Goal: Task Accomplishment & Management: Complete application form

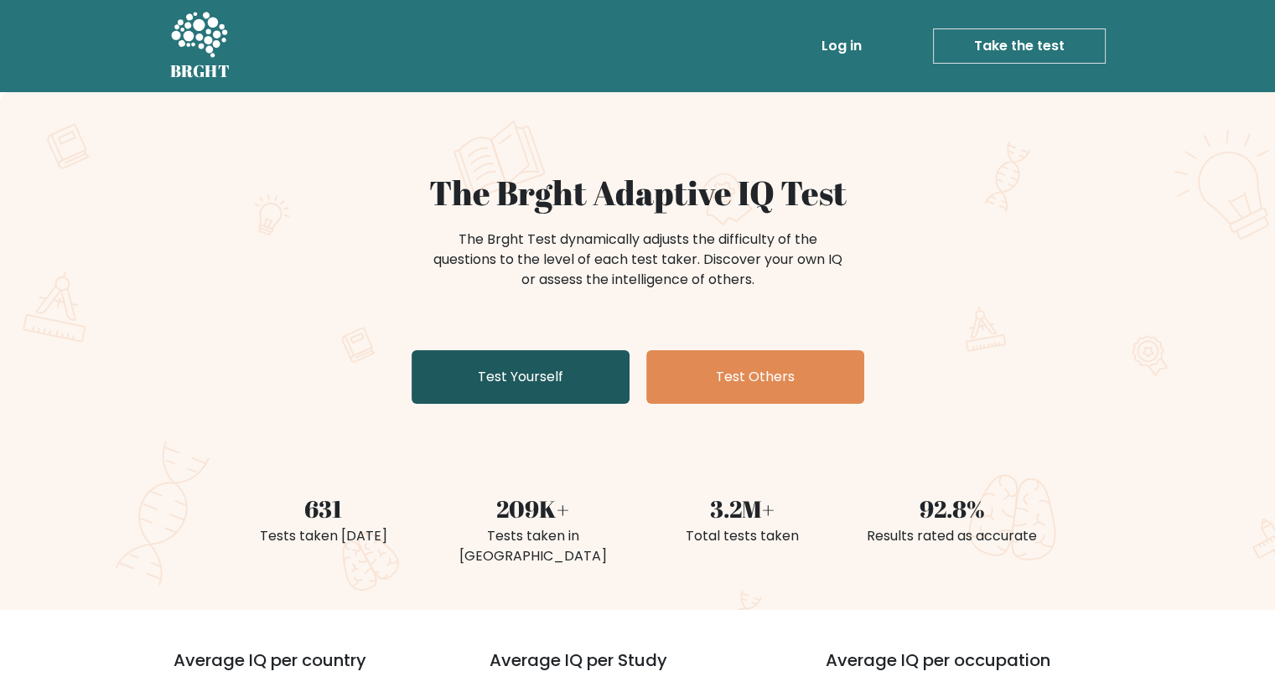
click at [529, 386] on link "Test Yourself" at bounding box center [521, 377] width 218 height 54
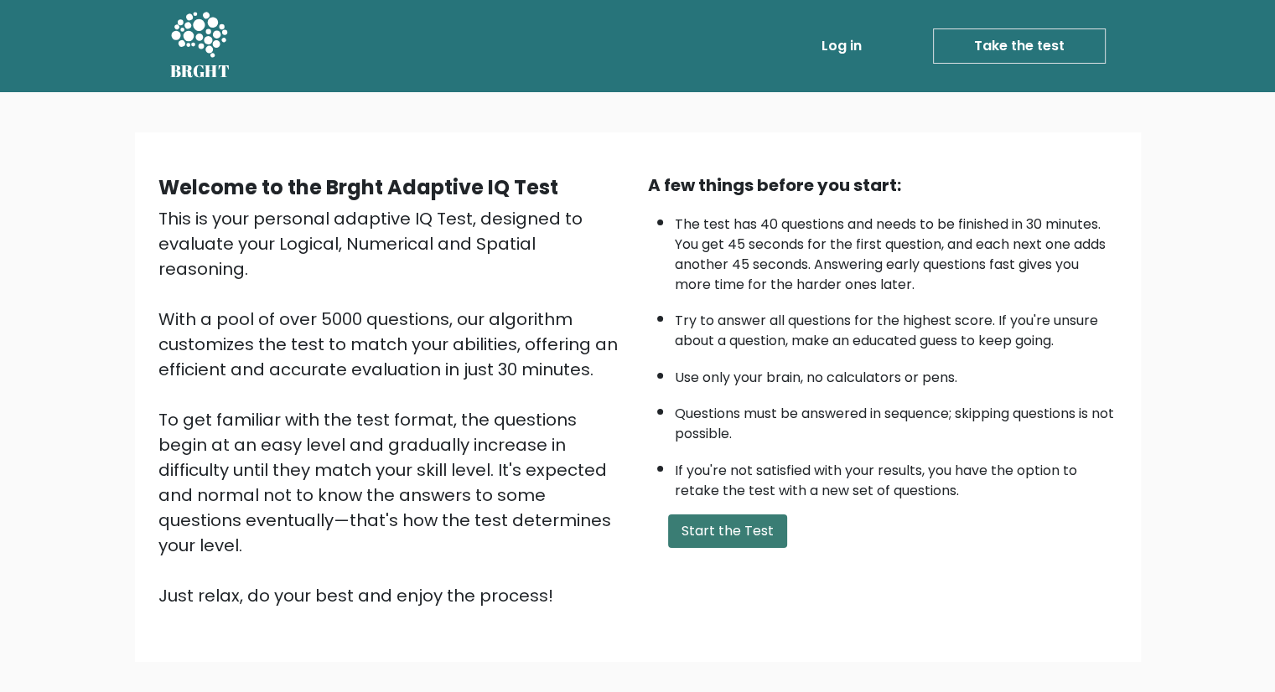
click at [718, 528] on button "Start the Test" at bounding box center [727, 532] width 119 height 34
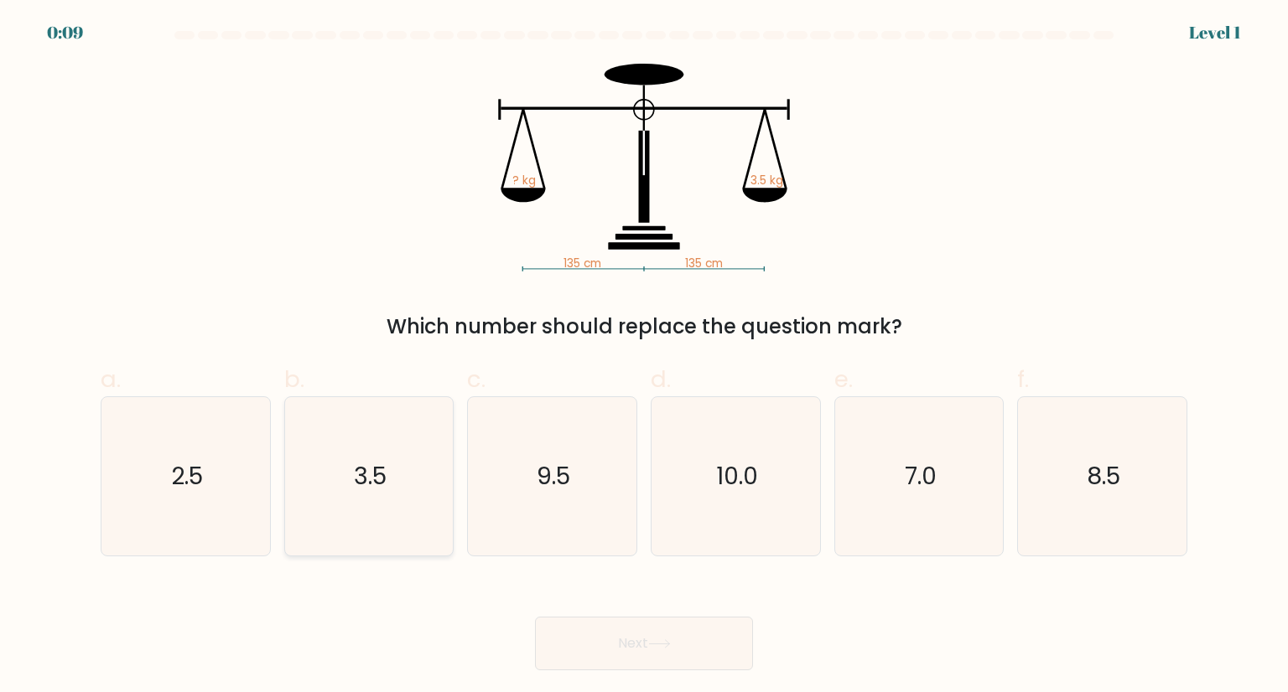
click at [400, 485] on icon "3.5" at bounding box center [369, 476] width 158 height 158
click at [644, 357] on input "b. 3.5" at bounding box center [644, 351] width 1 height 11
radio input "true"
click at [632, 639] on button "Next" at bounding box center [644, 644] width 218 height 54
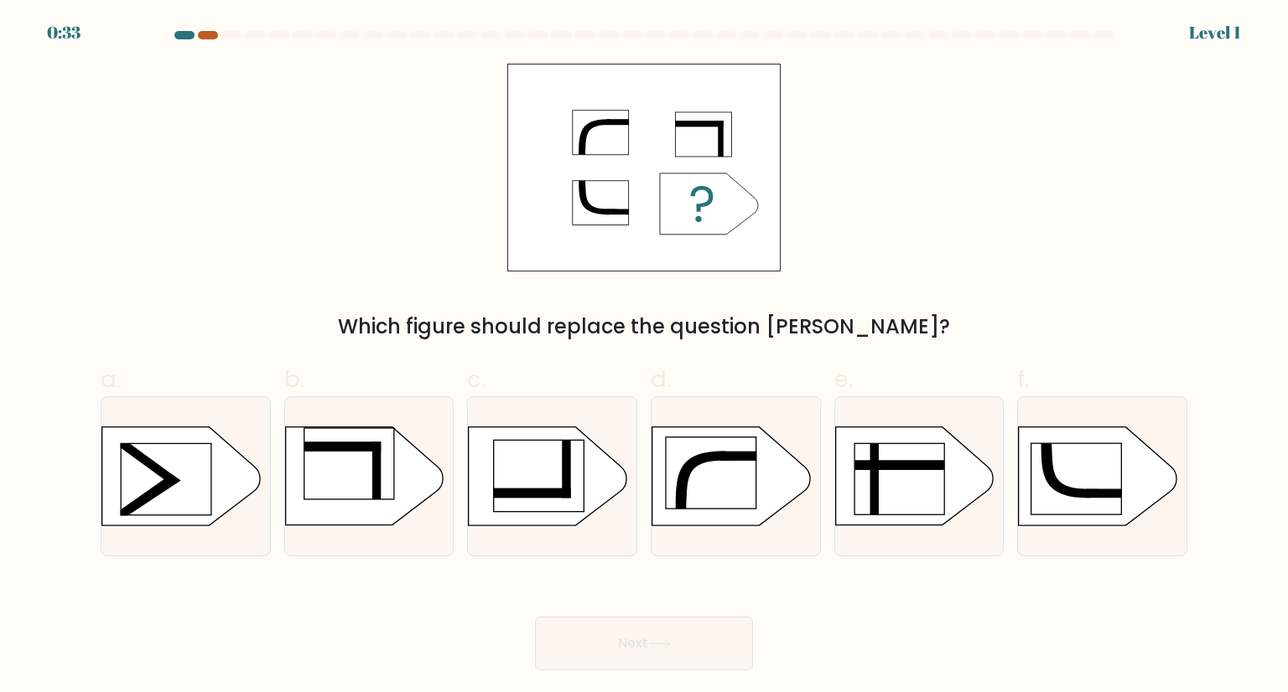
click at [208, 37] on div at bounding box center [208, 35] width 20 height 8
click at [184, 35] on div at bounding box center [184, 35] width 20 height 8
click at [1076, 478] on rect at bounding box center [1076, 478] width 90 height 71
click at [645, 357] on input "f." at bounding box center [644, 351] width 1 height 11
radio input "true"
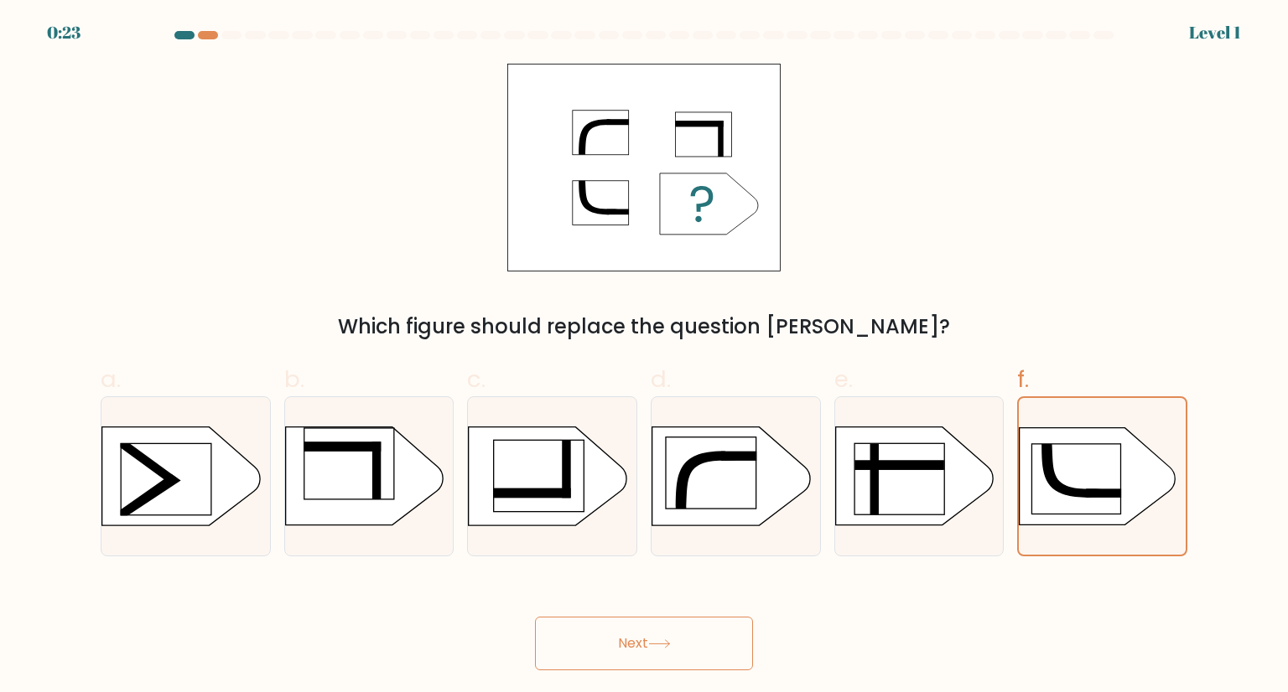
click at [666, 649] on button "Next" at bounding box center [644, 644] width 218 height 54
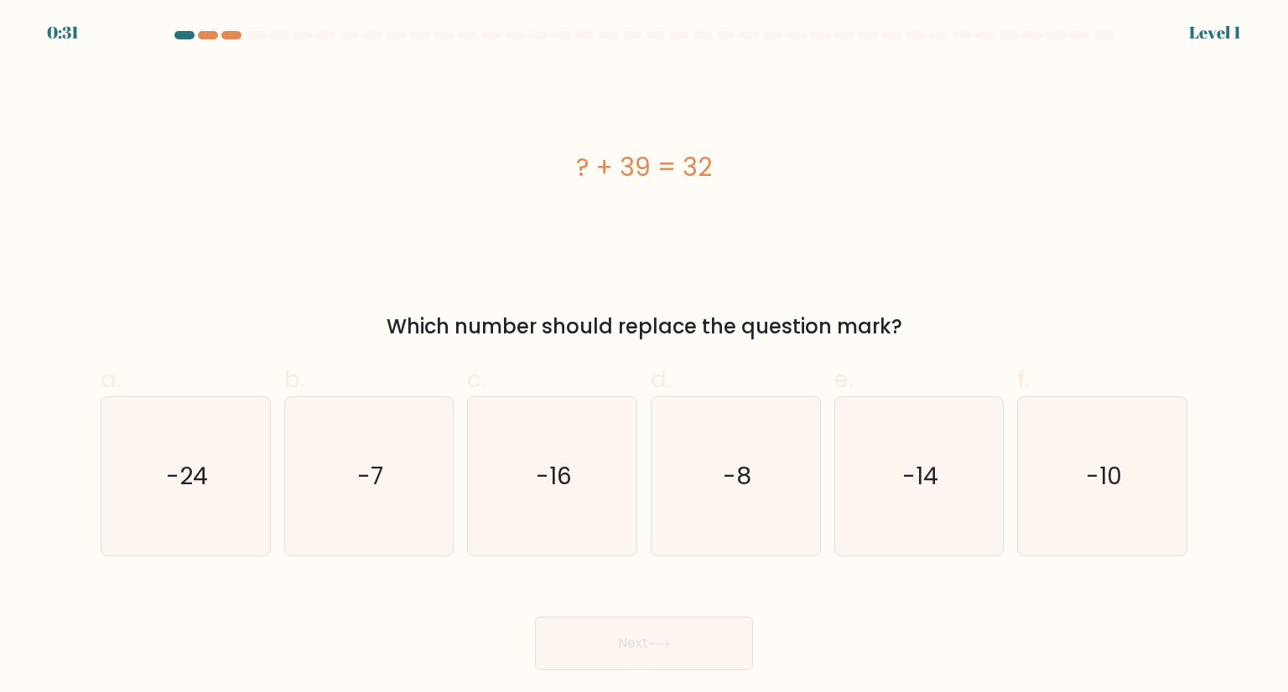
click at [502, 584] on div "Next" at bounding box center [644, 624] width 1107 height 94
click at [396, 467] on icon "-7" at bounding box center [369, 476] width 158 height 158
click at [644, 357] on input "b. -7" at bounding box center [644, 351] width 1 height 11
radio input "true"
click at [650, 643] on button "Next" at bounding box center [644, 644] width 218 height 54
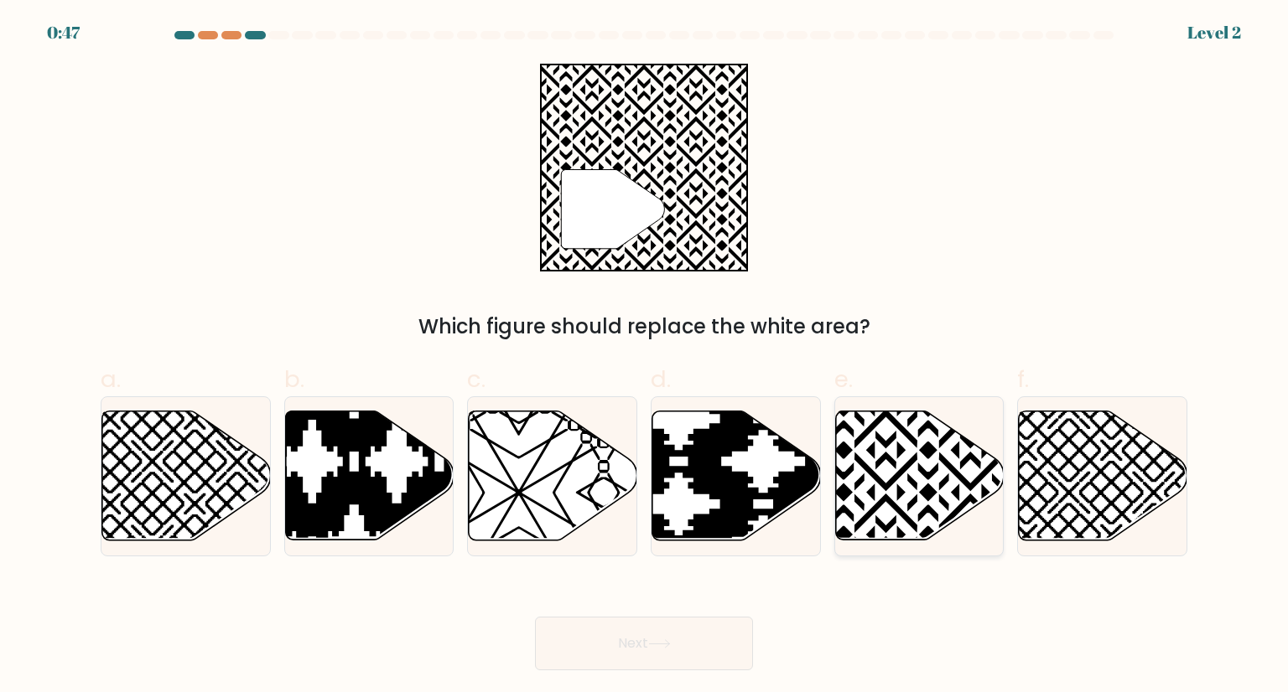
click at [909, 468] on icon at bounding box center [919, 476] width 168 height 129
click at [645, 357] on input "e." at bounding box center [644, 351] width 1 height 11
radio input "true"
click at [707, 635] on button "Next" at bounding box center [644, 644] width 218 height 54
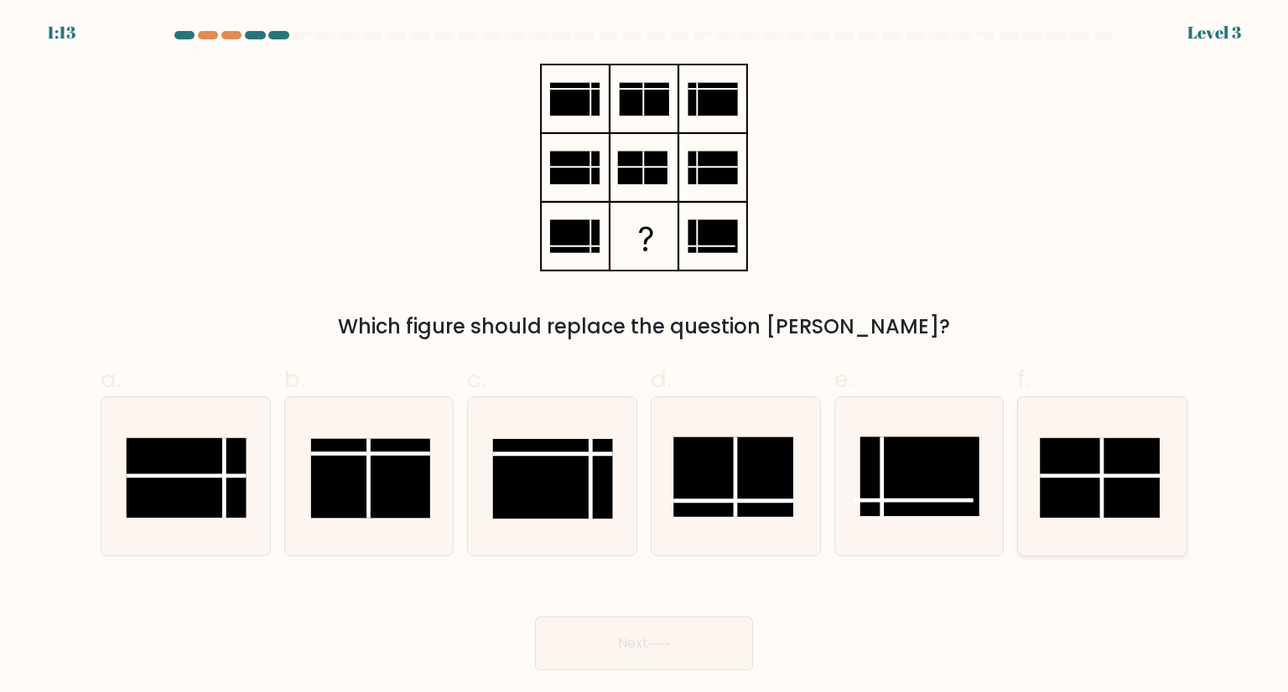
click at [1109, 470] on rect at bounding box center [1099, 478] width 119 height 80
click at [645, 357] on input "f." at bounding box center [644, 351] width 1 height 11
radio input "true"
click at [687, 631] on button "Next" at bounding box center [644, 644] width 218 height 54
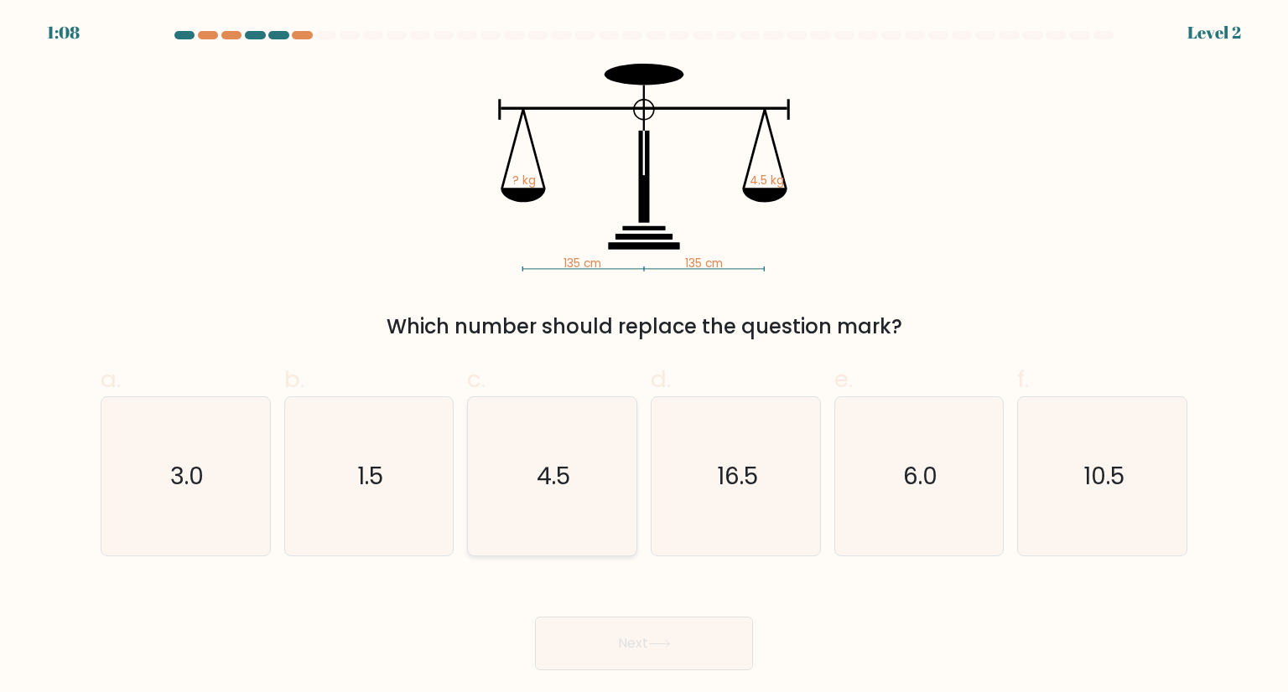
click at [559, 496] on icon "4.5" at bounding box center [552, 476] width 158 height 158
click at [644, 357] on input "c. 4.5" at bounding box center [644, 351] width 1 height 11
radio input "true"
click at [644, 638] on button "Next" at bounding box center [644, 644] width 218 height 54
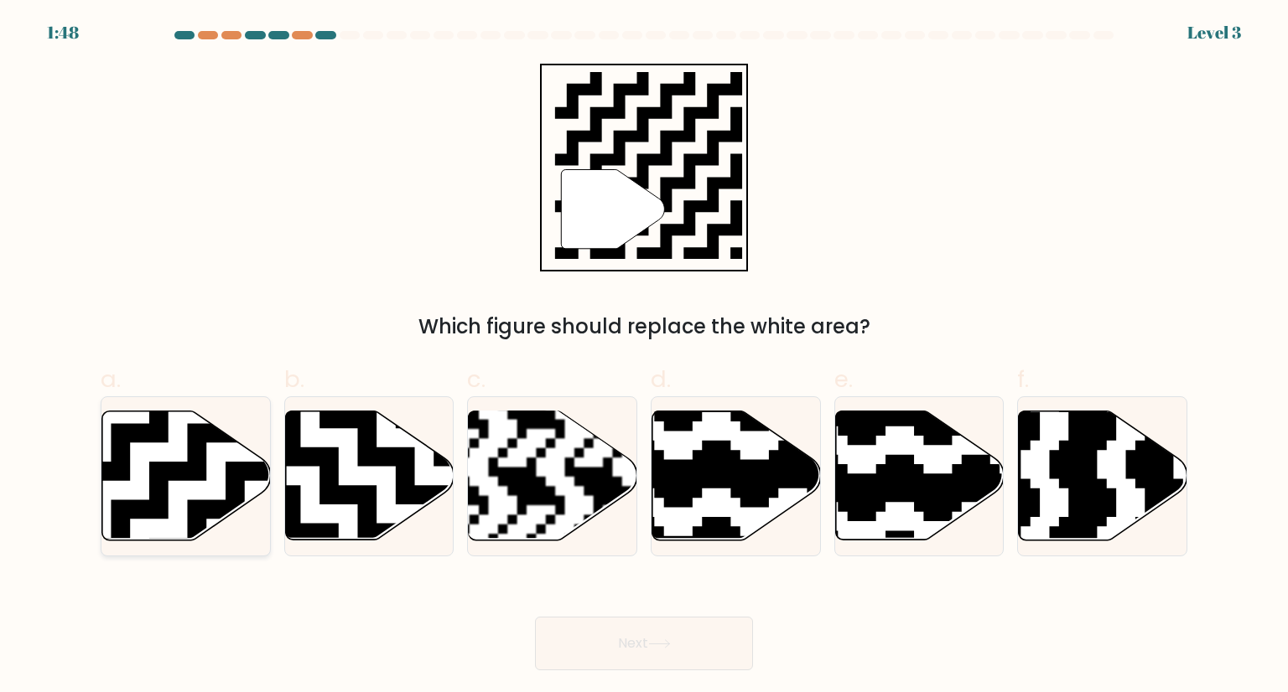
click at [171, 467] on icon at bounding box center [244, 404] width 305 height 305
click at [644, 357] on input "a." at bounding box center [644, 351] width 1 height 11
radio input "true"
click at [643, 629] on button "Next" at bounding box center [644, 644] width 218 height 54
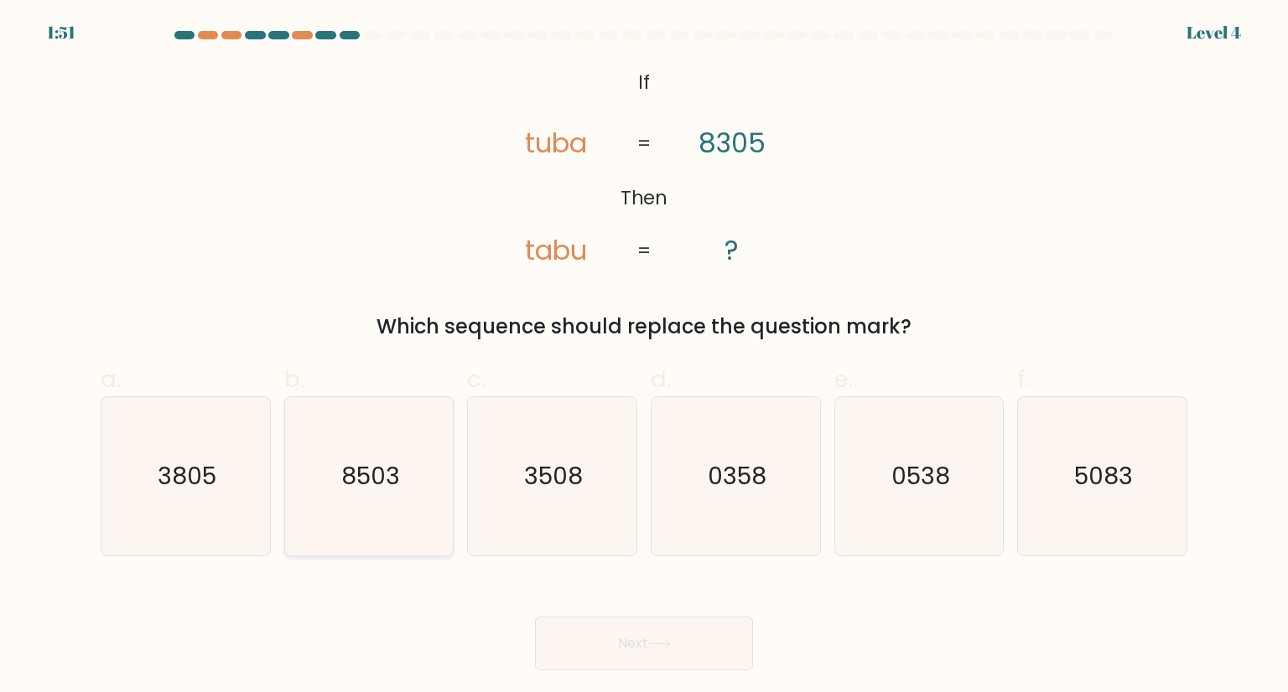
click at [404, 480] on icon "8503" at bounding box center [369, 476] width 158 height 158
click at [644, 357] on input "b. 8503" at bounding box center [644, 351] width 1 height 11
radio input "true"
click at [681, 637] on button "Next" at bounding box center [644, 644] width 218 height 54
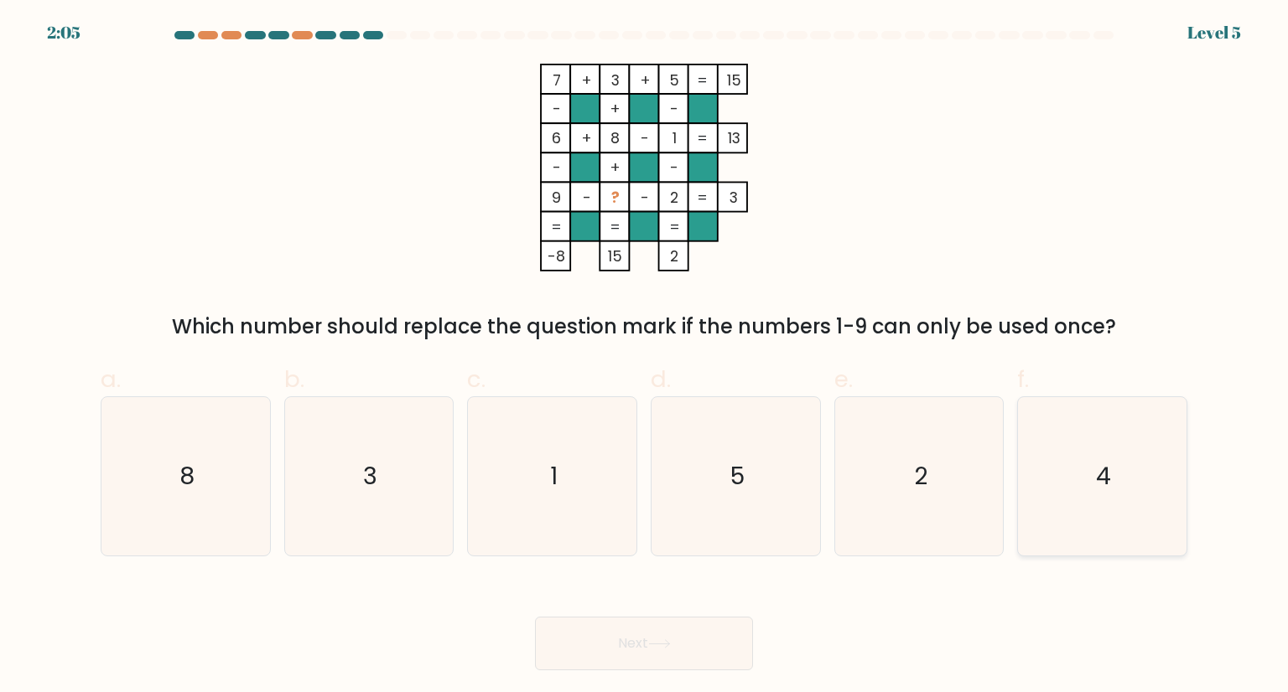
click at [1066, 457] on icon "4" at bounding box center [1102, 476] width 158 height 158
click at [645, 357] on input "f. 4" at bounding box center [644, 351] width 1 height 11
radio input "true"
click at [629, 641] on button "Next" at bounding box center [644, 644] width 218 height 54
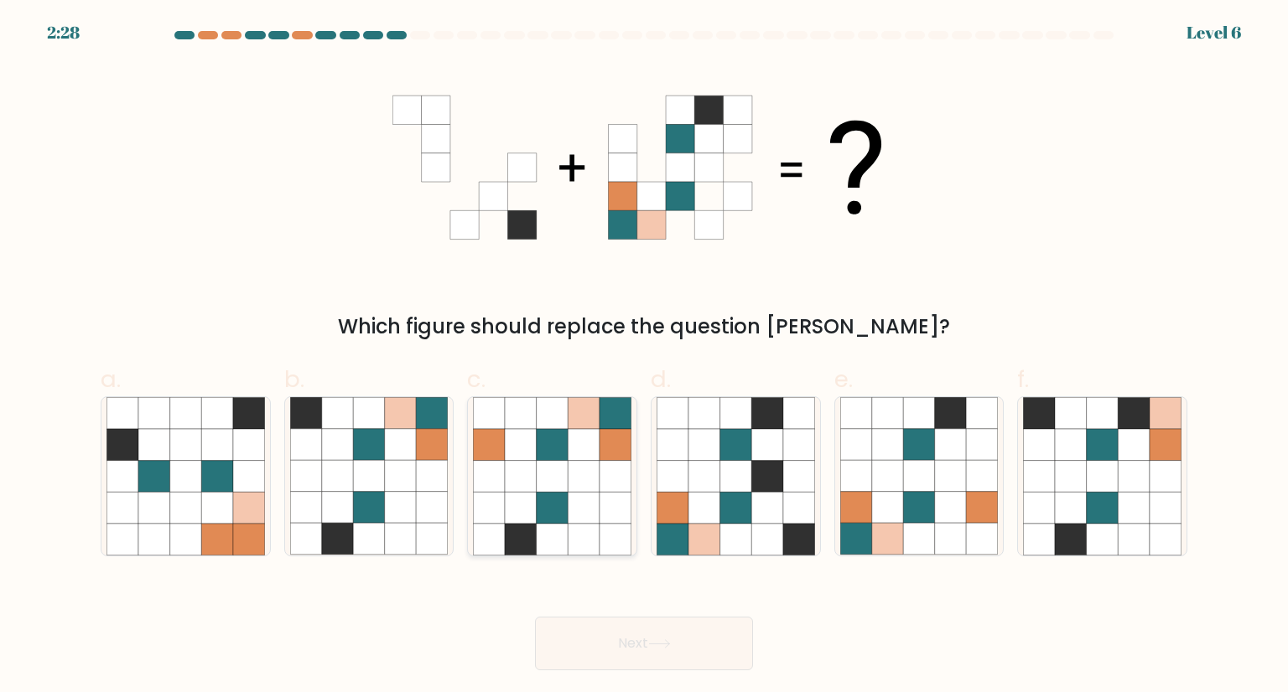
click at [587, 465] on icon at bounding box center [584, 477] width 32 height 32
click at [644, 357] on input "c." at bounding box center [644, 351] width 1 height 11
radio input "true"
click at [680, 645] on button "Next" at bounding box center [644, 644] width 218 height 54
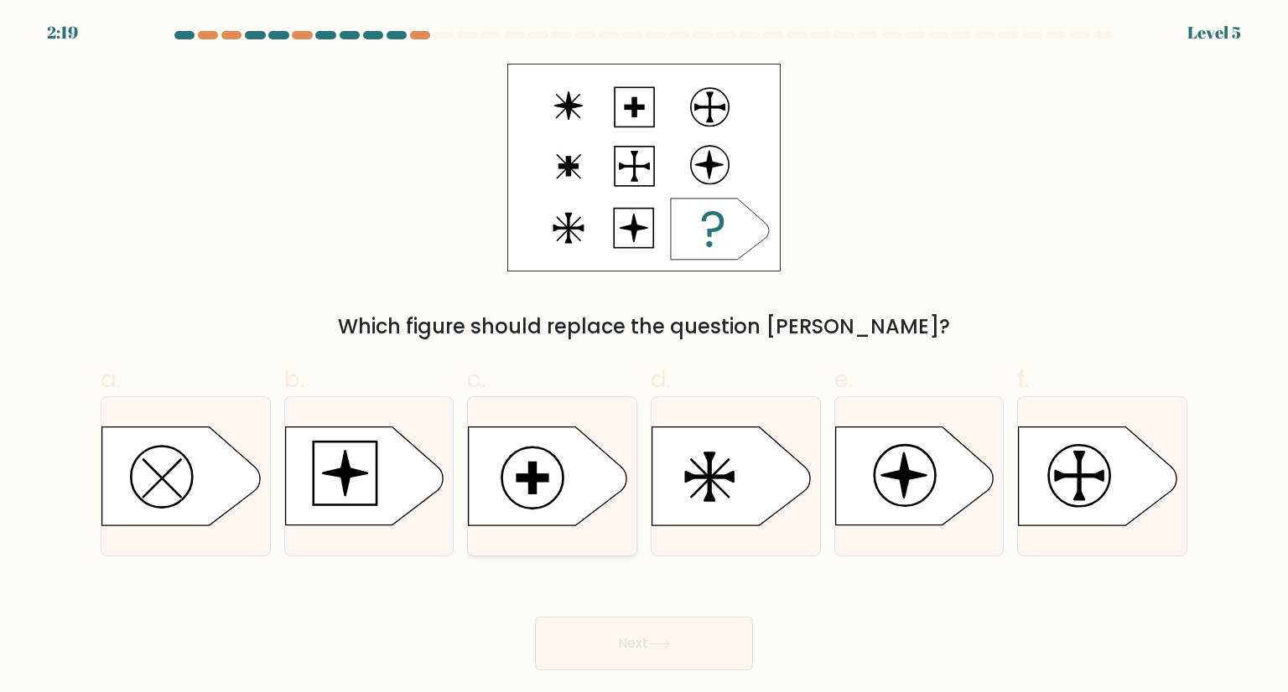
click at [548, 490] on icon at bounding box center [548, 477] width 158 height 98
click at [644, 357] on input "c." at bounding box center [644, 351] width 1 height 11
radio input "true"
click at [657, 636] on button "Next" at bounding box center [644, 644] width 218 height 54
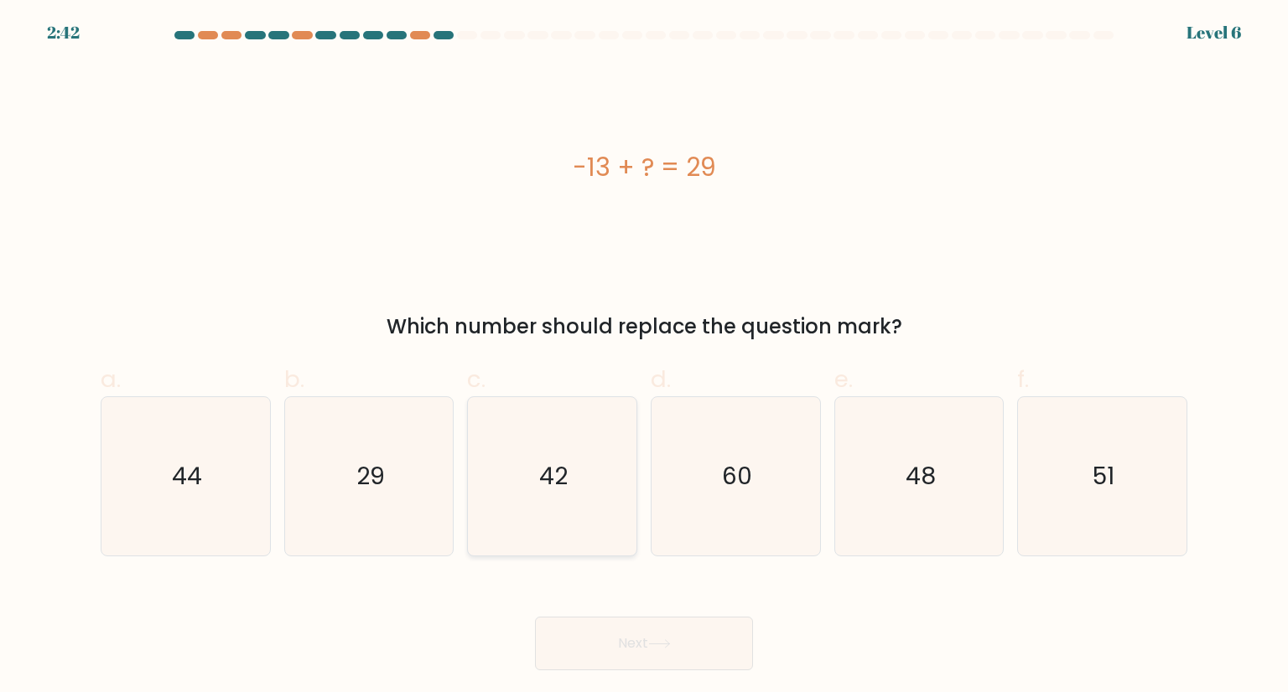
click at [526, 467] on icon "42" at bounding box center [552, 476] width 158 height 158
click at [644, 357] on input "c. 42" at bounding box center [644, 351] width 1 height 11
radio input "true"
click at [671, 649] on button "Next" at bounding box center [644, 644] width 218 height 54
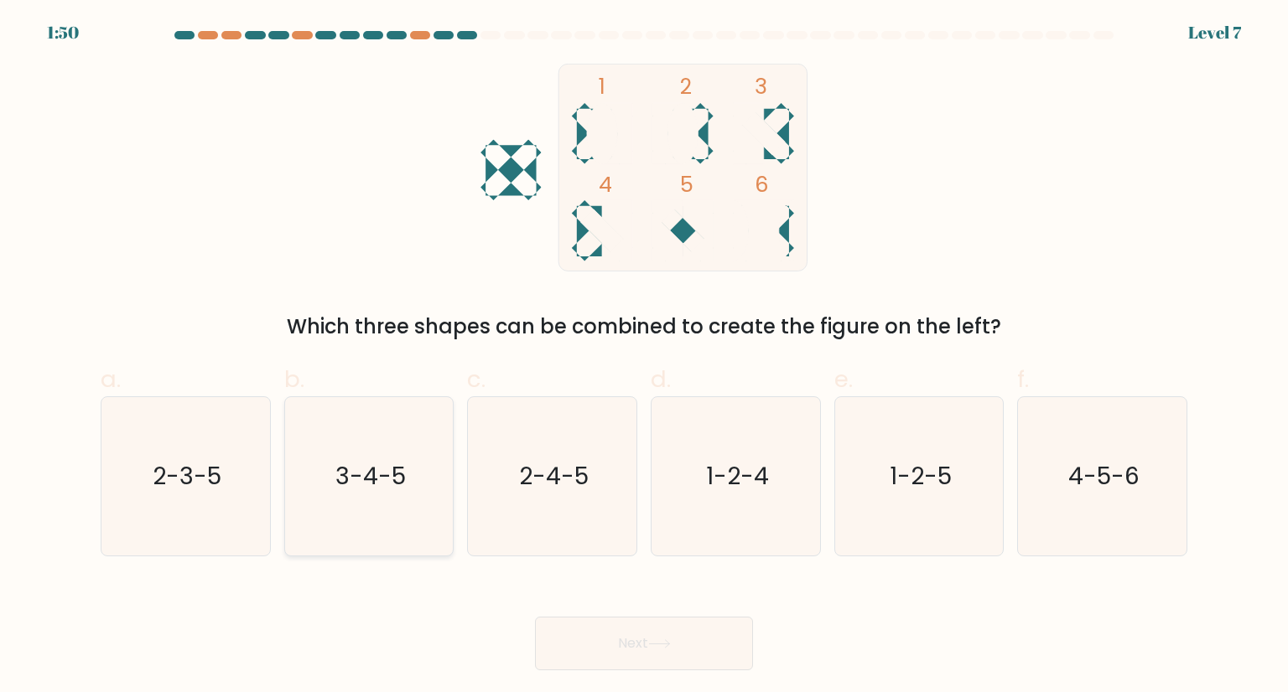
click at [417, 477] on icon "3-4-5" at bounding box center [369, 476] width 158 height 158
click at [644, 357] on input "b. 3-4-5" at bounding box center [644, 351] width 1 height 11
radio input "true"
click at [666, 645] on icon at bounding box center [659, 644] width 23 height 9
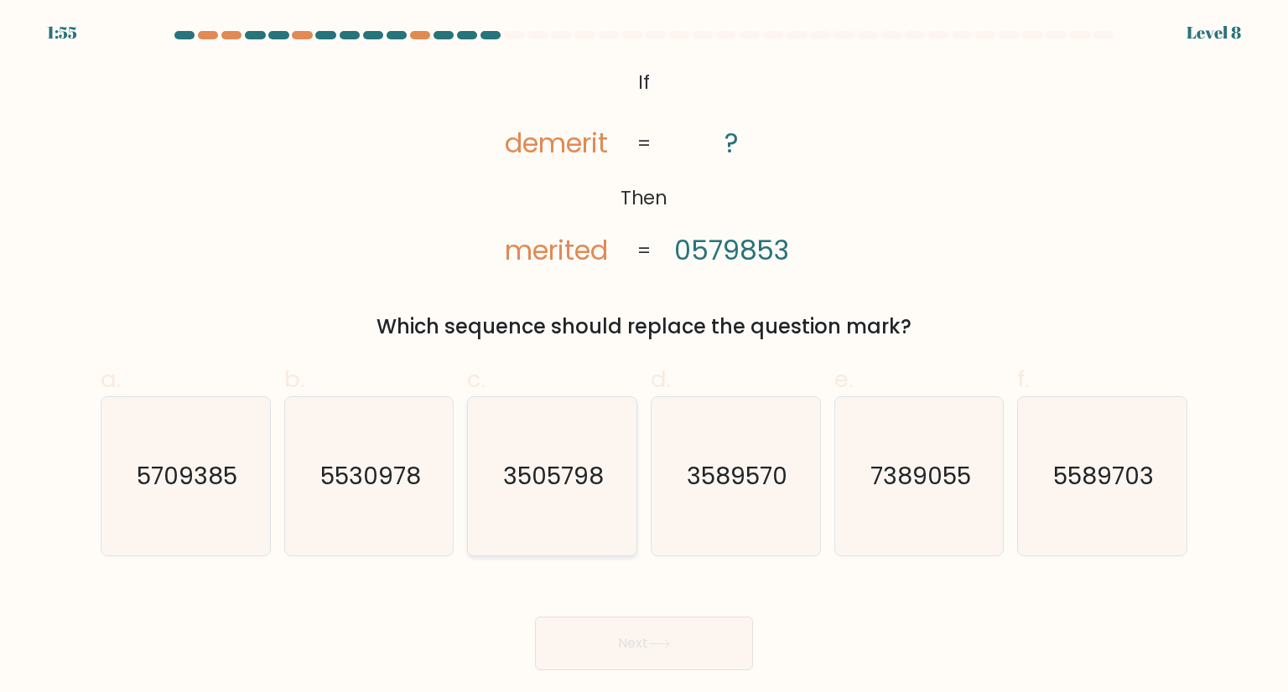
click at [557, 544] on icon "3505798" at bounding box center [552, 476] width 158 height 158
click at [644, 357] on input "c. 3505798" at bounding box center [644, 351] width 1 height 11
radio input "true"
click at [663, 615] on div "Next" at bounding box center [644, 624] width 1107 height 94
click at [682, 651] on button "Next" at bounding box center [644, 644] width 218 height 54
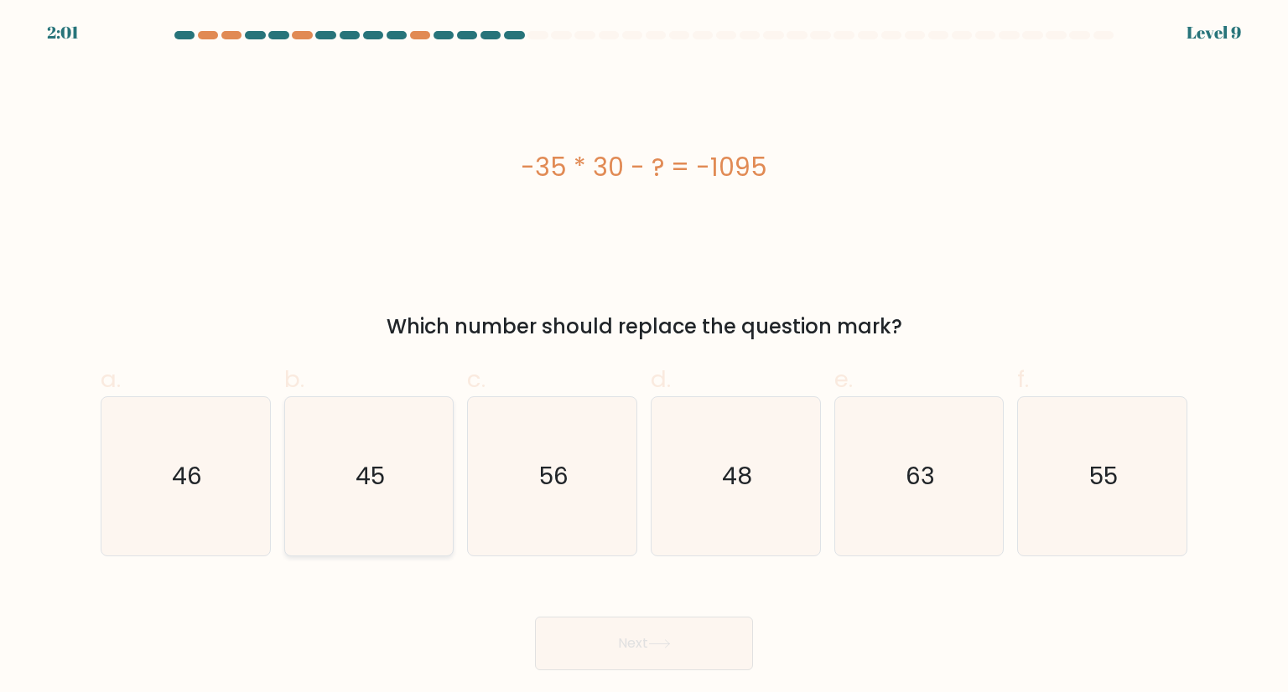
click at [417, 431] on icon "45" at bounding box center [369, 476] width 158 height 158
click at [644, 357] on input "b. 45" at bounding box center [644, 351] width 1 height 11
radio input "true"
click at [678, 656] on button "Next" at bounding box center [644, 644] width 218 height 54
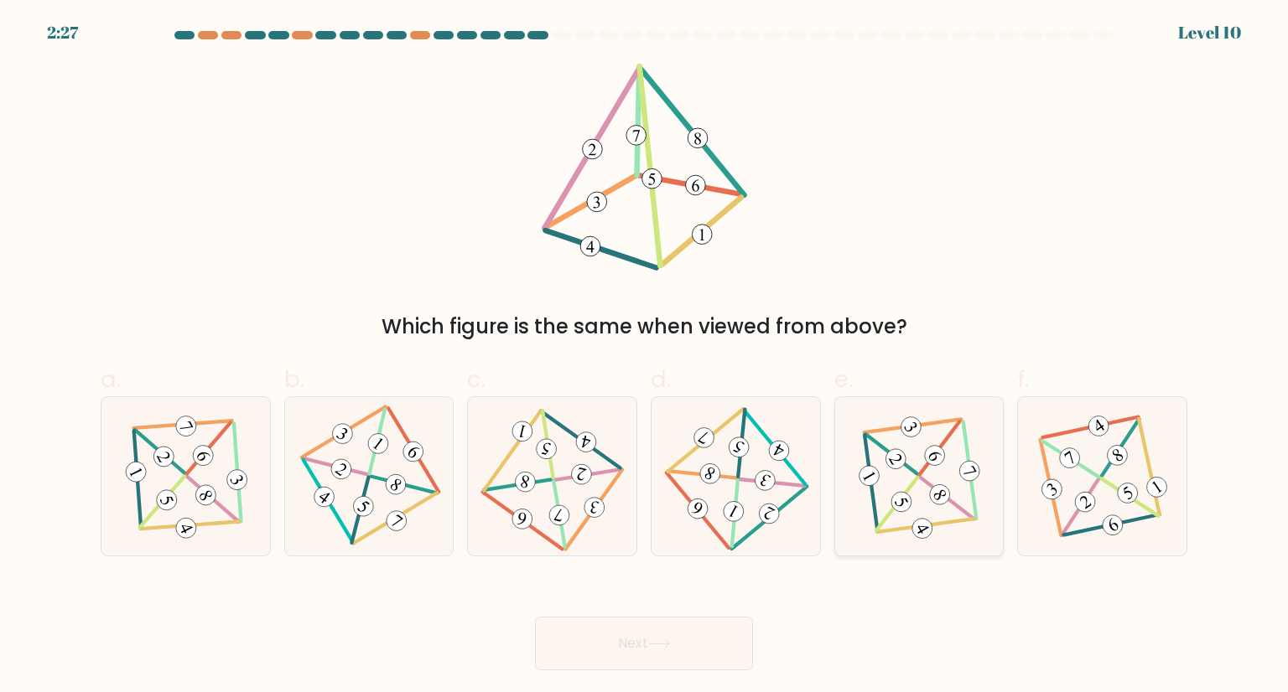
click at [922, 487] on icon at bounding box center [918, 476] width 128 height 127
click at [645, 357] on input "e." at bounding box center [644, 351] width 1 height 11
radio input "true"
click at [676, 631] on button "Next" at bounding box center [644, 644] width 218 height 54
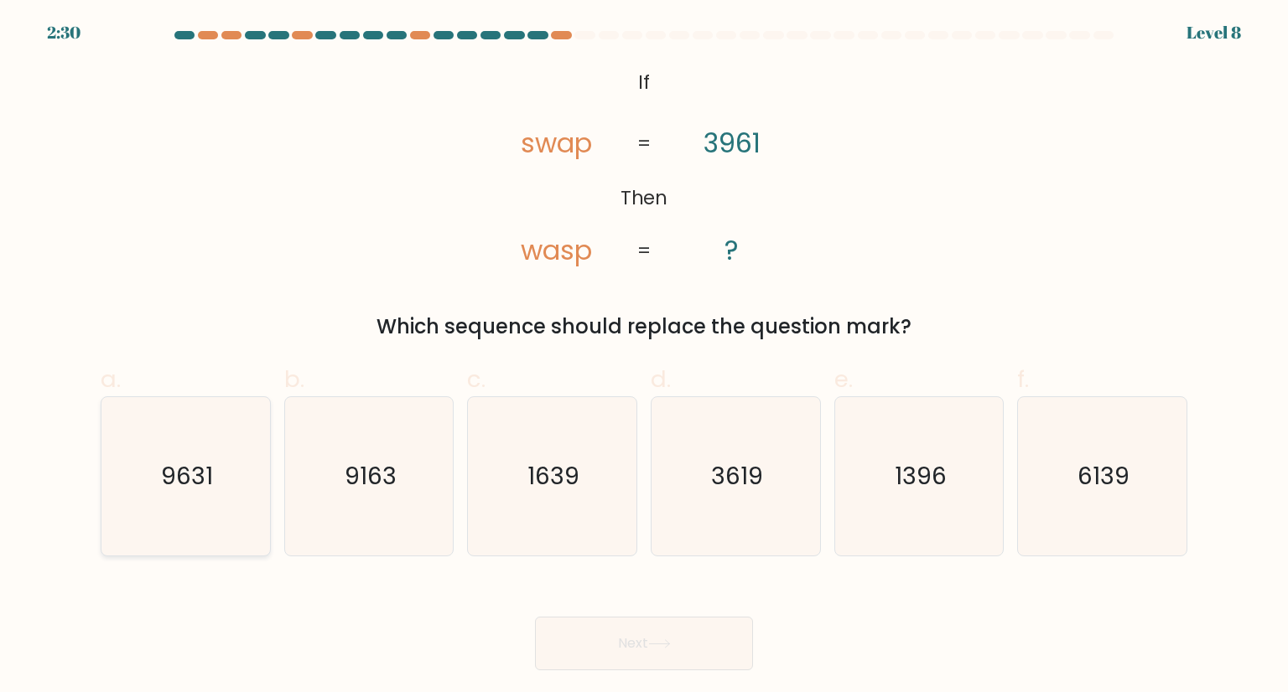
click at [86, 514] on form "If ?" at bounding box center [644, 351] width 1288 height 640
click at [210, 482] on text "9631" at bounding box center [187, 476] width 52 height 34
drag, startPoint x: 633, startPoint y: 642, endPoint x: 233, endPoint y: 597, distance: 402.4
click at [234, 598] on div "Next" at bounding box center [644, 624] width 1107 height 94
click at [160, 398] on icon "9631" at bounding box center [185, 476] width 158 height 158
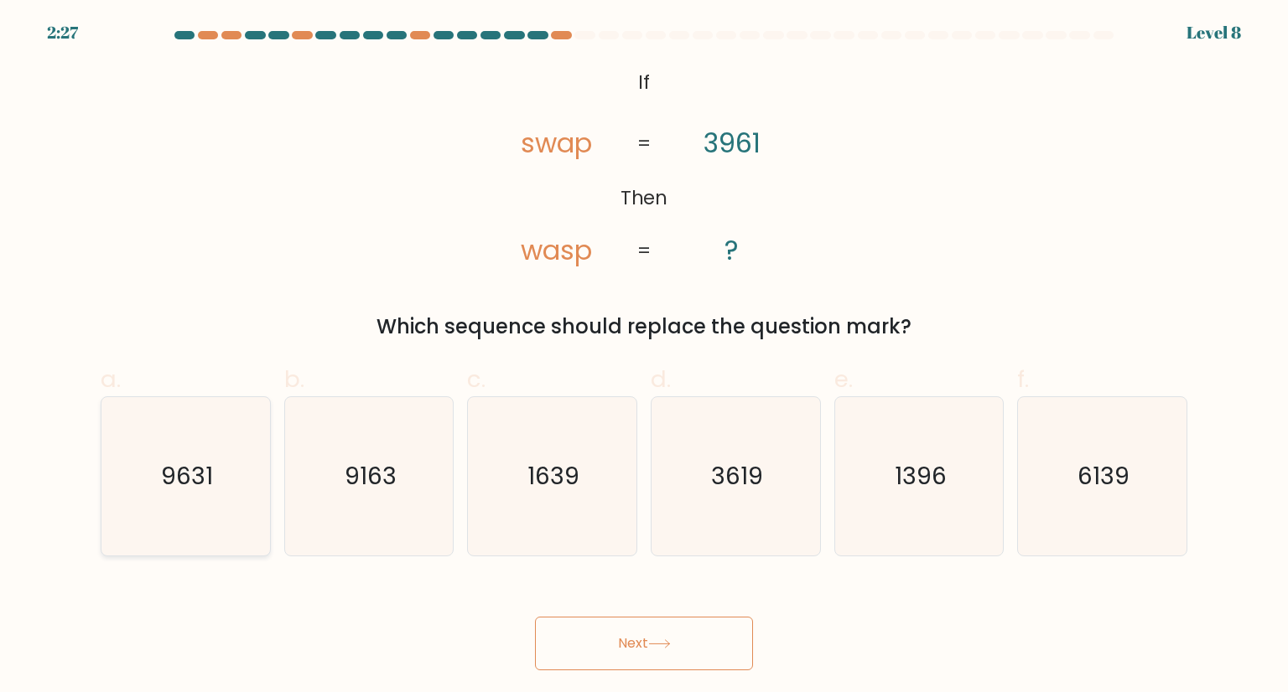
click at [644, 357] on input "a. 9631" at bounding box center [644, 351] width 1 height 11
radio input "true"
click at [645, 638] on button "Next" at bounding box center [644, 644] width 218 height 54
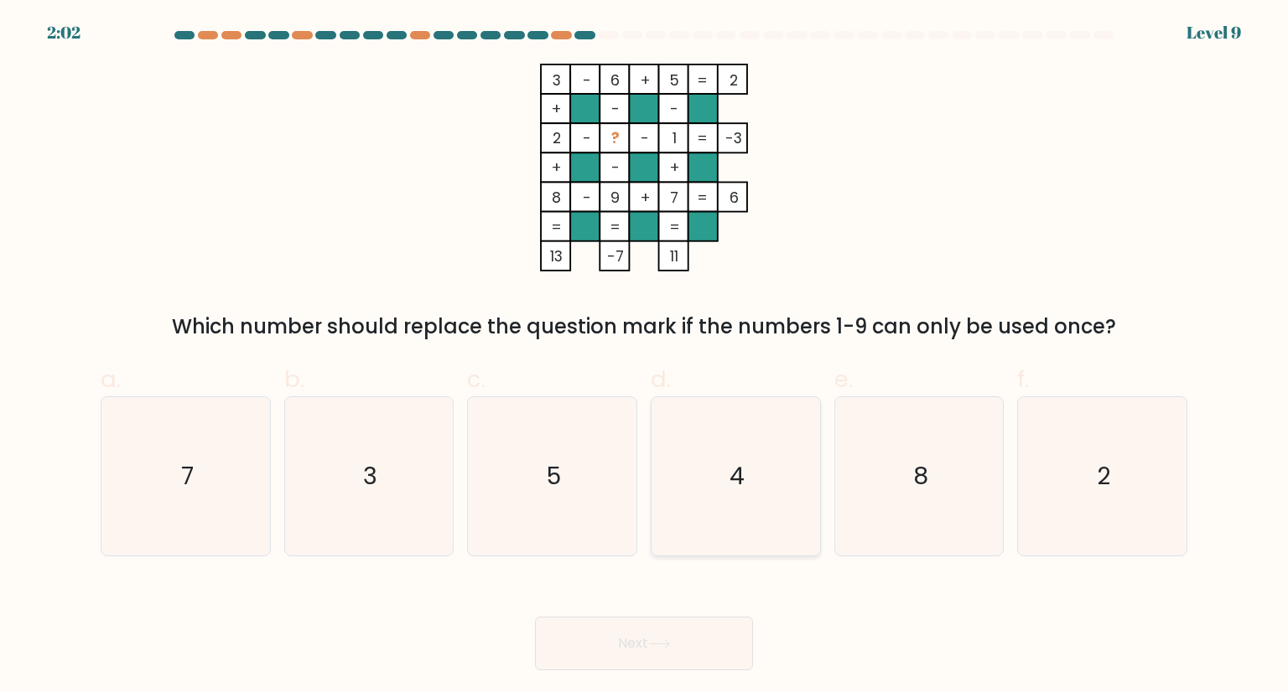
drag, startPoint x: 764, startPoint y: 483, endPoint x: 759, endPoint y: 505, distance: 23.2
click at [764, 483] on icon "4" at bounding box center [735, 476] width 158 height 158
click at [645, 357] on input "d. 4" at bounding box center [644, 351] width 1 height 11
radio input "true"
click at [640, 648] on button "Next" at bounding box center [644, 644] width 218 height 54
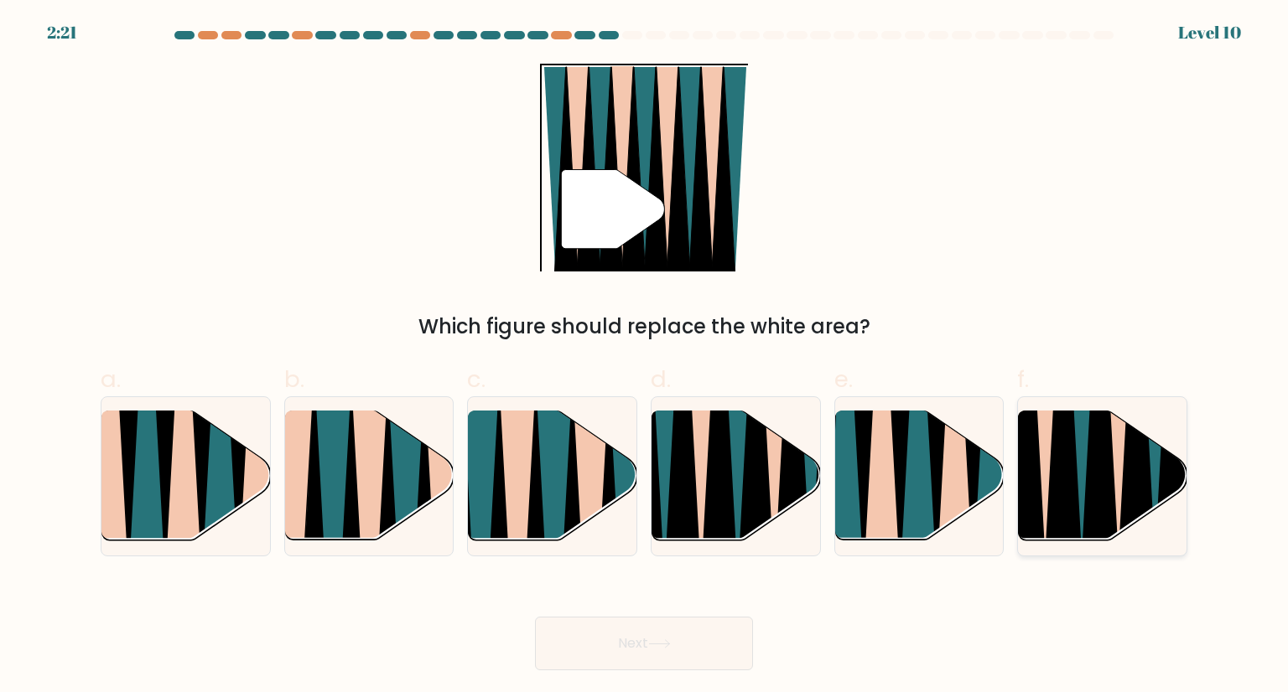
click at [1060, 435] on icon at bounding box center [1063, 412] width 38 height 337
click at [645, 357] on input "f." at bounding box center [644, 351] width 1 height 11
radio input "true"
click at [646, 663] on button "Next" at bounding box center [644, 644] width 218 height 54
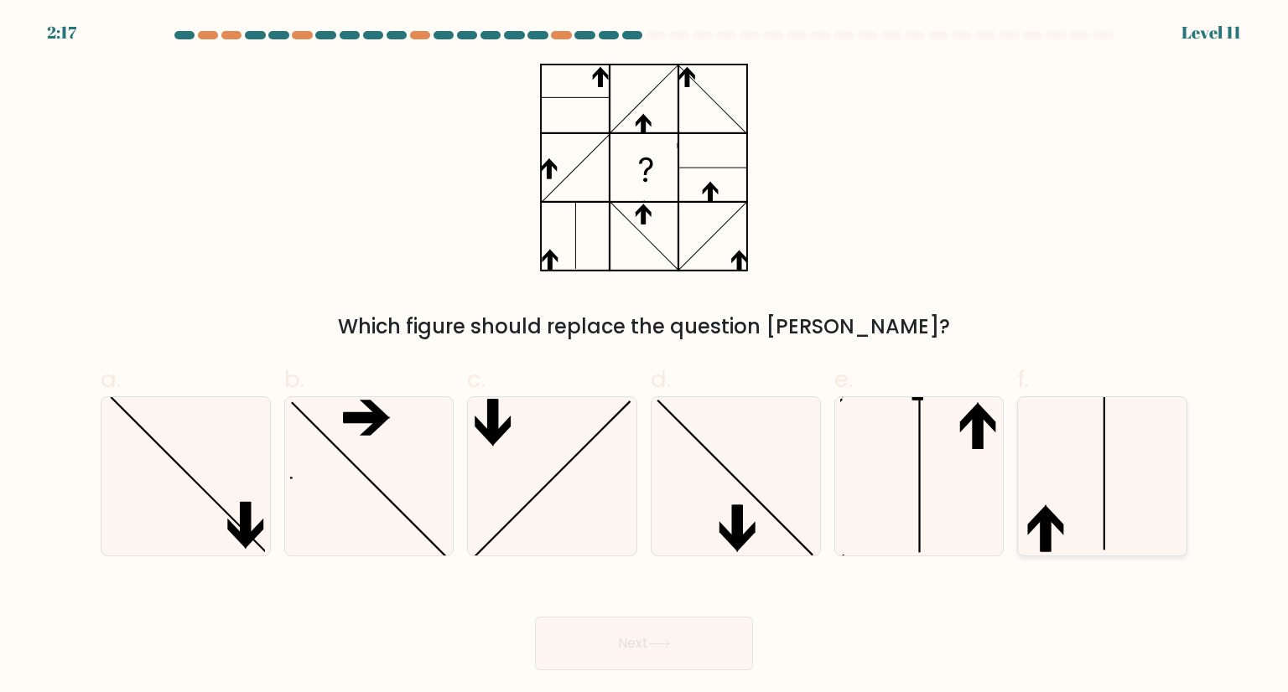
click at [1089, 500] on icon at bounding box center [1102, 476] width 158 height 158
click at [645, 357] on input "f." at bounding box center [644, 351] width 1 height 11
radio input "true"
click at [672, 635] on button "Next" at bounding box center [644, 644] width 218 height 54
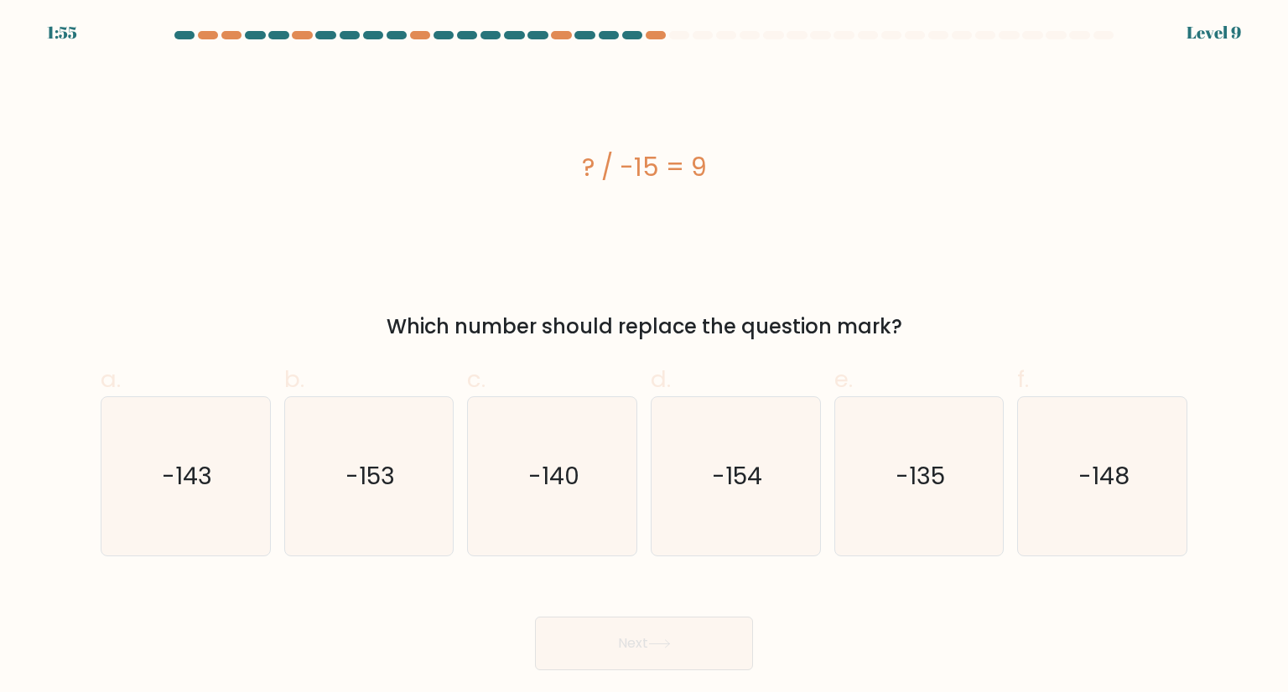
click at [876, 630] on div "Next" at bounding box center [644, 624] width 1107 height 94
click at [1096, 189] on div "? / -15 = 9" at bounding box center [644, 168] width 1086 height 208
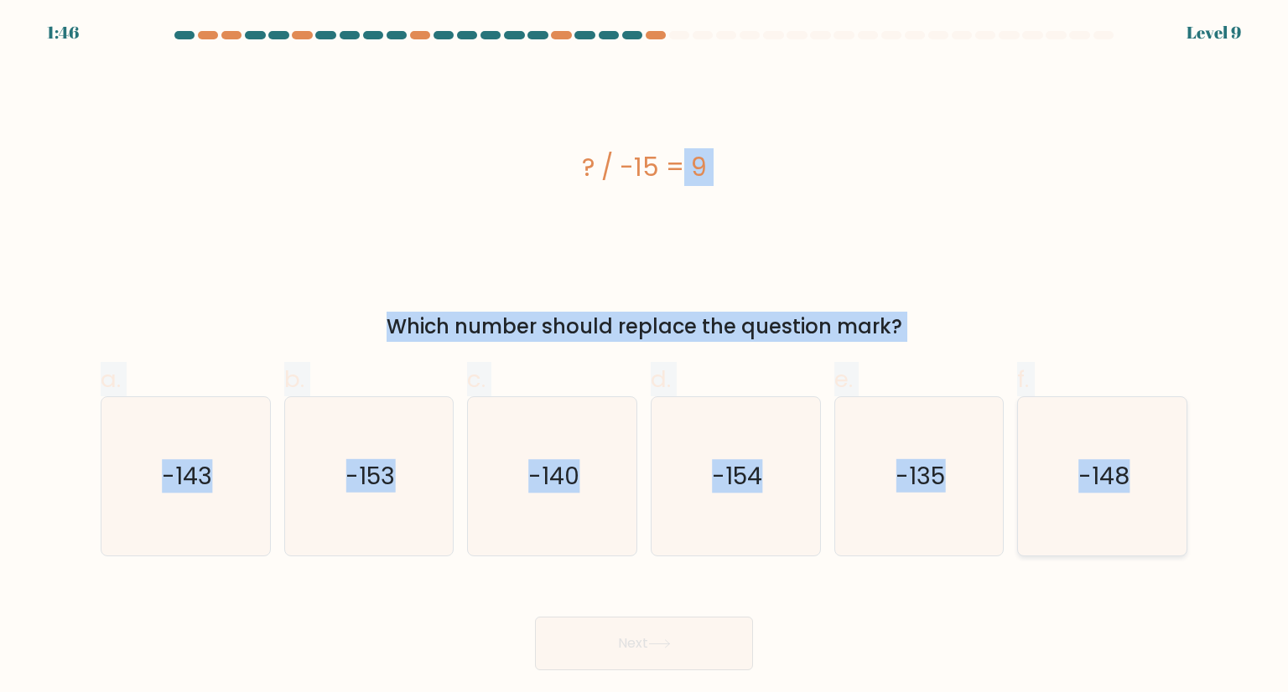
drag, startPoint x: 583, startPoint y: 175, endPoint x: 1163, endPoint y: 525, distance: 676.5
click at [1163, 525] on form "a." at bounding box center [644, 351] width 1288 height 640
copy form "? / -15 = 9 Which number should replace the question mark? a. -143 b. -153 c. -…"
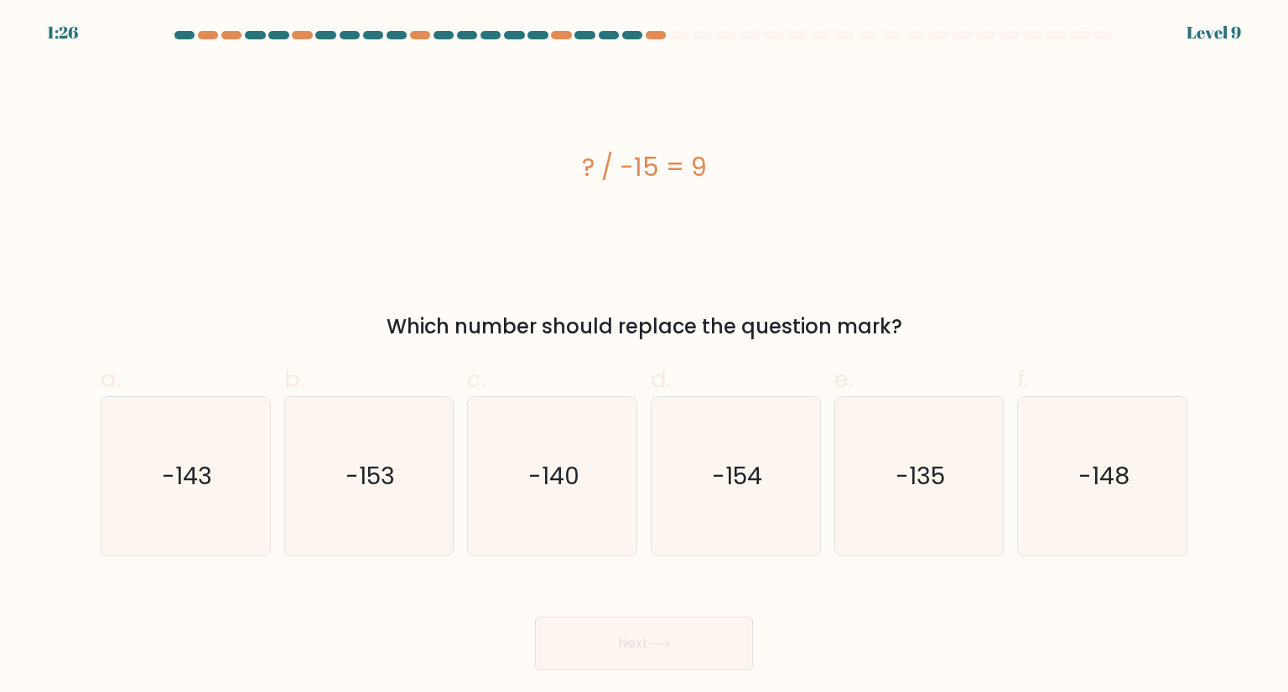
click at [982, 608] on div "Next" at bounding box center [644, 624] width 1107 height 94
click at [906, 483] on text "-135" at bounding box center [919, 476] width 49 height 34
click at [645, 357] on input "e. -135" at bounding box center [644, 351] width 1 height 11
radio input "true"
click at [645, 644] on button "Next" at bounding box center [644, 644] width 218 height 54
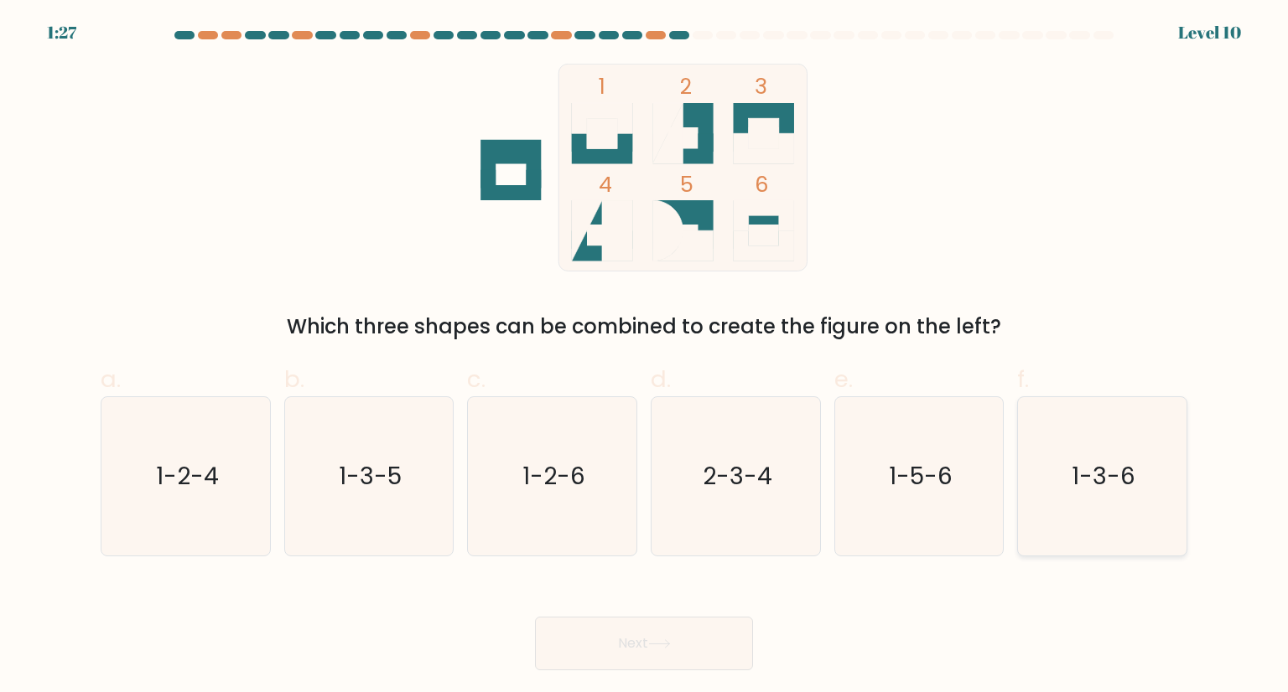
click at [1109, 487] on text "1-3-6" at bounding box center [1103, 476] width 64 height 34
click at [645, 357] on input "f. 1-3-6" at bounding box center [644, 351] width 1 height 11
radio input "true"
click at [649, 649] on button "Next" at bounding box center [644, 644] width 218 height 54
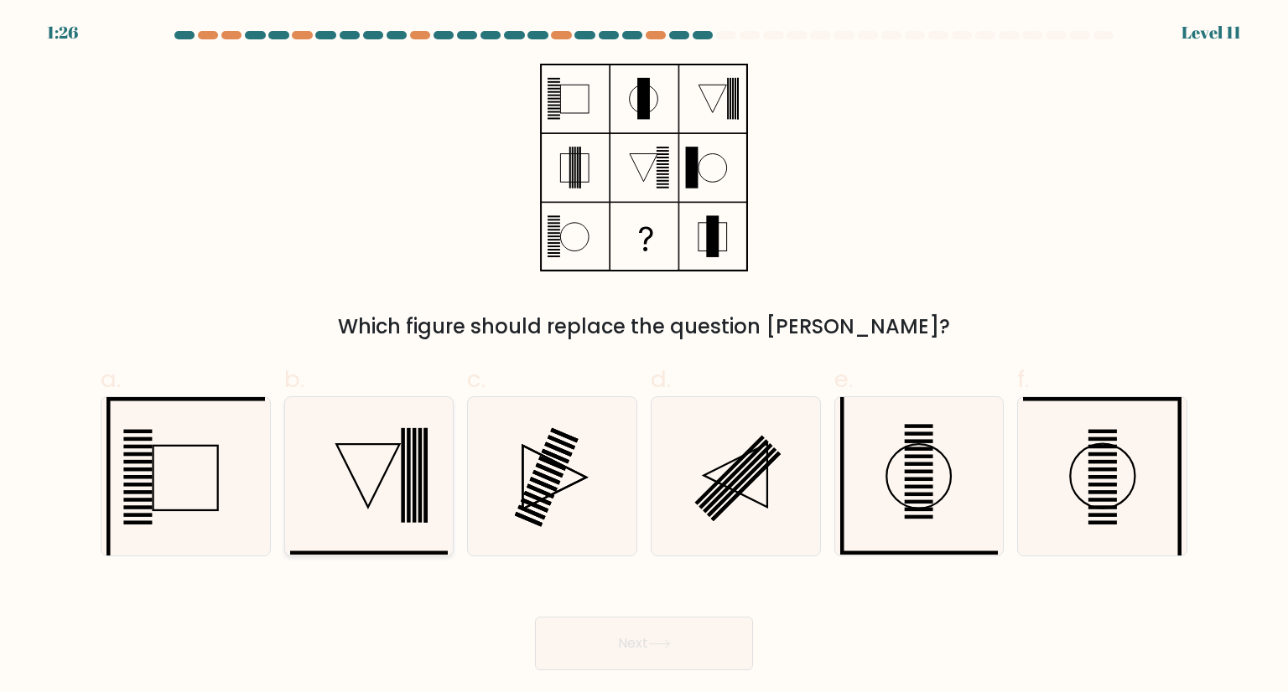
click at [434, 460] on icon at bounding box center [369, 476] width 158 height 158
click at [644, 357] on input "b." at bounding box center [644, 351] width 1 height 11
radio input "true"
click at [692, 638] on button "Next" at bounding box center [644, 644] width 218 height 54
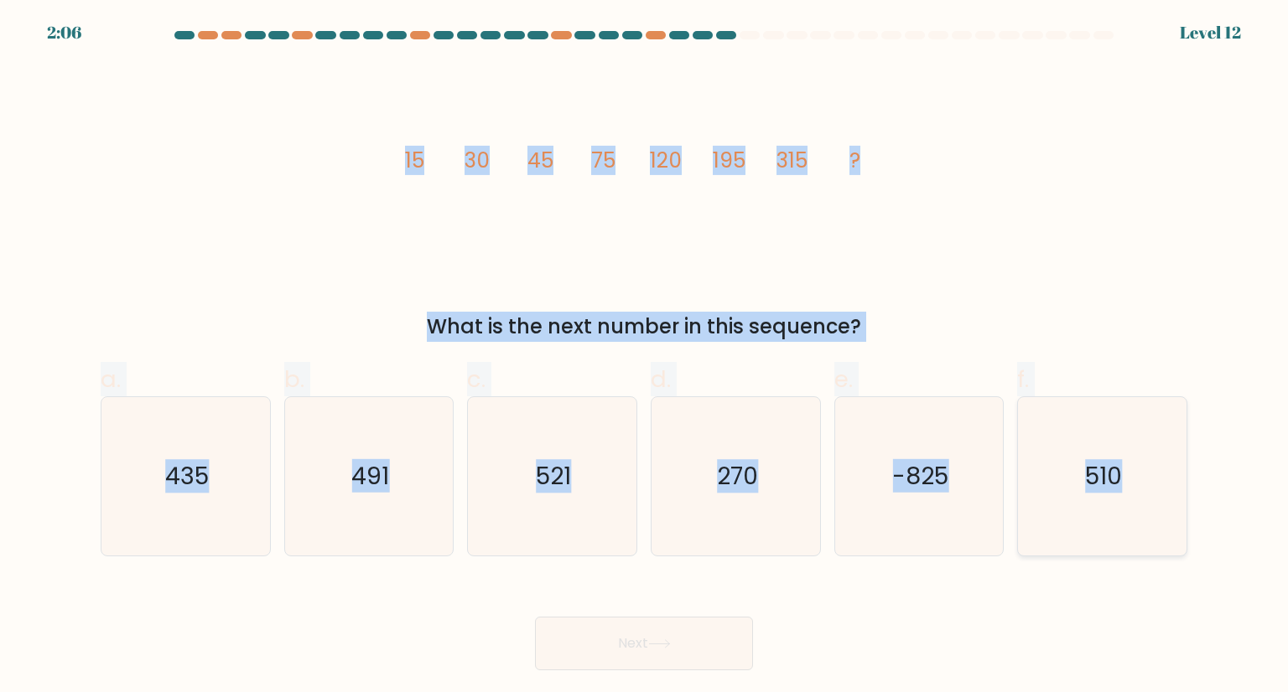
drag, startPoint x: 382, startPoint y: 159, endPoint x: 1129, endPoint y: 473, distance: 810.0
click at [1129, 473] on form at bounding box center [644, 351] width 1288 height 640
copy form "15 30 45 75 120 195 315 ? What is the next number in this sequence? a. 435 b. 4…"
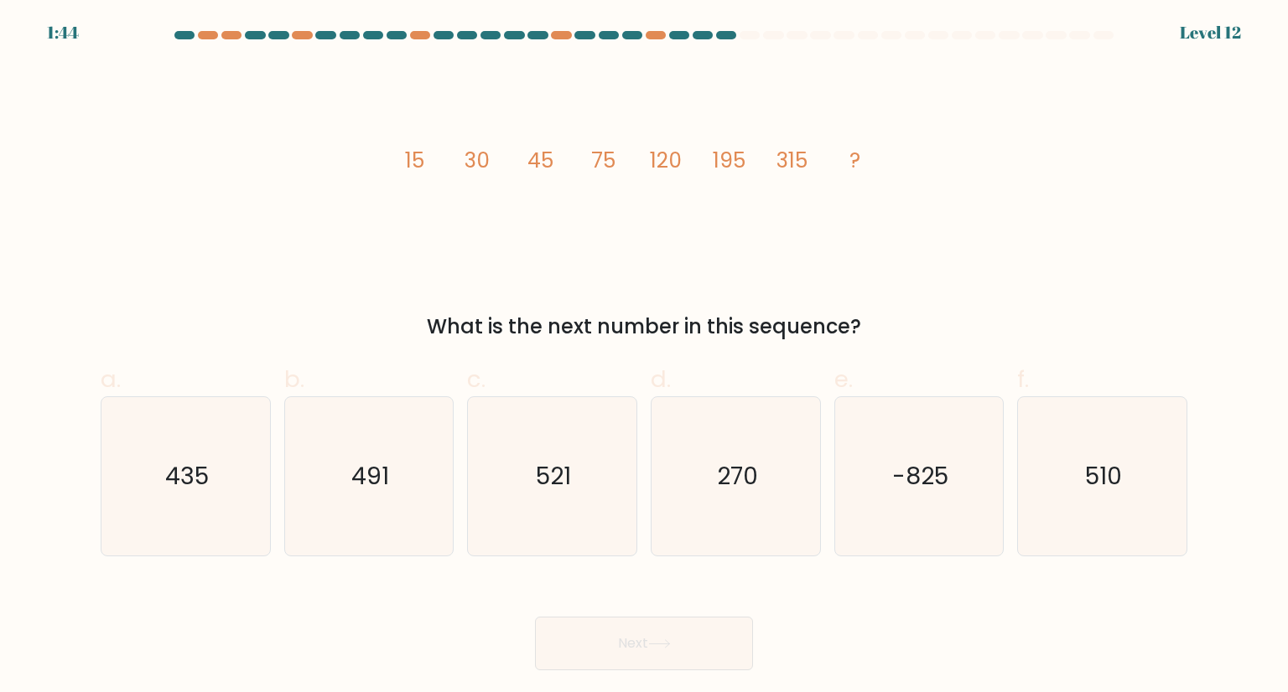
click at [998, 599] on div "Next" at bounding box center [644, 624] width 1107 height 94
click at [1091, 496] on icon "510" at bounding box center [1102, 476] width 158 height 158
click at [645, 357] on input "f. 510" at bounding box center [644, 351] width 1 height 11
radio input "true"
click at [600, 652] on button "Next" at bounding box center [644, 644] width 218 height 54
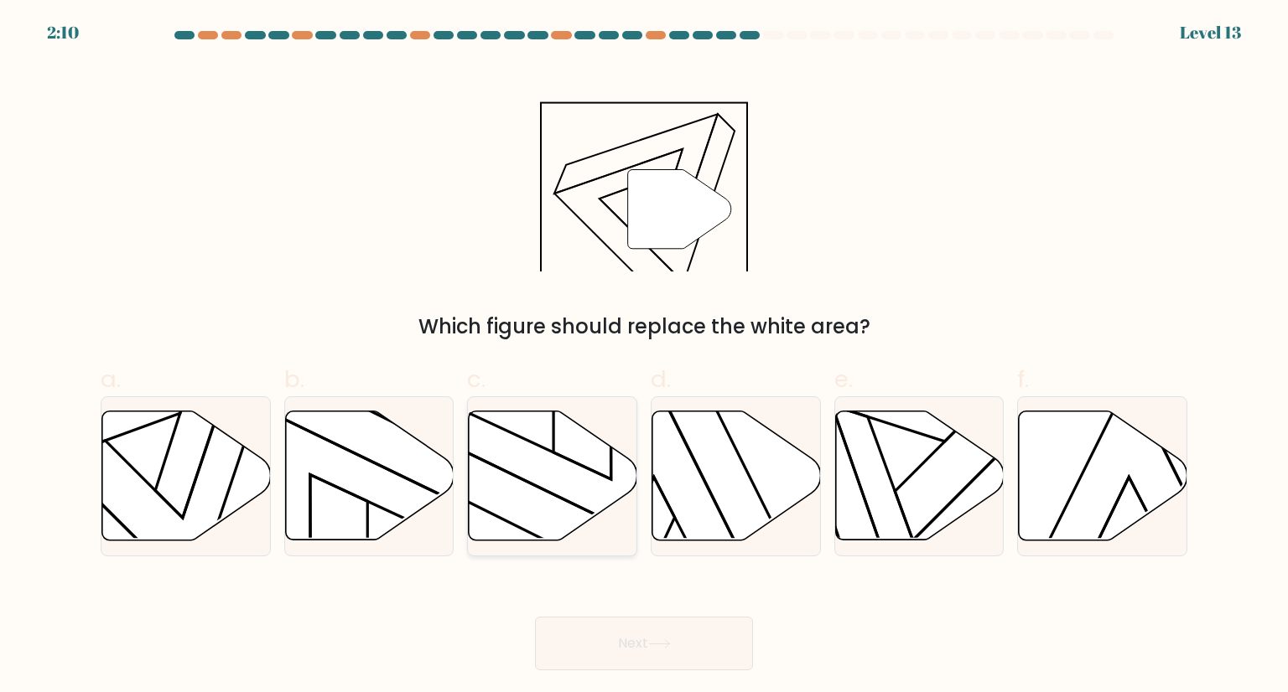
click at [478, 427] on icon at bounding box center [553, 476] width 168 height 129
click at [644, 357] on input "c." at bounding box center [644, 351] width 1 height 11
radio input "true"
click at [694, 636] on button "Next" at bounding box center [644, 644] width 218 height 54
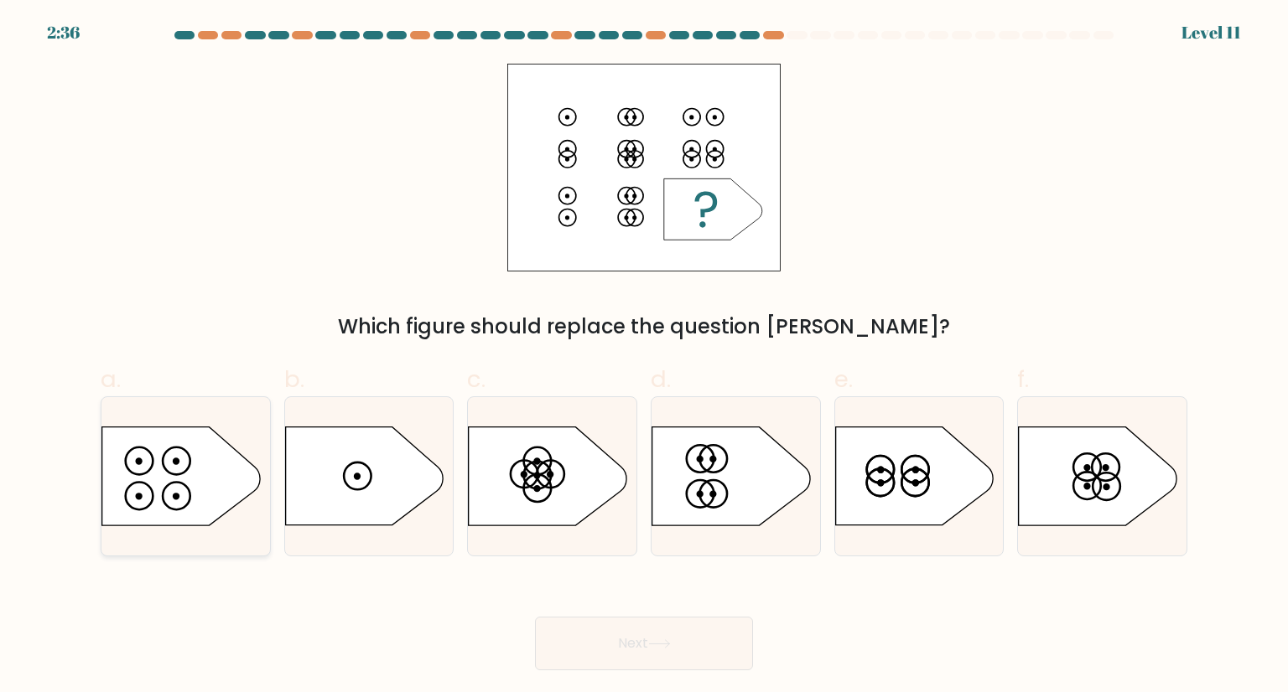
drag, startPoint x: 183, startPoint y: 490, endPoint x: 240, endPoint y: 505, distance: 58.8
click at [187, 490] on icon at bounding box center [181, 477] width 158 height 98
click at [644, 357] on input "a." at bounding box center [644, 351] width 1 height 11
radio input "true"
click at [667, 650] on button "Next" at bounding box center [644, 644] width 218 height 54
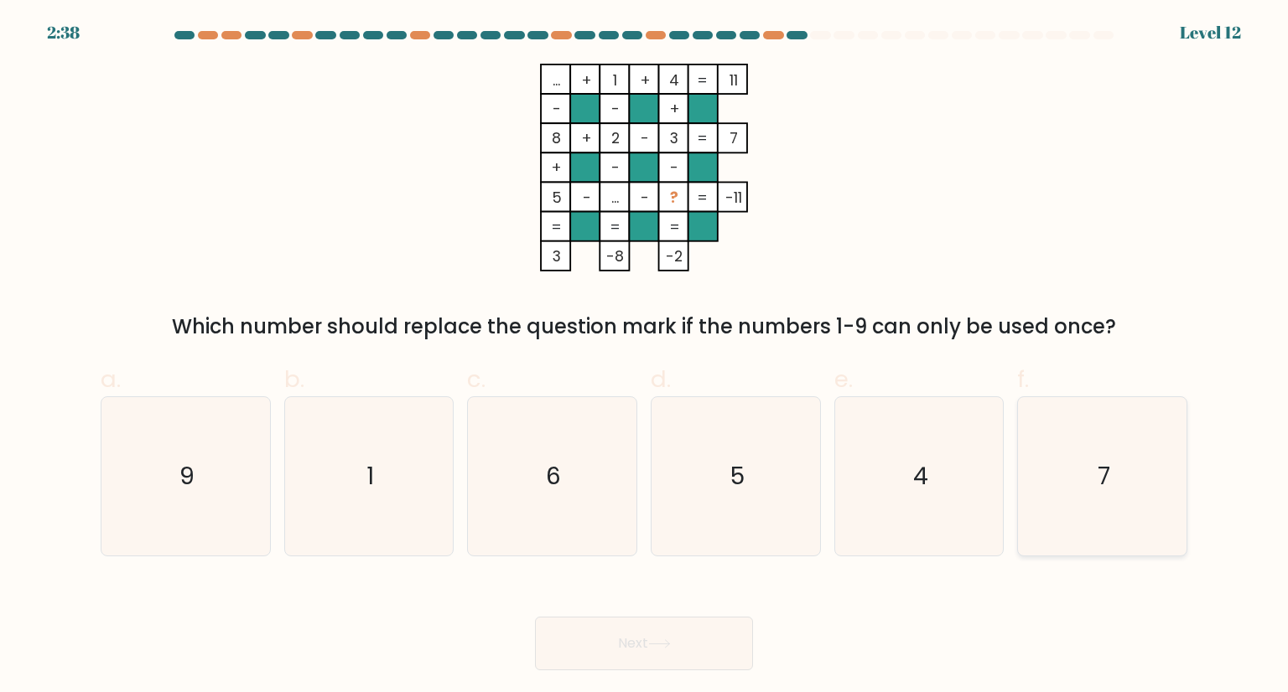
click at [1146, 487] on icon "7" at bounding box center [1102, 476] width 158 height 158
click at [645, 357] on input "f. 7" at bounding box center [644, 351] width 1 height 11
radio input "true"
click at [687, 642] on button "Next" at bounding box center [644, 644] width 218 height 54
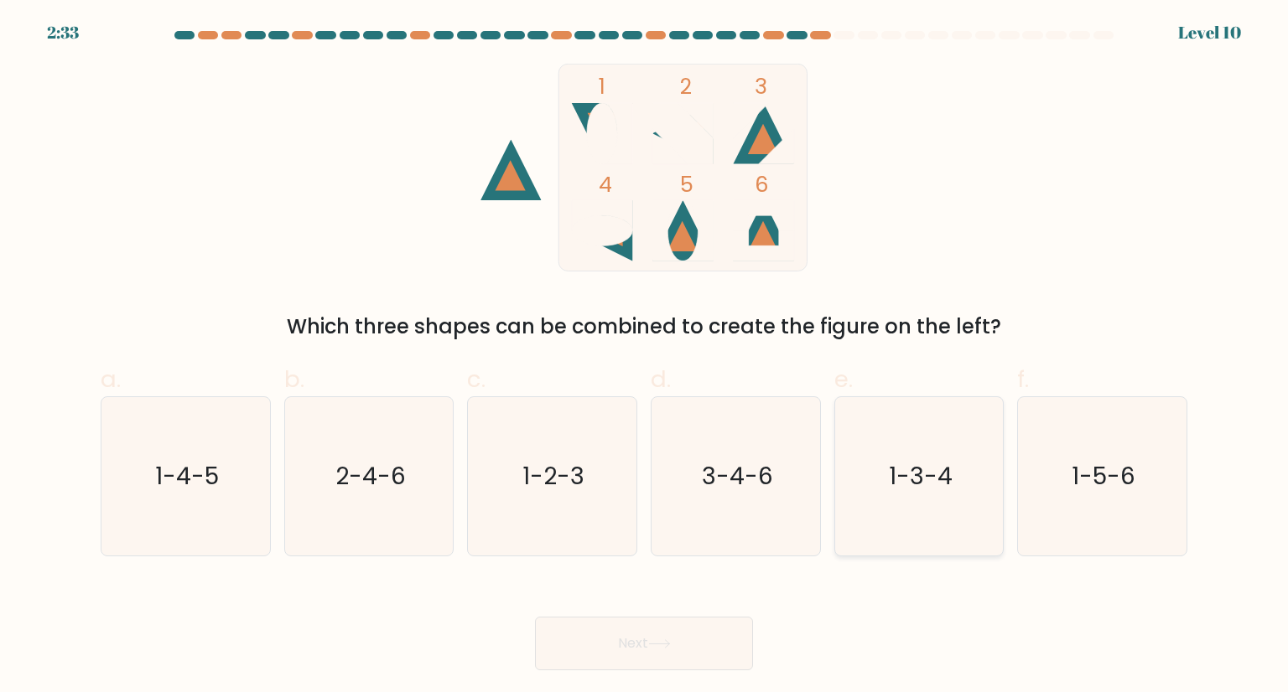
click at [928, 479] on text "1-3-4" at bounding box center [921, 476] width 64 height 34
click at [645, 357] on input "e. 1-3-4" at bounding box center [644, 351] width 1 height 11
radio input "true"
click at [684, 665] on button "Next" at bounding box center [644, 644] width 218 height 54
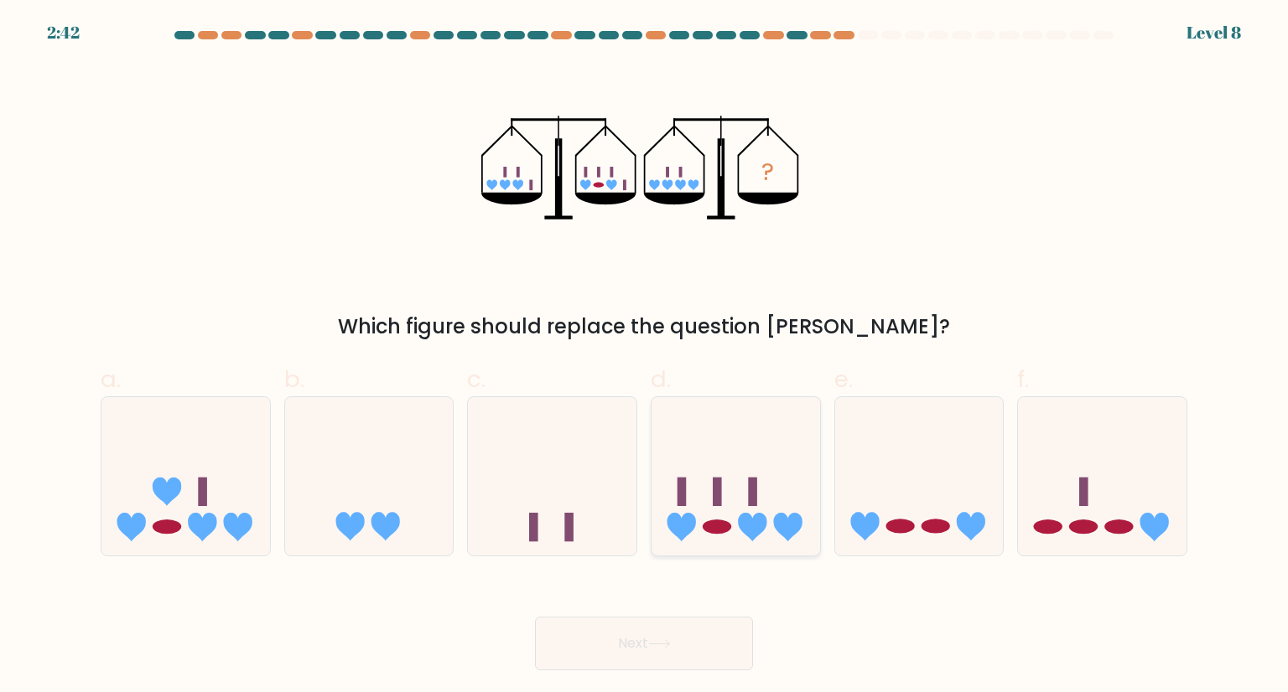
click at [720, 516] on icon at bounding box center [735, 476] width 168 height 139
click at [645, 357] on input "d." at bounding box center [644, 351] width 1 height 11
radio input "true"
click at [692, 657] on button "Next" at bounding box center [644, 644] width 218 height 54
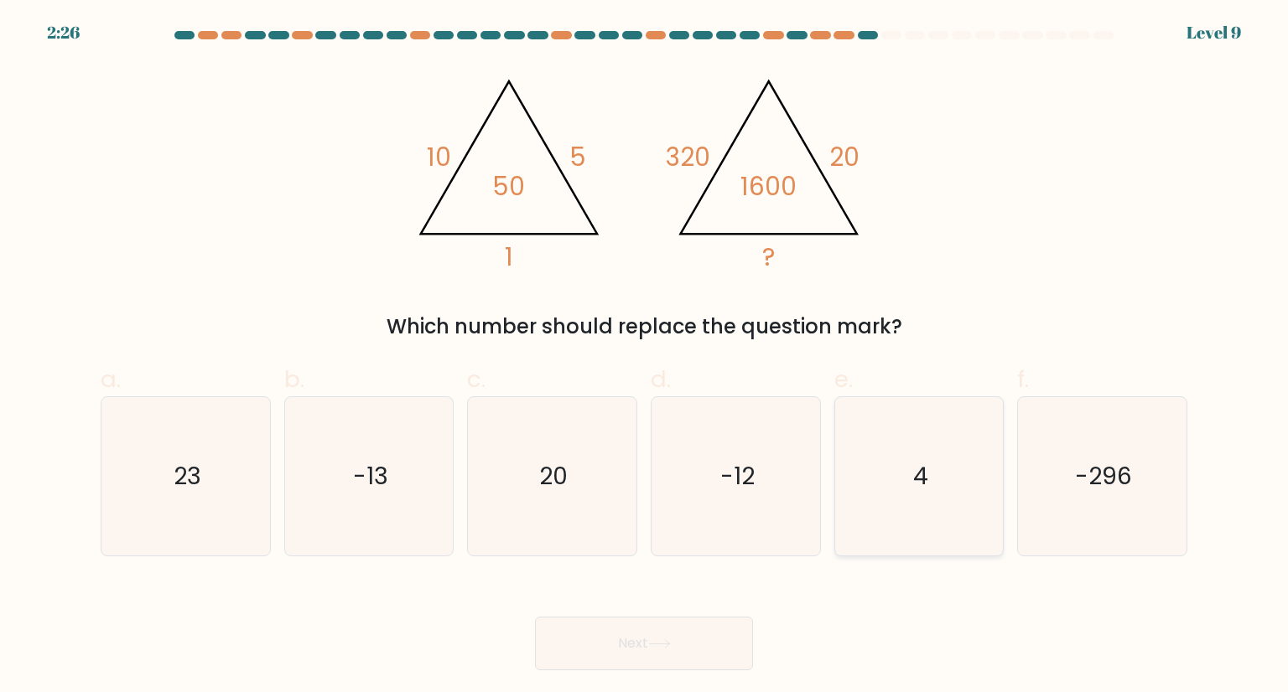
click at [919, 493] on icon "4" at bounding box center [919, 476] width 158 height 158
click at [645, 357] on input "e. 4" at bounding box center [644, 351] width 1 height 11
radio input "true"
click at [684, 651] on button "Next" at bounding box center [644, 644] width 218 height 54
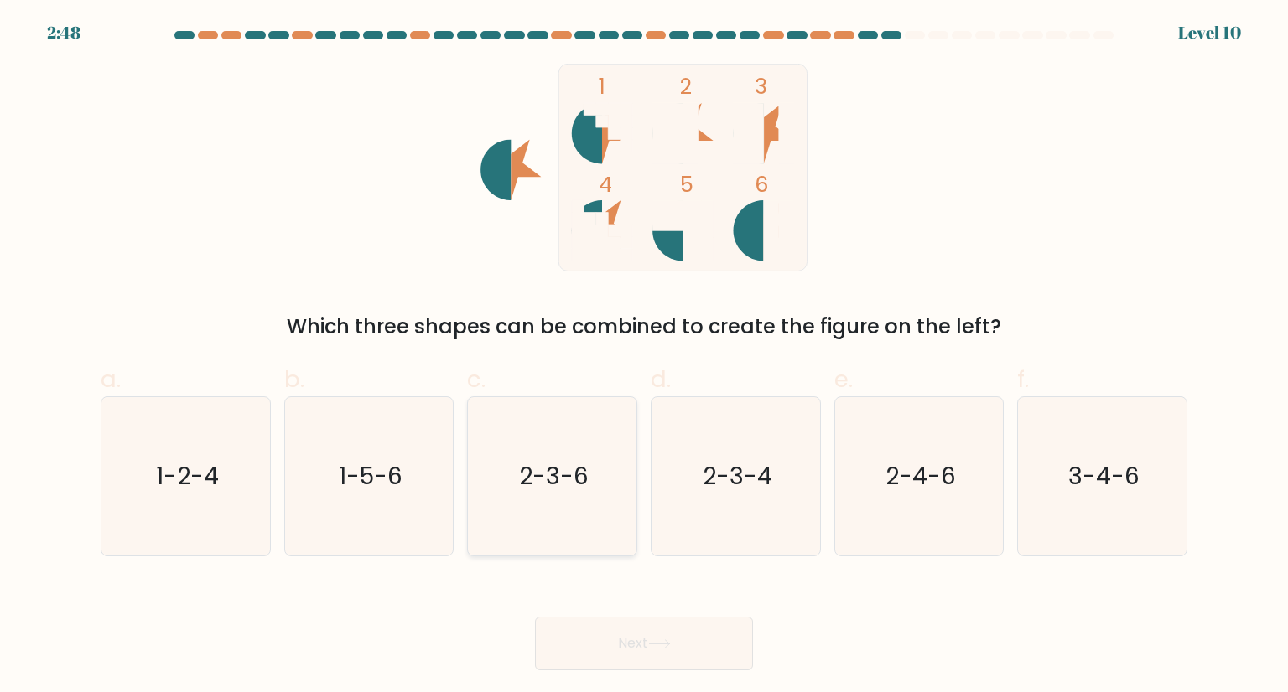
click at [534, 477] on text "2-3-6" at bounding box center [554, 476] width 70 height 34
click at [644, 357] on input "c. 2-3-6" at bounding box center [644, 351] width 1 height 11
radio input "true"
click at [651, 638] on button "Next" at bounding box center [644, 644] width 218 height 54
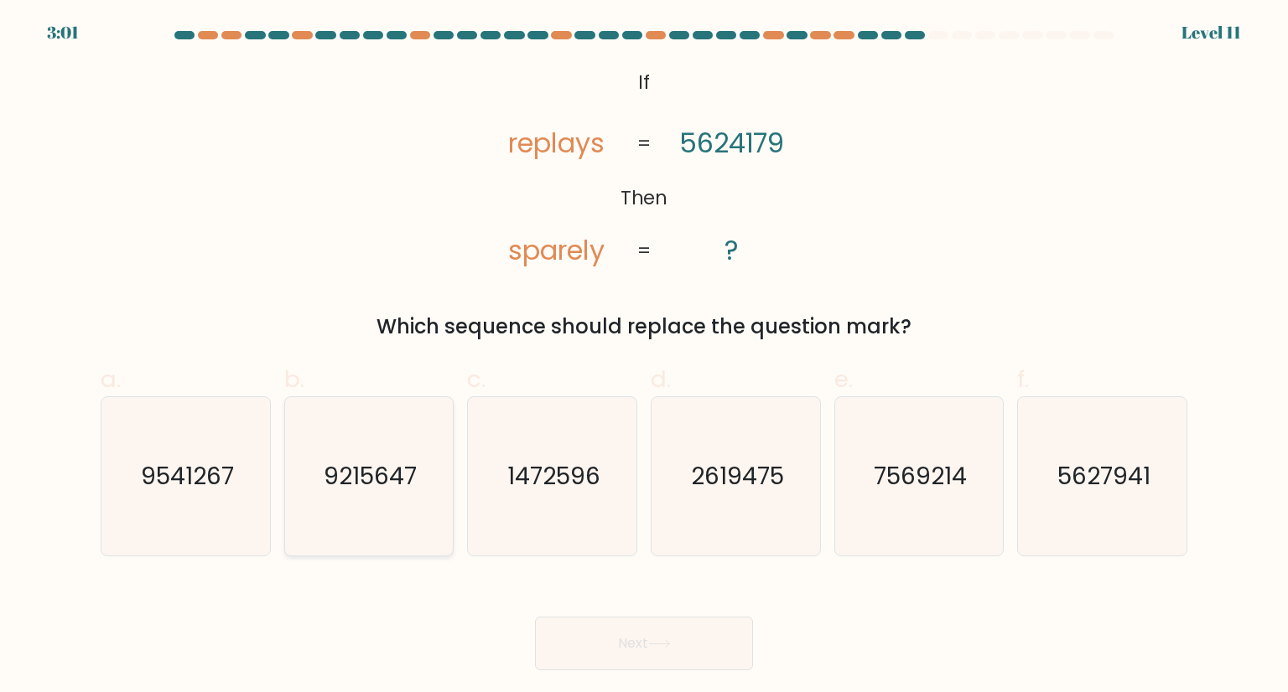
click at [311, 467] on icon "9215647" at bounding box center [369, 476] width 158 height 158
click at [644, 357] on input "b. 9215647" at bounding box center [644, 351] width 1 height 11
radio input "true"
click at [647, 631] on button "Next" at bounding box center [644, 644] width 218 height 54
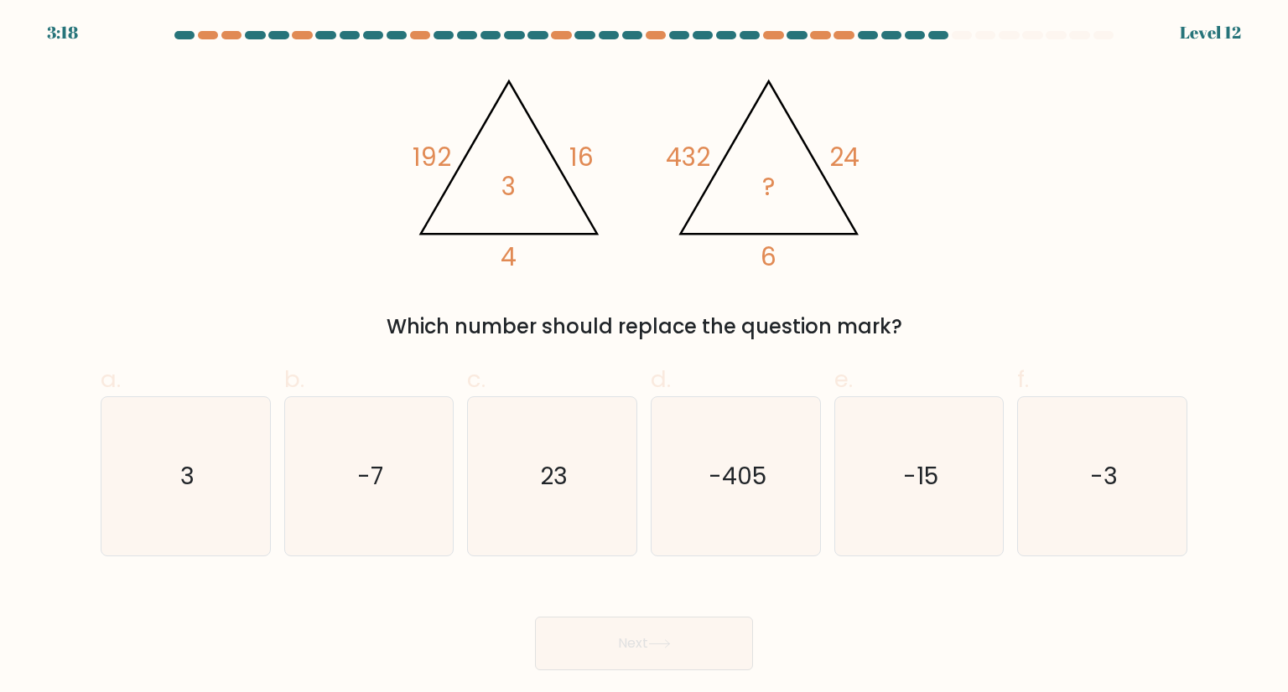
click at [1043, 631] on div "Next" at bounding box center [644, 624] width 1107 height 94
drag, startPoint x: 153, startPoint y: 497, endPoint x: 188, endPoint y: 516, distance: 40.1
click at [153, 495] on icon "3" at bounding box center [185, 476] width 158 height 158
click at [644, 357] on input "a. 3" at bounding box center [644, 351] width 1 height 11
radio input "true"
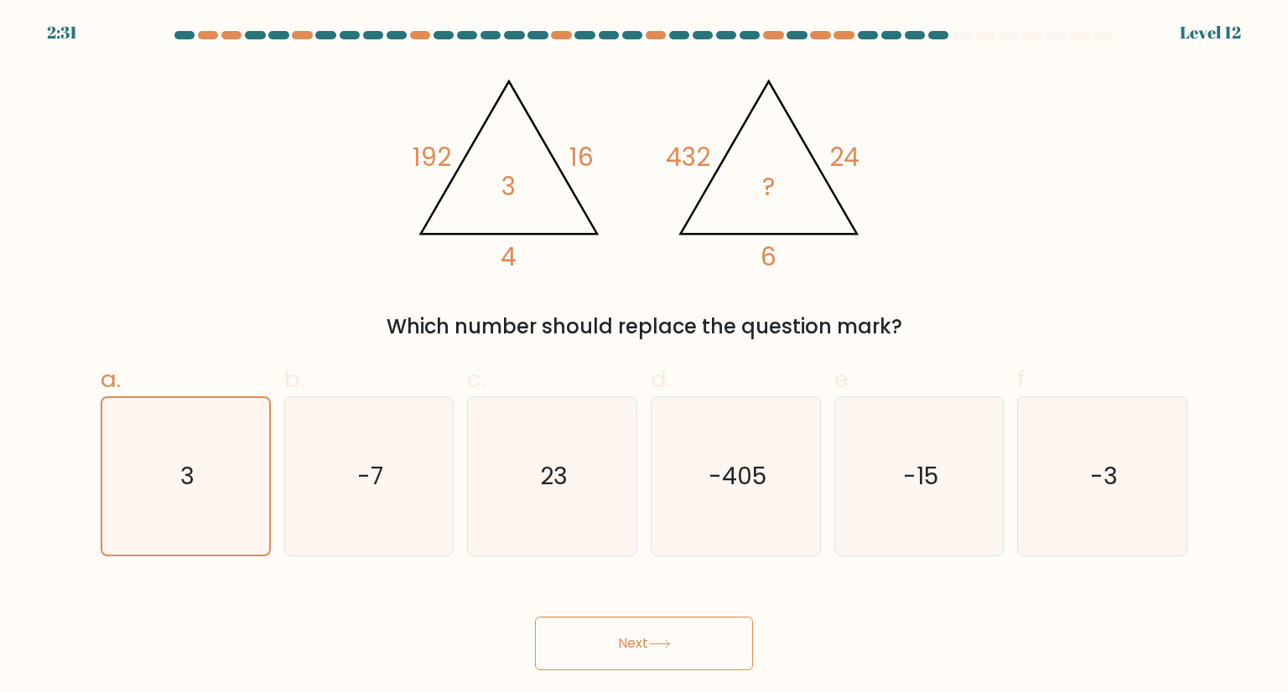
click at [635, 640] on button "Next" at bounding box center [644, 644] width 218 height 54
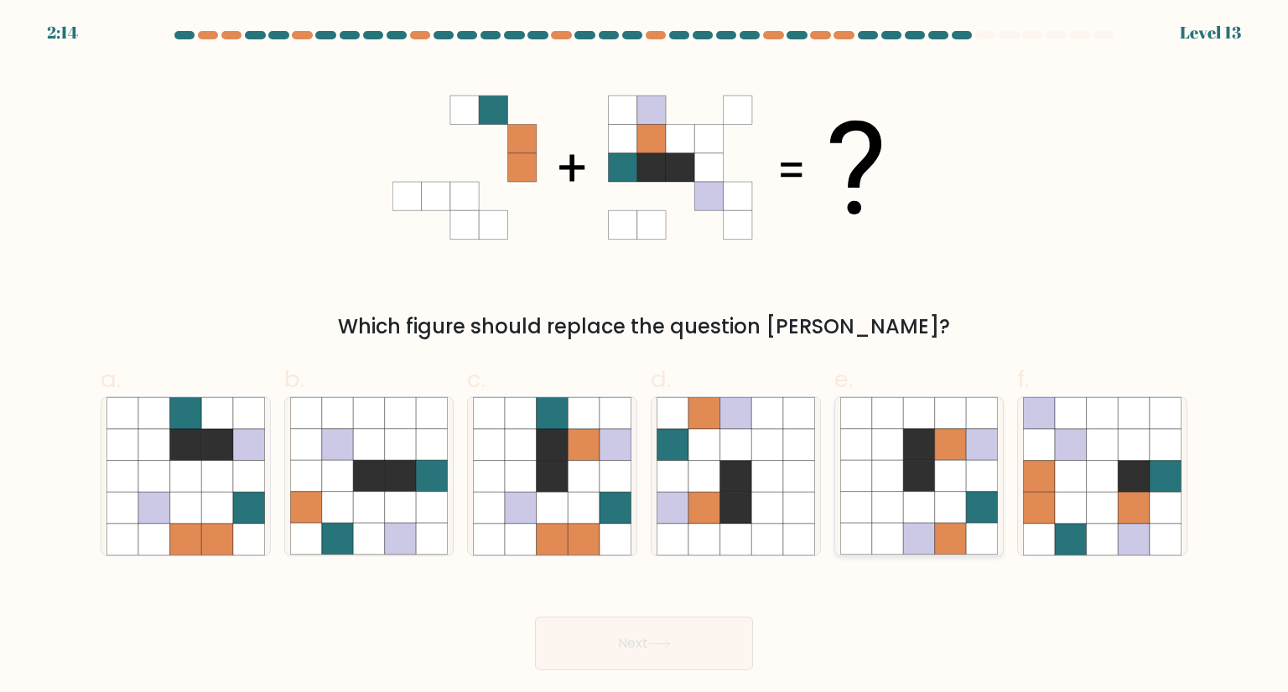
click at [909, 505] on icon at bounding box center [919, 508] width 32 height 32
click at [645, 357] on input "e." at bounding box center [644, 351] width 1 height 11
radio input "true"
click at [697, 648] on button "Next" at bounding box center [644, 644] width 218 height 54
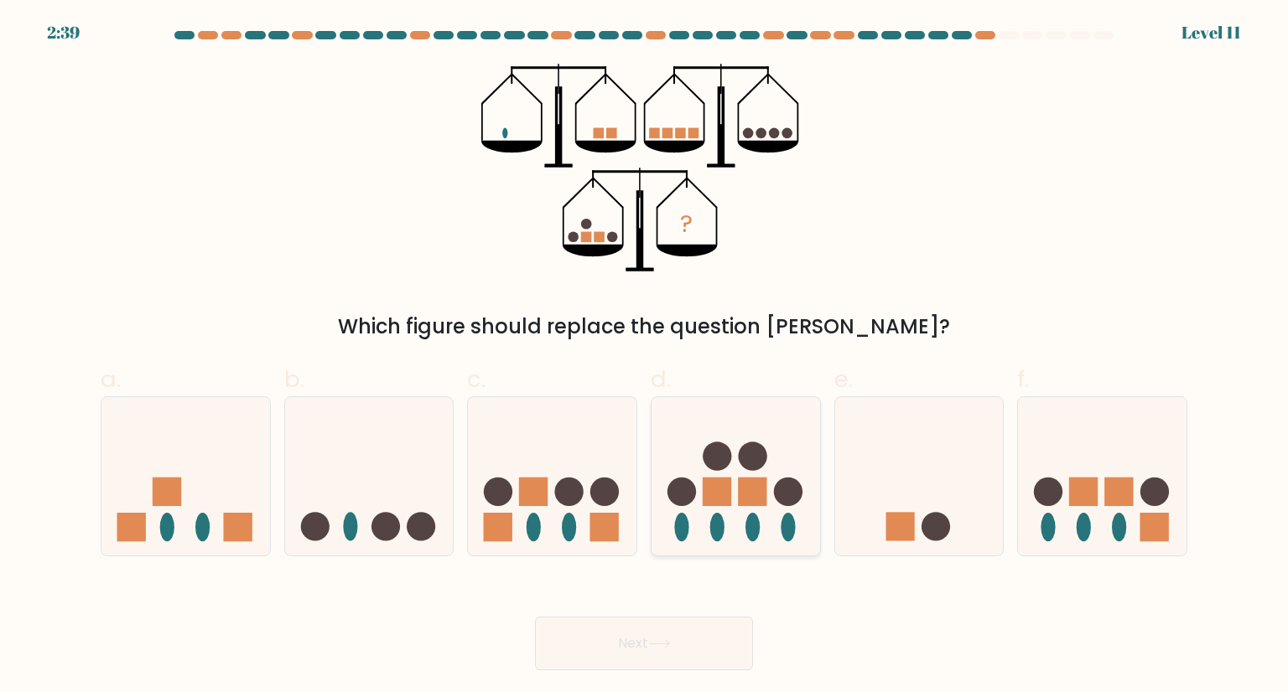
click at [733, 496] on icon at bounding box center [735, 476] width 168 height 139
click at [645, 357] on input "d." at bounding box center [644, 351] width 1 height 11
radio input "true"
click at [661, 644] on icon at bounding box center [659, 644] width 20 height 8
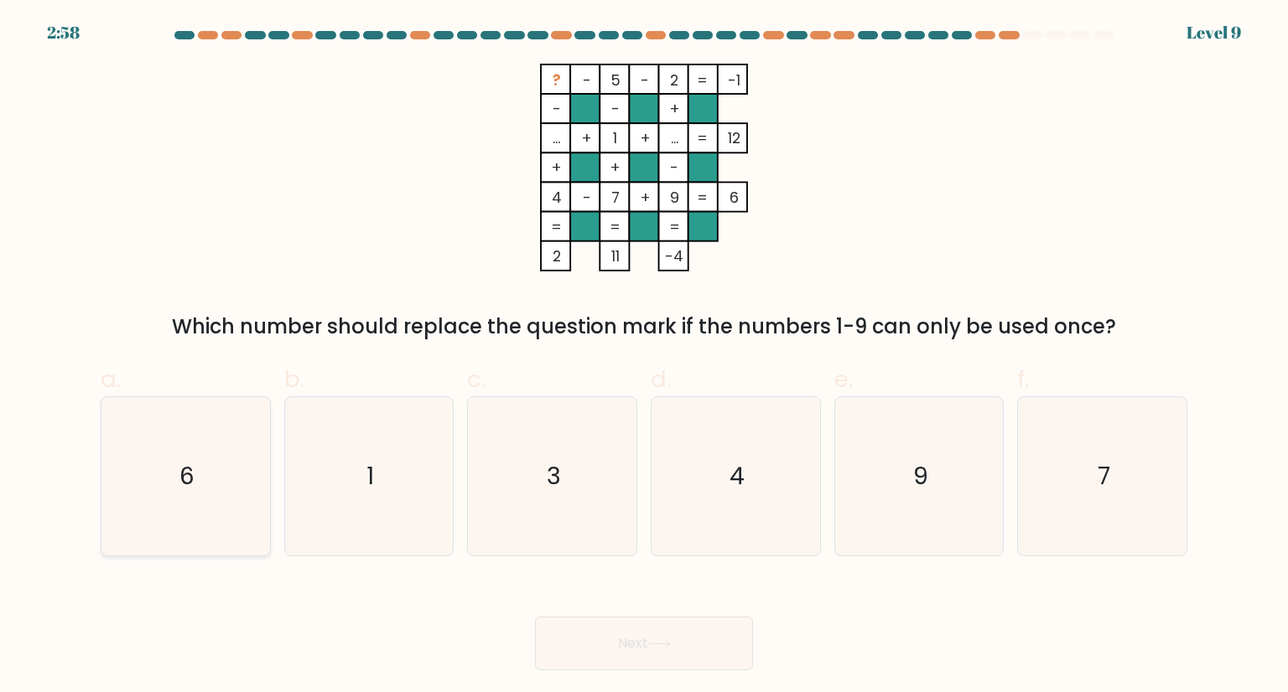
click at [148, 476] on icon "6" at bounding box center [185, 476] width 158 height 158
click at [644, 357] on input "a. 6" at bounding box center [644, 351] width 1 height 11
radio input "true"
click at [698, 656] on button "Next" at bounding box center [644, 644] width 218 height 54
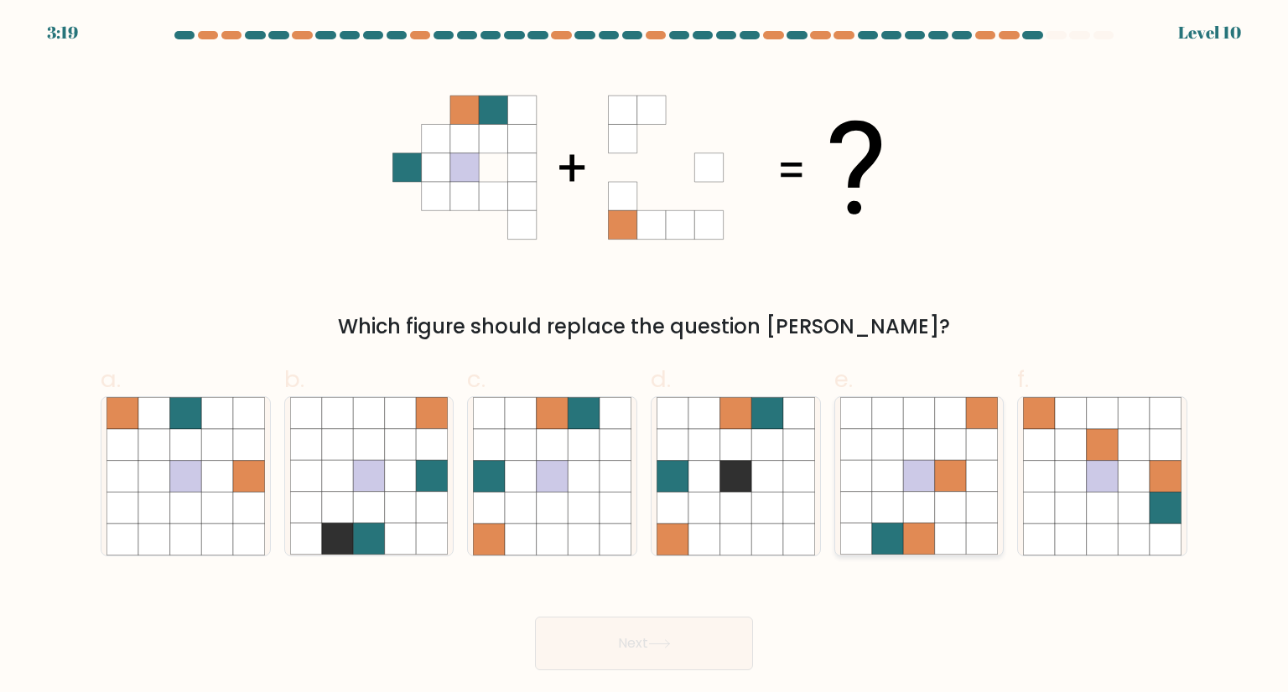
click at [924, 440] on icon at bounding box center [919, 445] width 32 height 32
click at [645, 357] on input "e." at bounding box center [644, 351] width 1 height 11
radio input "true"
click at [648, 641] on button "Next" at bounding box center [644, 644] width 218 height 54
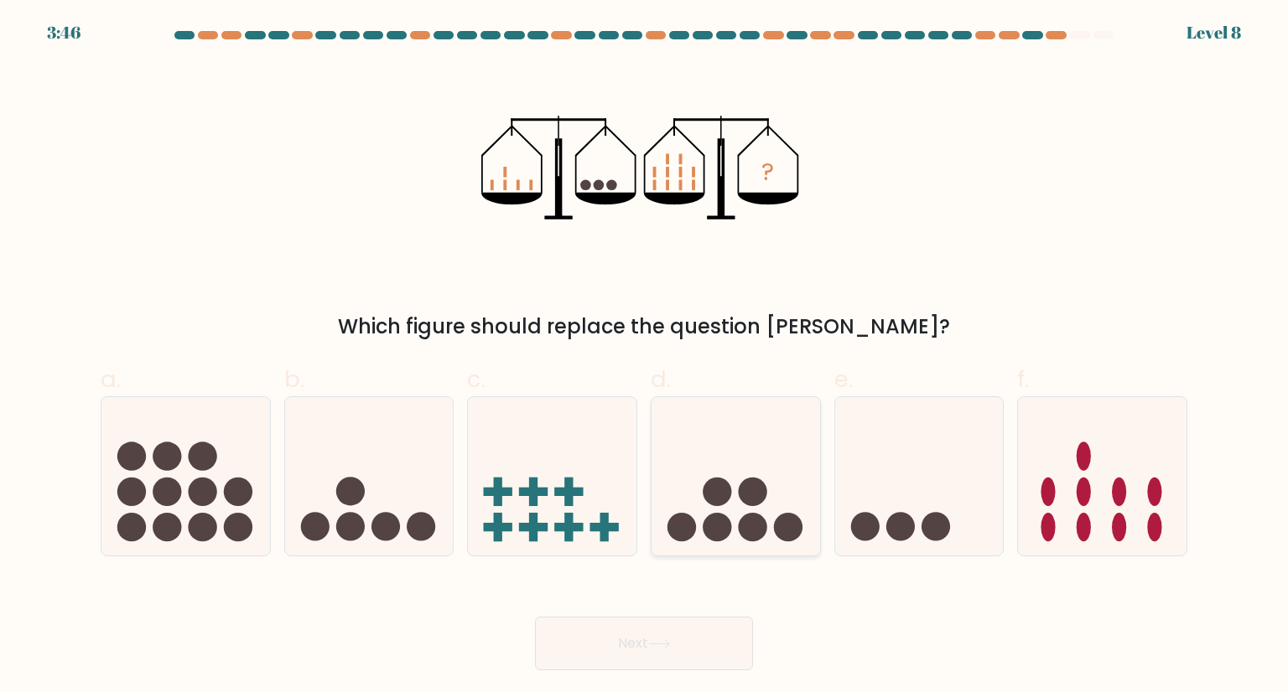
click at [757, 484] on circle at bounding box center [752, 492] width 29 height 29
click at [645, 357] on input "d." at bounding box center [644, 351] width 1 height 11
radio input "true"
click at [697, 651] on button "Next" at bounding box center [644, 644] width 218 height 54
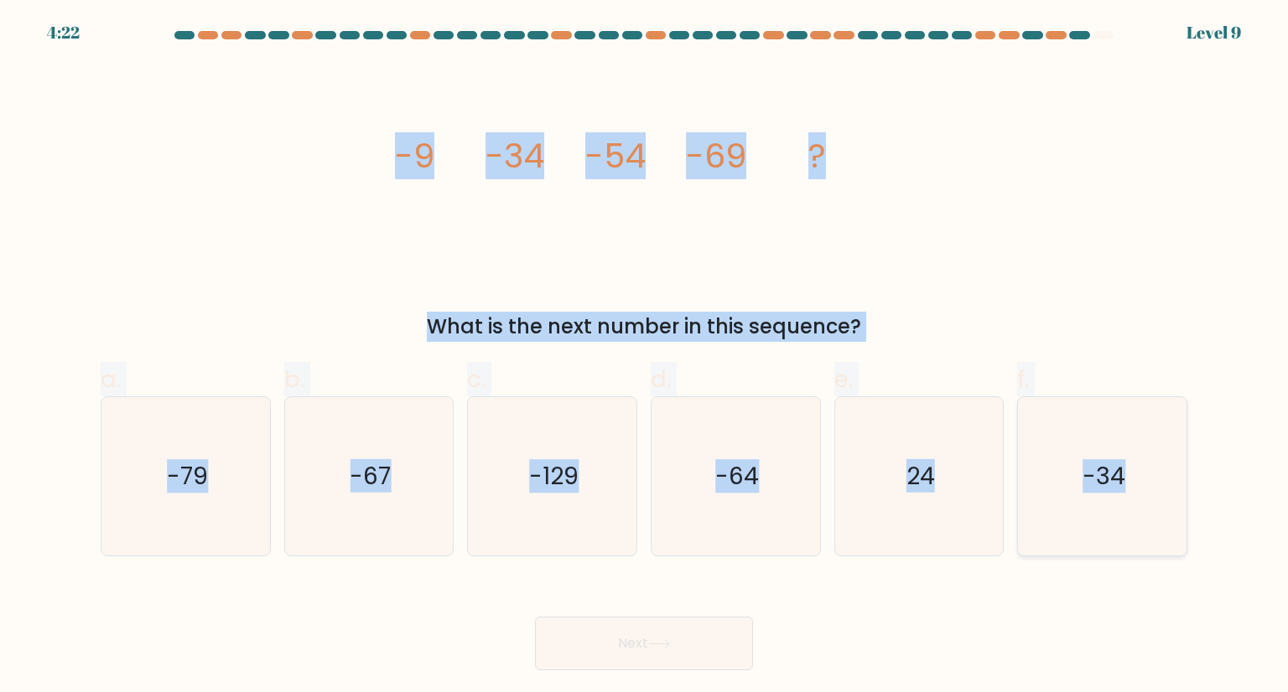
drag, startPoint x: 393, startPoint y: 158, endPoint x: 1138, endPoint y: 473, distance: 808.0
click at [1138, 473] on form at bounding box center [644, 351] width 1288 height 640
copy form "-9 -34 -54 -69 ? What is the next number in this sequence? a. -79 b. -67 c. -12…"
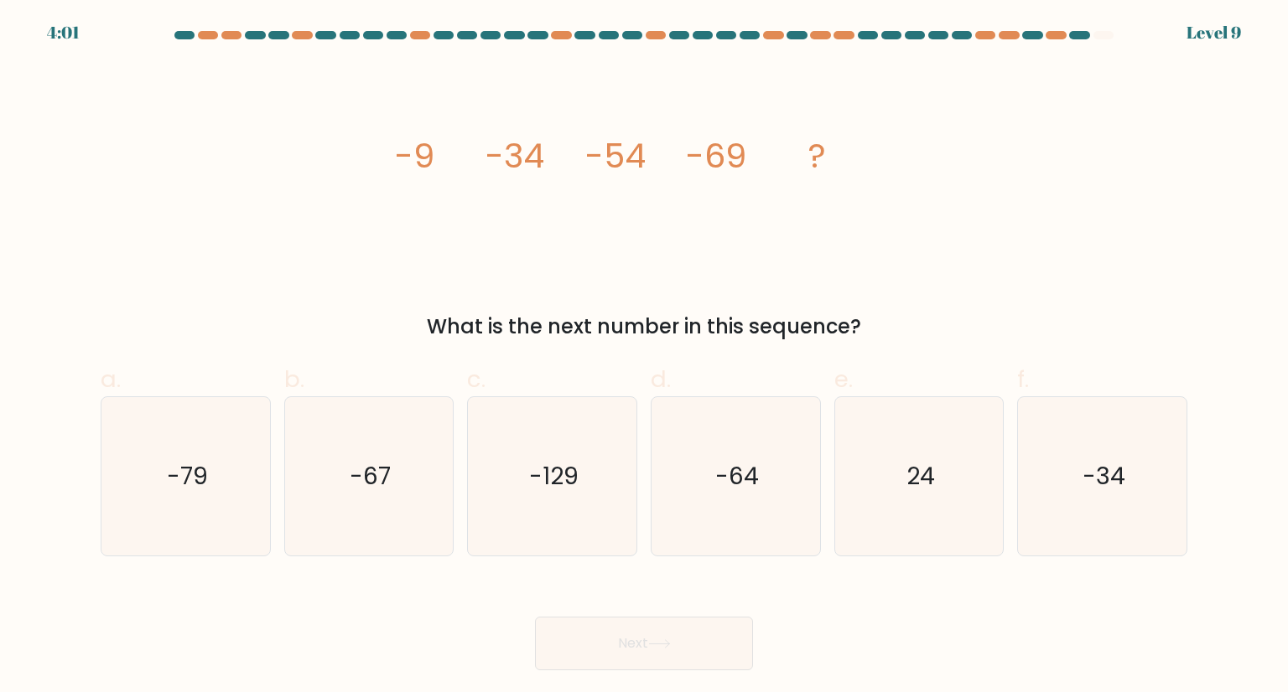
click at [949, 611] on div "Next" at bounding box center [644, 624] width 1107 height 94
click at [179, 459] on icon "-79" at bounding box center [185, 476] width 158 height 158
click at [644, 357] on input "a. -79" at bounding box center [644, 351] width 1 height 11
radio input "true"
click at [697, 640] on button "Next" at bounding box center [644, 644] width 218 height 54
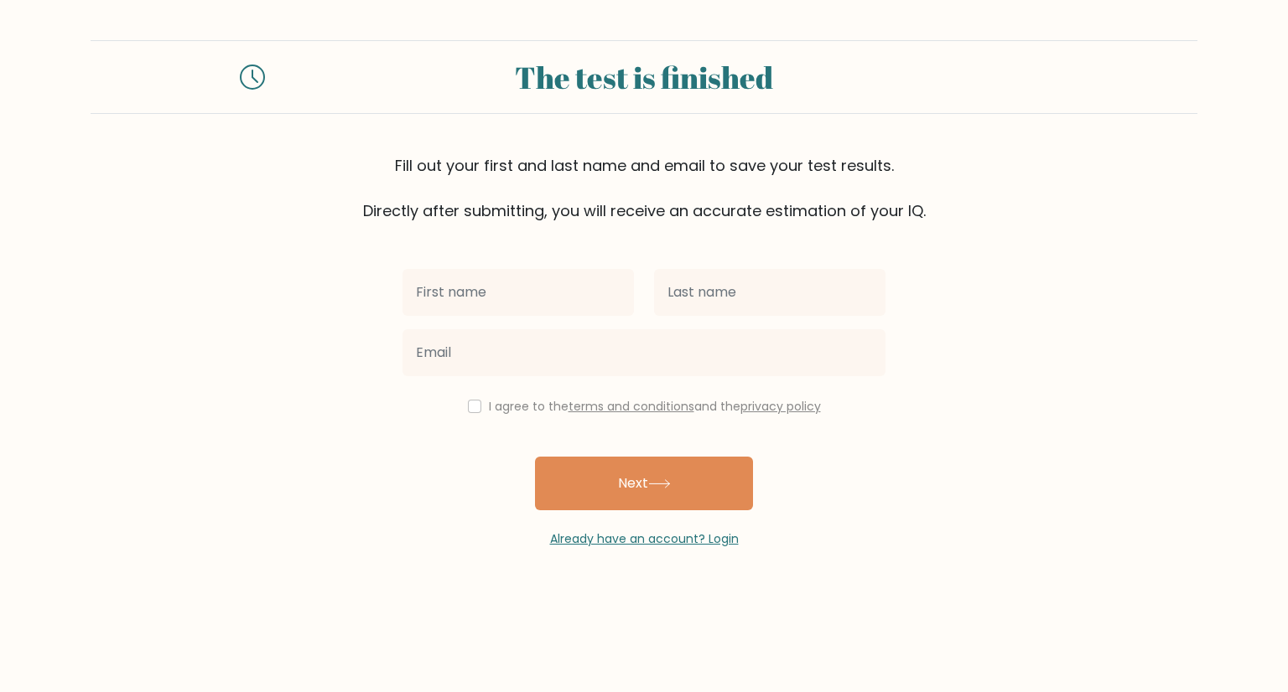
click at [529, 293] on input "text" at bounding box center [517, 292] width 231 height 47
type input "Genie"
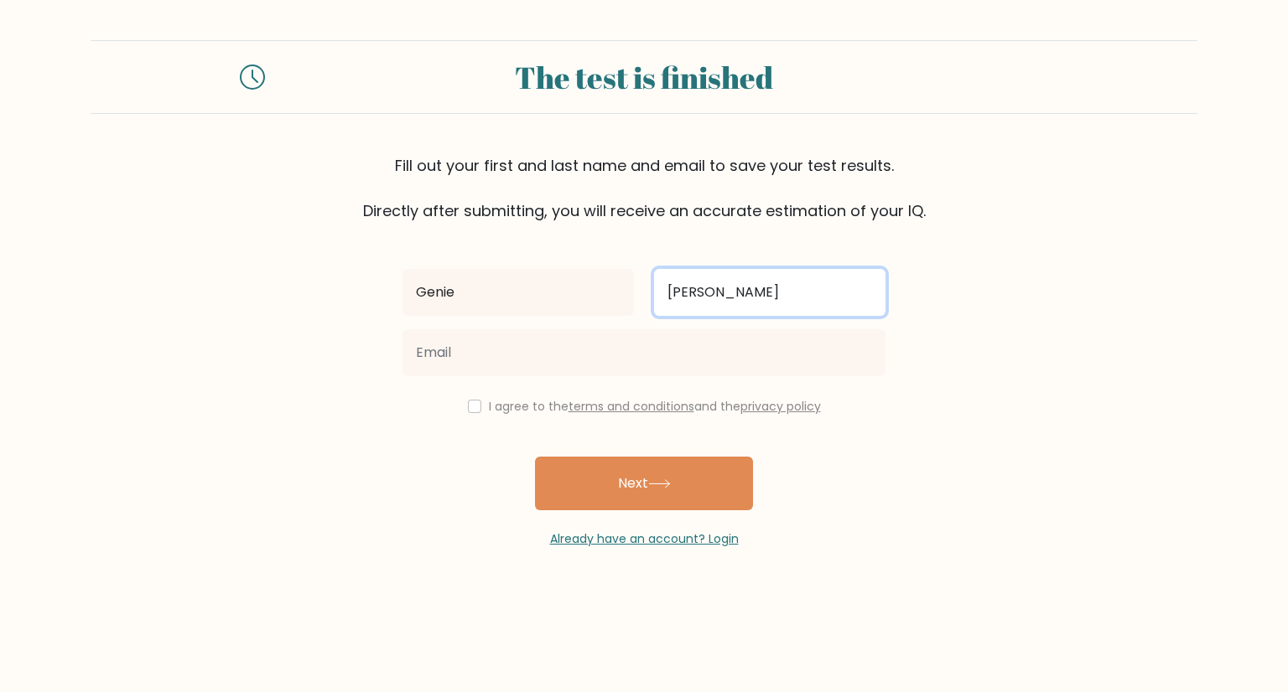
type input "[PERSON_NAME]"
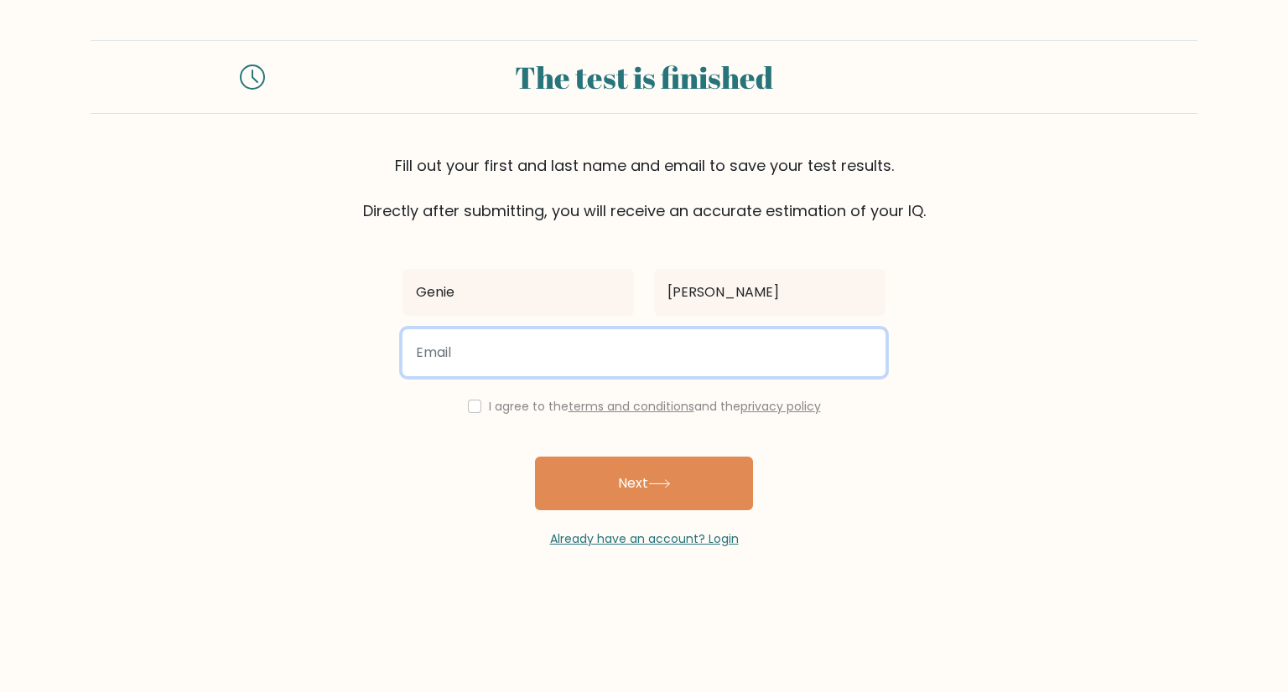
click at [460, 356] on input "email" at bounding box center [643, 352] width 483 height 47
type input "genie8196@gmail.com"
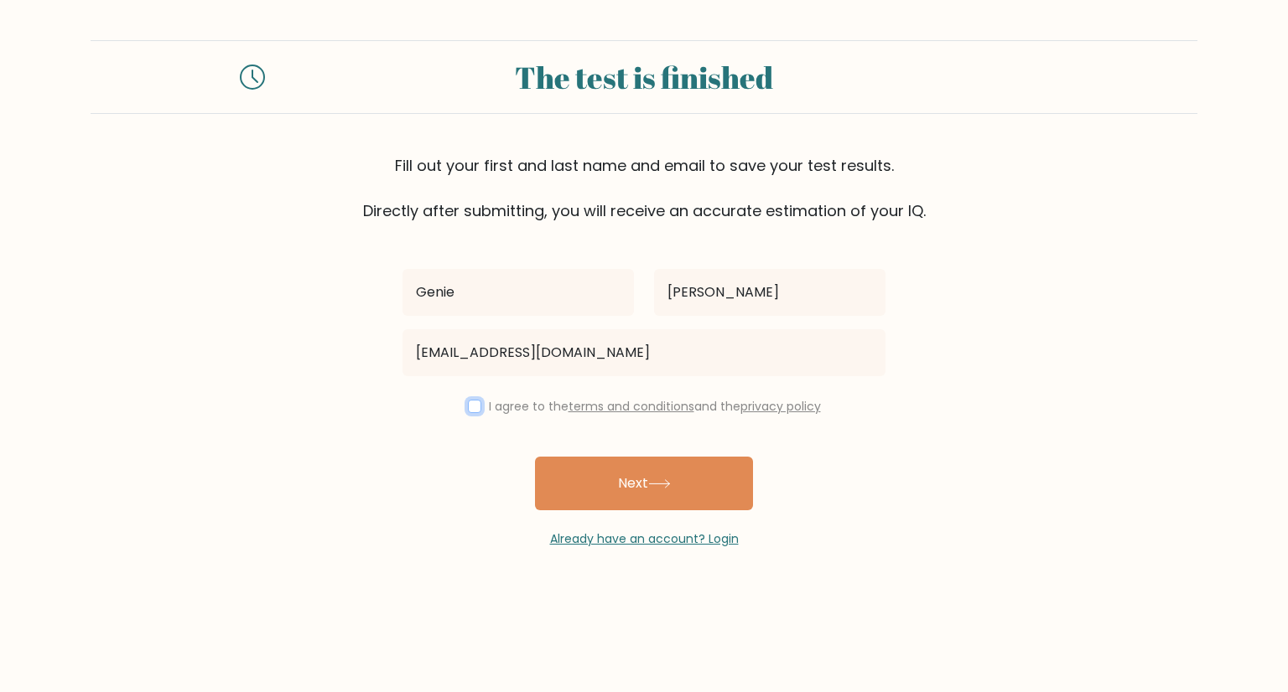
drag, startPoint x: 473, startPoint y: 403, endPoint x: 479, endPoint y: 410, distance: 8.9
click at [473, 403] on input "checkbox" at bounding box center [474, 406] width 13 height 13
checkbox input "true"
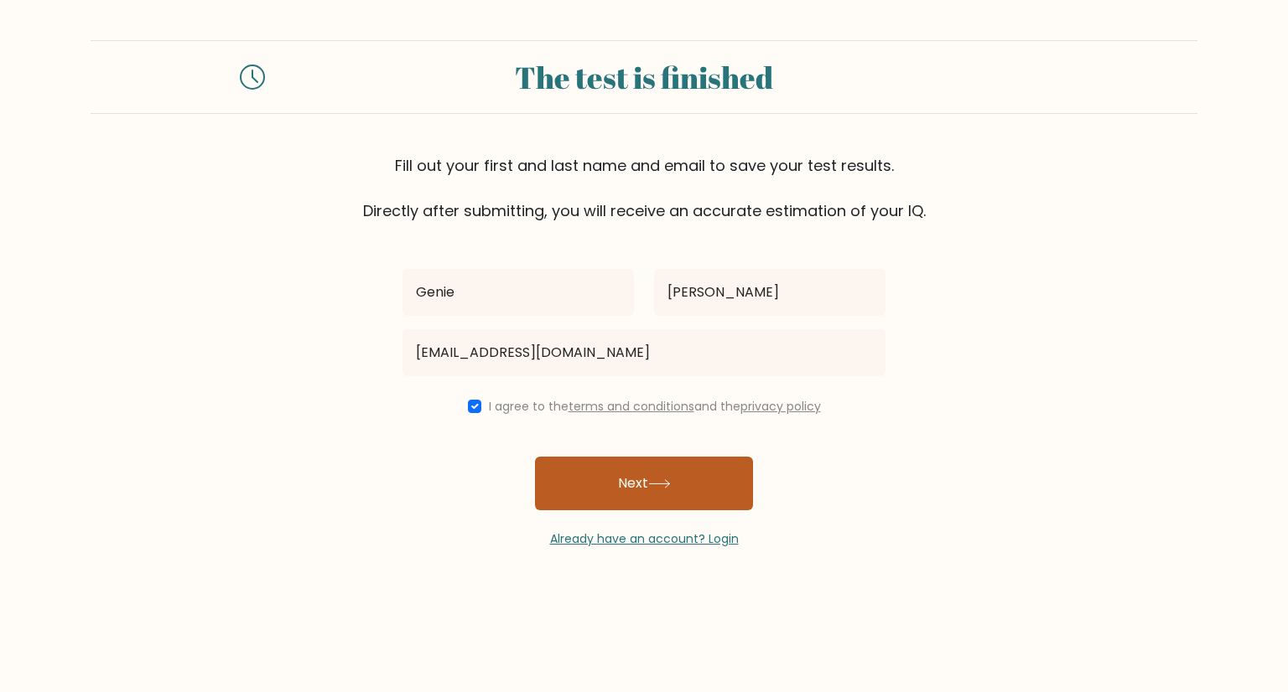
click at [645, 480] on button "Next" at bounding box center [644, 484] width 218 height 54
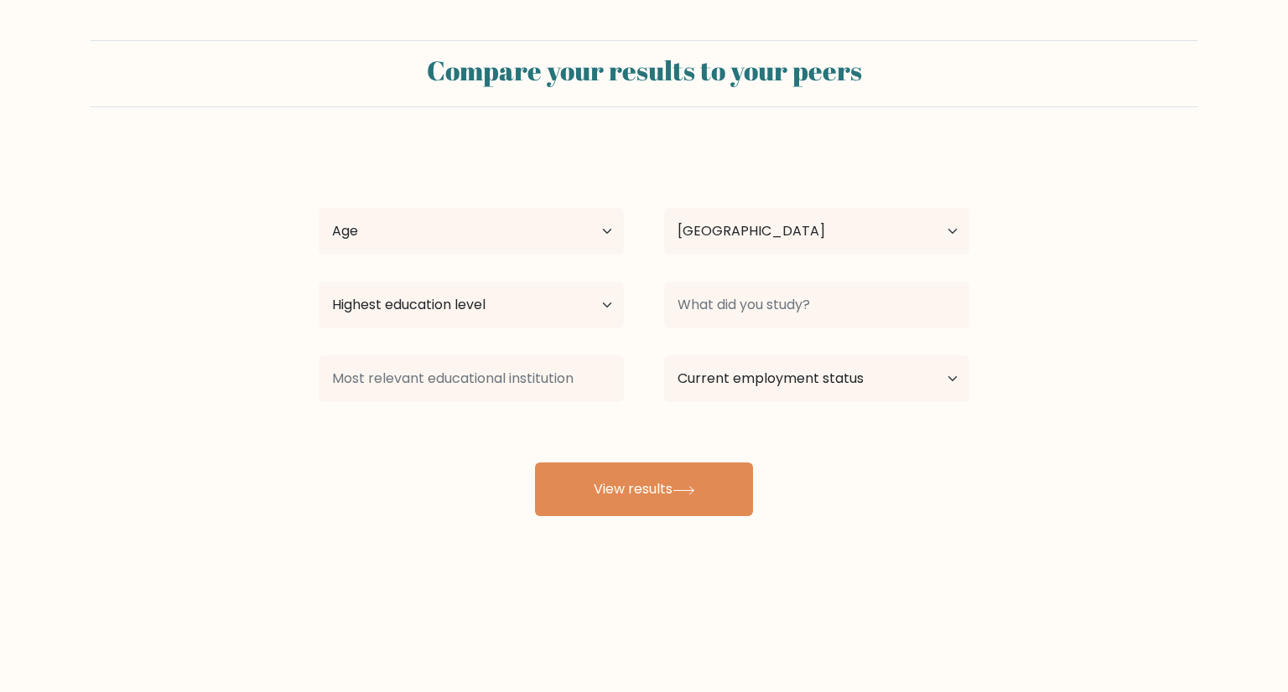
select select "PH"
click at [589, 236] on select "Age Under [DEMOGRAPHIC_DATA] [DEMOGRAPHIC_DATA] [DEMOGRAPHIC_DATA] [DEMOGRAPHIC…" at bounding box center [471, 231] width 305 height 47
select select "25_34"
click at [319, 208] on select "Age Under [DEMOGRAPHIC_DATA] [DEMOGRAPHIC_DATA] [DEMOGRAPHIC_DATA] [DEMOGRAPHIC…" at bounding box center [471, 231] width 305 height 47
click at [590, 308] on select "Highest education level No schooling Primary Lower Secondary Upper Secondary Oc…" at bounding box center [471, 305] width 305 height 47
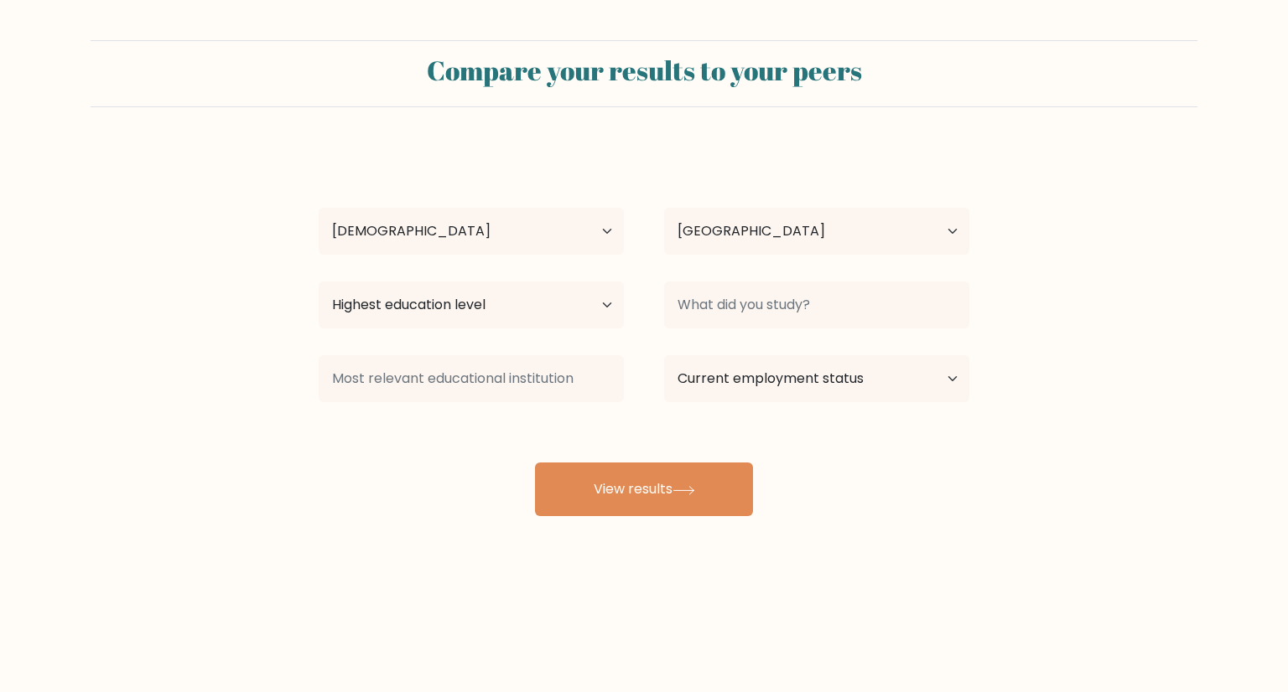
click at [828, 428] on div "[PERSON_NAME] Age Under [DEMOGRAPHIC_DATA] [DEMOGRAPHIC_DATA] [DEMOGRAPHIC_DATA…" at bounding box center [643, 332] width 671 height 369
click at [939, 236] on select "Country [GEOGRAPHIC_DATA] [GEOGRAPHIC_DATA] [GEOGRAPHIC_DATA] [US_STATE] [GEOGR…" at bounding box center [816, 231] width 305 height 47
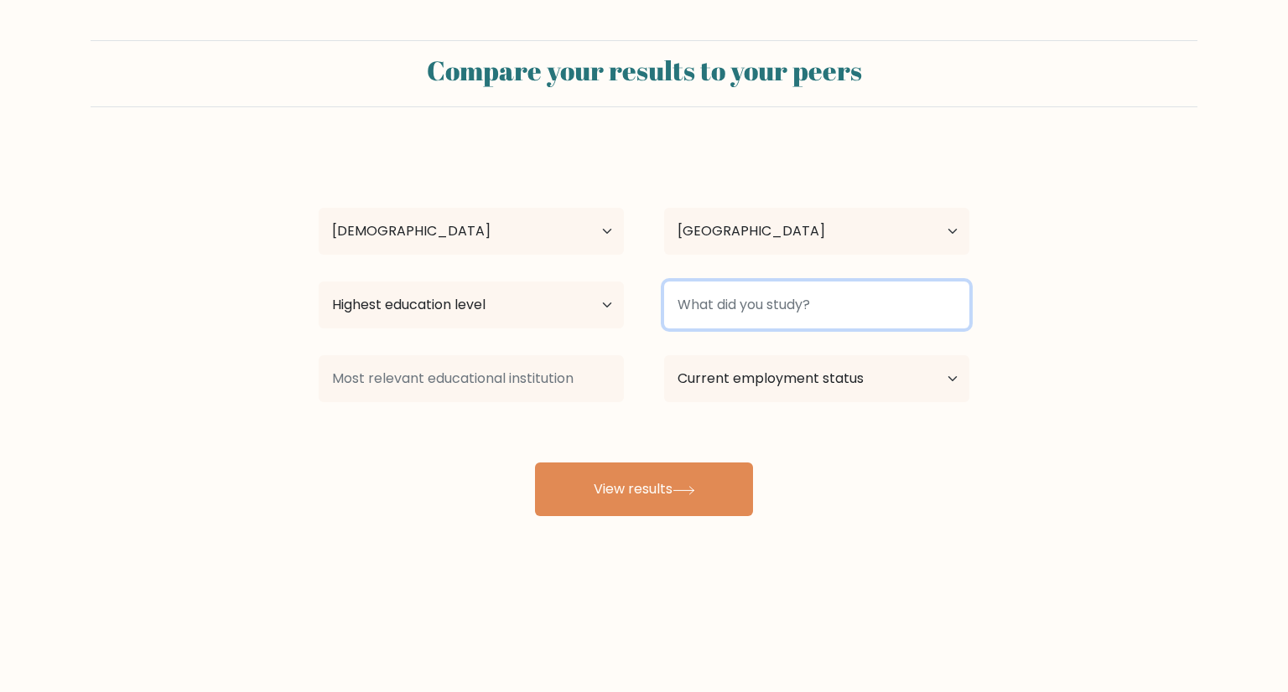
click at [952, 319] on input at bounding box center [816, 305] width 305 height 47
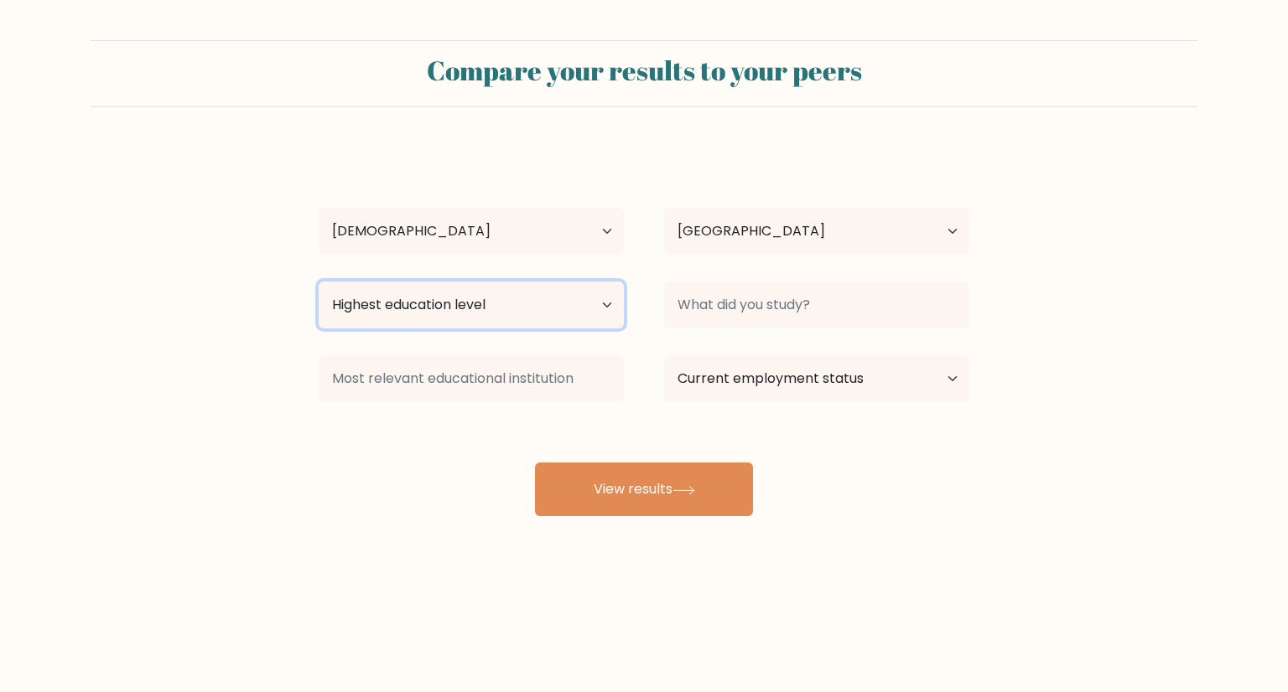
click at [581, 303] on select "Highest education level No schooling Primary Lower Secondary Upper Secondary Oc…" at bounding box center [471, 305] width 305 height 47
click at [319, 282] on select "Highest education level No schooling Primary Lower Secondary Upper Secondary Oc…" at bounding box center [471, 305] width 305 height 47
click at [547, 306] on select "Highest education level No schooling Primary Lower Secondary Upper Secondary Oc…" at bounding box center [471, 305] width 305 height 47
select select "occupation_specific"
click at [319, 282] on select "Highest education level No schooling Primary Lower Secondary Upper Secondary Oc…" at bounding box center [471, 305] width 305 height 47
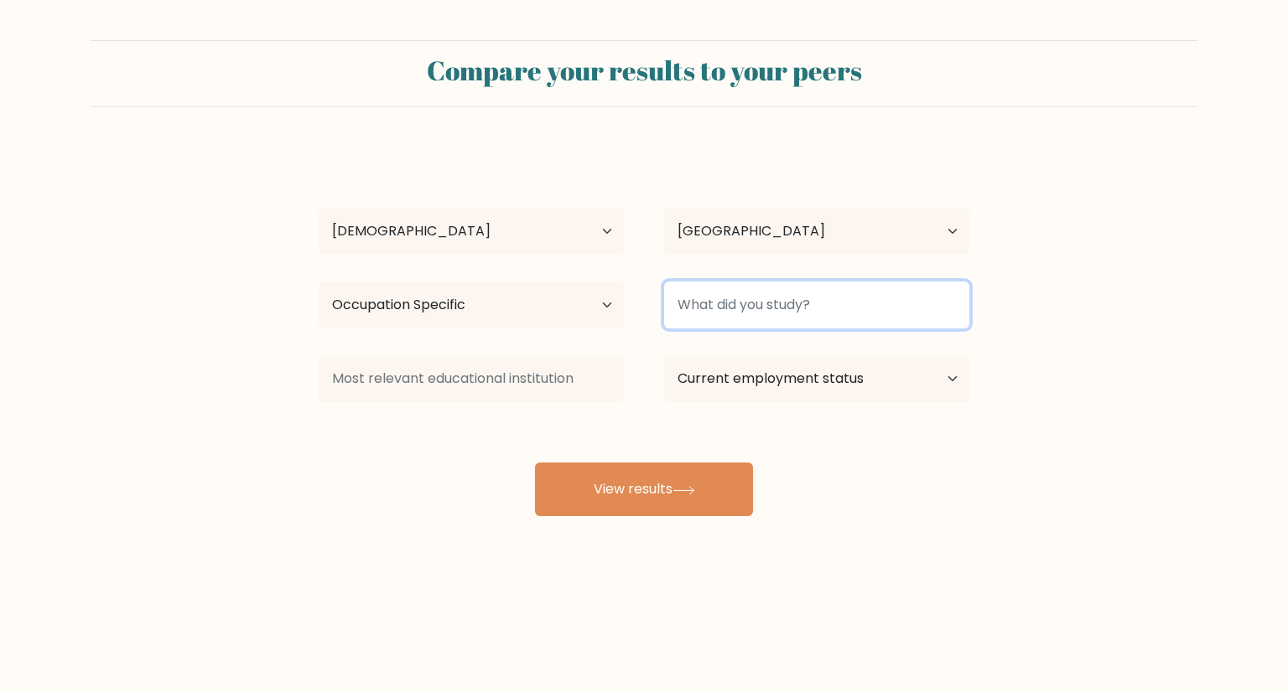
click at [940, 303] on input at bounding box center [816, 305] width 305 height 47
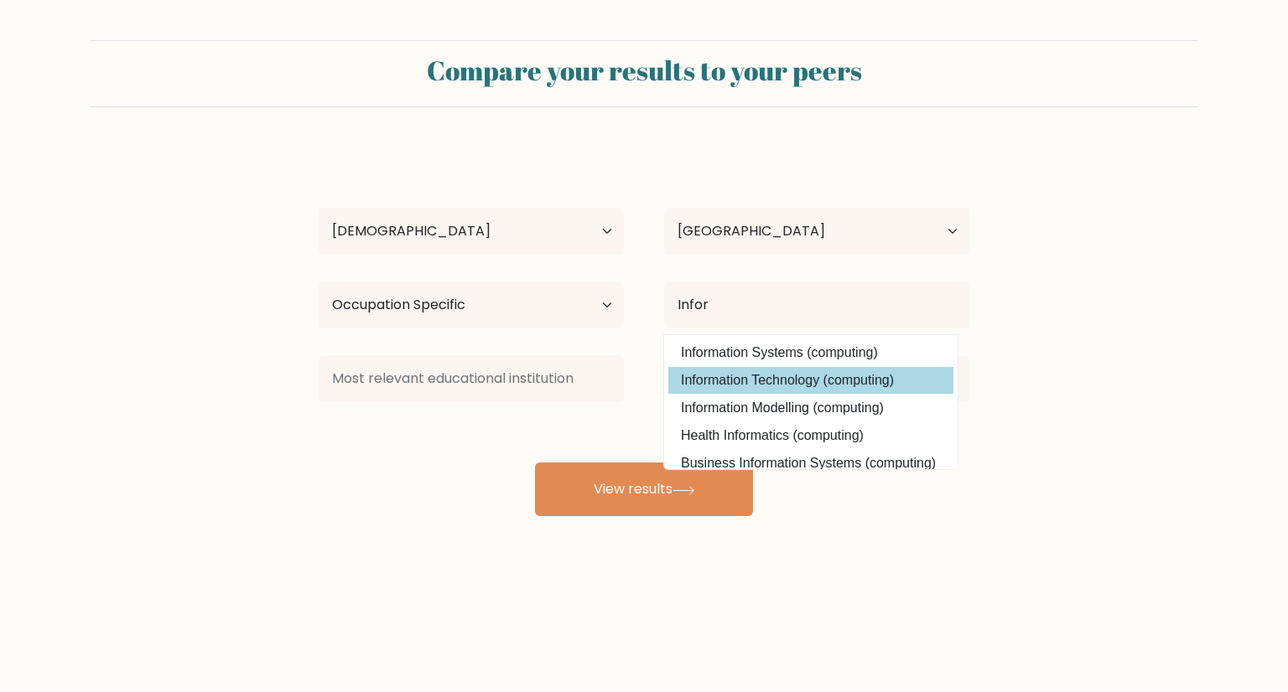
click at [764, 374] on option "Information Technology (computing)" at bounding box center [810, 380] width 285 height 27
type input "Information Technology"
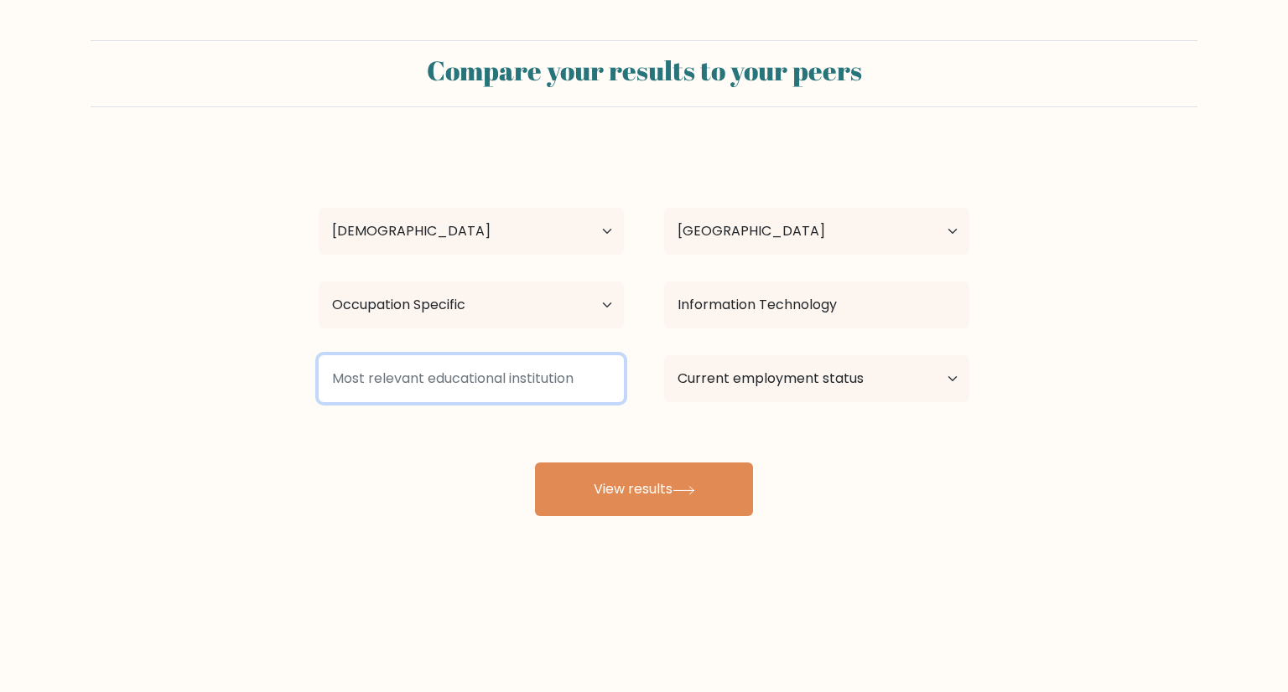
click at [570, 380] on input at bounding box center [471, 378] width 305 height 47
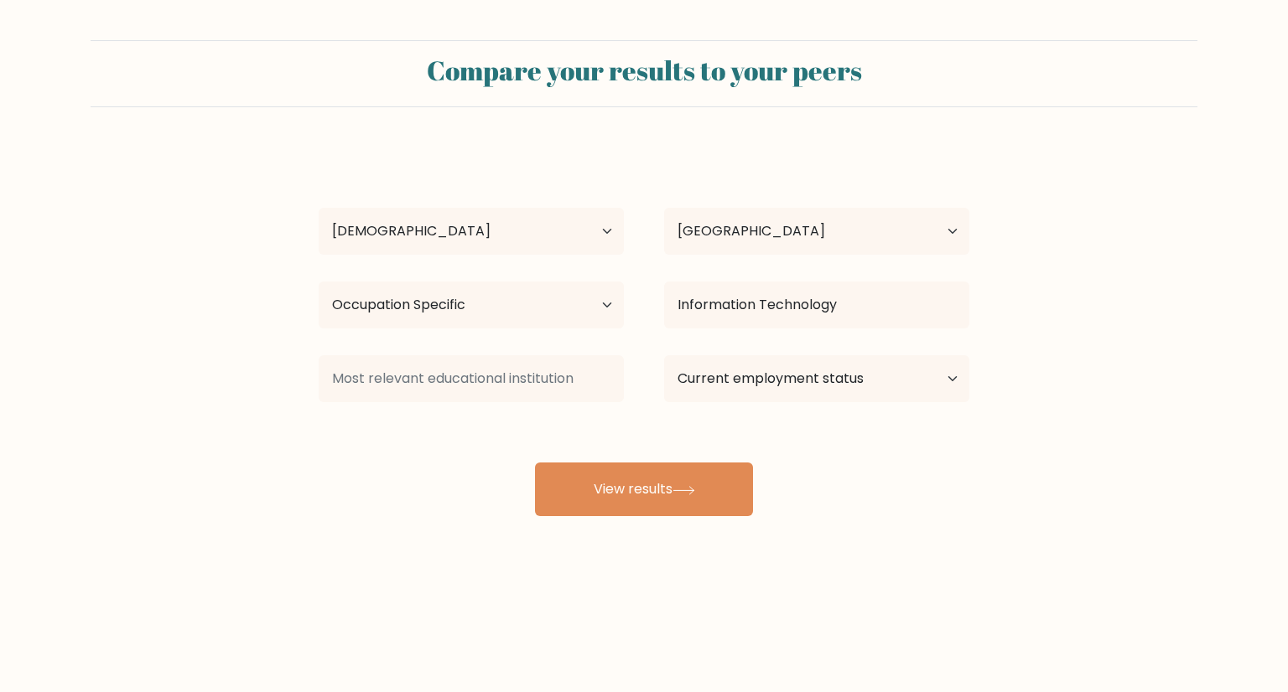
click at [956, 445] on div "Genie Villamor Age Under 18 years old 18-24 years old 25-34 years old 35-44 yea…" at bounding box center [643, 332] width 671 height 369
click at [948, 376] on select "Current employment status Employed Student Retired Other / prefer not to answer" at bounding box center [816, 378] width 305 height 47
select select "other"
click at [664, 355] on select "Current employment status Employed Student Retired Other / prefer not to answer" at bounding box center [816, 378] width 305 height 47
click at [1063, 458] on form "Compare your results to your peers Genie Villamor Age Under 18 years old 18-24 …" at bounding box center [644, 278] width 1288 height 476
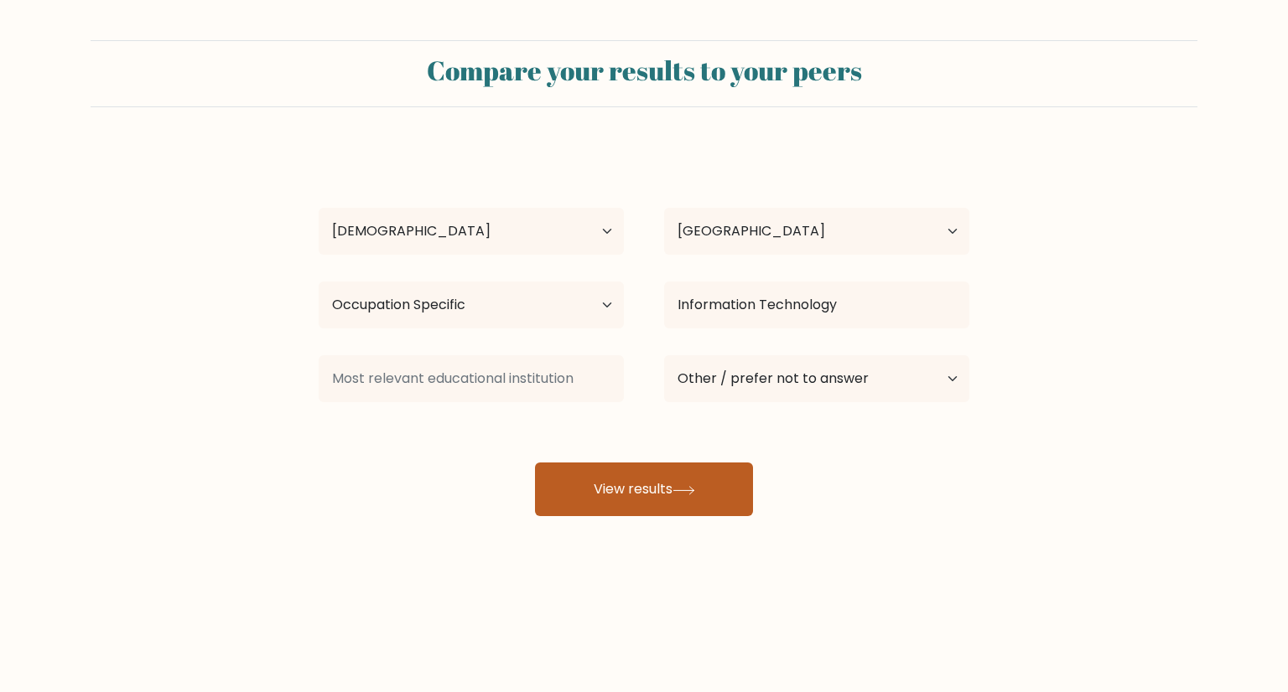
click at [644, 490] on button "View results" at bounding box center [644, 490] width 218 height 54
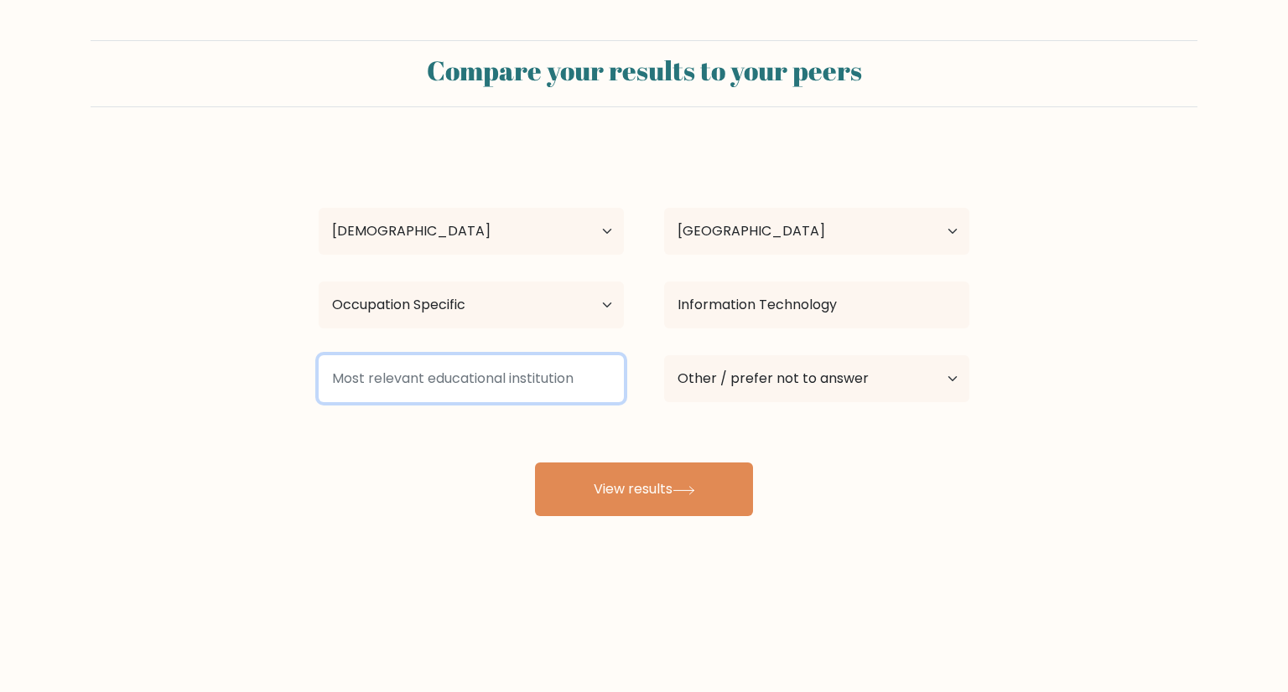
click at [510, 383] on input at bounding box center [471, 378] width 305 height 47
drag, startPoint x: 334, startPoint y: 381, endPoint x: 581, endPoint y: 377, distance: 246.5
click at [580, 377] on input at bounding box center [471, 378] width 305 height 47
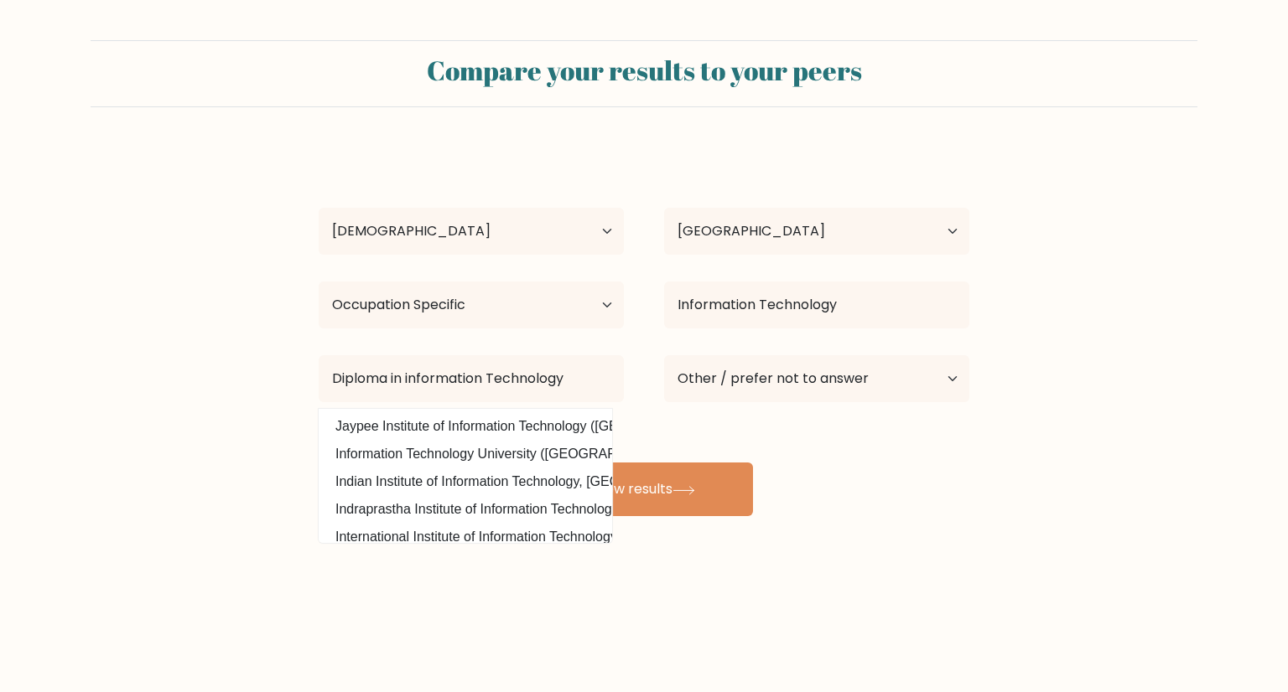
click at [962, 454] on div "Genie Villamor Age Under 18 years old 18-24 years old 25-34 years old 35-44 yea…" at bounding box center [643, 332] width 671 height 369
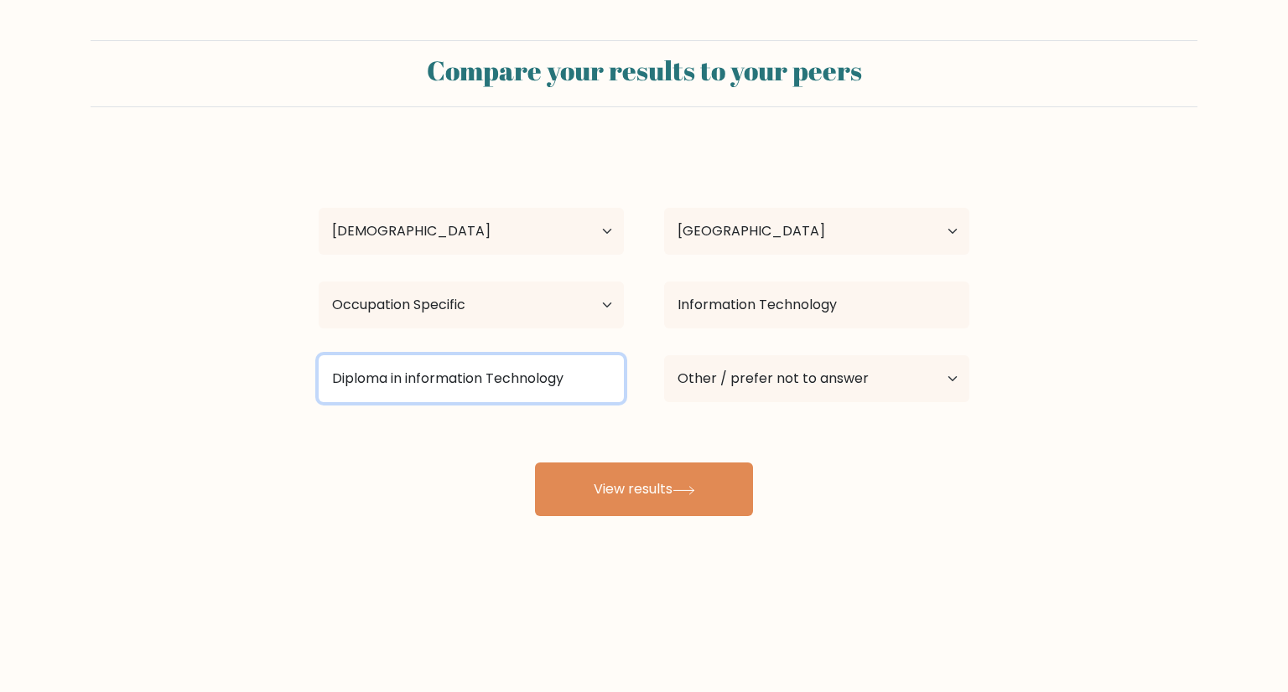
click at [409, 376] on input "Diploma in information Technology" at bounding box center [471, 378] width 305 height 47
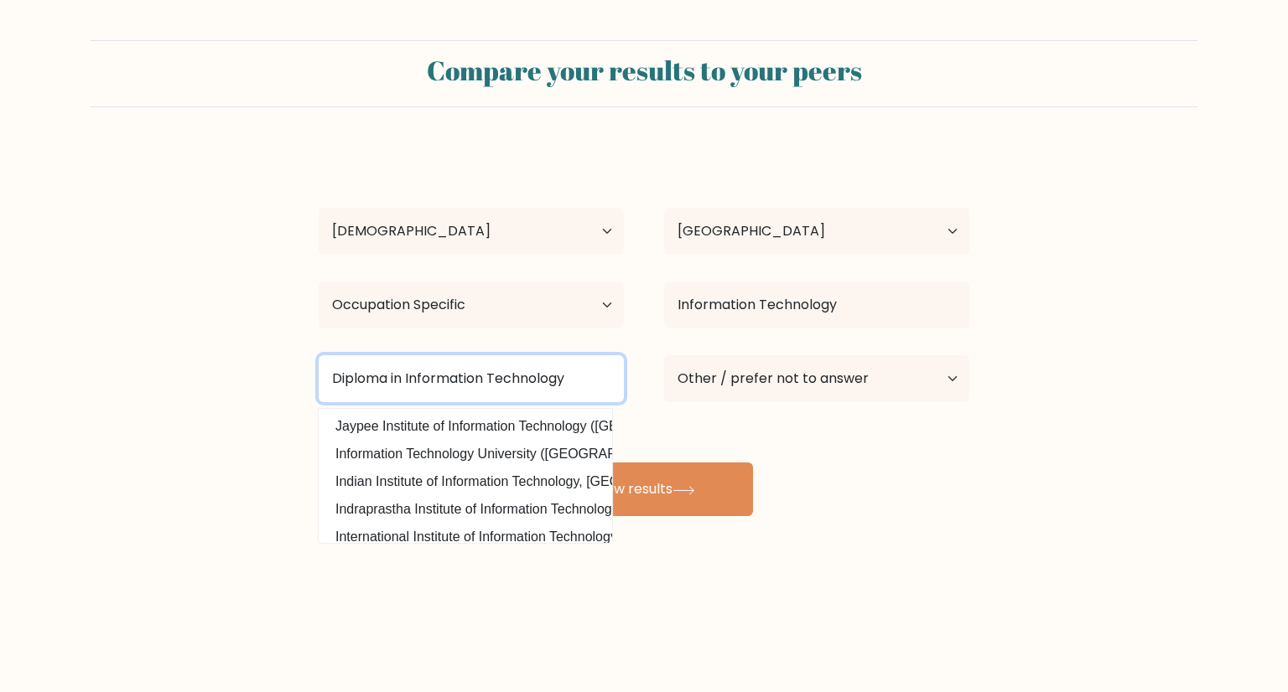
type input "Diploma in Information Technology"
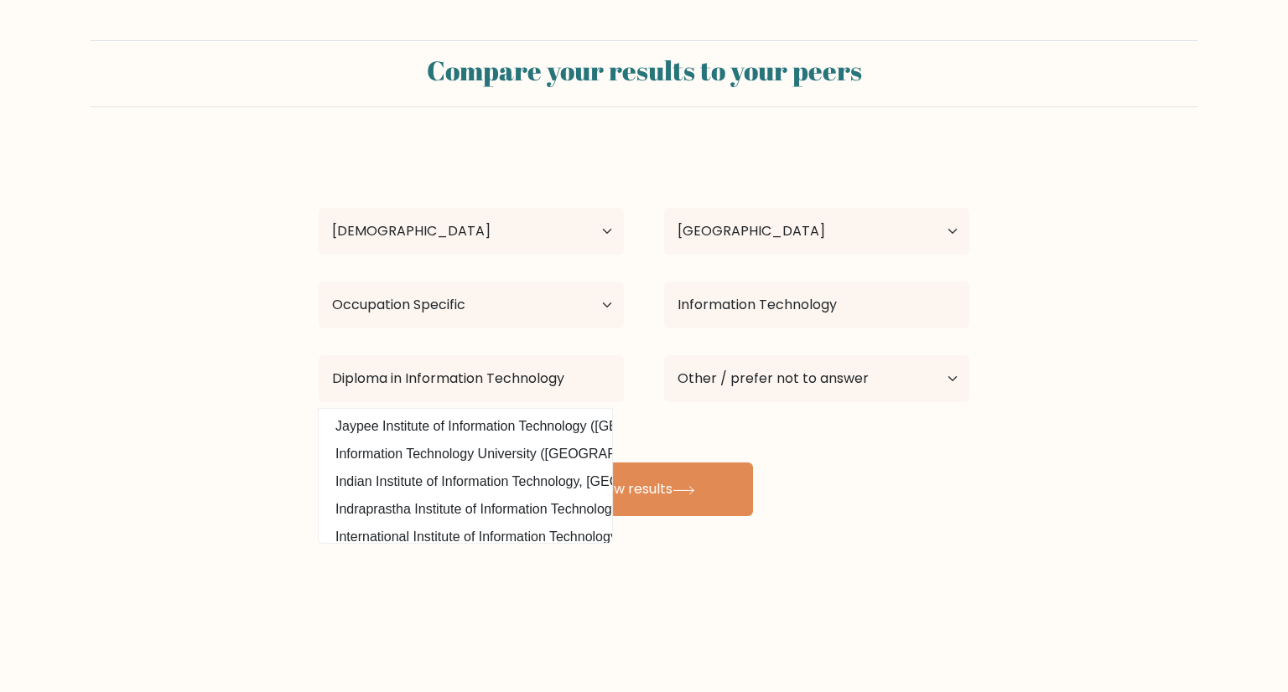
click at [1076, 476] on form "Compare your results to your peers Genie Villamor Age Under 18 years old 18-24 …" at bounding box center [644, 278] width 1288 height 476
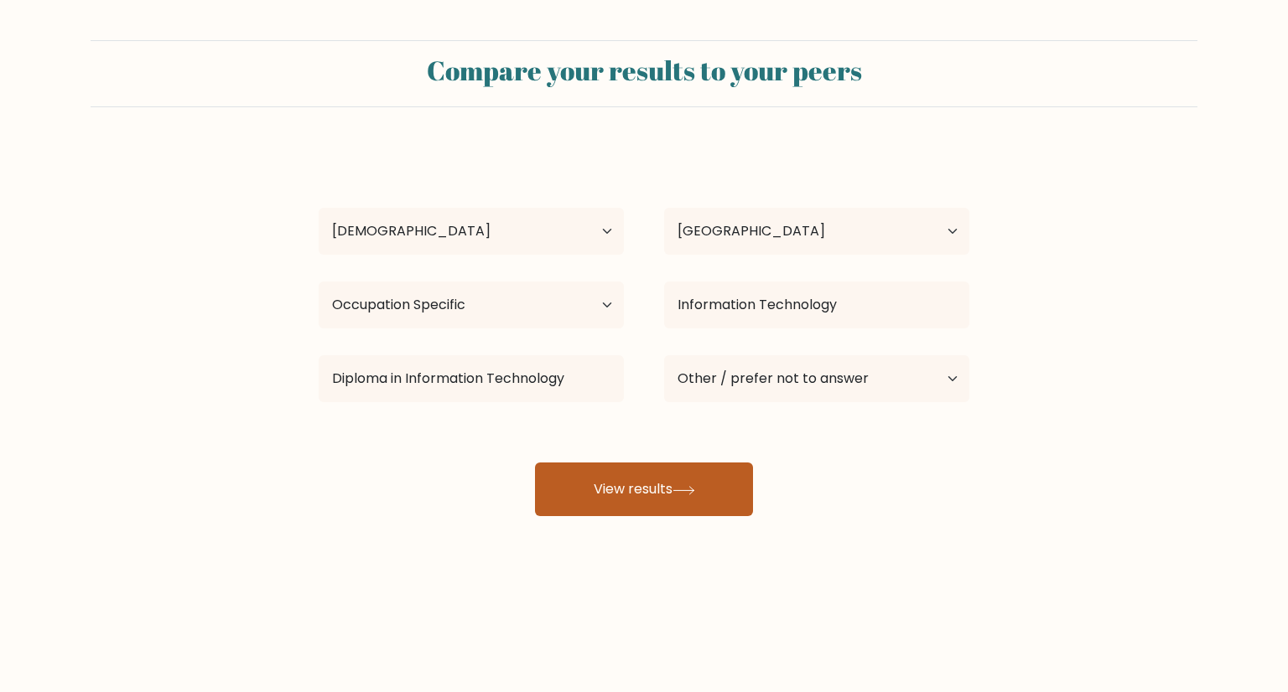
click at [656, 481] on button "View results" at bounding box center [644, 490] width 218 height 54
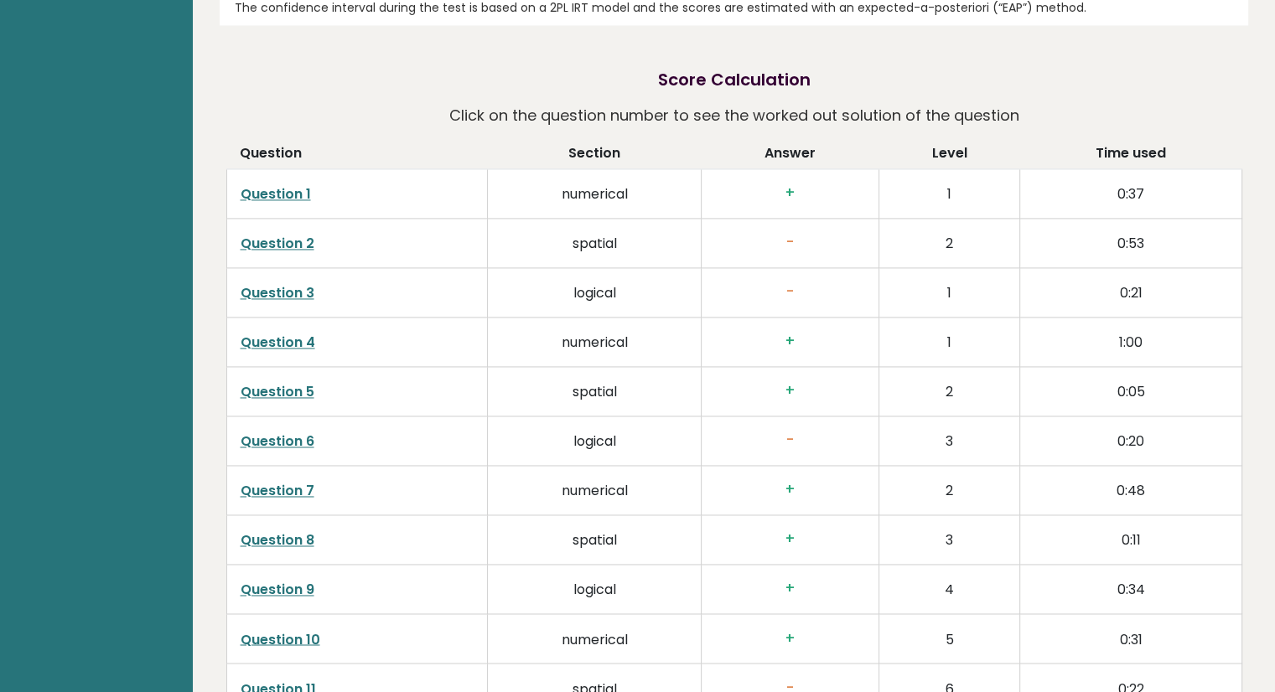
scroll to position [2599, 0]
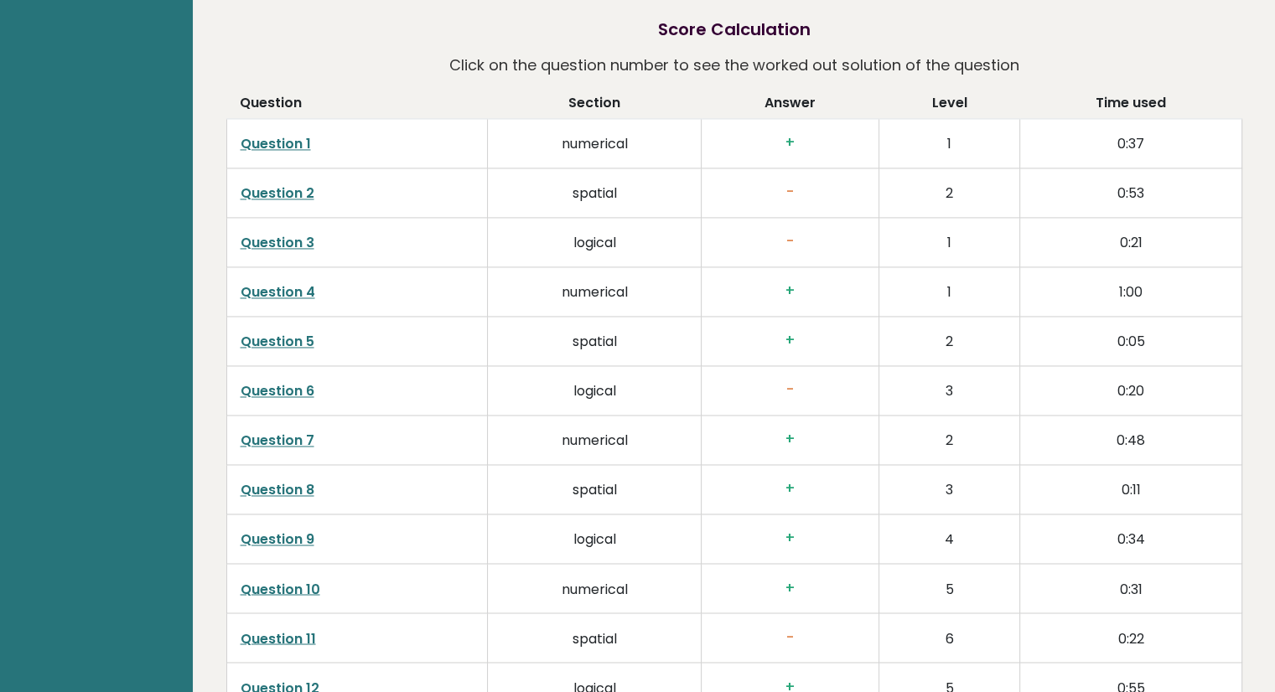
click at [290, 143] on link "Question 1" at bounding box center [276, 143] width 70 height 19
click at [277, 192] on link "Question 2" at bounding box center [278, 193] width 74 height 19
click at [283, 243] on link "Question 3" at bounding box center [278, 242] width 74 height 19
click at [253, 386] on link "Question 6" at bounding box center [278, 390] width 74 height 19
drag, startPoint x: 270, startPoint y: 191, endPoint x: 307, endPoint y: 212, distance: 42.4
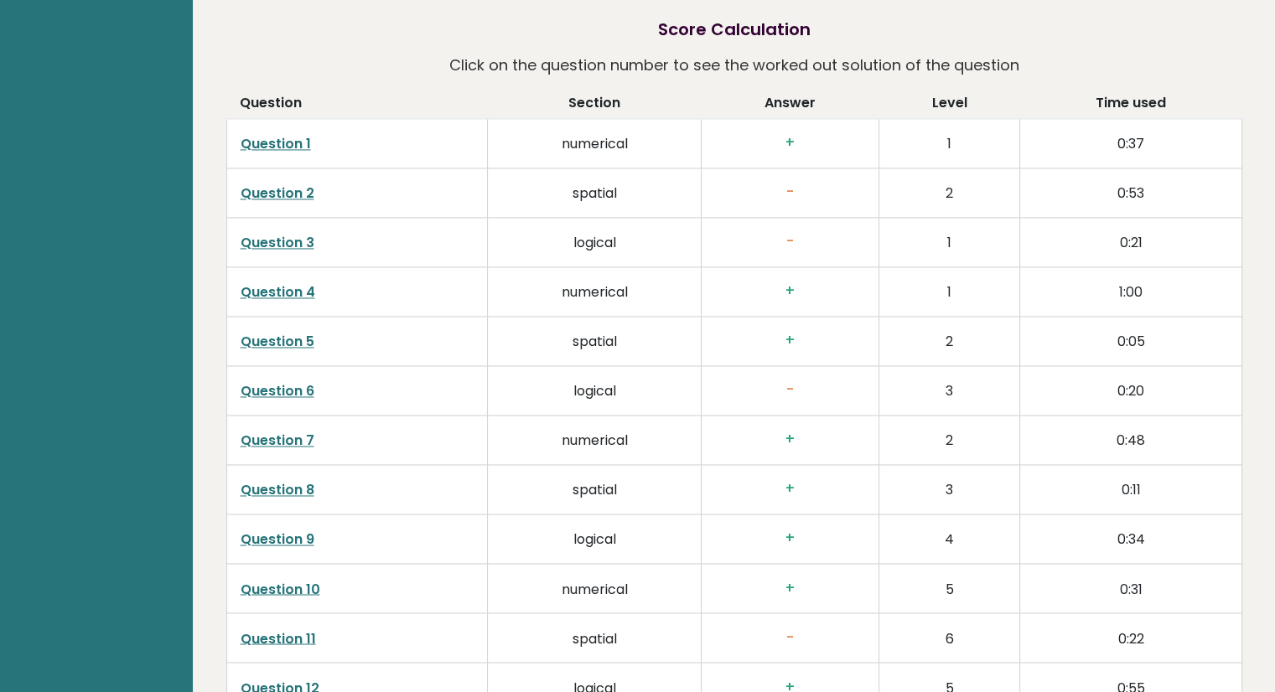
click at [270, 191] on link "Question 2" at bounding box center [278, 193] width 74 height 19
click at [289, 242] on link "Question 3" at bounding box center [278, 242] width 74 height 19
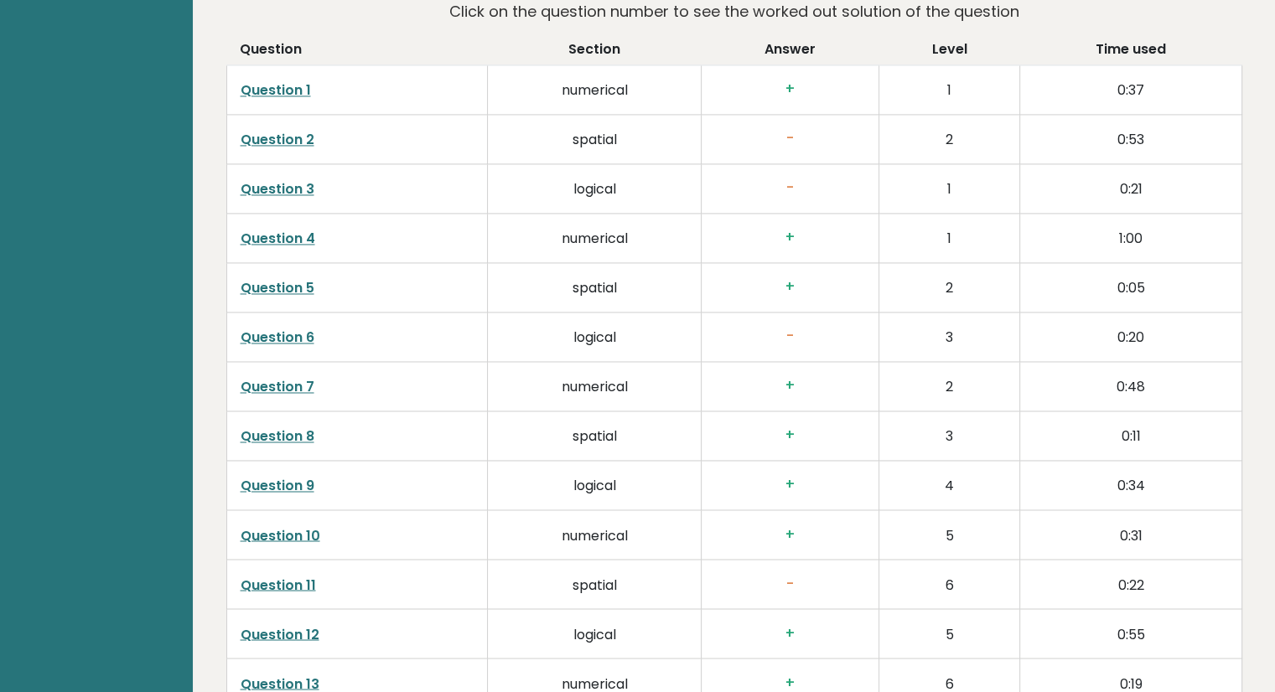
scroll to position [2682, 0]
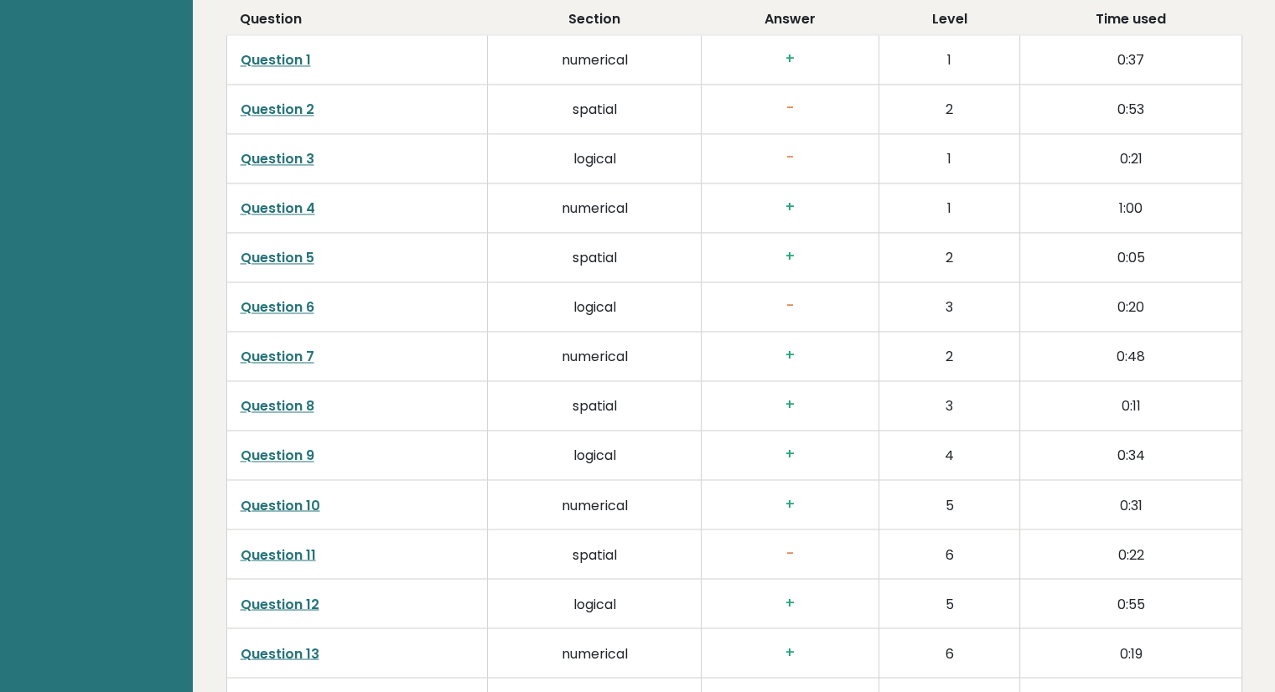
click at [280, 303] on link "Question 6" at bounding box center [278, 307] width 74 height 19
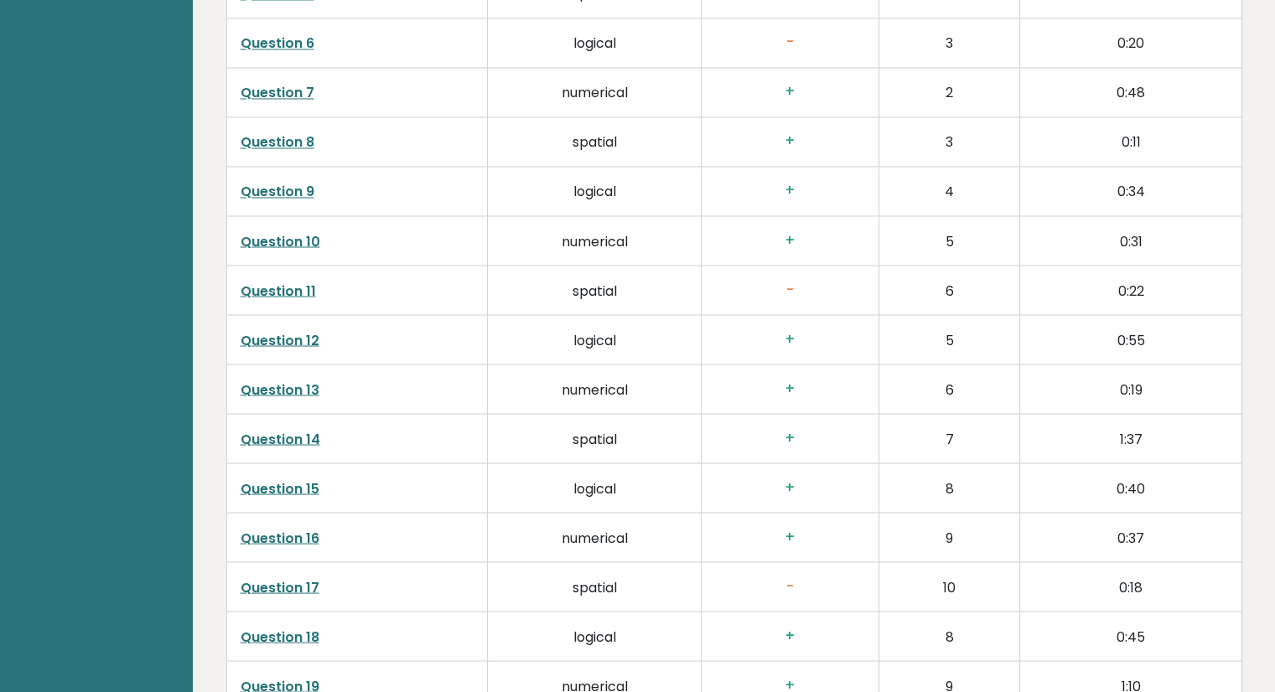
scroll to position [3018, 0]
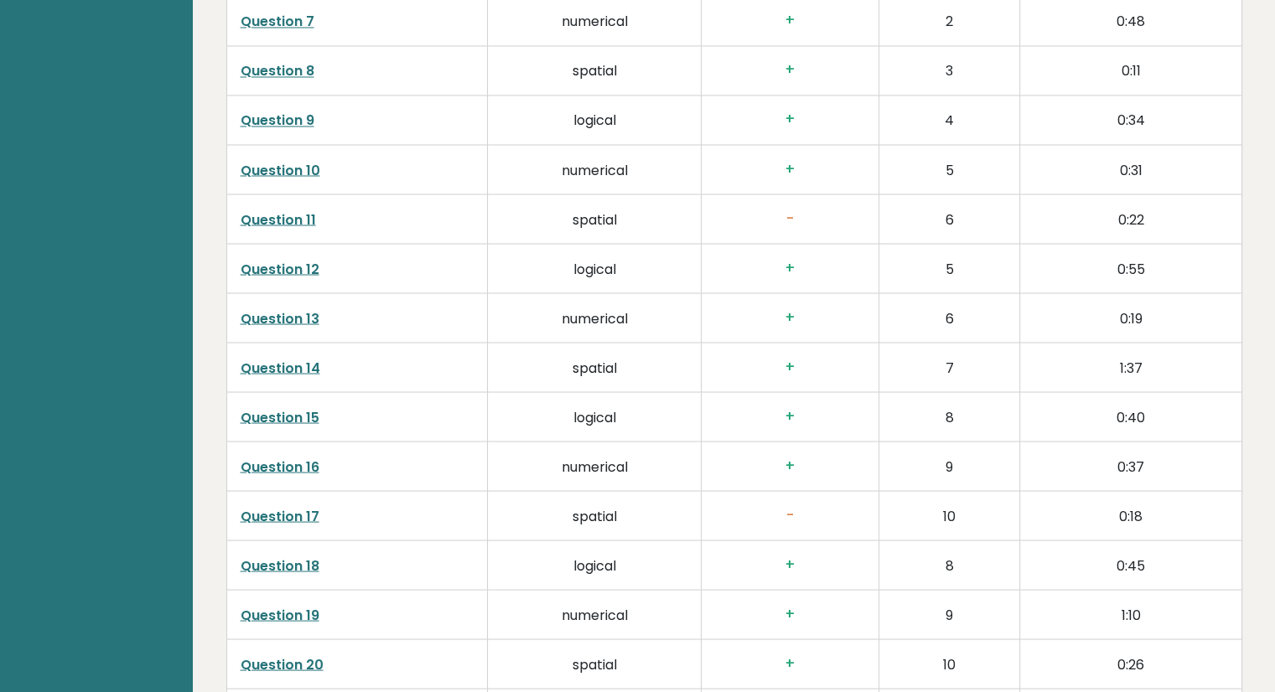
click at [267, 214] on link "Question 11" at bounding box center [278, 219] width 75 height 19
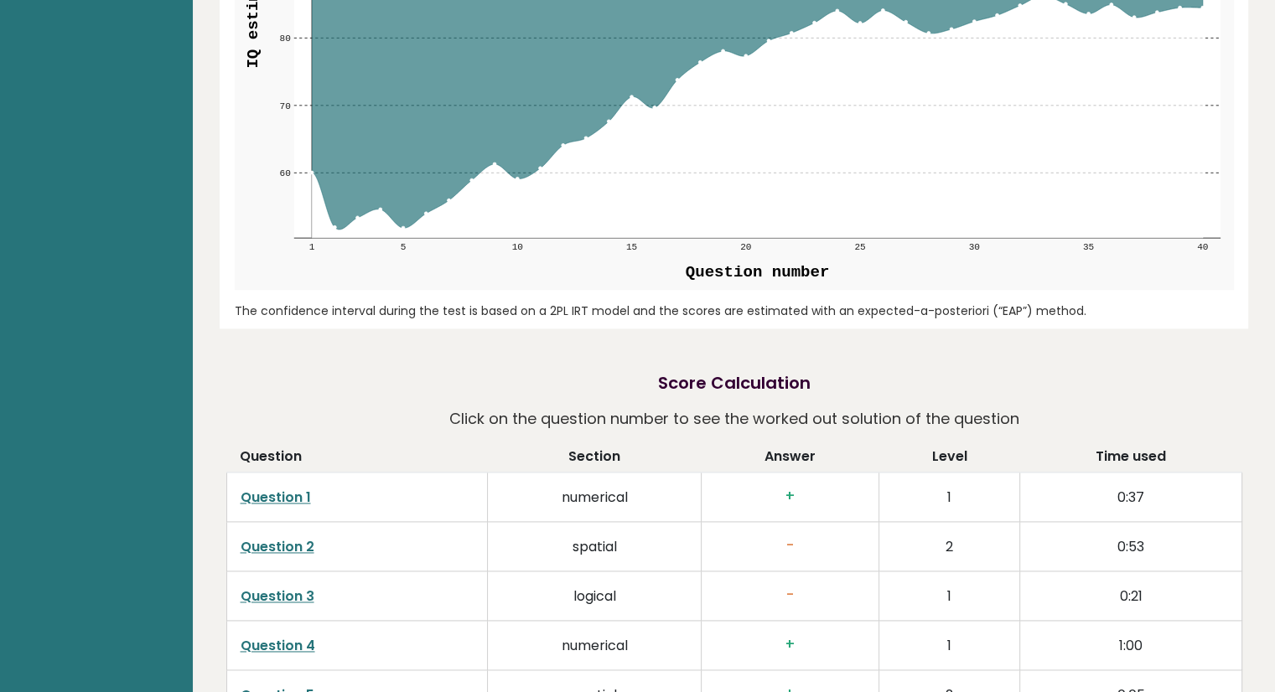
scroll to position [2515, 0]
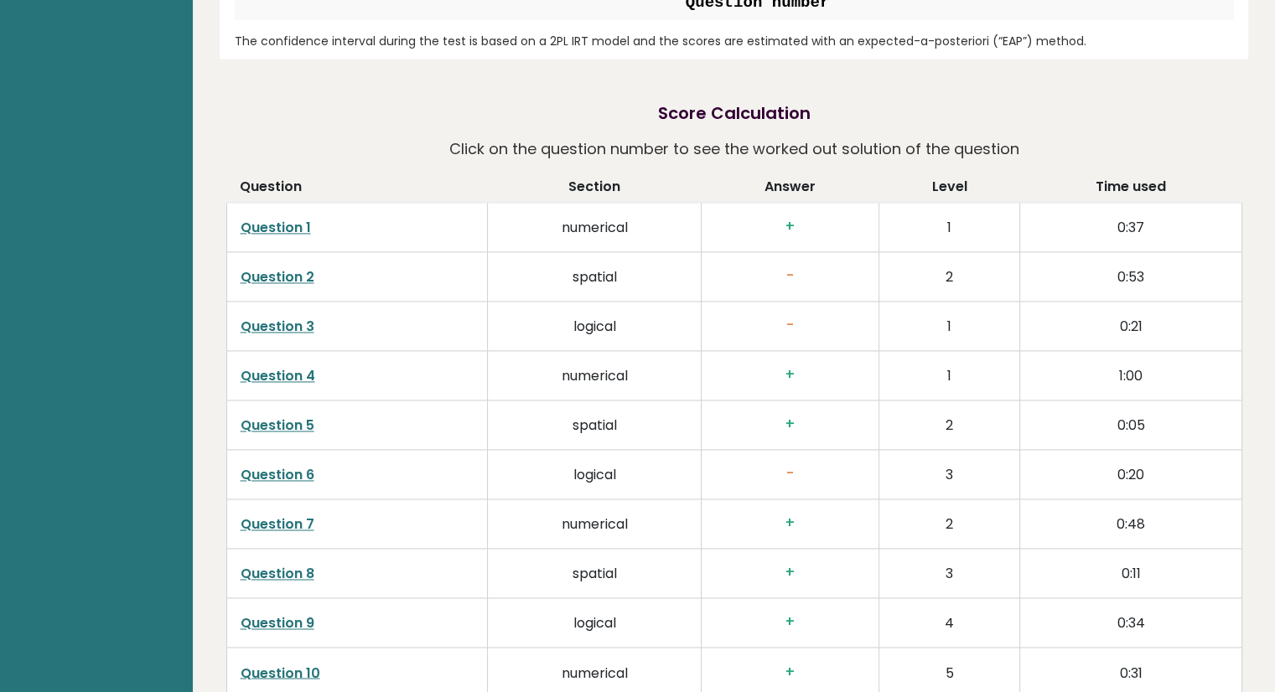
click at [282, 232] on link "Question 1" at bounding box center [276, 227] width 70 height 19
click at [277, 277] on link "Question 2" at bounding box center [278, 276] width 74 height 19
click at [305, 324] on link "Question 3" at bounding box center [278, 326] width 74 height 19
click at [282, 375] on link "Question 4" at bounding box center [278, 375] width 75 height 19
click at [287, 375] on link "Question 4" at bounding box center [278, 375] width 75 height 19
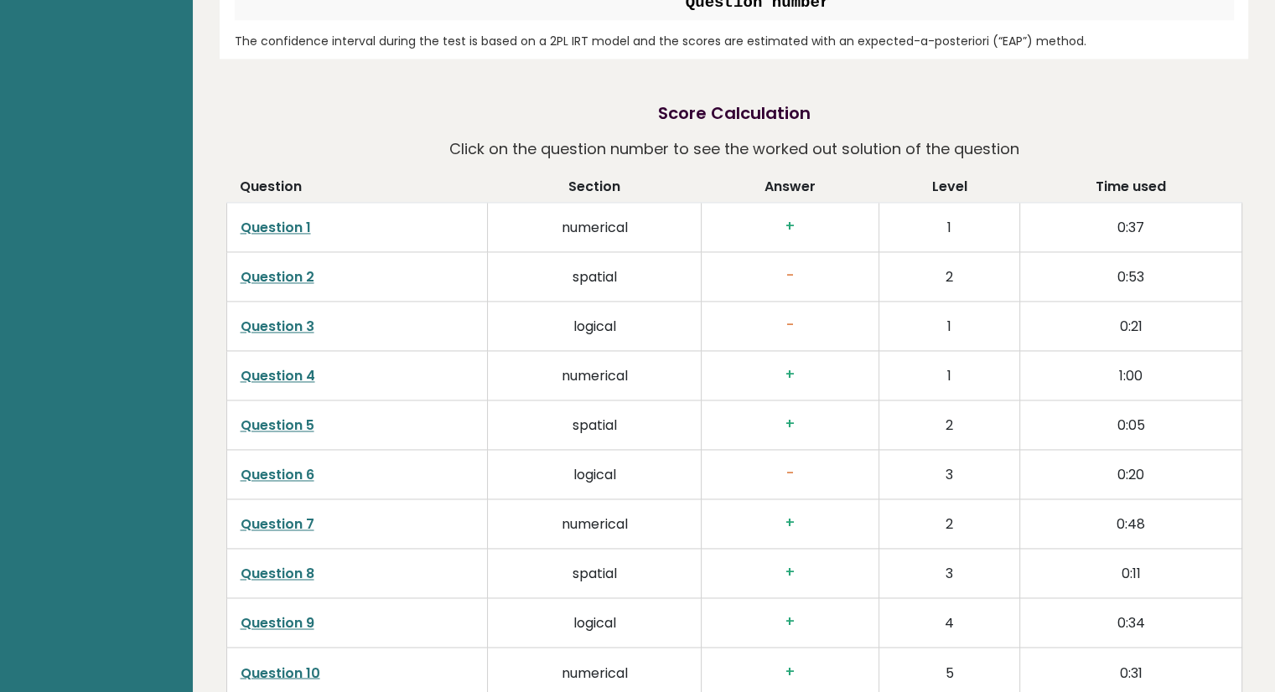
click at [265, 424] on link "Question 5" at bounding box center [278, 425] width 74 height 19
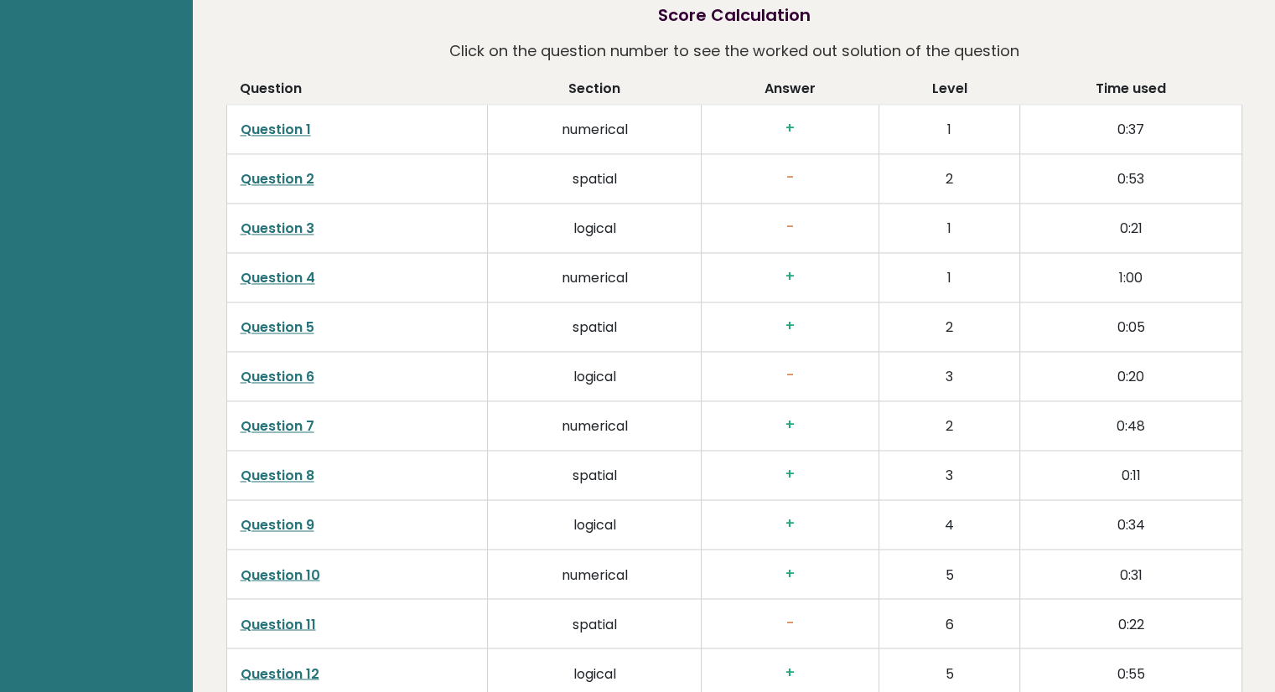
scroll to position [2766, 0]
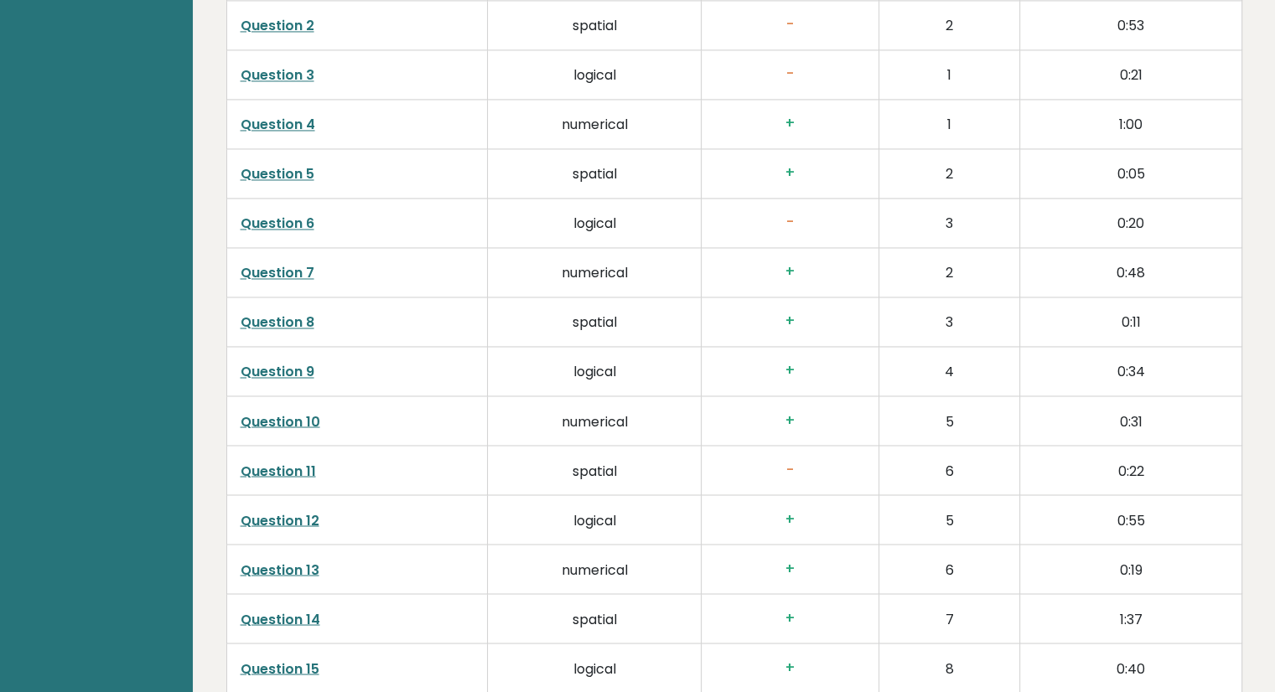
click at [282, 219] on link "Question 6" at bounding box center [278, 223] width 74 height 19
click at [292, 274] on link "Question 7" at bounding box center [278, 272] width 74 height 19
click at [281, 263] on link "Question 7" at bounding box center [278, 272] width 74 height 19
click at [277, 323] on link "Question 8" at bounding box center [278, 322] width 74 height 19
click at [280, 378] on link "Question 9" at bounding box center [278, 371] width 74 height 19
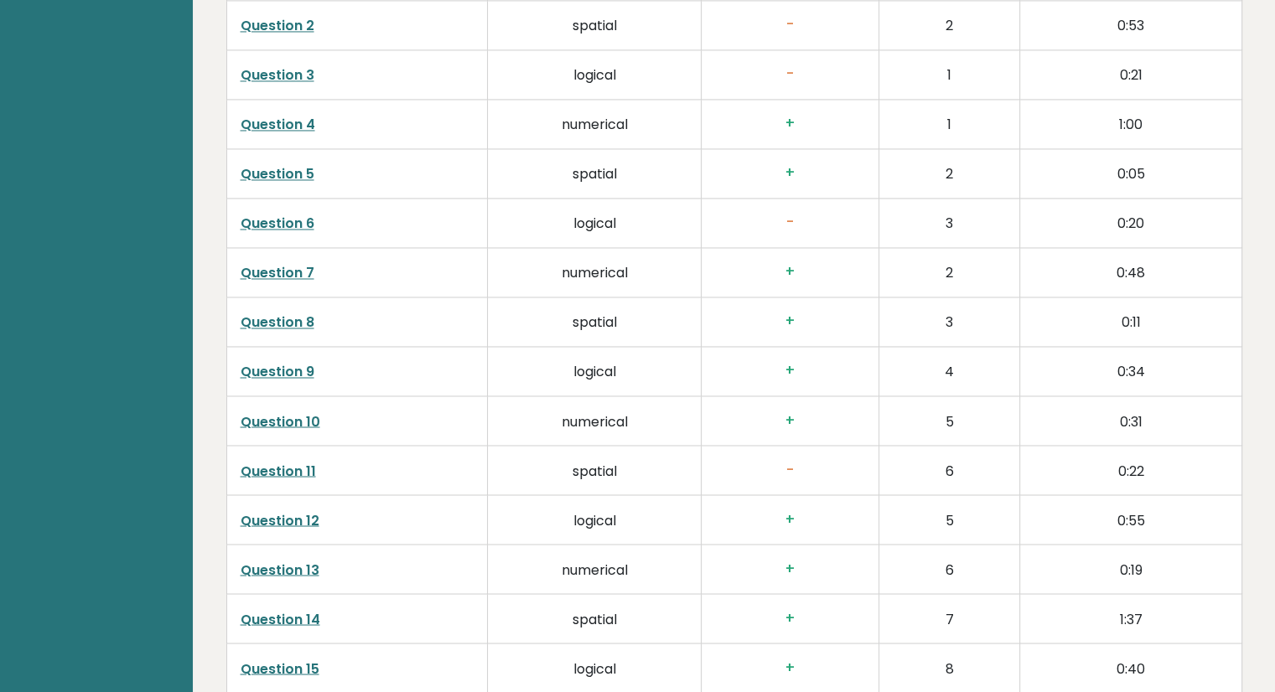
click at [288, 423] on link "Question 10" at bounding box center [281, 421] width 80 height 19
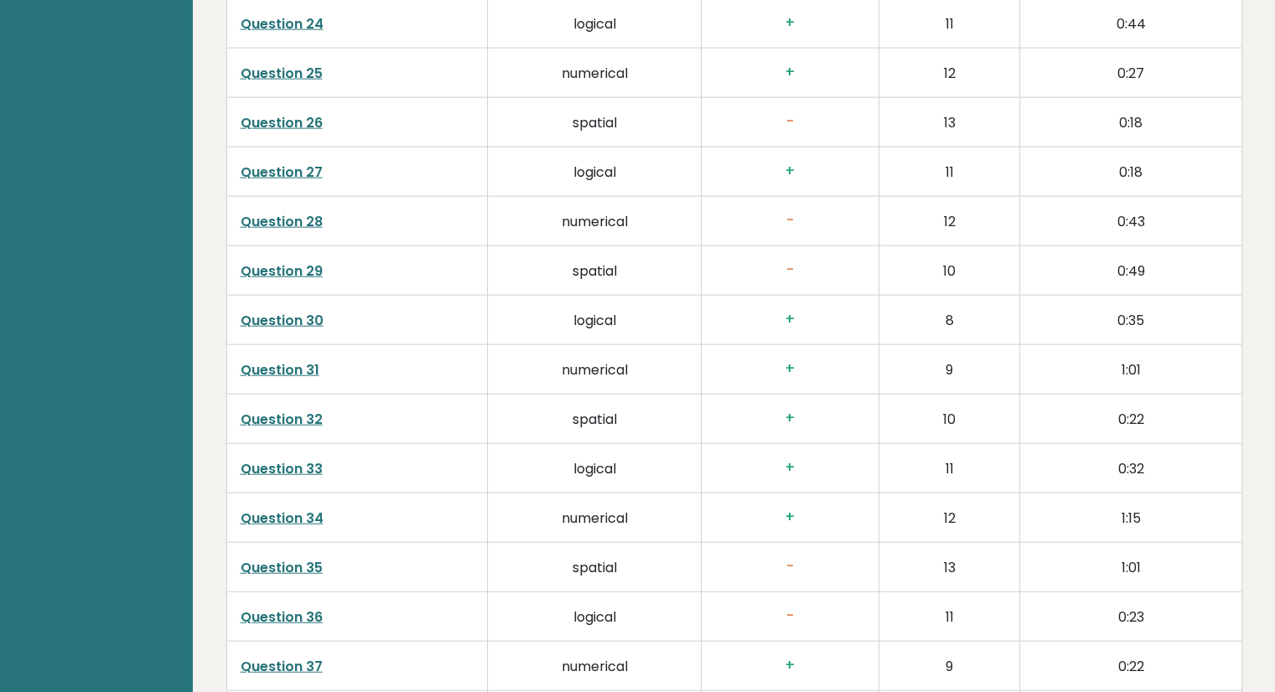
scroll to position [4232, 0]
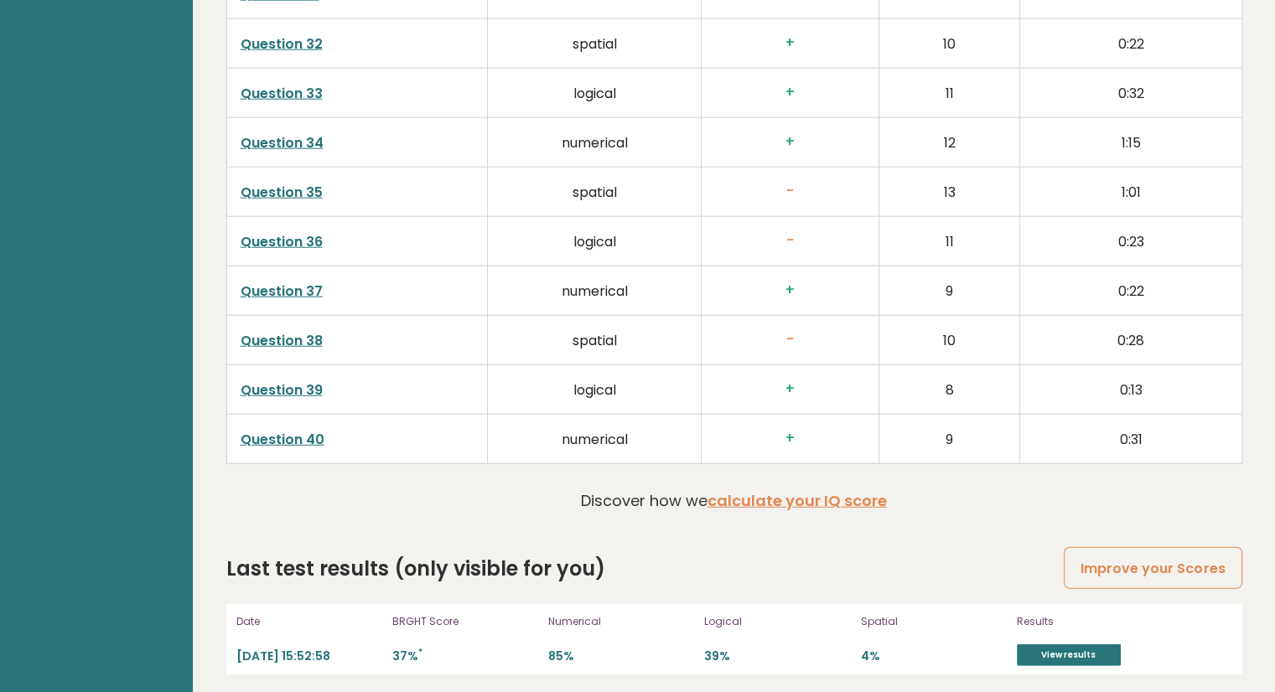
click at [306, 430] on link "Question 40" at bounding box center [283, 439] width 84 height 19
click at [298, 381] on link "Question 39" at bounding box center [282, 390] width 82 height 19
click at [299, 332] on link "Question 38" at bounding box center [282, 340] width 82 height 19
click at [279, 290] on link "Question 37" at bounding box center [282, 291] width 82 height 19
click at [277, 234] on link "Question 36" at bounding box center [282, 241] width 82 height 19
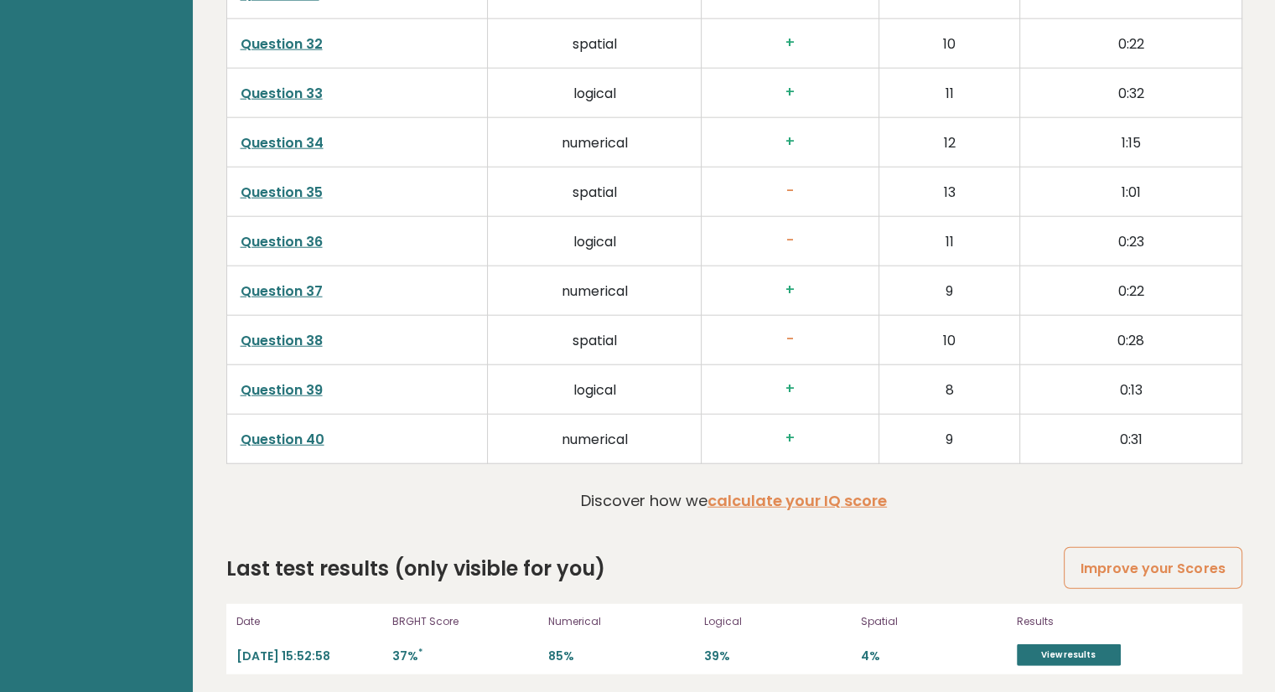
click at [290, 186] on link "Question 35" at bounding box center [282, 192] width 82 height 19
click at [296, 133] on link "Question 34" at bounding box center [282, 142] width 83 height 19
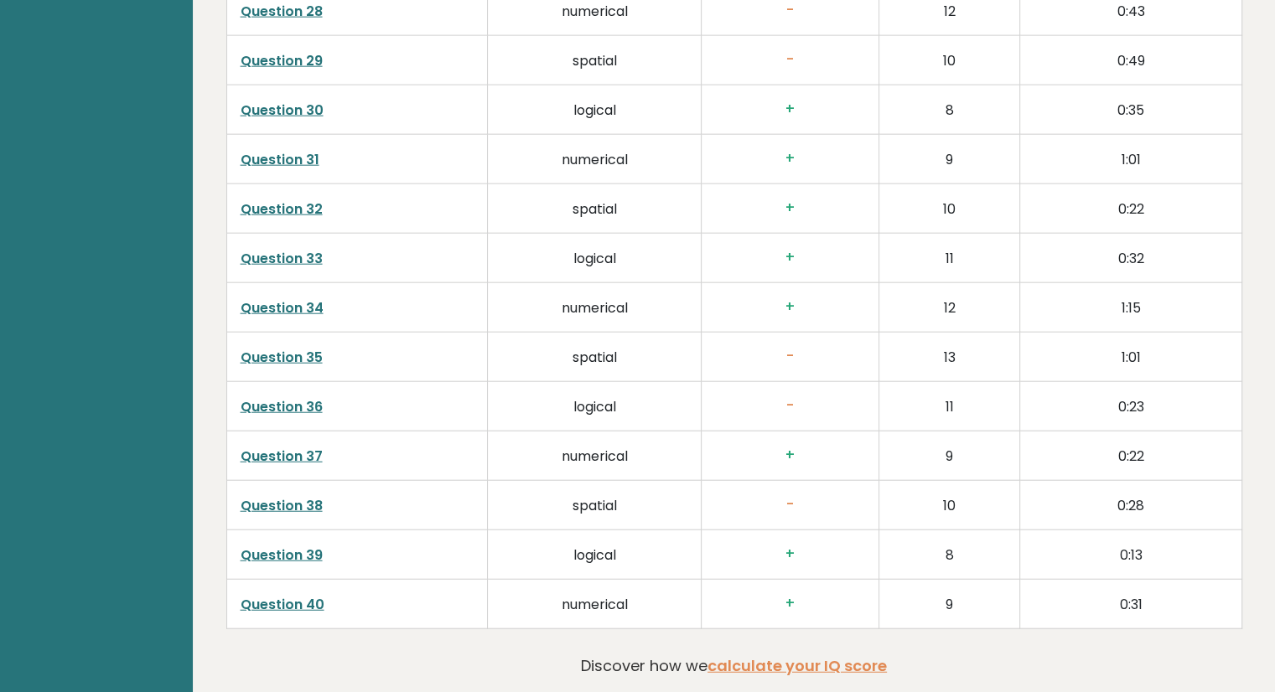
scroll to position [4064, 0]
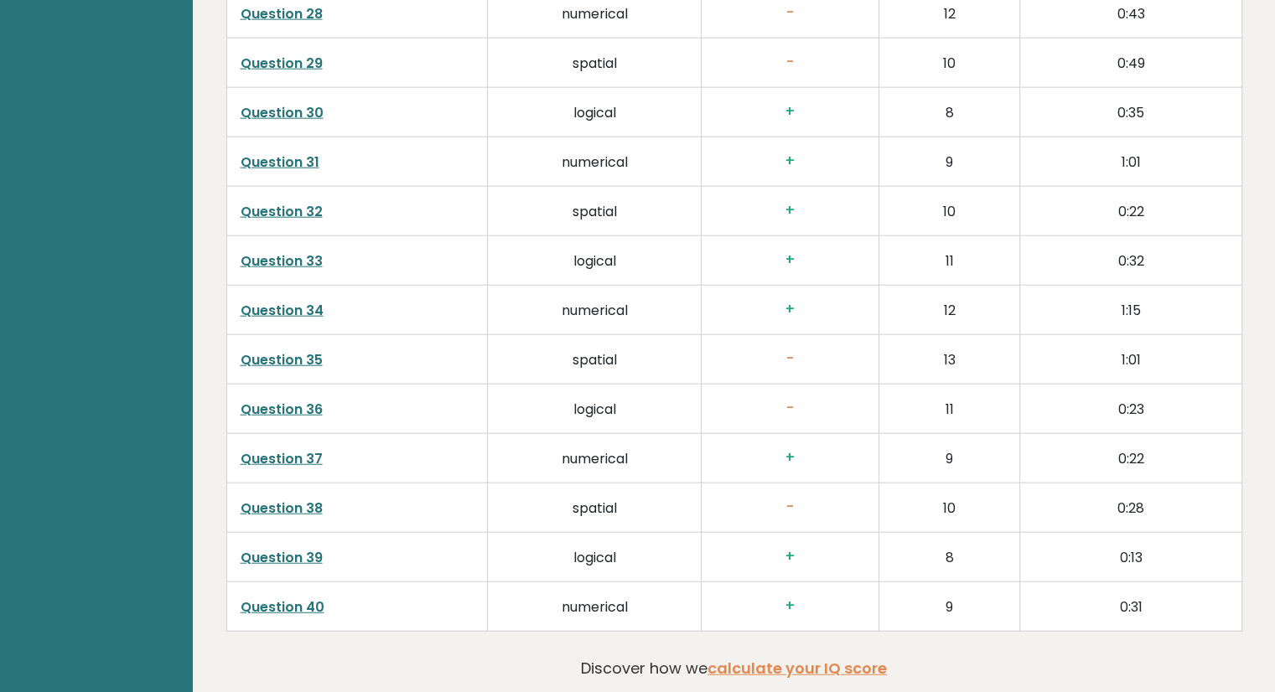
click at [295, 254] on link "Question 33" at bounding box center [282, 260] width 82 height 19
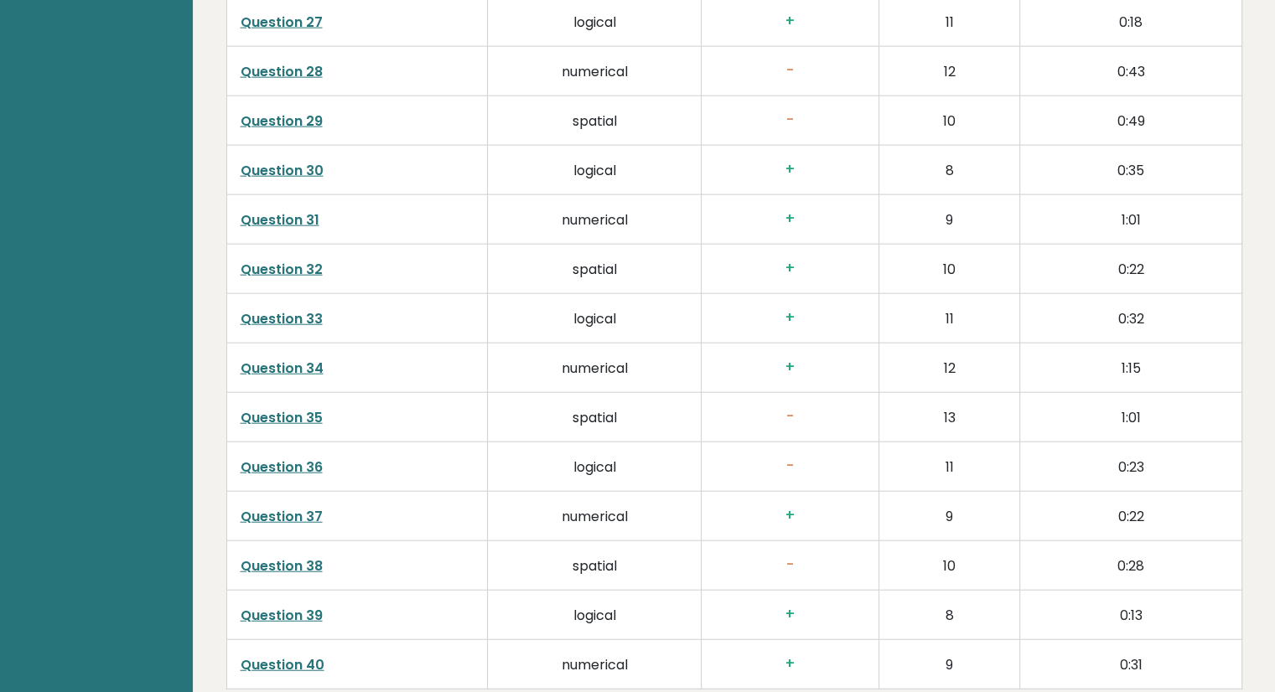
scroll to position [3980, 0]
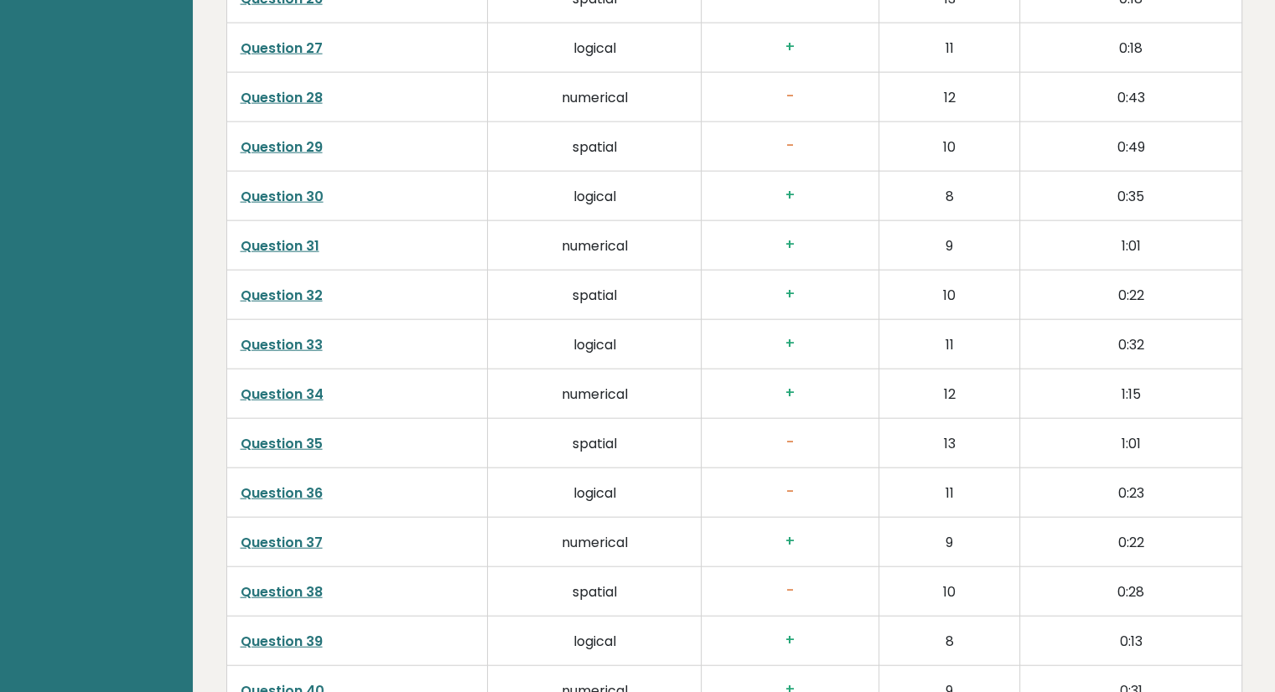
click at [307, 288] on link "Question 32" at bounding box center [282, 295] width 82 height 19
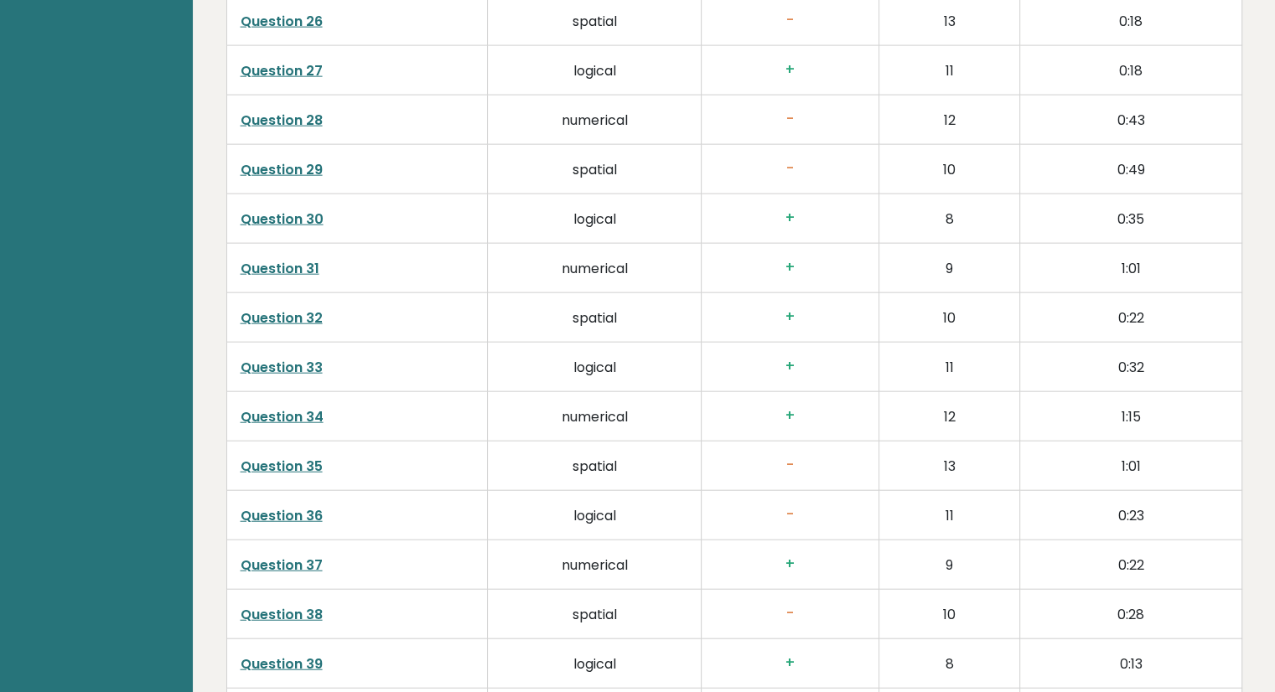
scroll to position [3896, 0]
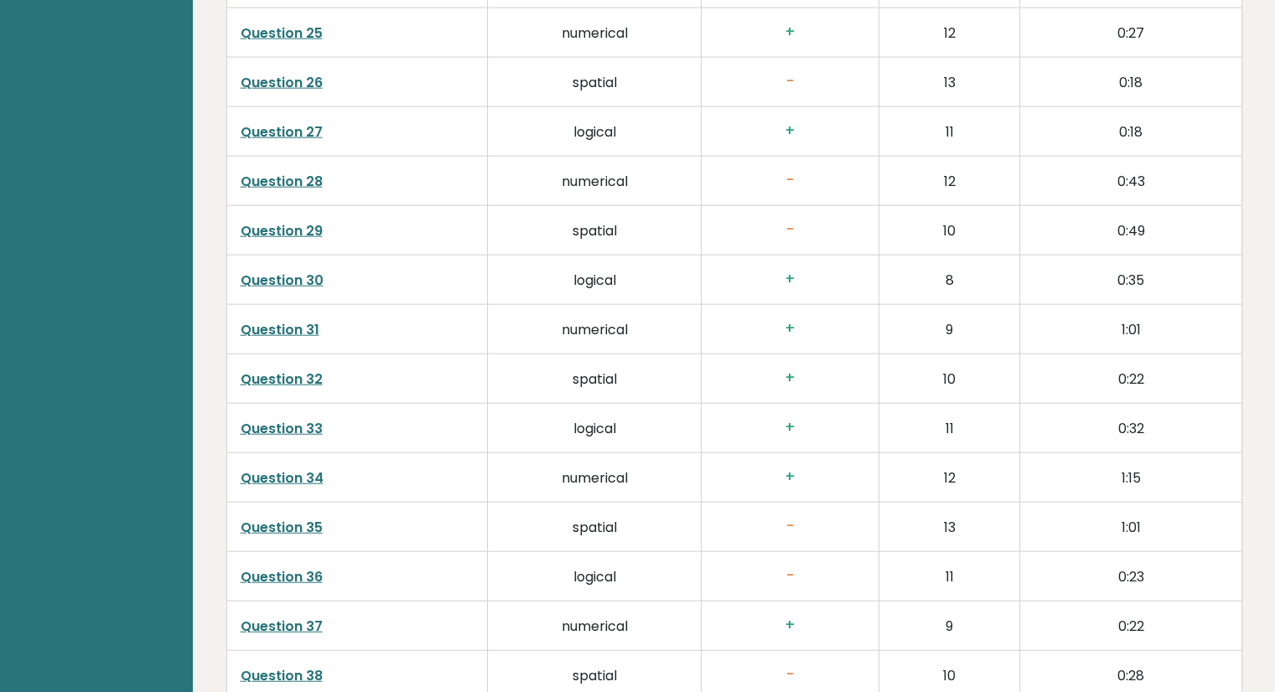
click at [293, 321] on link "Question 31" at bounding box center [280, 329] width 79 height 19
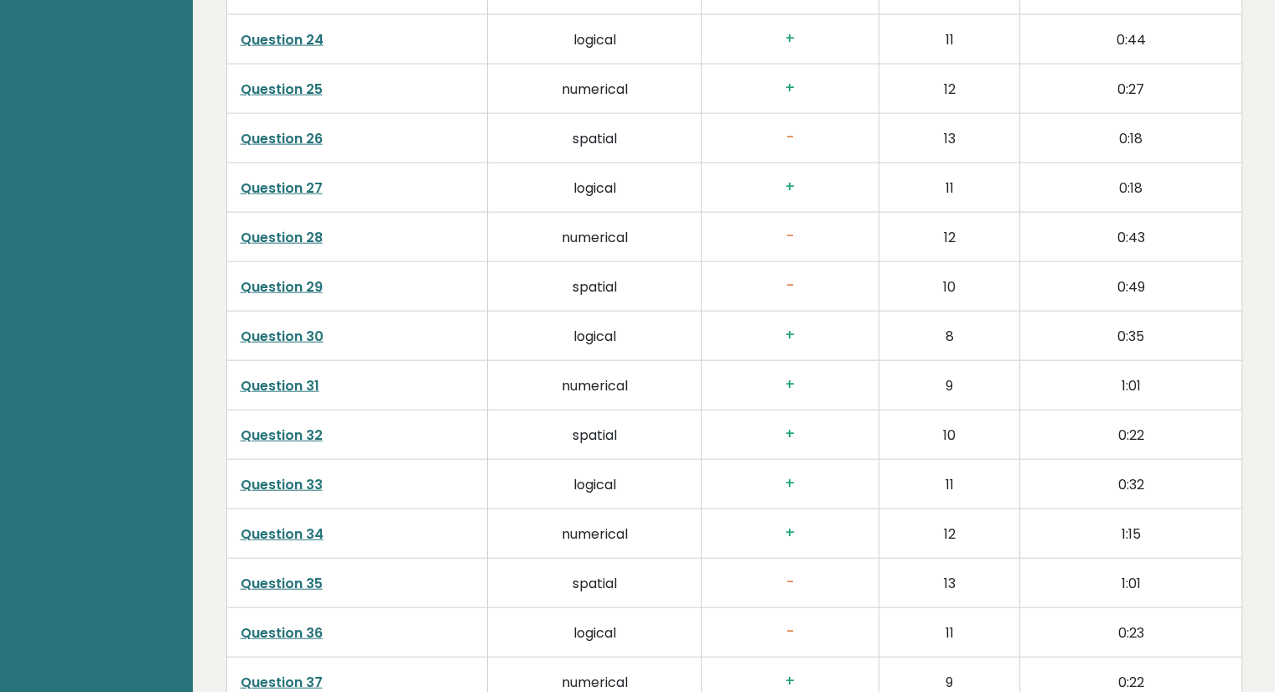
scroll to position [3812, 0]
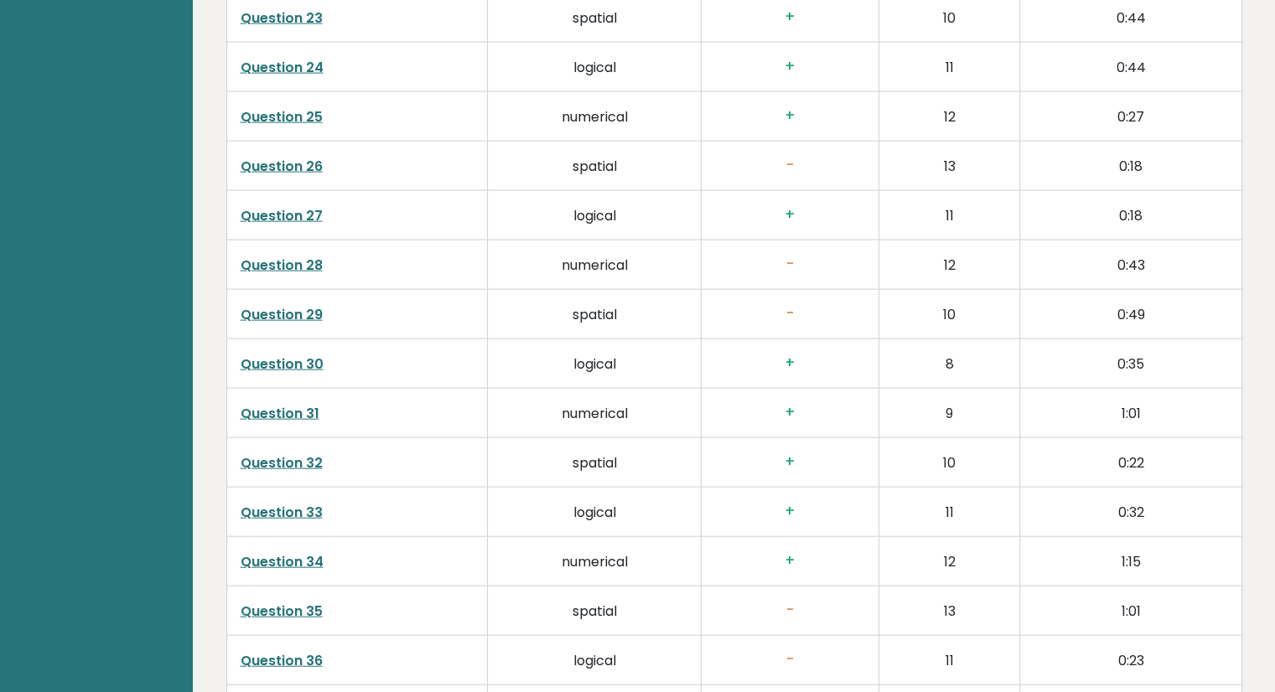
click at [289, 356] on link "Question 30" at bounding box center [282, 364] width 83 height 19
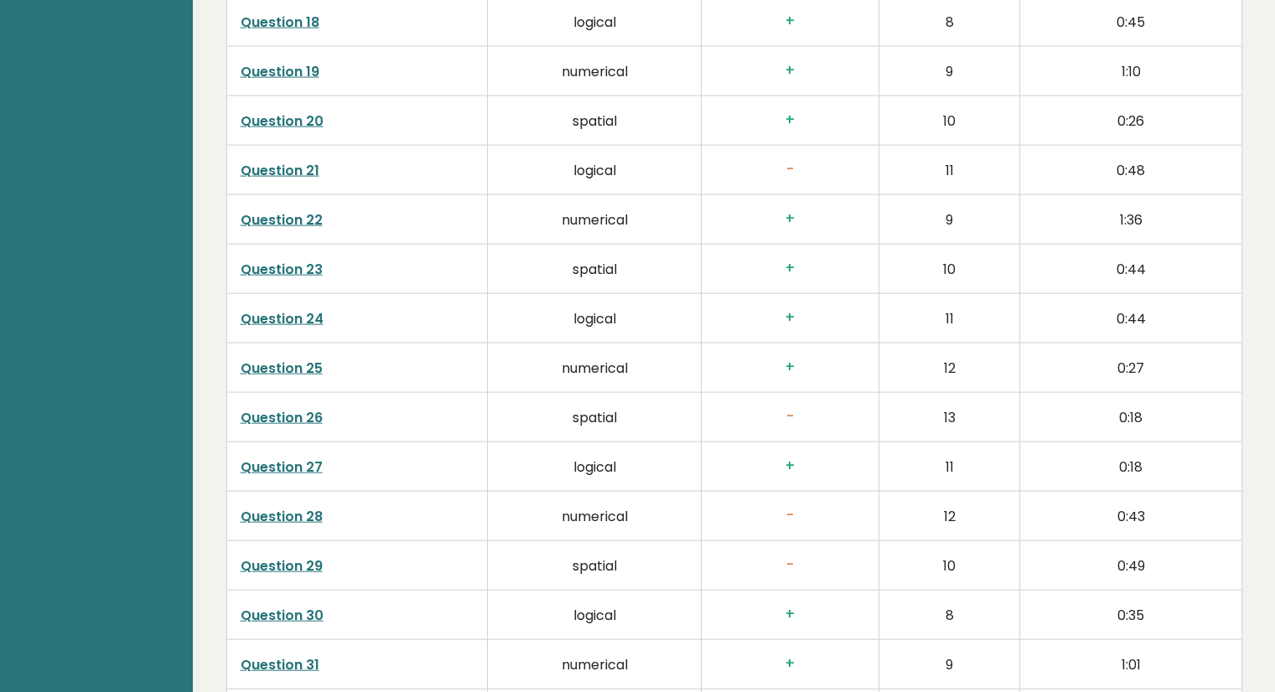
scroll to position [3645, 0]
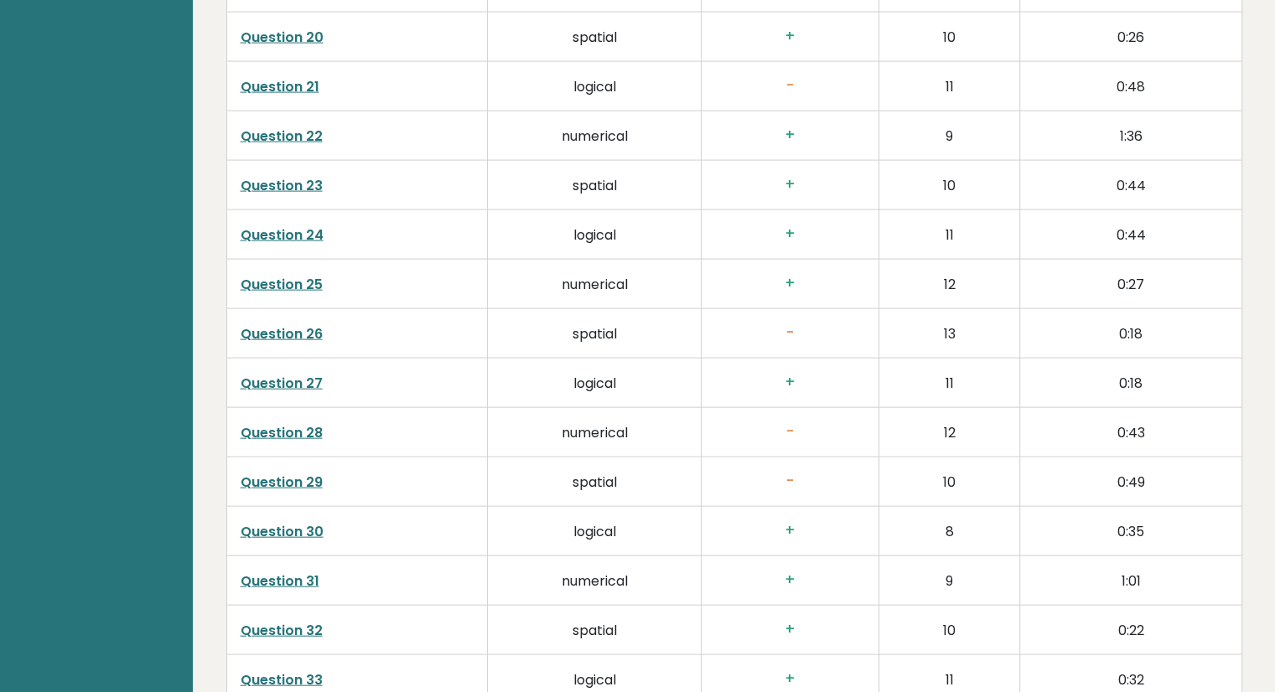
click at [295, 474] on link "Question 29" at bounding box center [282, 482] width 82 height 19
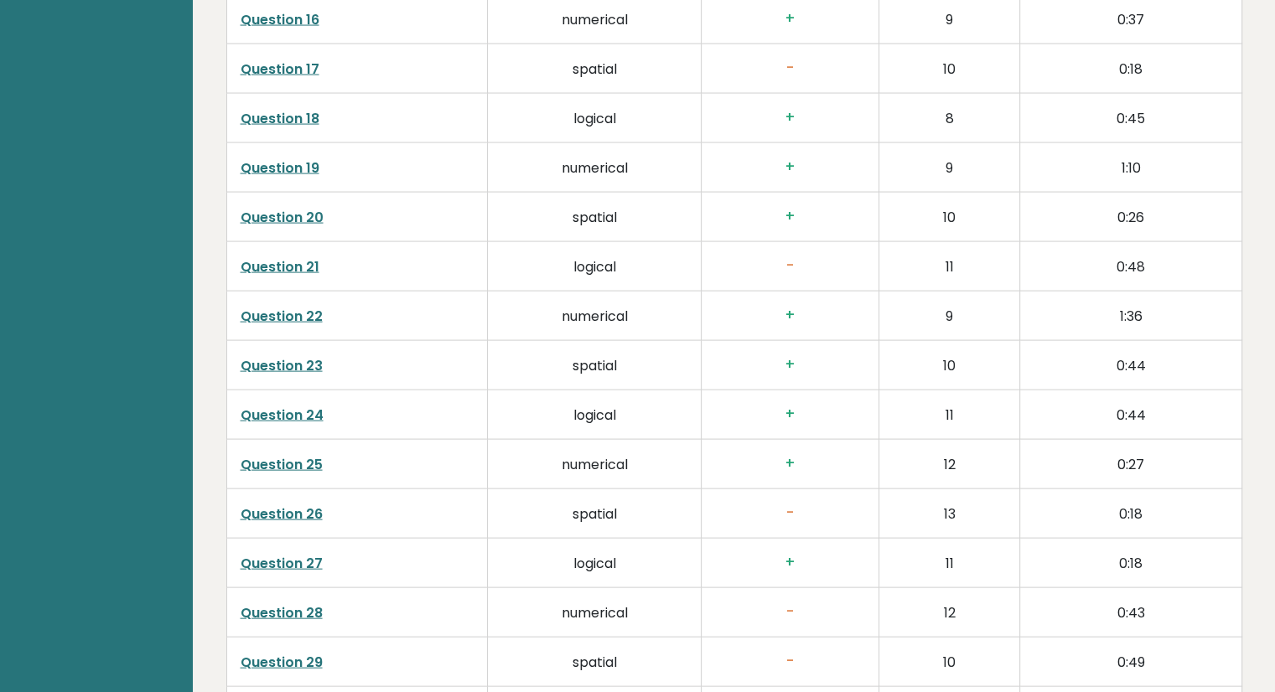
scroll to position [3561, 0]
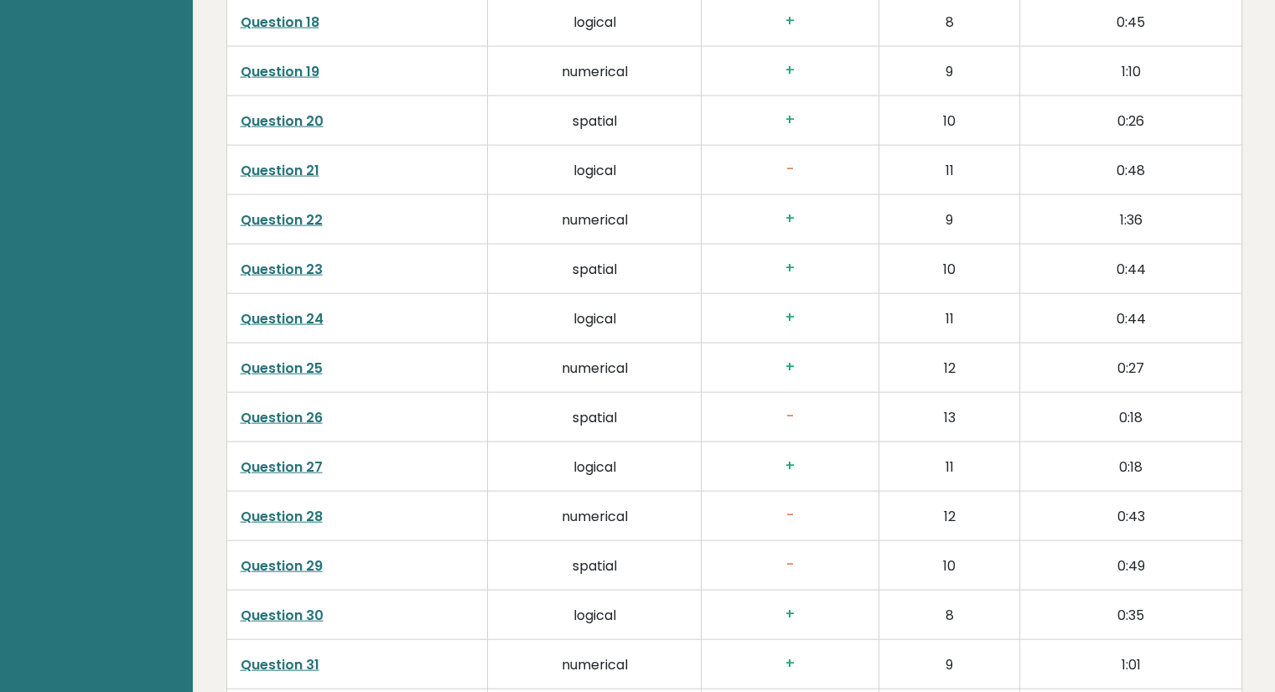
click at [286, 507] on link "Question 28" at bounding box center [282, 516] width 82 height 19
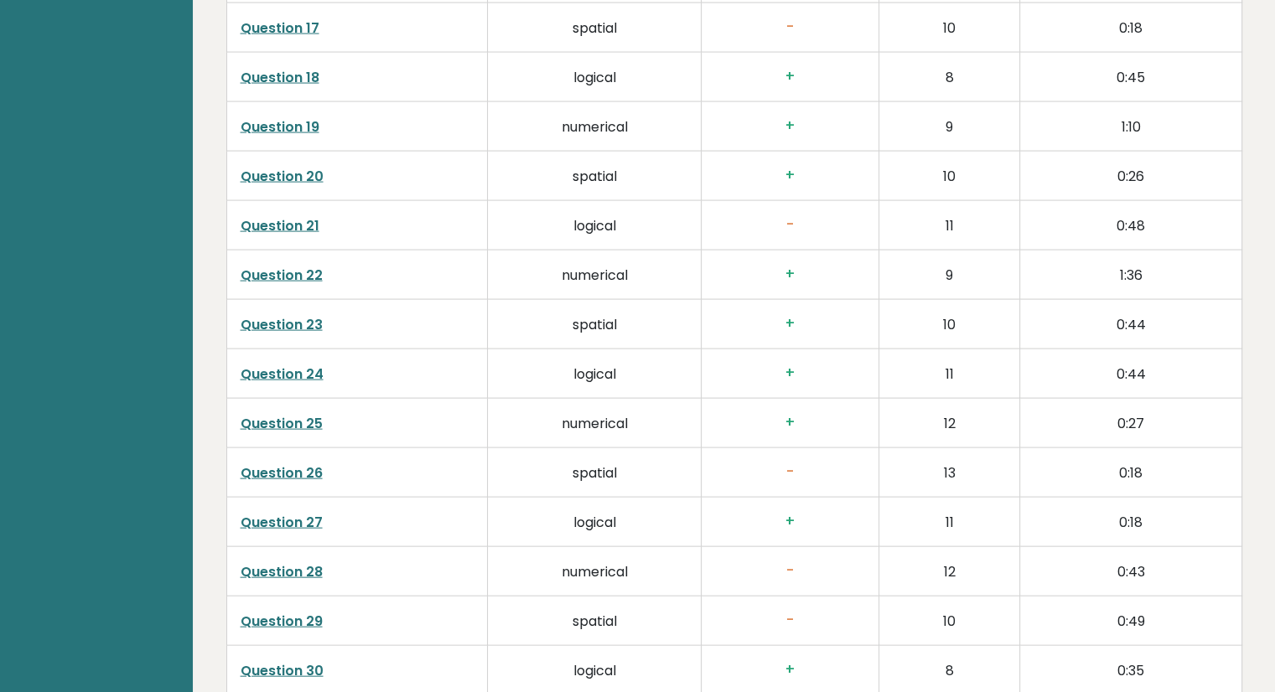
scroll to position [3477, 0]
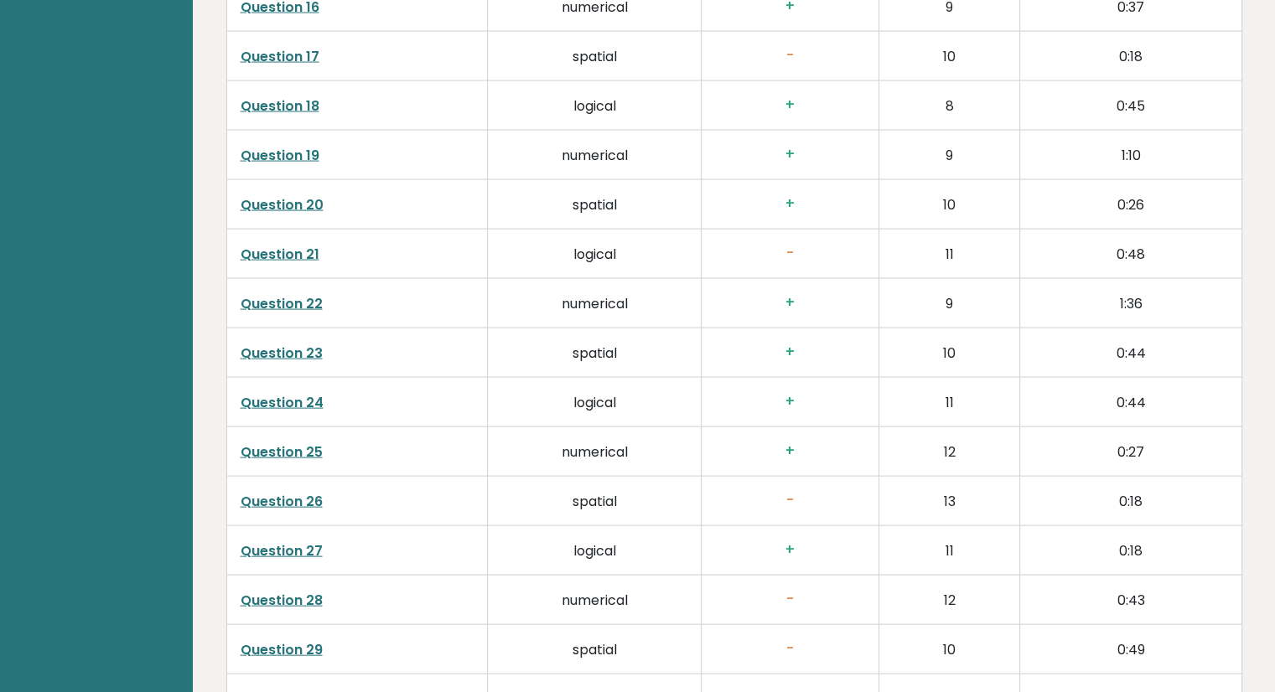
click at [298, 547] on link "Question 27" at bounding box center [282, 551] width 82 height 19
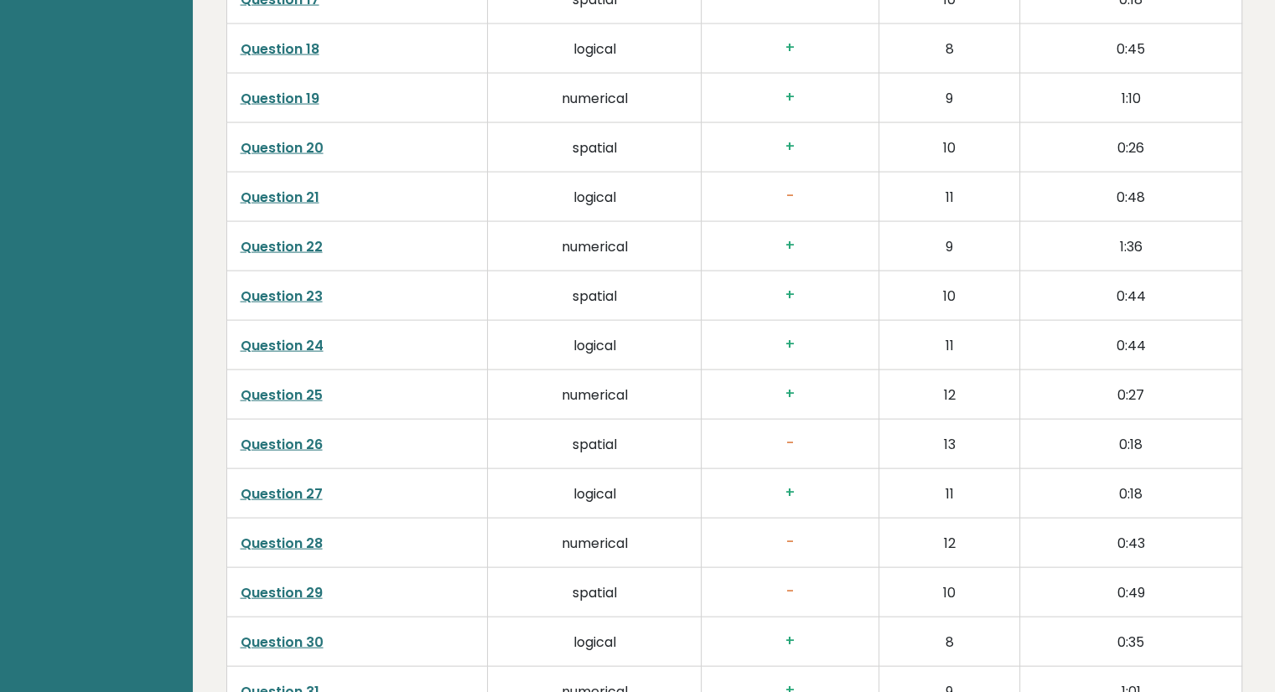
scroll to position [3561, 0]
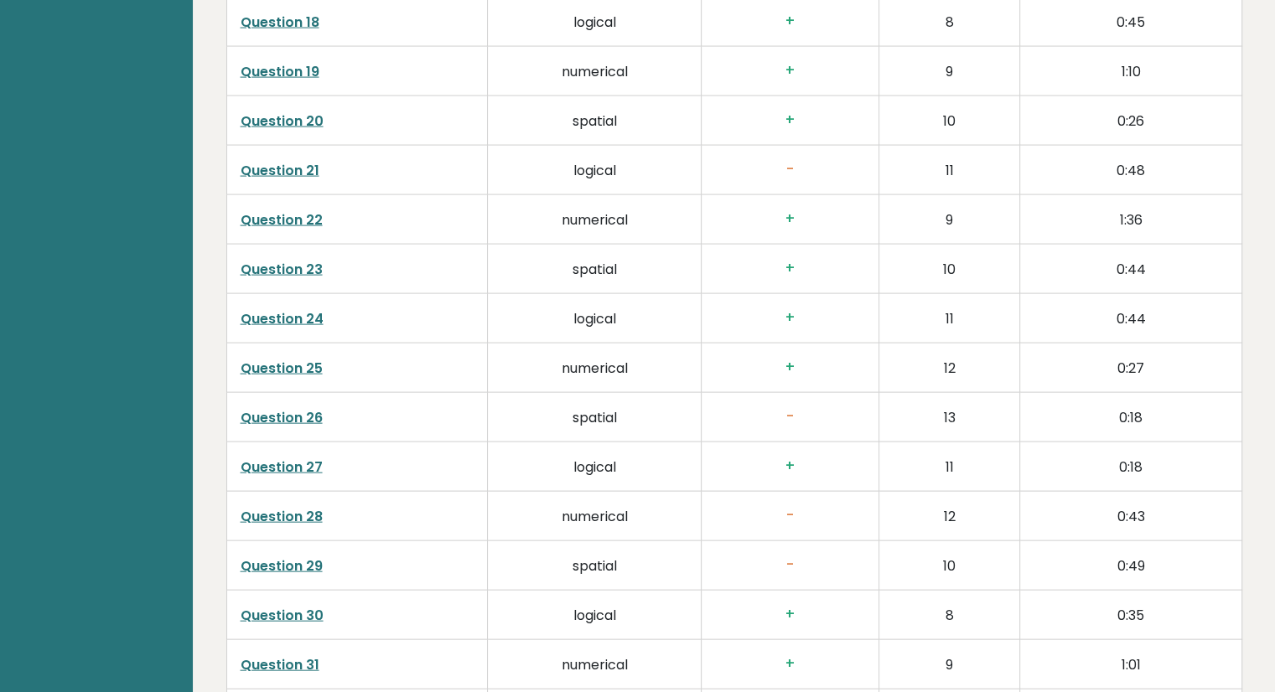
click at [293, 410] on link "Question 26" at bounding box center [282, 417] width 82 height 19
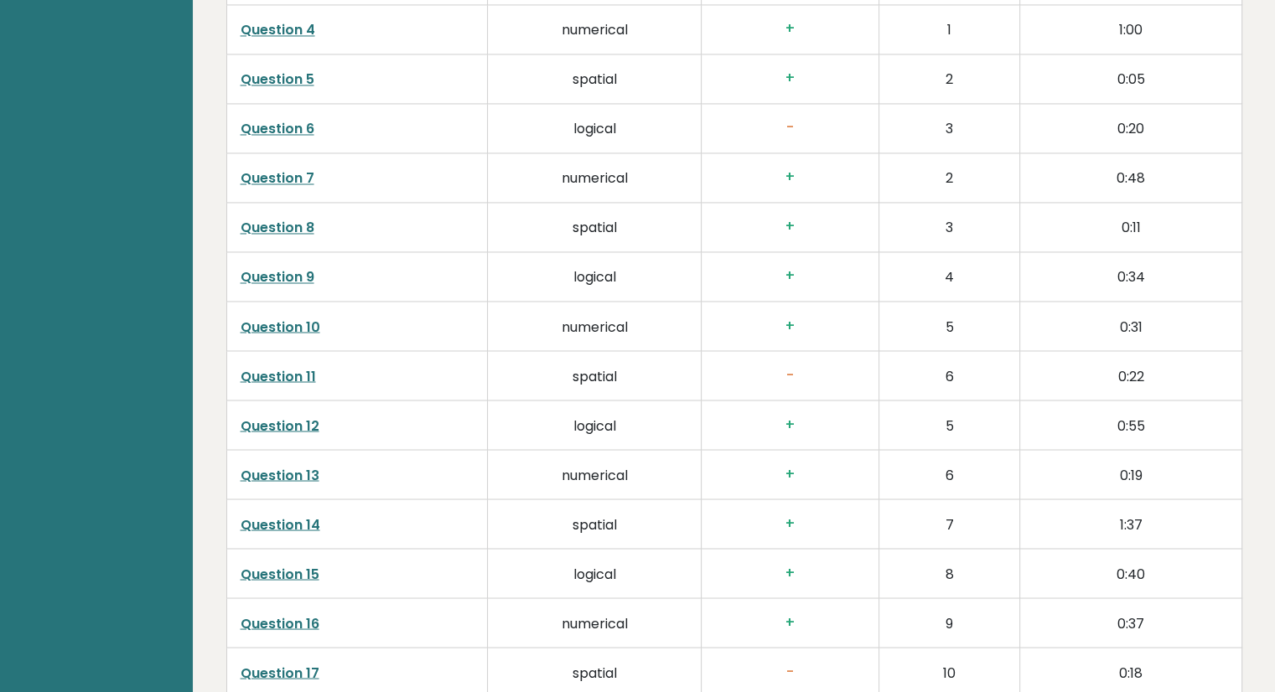
scroll to position [2890, 0]
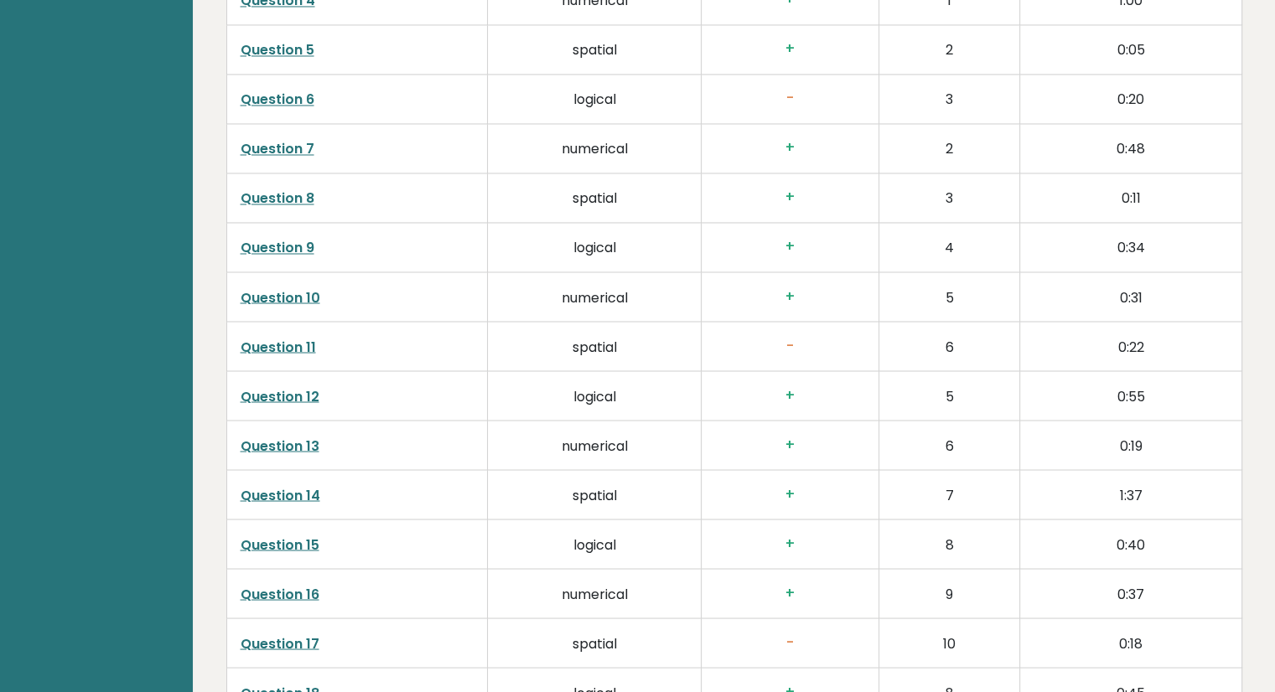
click at [284, 339] on link "Question 11" at bounding box center [278, 346] width 75 height 19
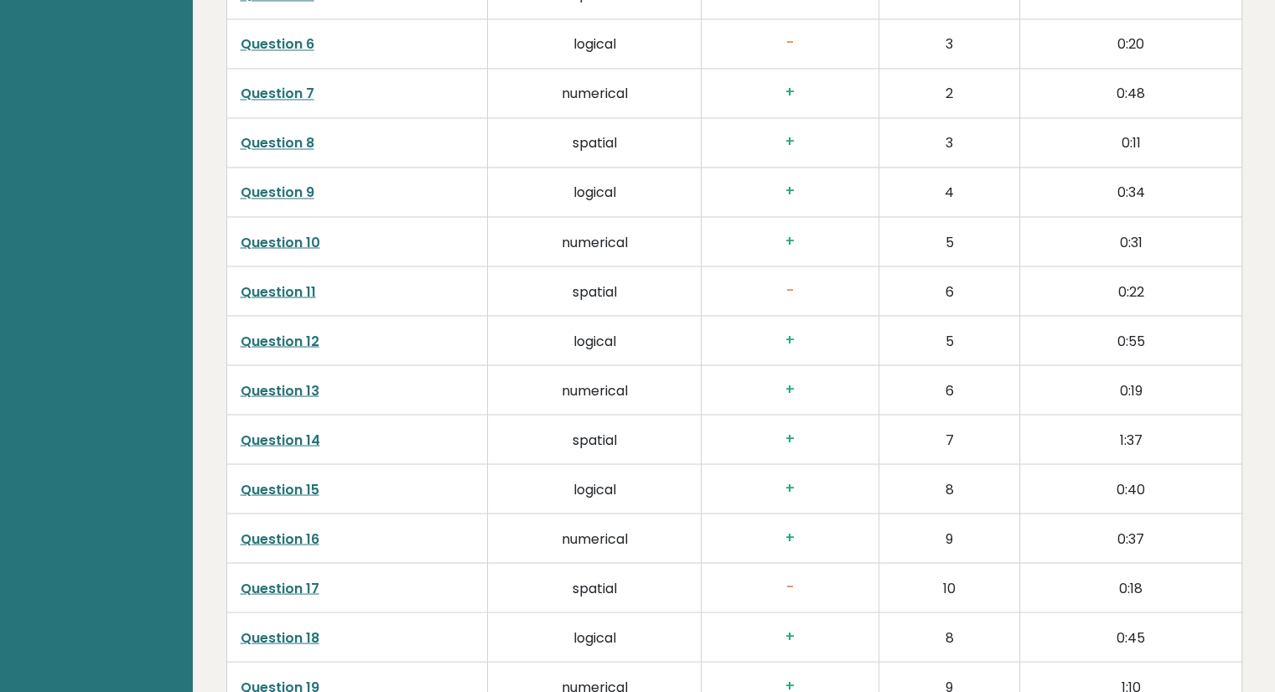
scroll to position [2974, 0]
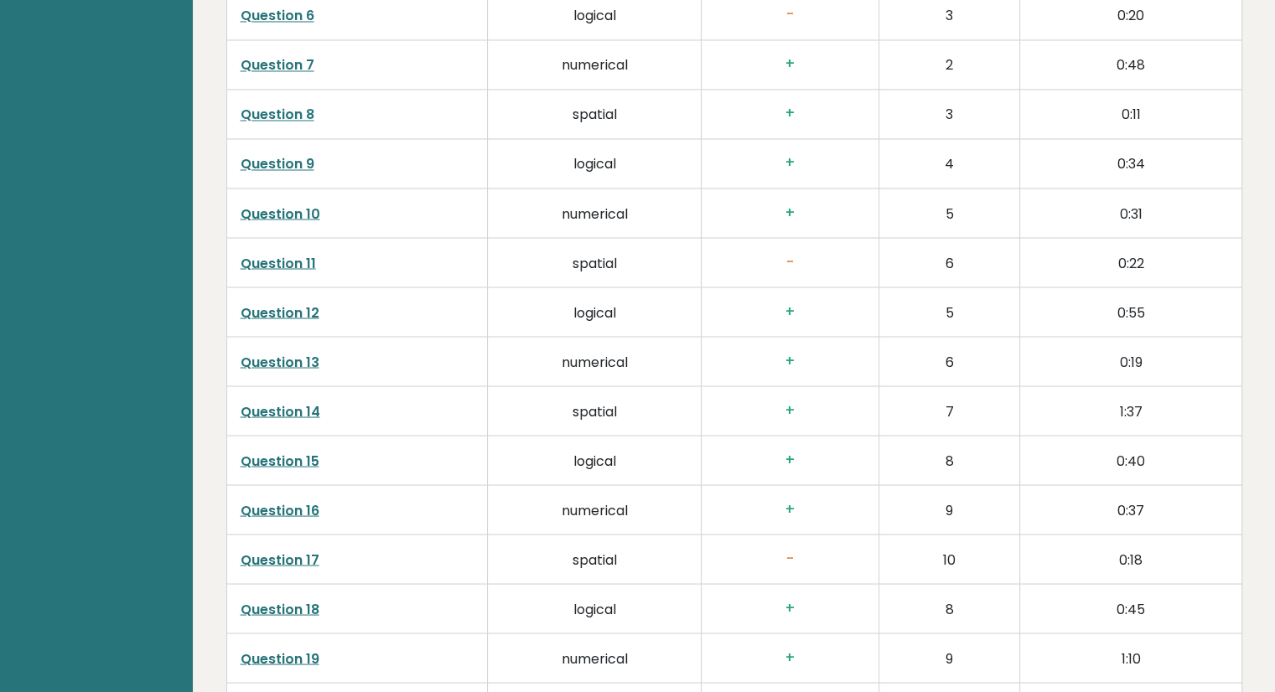
click at [284, 309] on link "Question 12" at bounding box center [280, 312] width 79 height 19
click at [298, 353] on link "Question 13" at bounding box center [280, 361] width 79 height 19
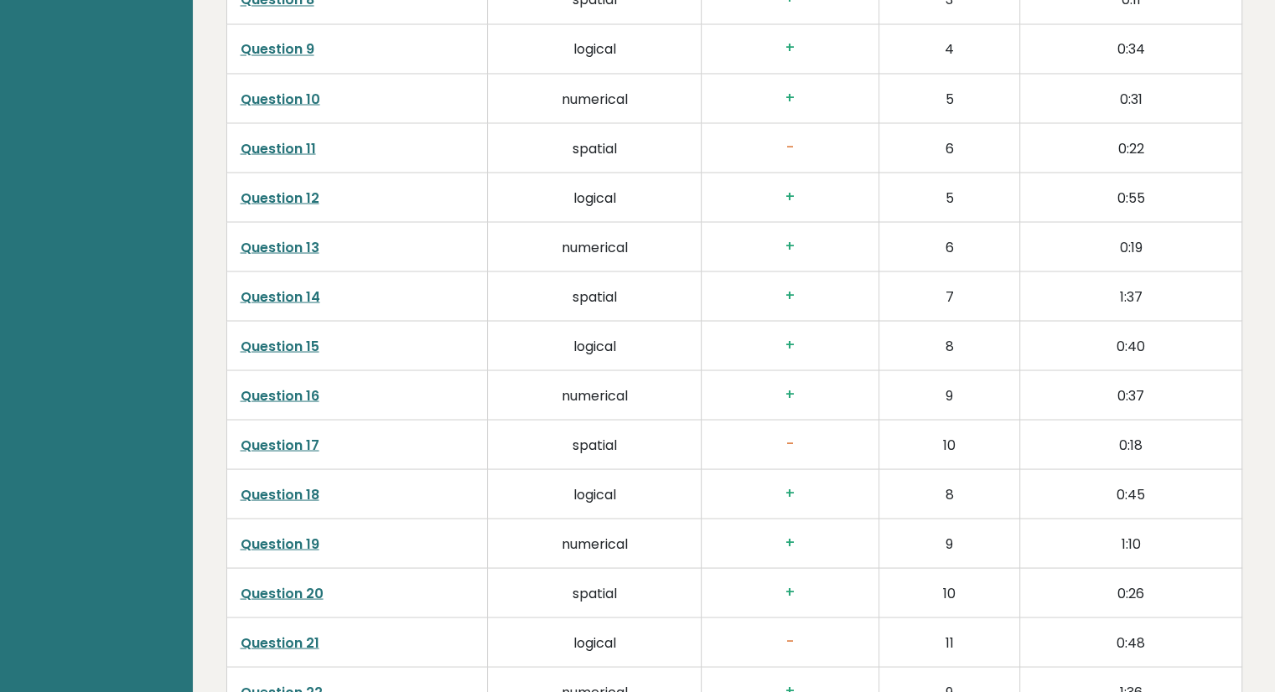
scroll to position [3142, 0]
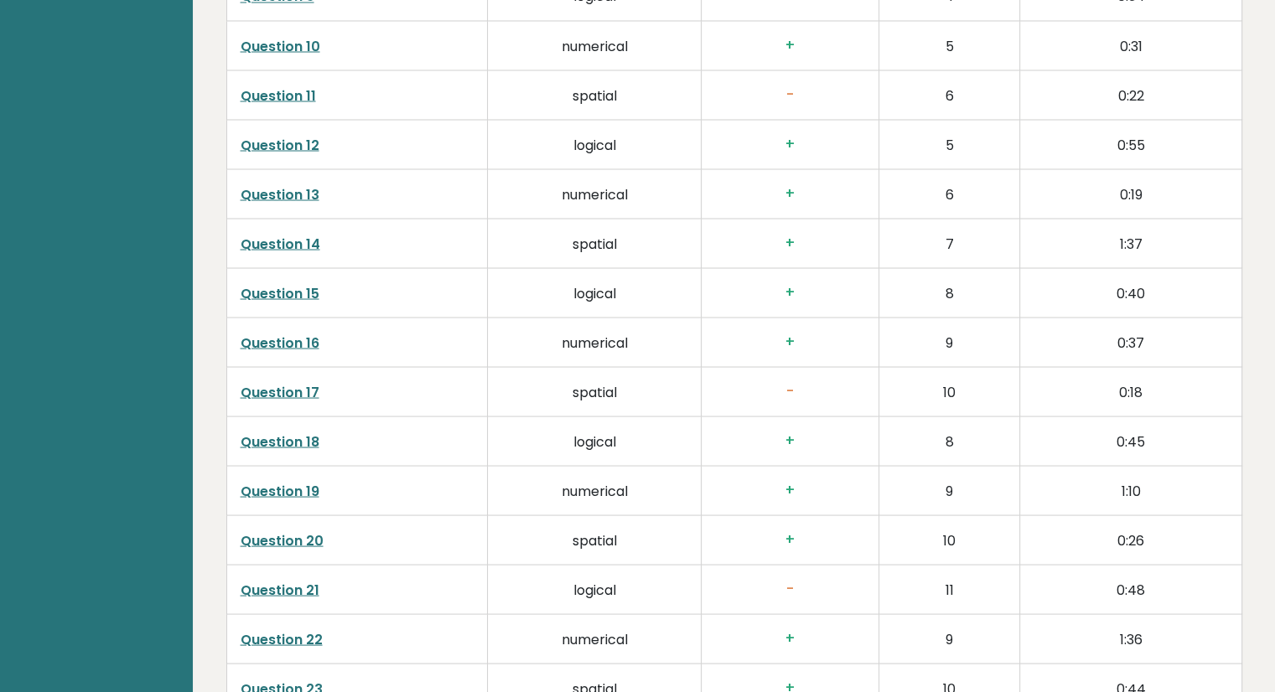
click at [298, 236] on link "Question 14" at bounding box center [281, 243] width 80 height 19
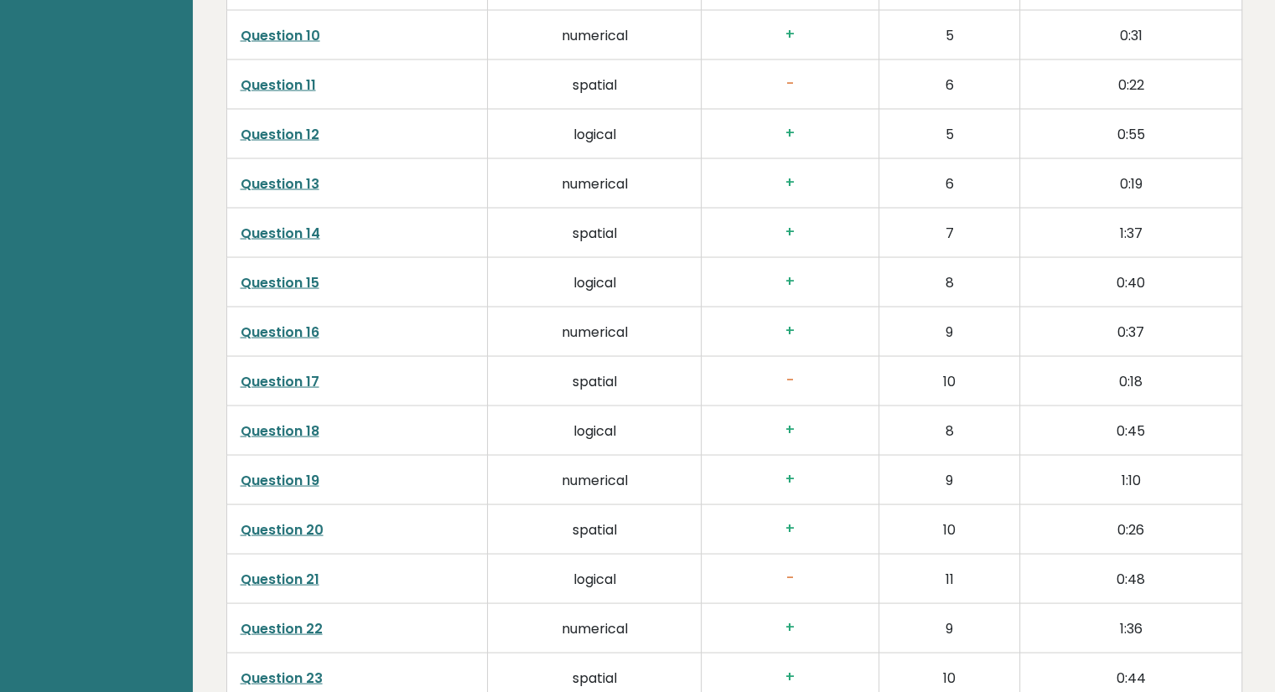
scroll to position [3309, 0]
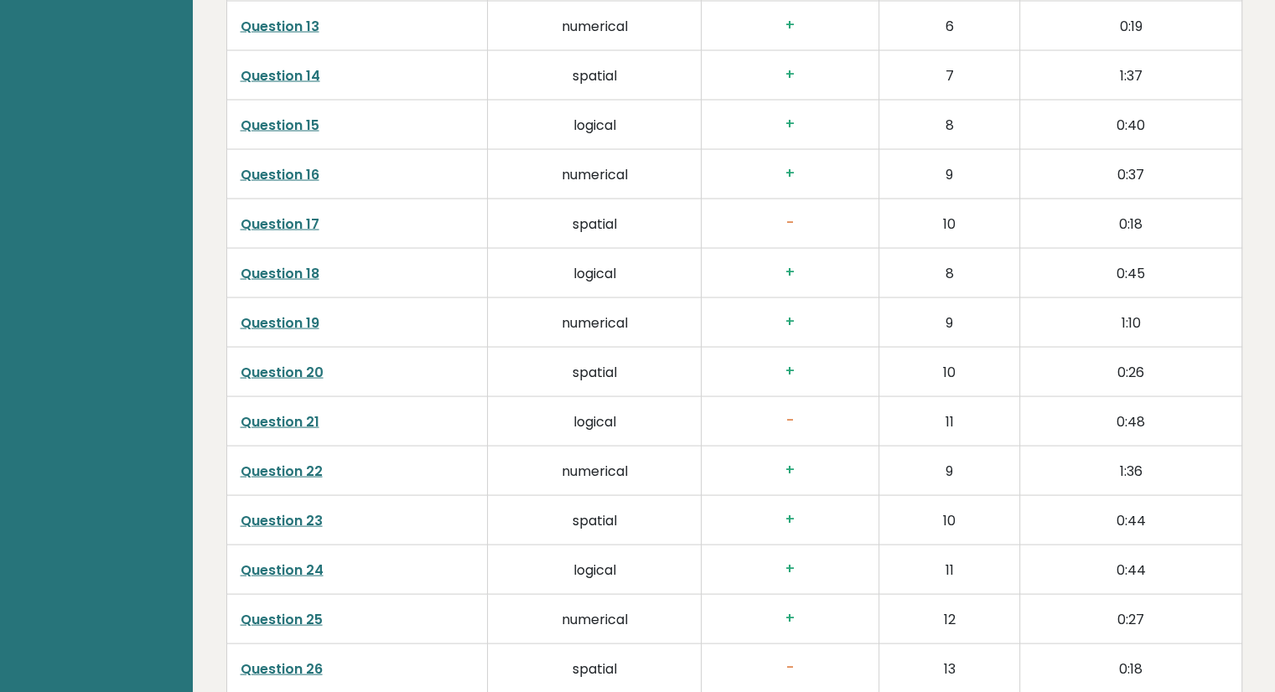
click at [294, 168] on link "Question 16" at bounding box center [280, 174] width 79 height 19
click at [295, 219] on link "Question 17" at bounding box center [280, 224] width 79 height 19
click at [302, 274] on link "Question 18" at bounding box center [280, 273] width 79 height 19
click at [308, 319] on link "Question 19" at bounding box center [280, 323] width 79 height 19
click at [310, 371] on link "Question 20" at bounding box center [282, 372] width 83 height 19
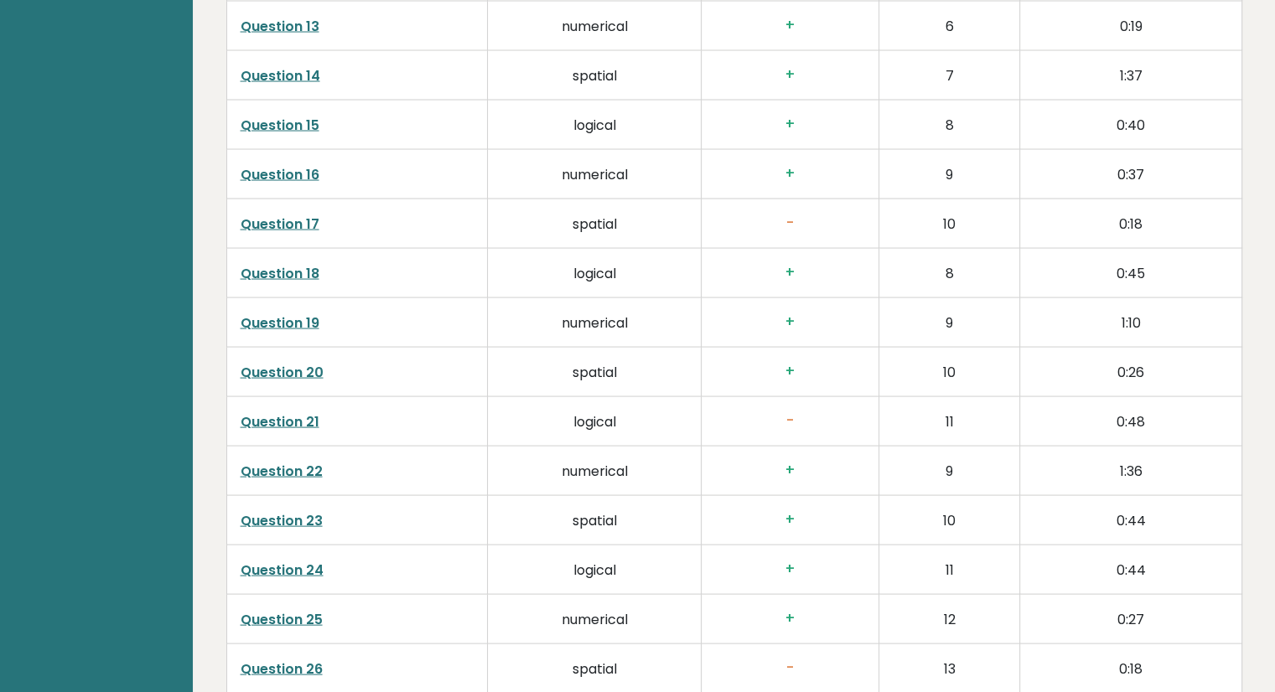
click at [285, 412] on link "Question 21" at bounding box center [280, 421] width 79 height 19
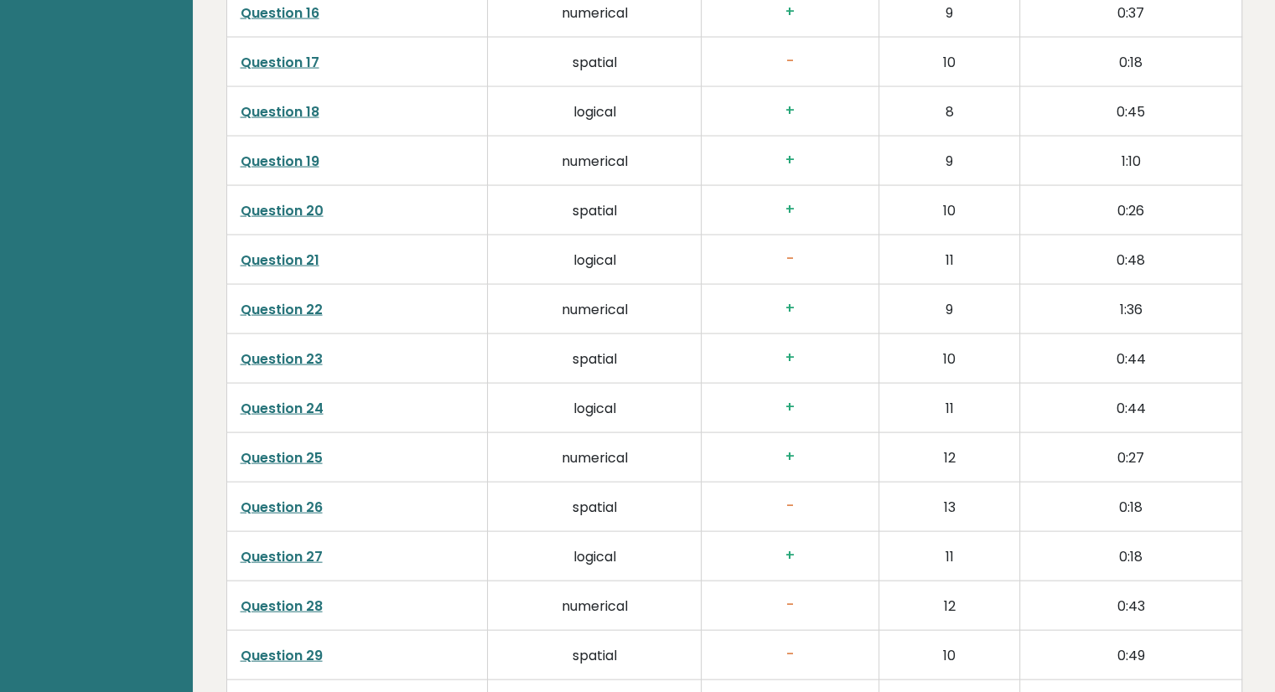
scroll to position [3477, 0]
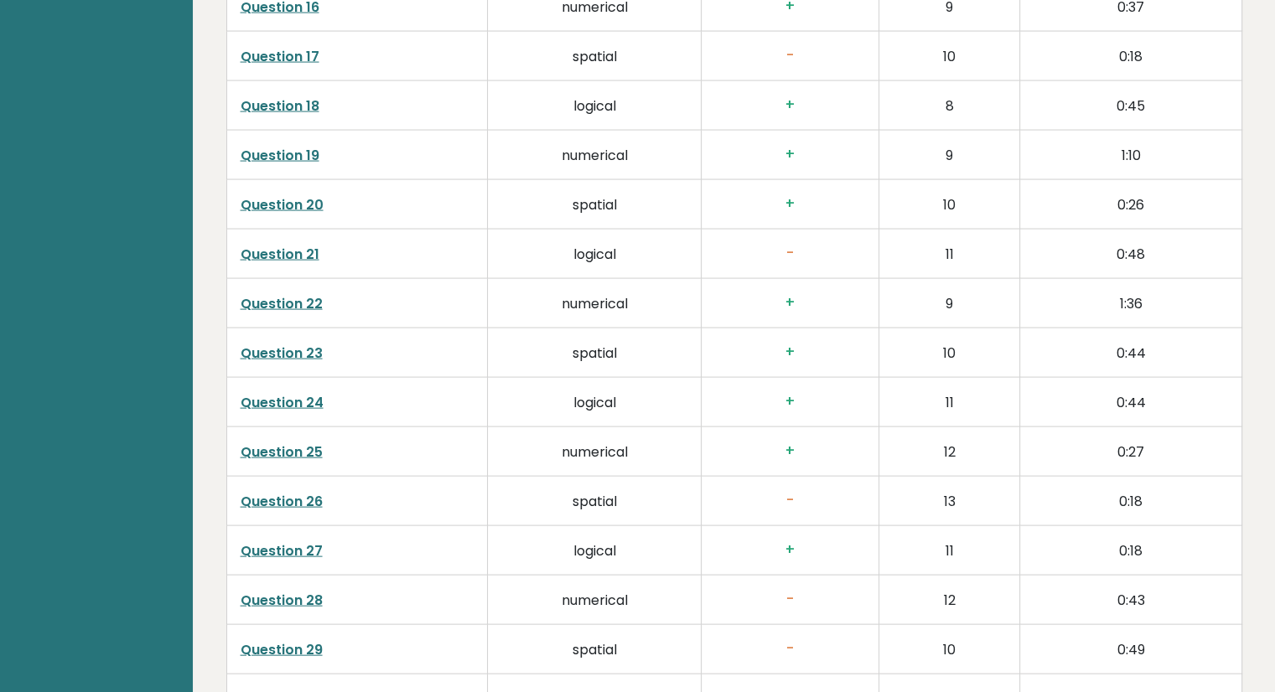
click at [283, 299] on link "Question 22" at bounding box center [282, 303] width 82 height 19
click at [298, 347] on link "Question 23" at bounding box center [282, 353] width 82 height 19
click at [311, 397] on link "Question 24" at bounding box center [282, 402] width 83 height 19
click at [300, 450] on link "Question 25" at bounding box center [282, 452] width 82 height 19
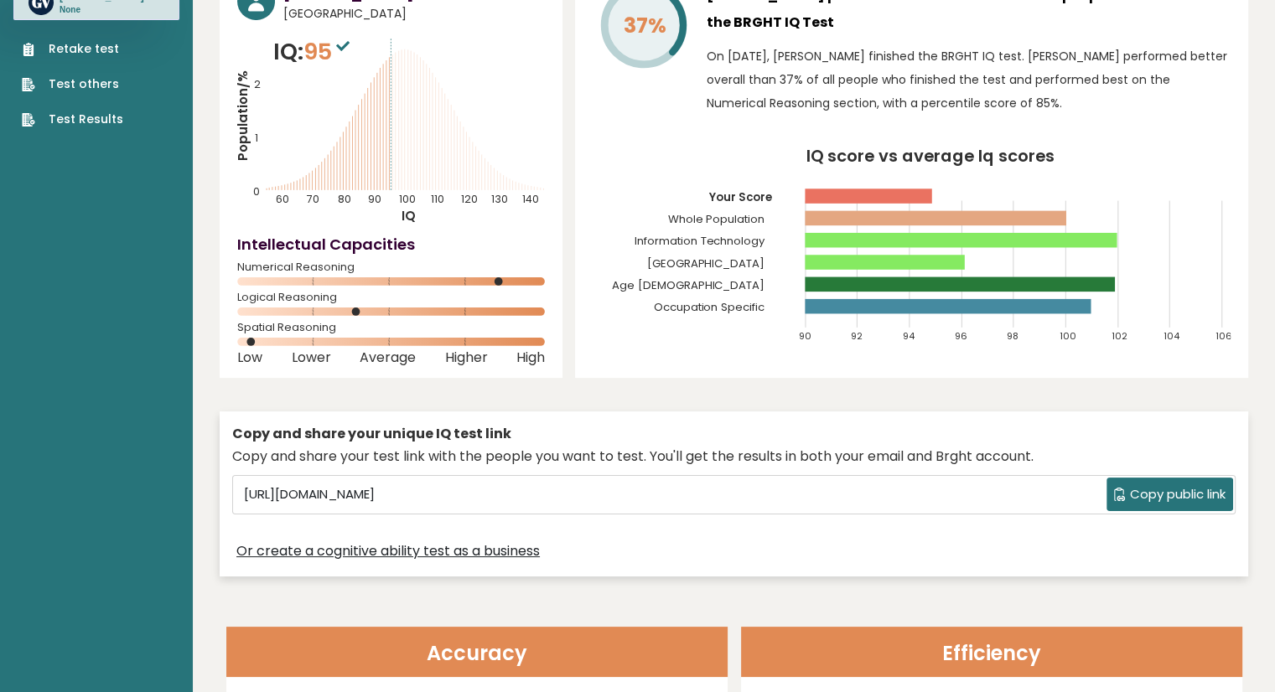
scroll to position [0, 0]
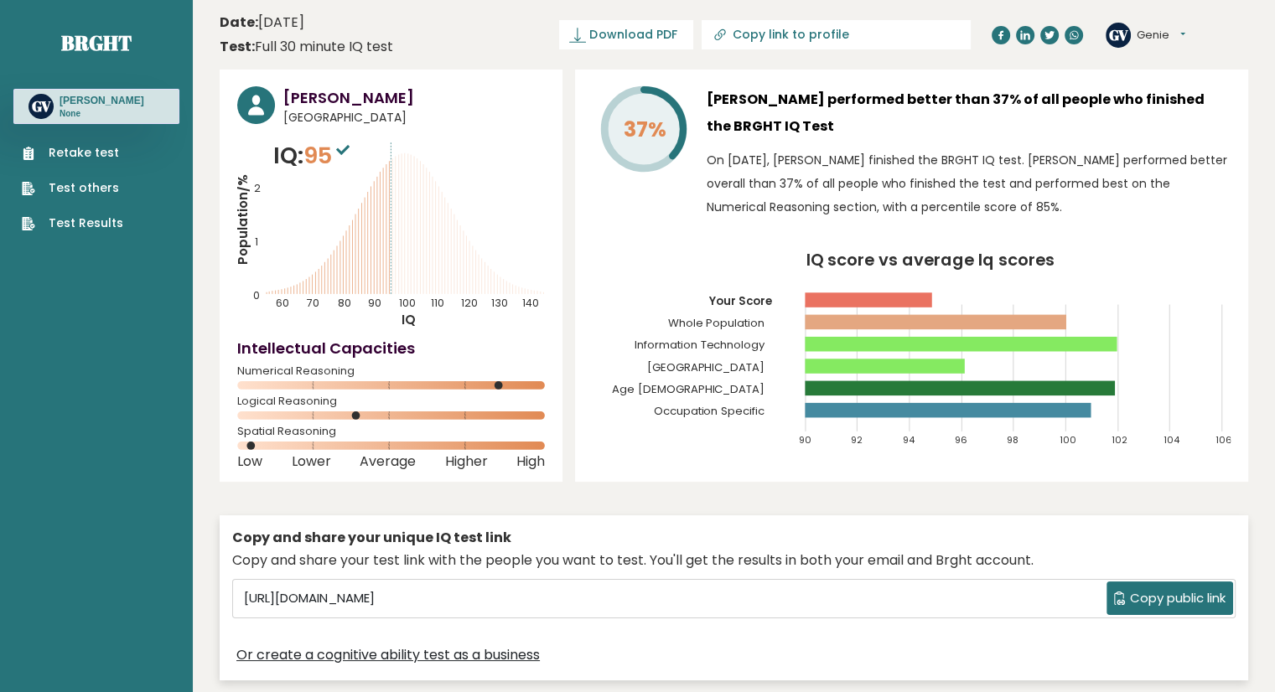
click at [88, 150] on link "Retake test" at bounding box center [72, 153] width 101 height 18
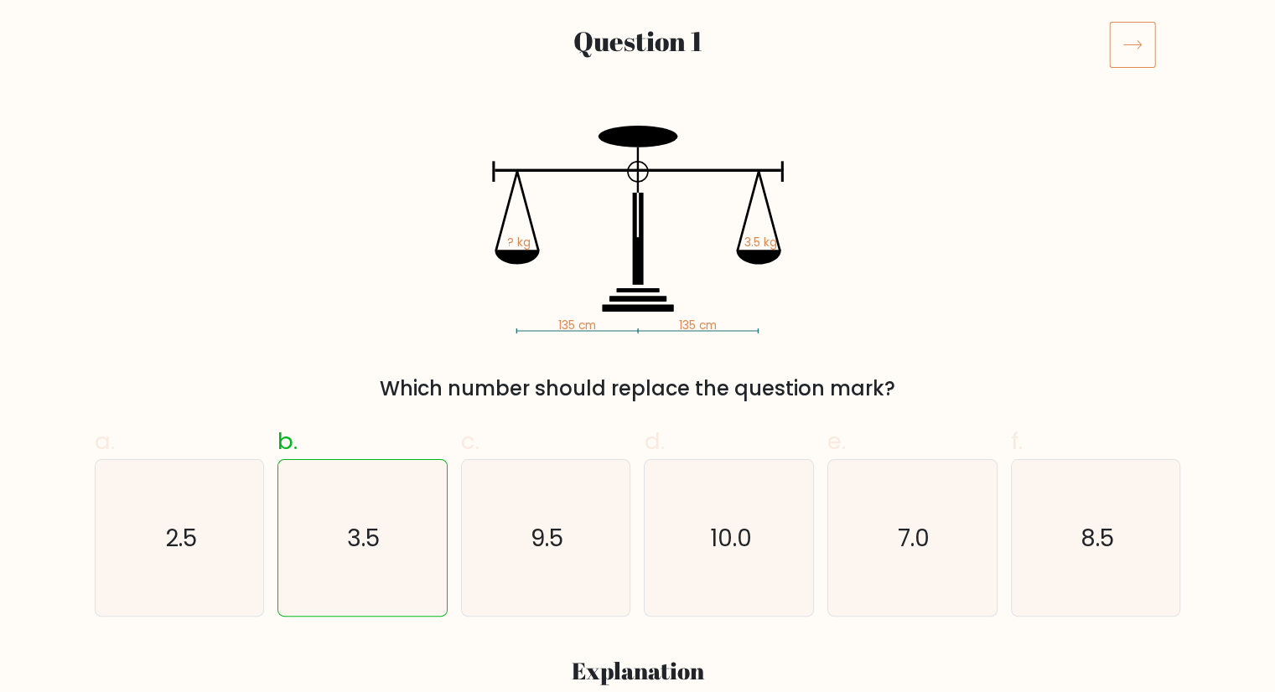
scroll to position [251, 0]
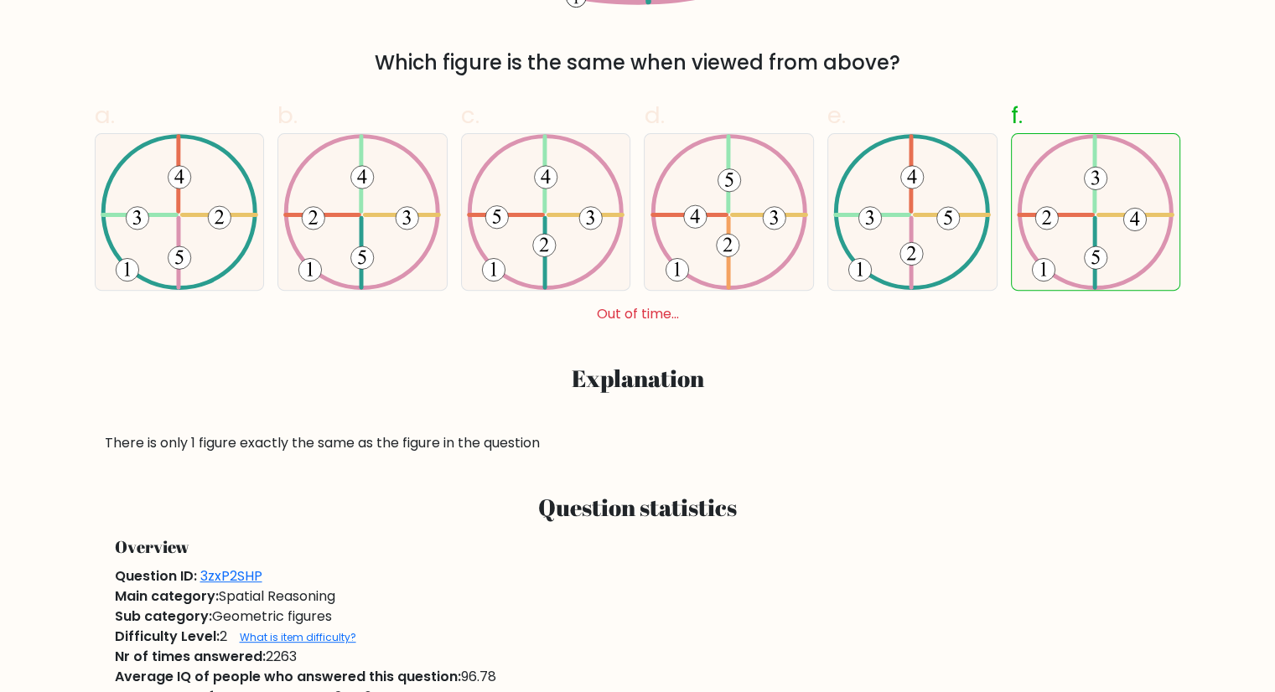
scroll to position [335, 0]
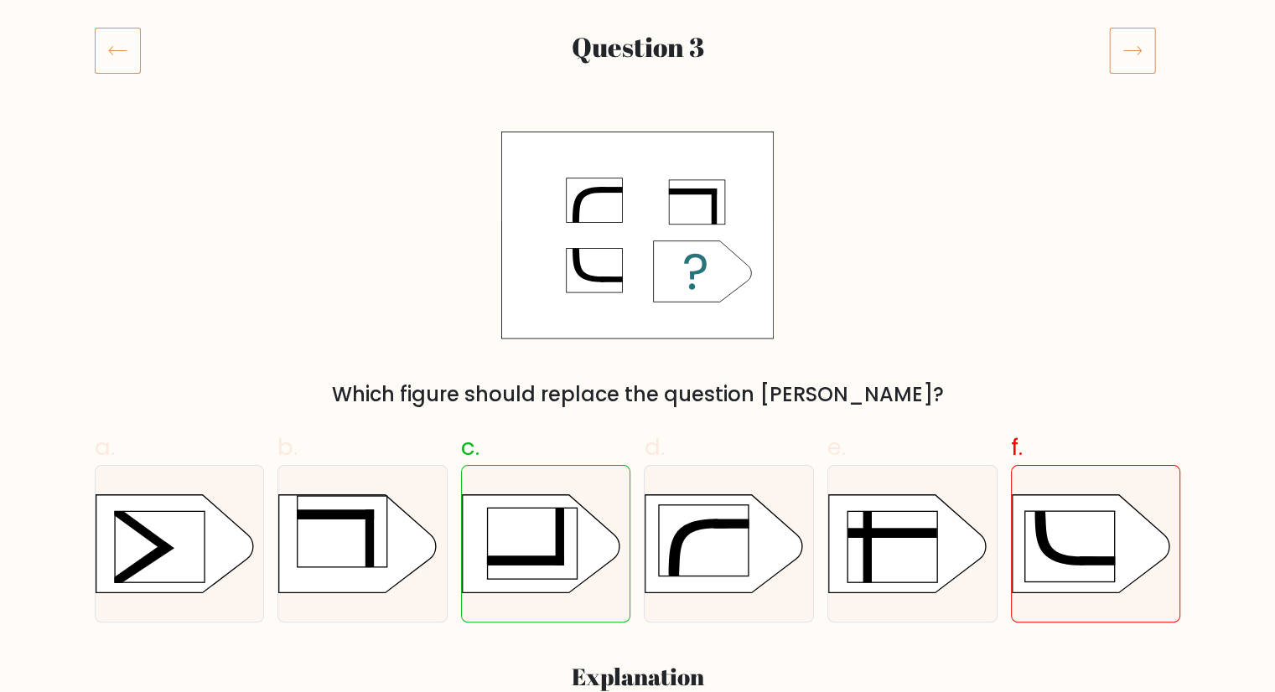
scroll to position [251, 0]
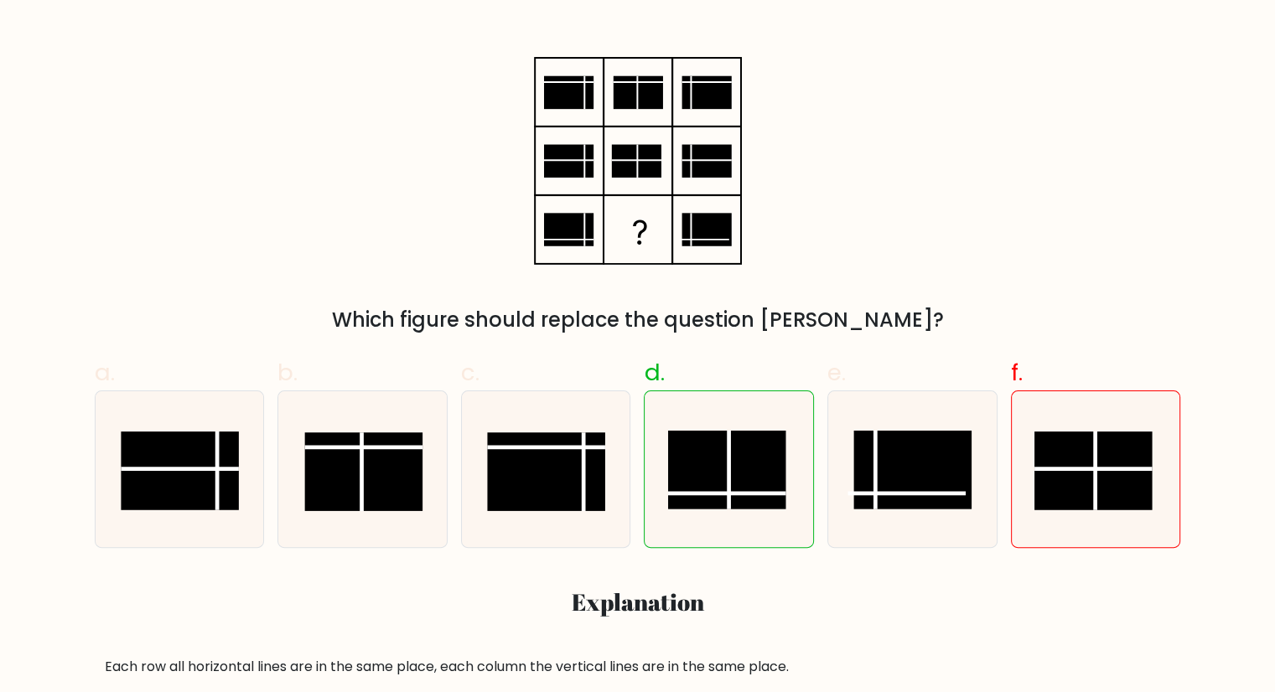
scroll to position [335, 0]
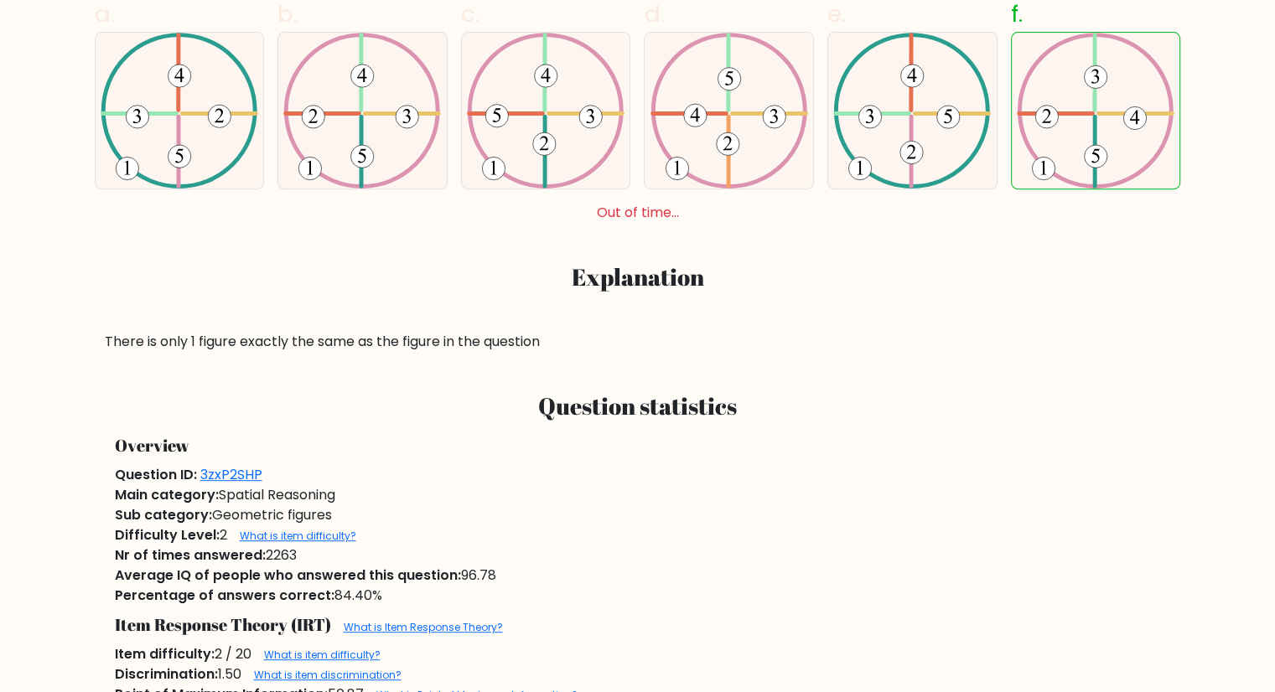
scroll to position [605, 0]
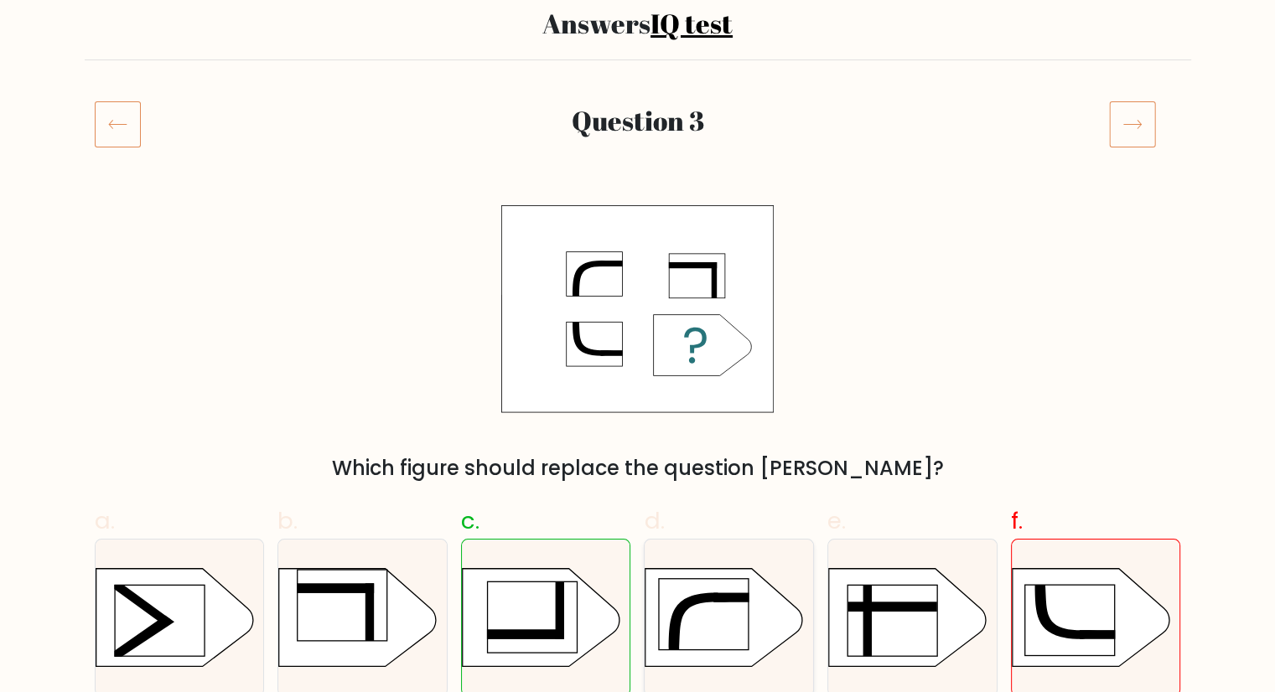
scroll to position [251, 0]
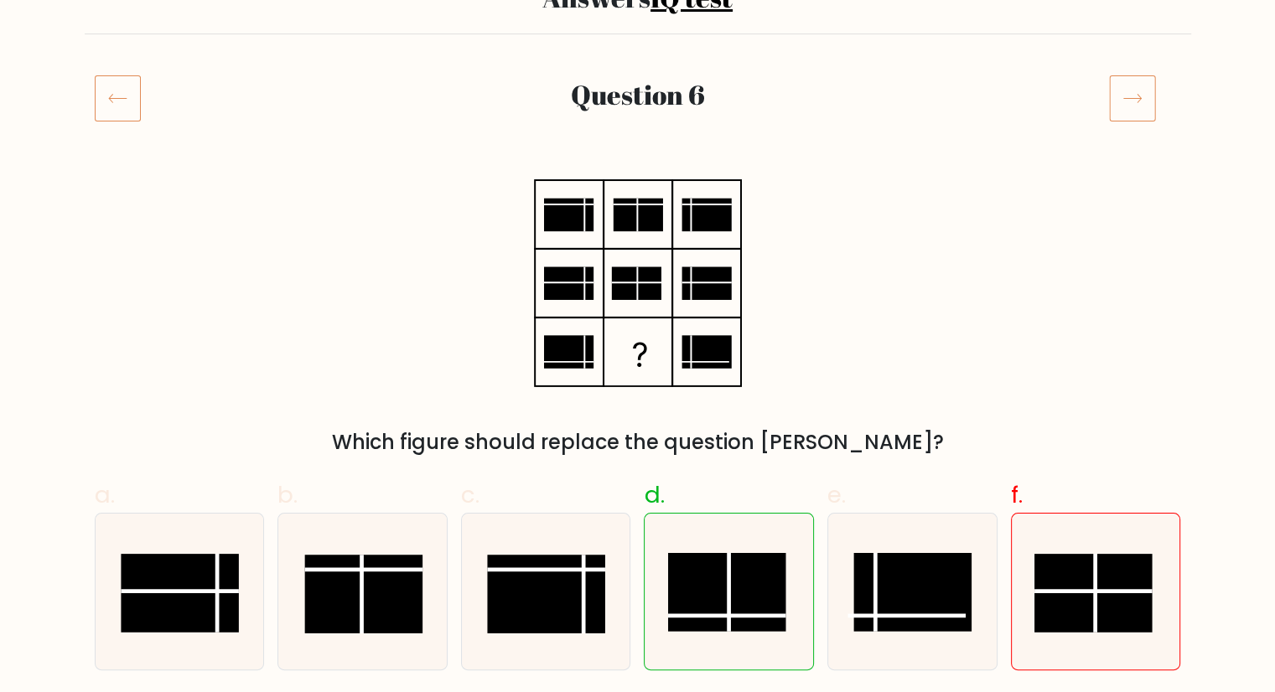
scroll to position [419, 0]
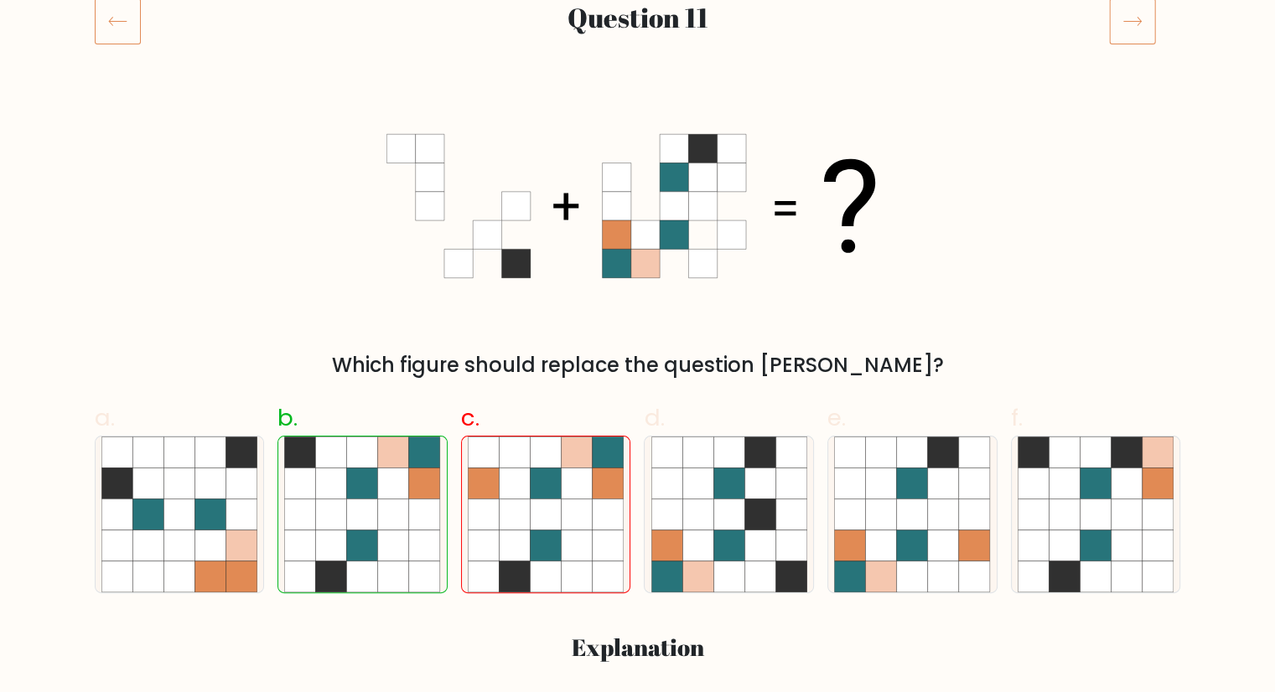
scroll to position [84, 0]
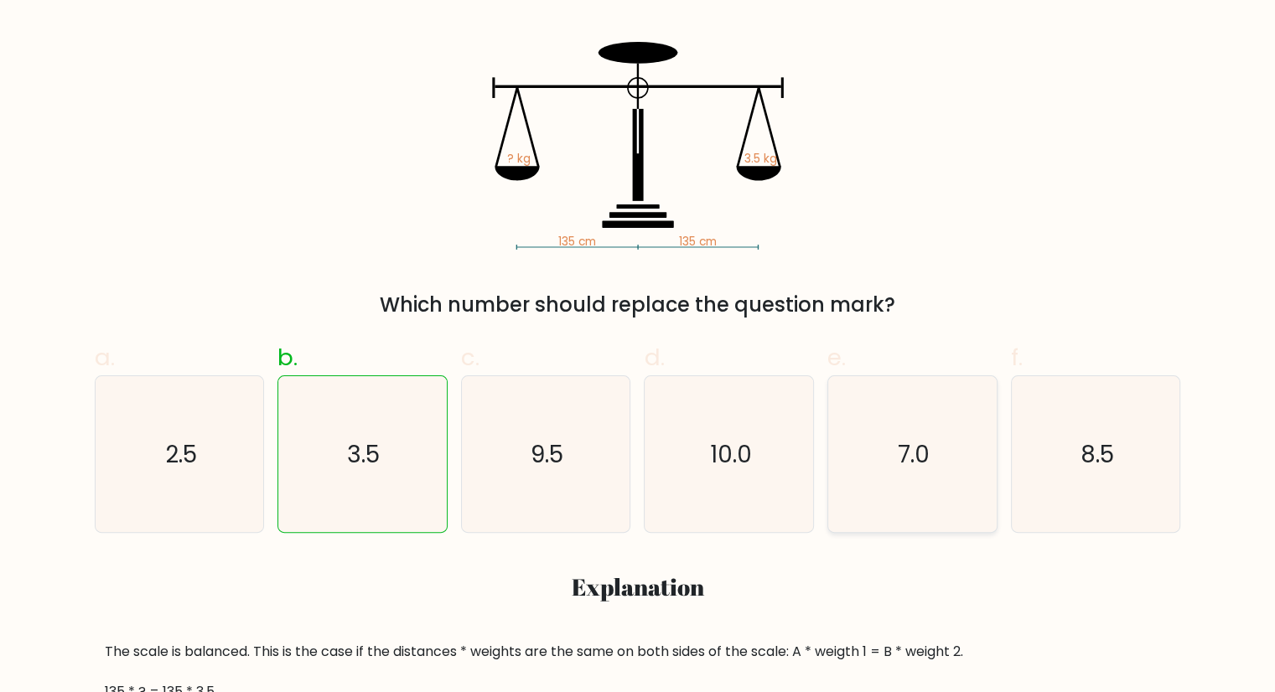
scroll to position [335, 0]
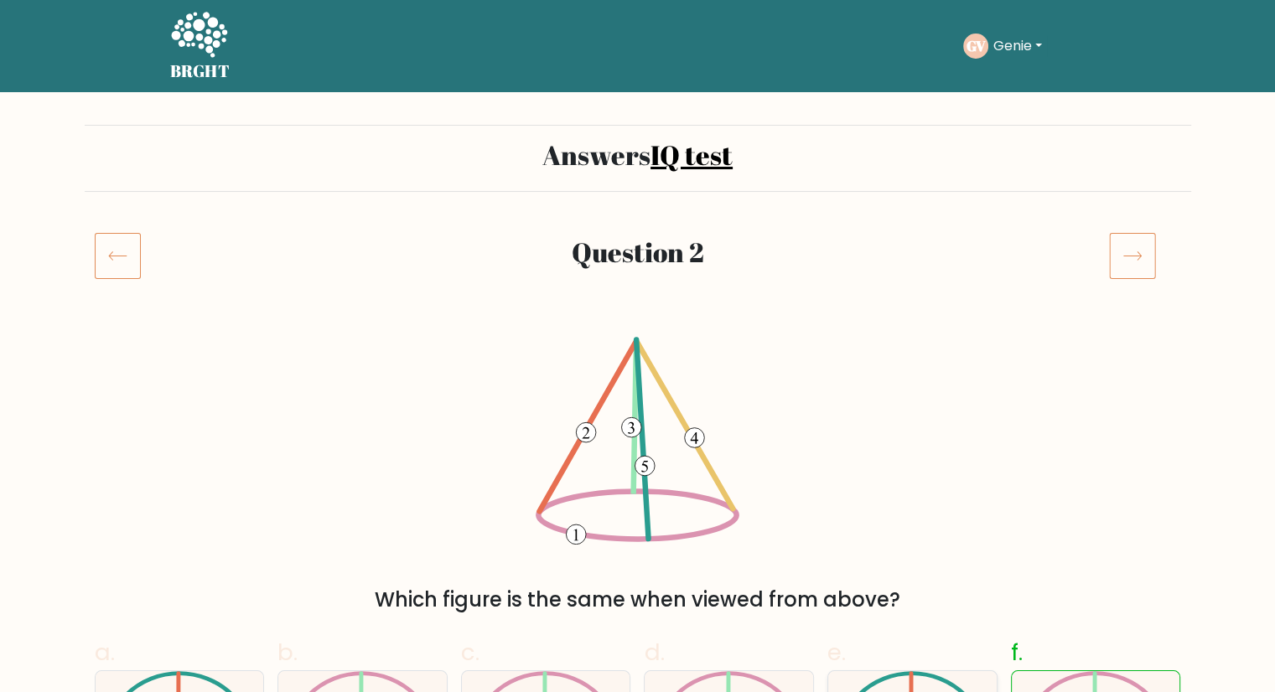
scroll to position [335, 0]
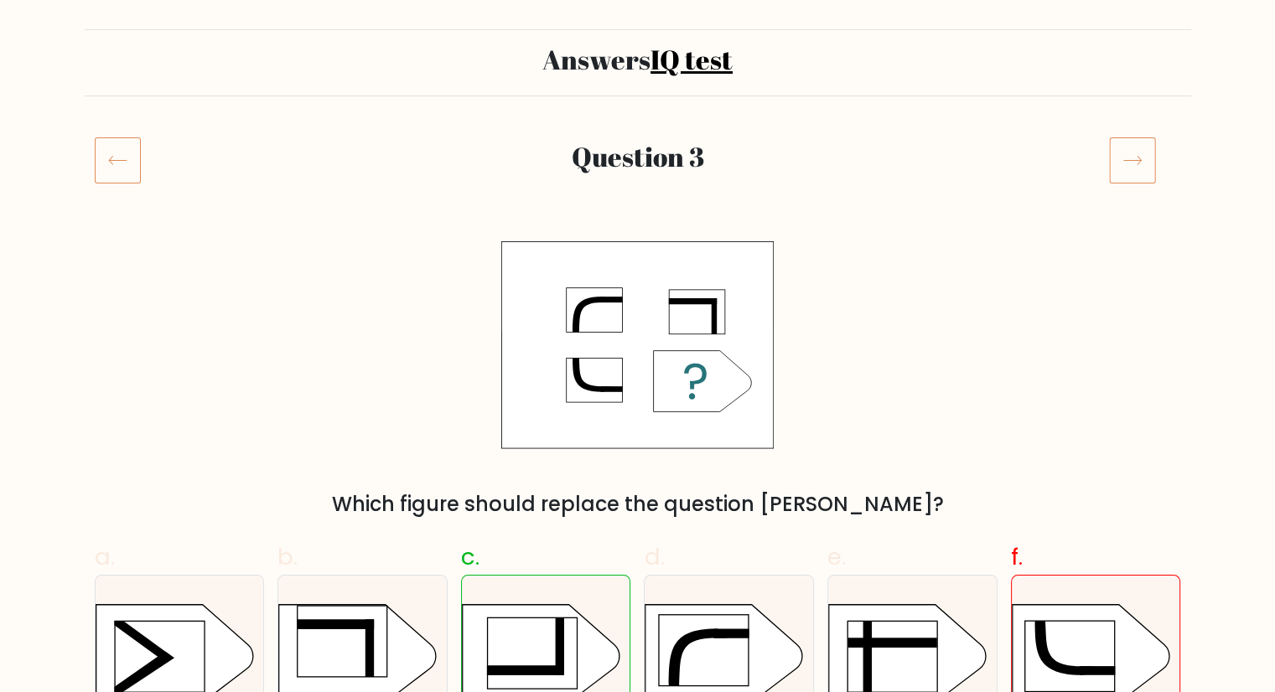
scroll to position [168, 0]
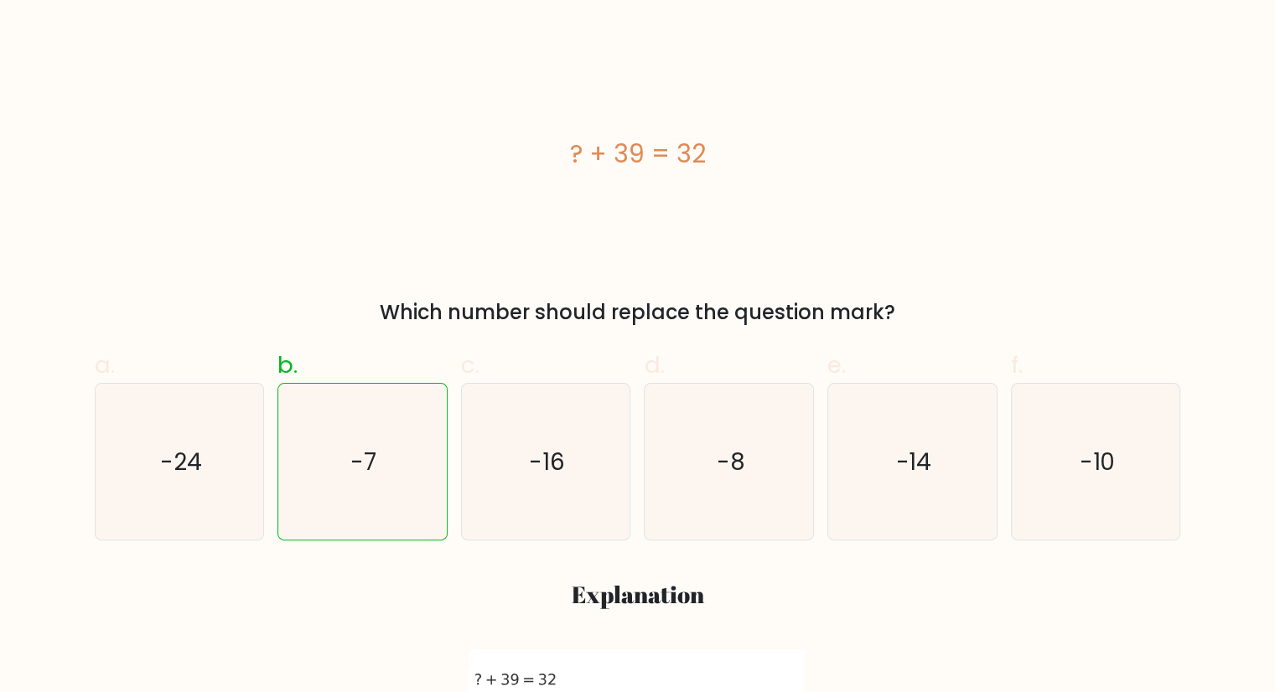
scroll to position [335, 0]
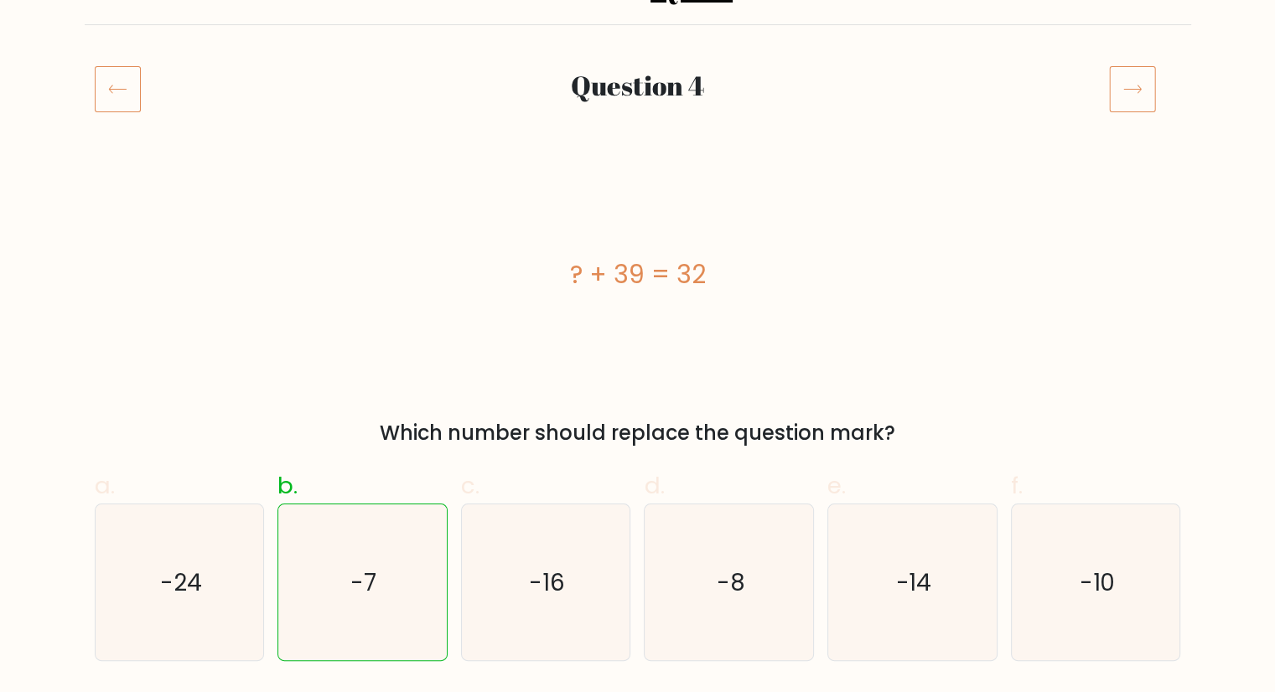
scroll to position [168, 0]
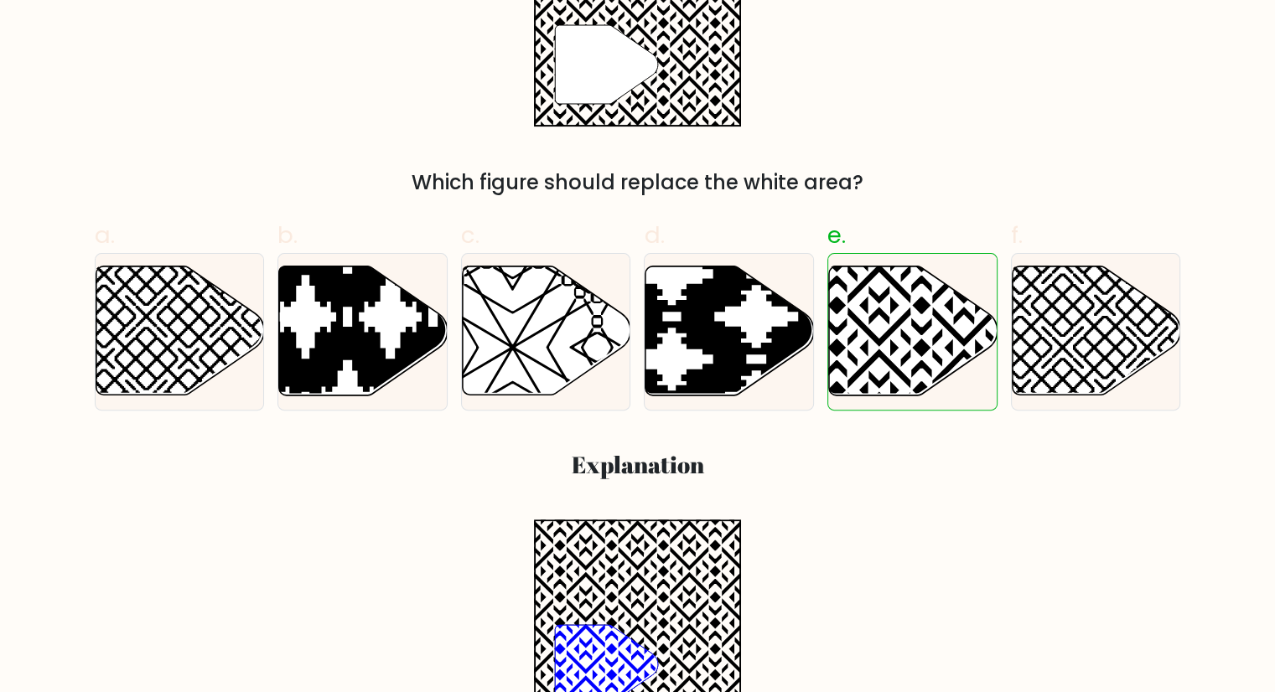
scroll to position [419, 0]
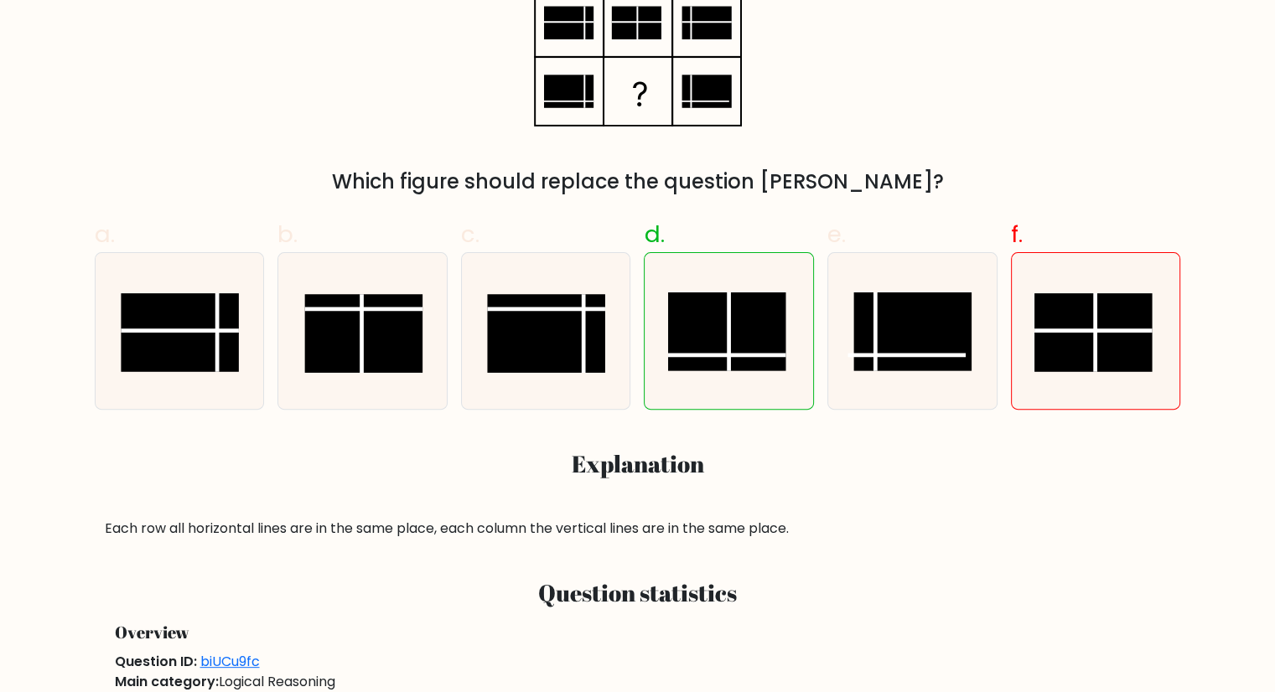
scroll to position [419, 0]
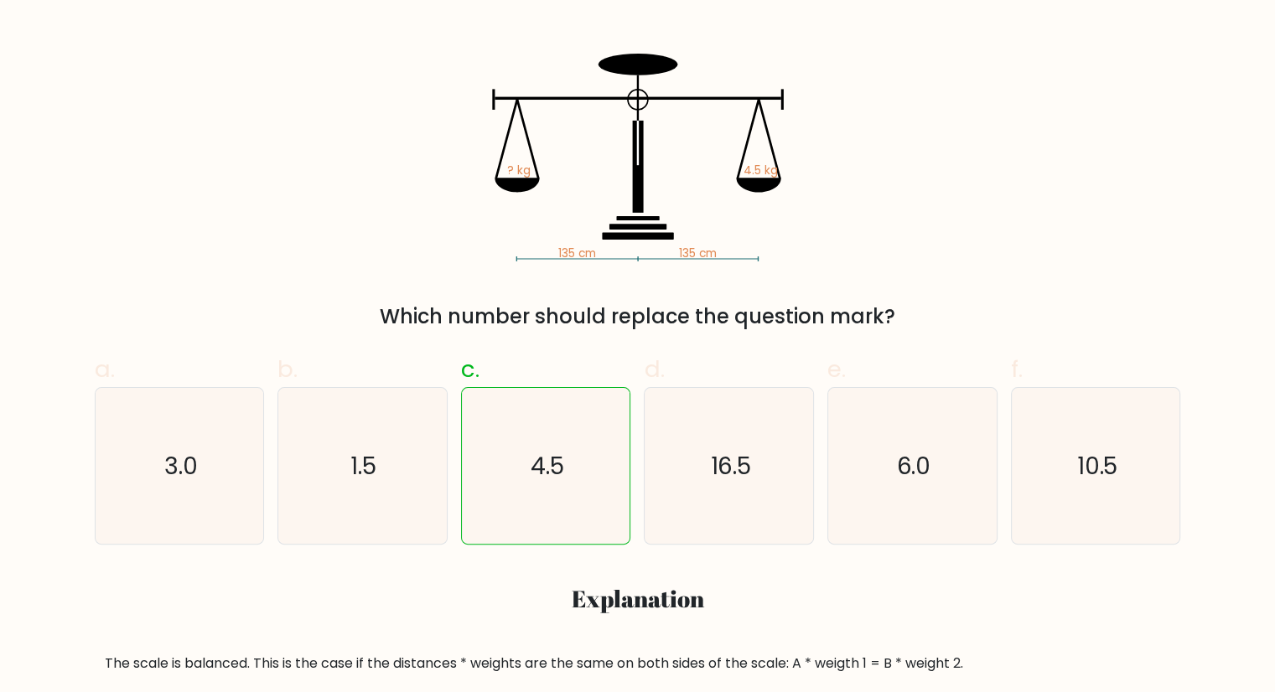
scroll to position [335, 0]
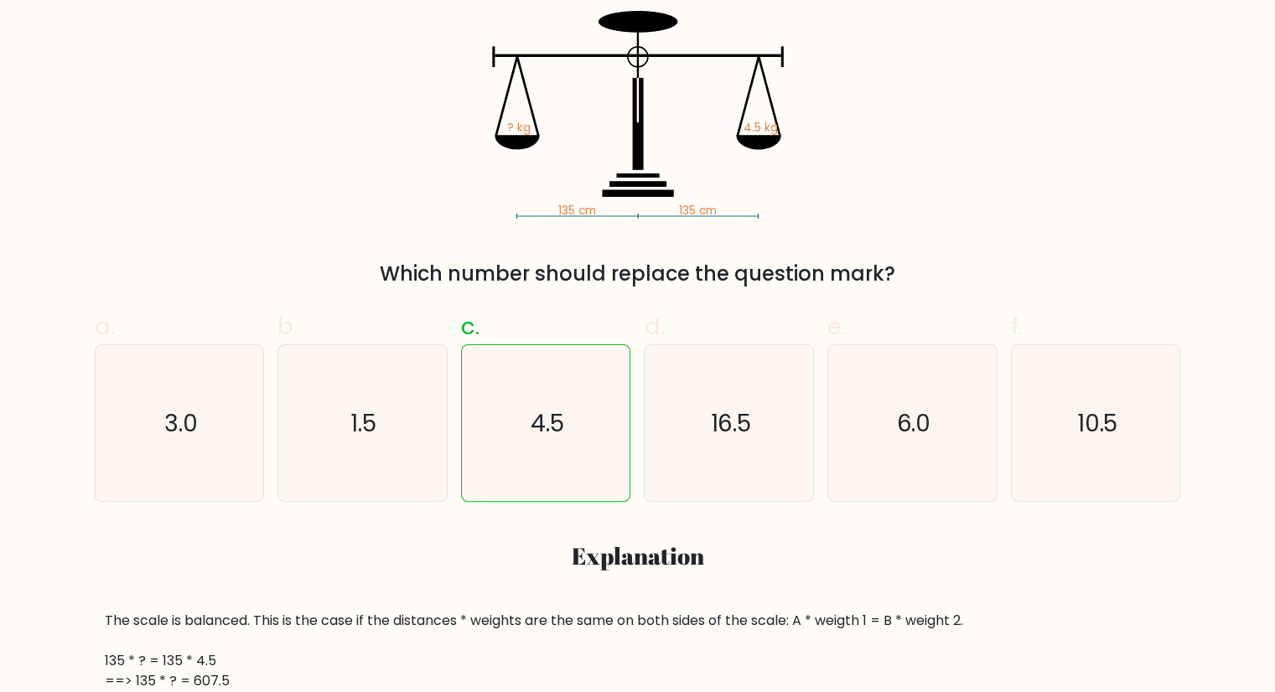
scroll to position [335, 0]
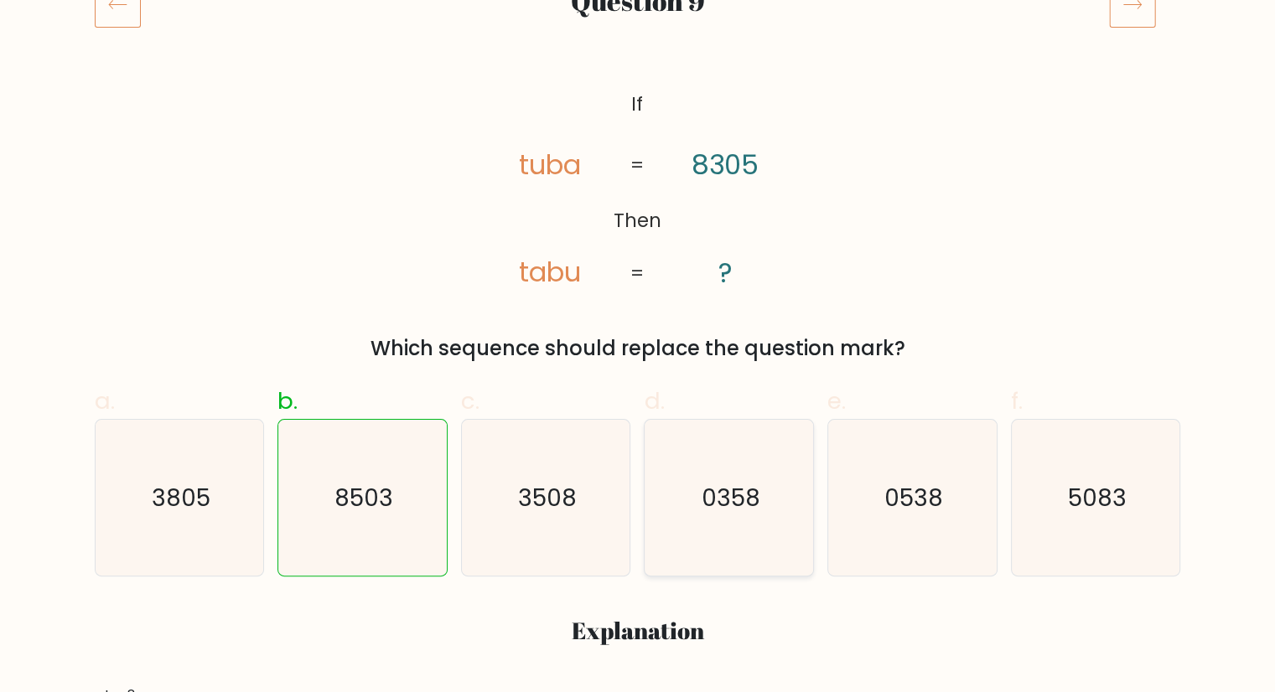
scroll to position [419, 0]
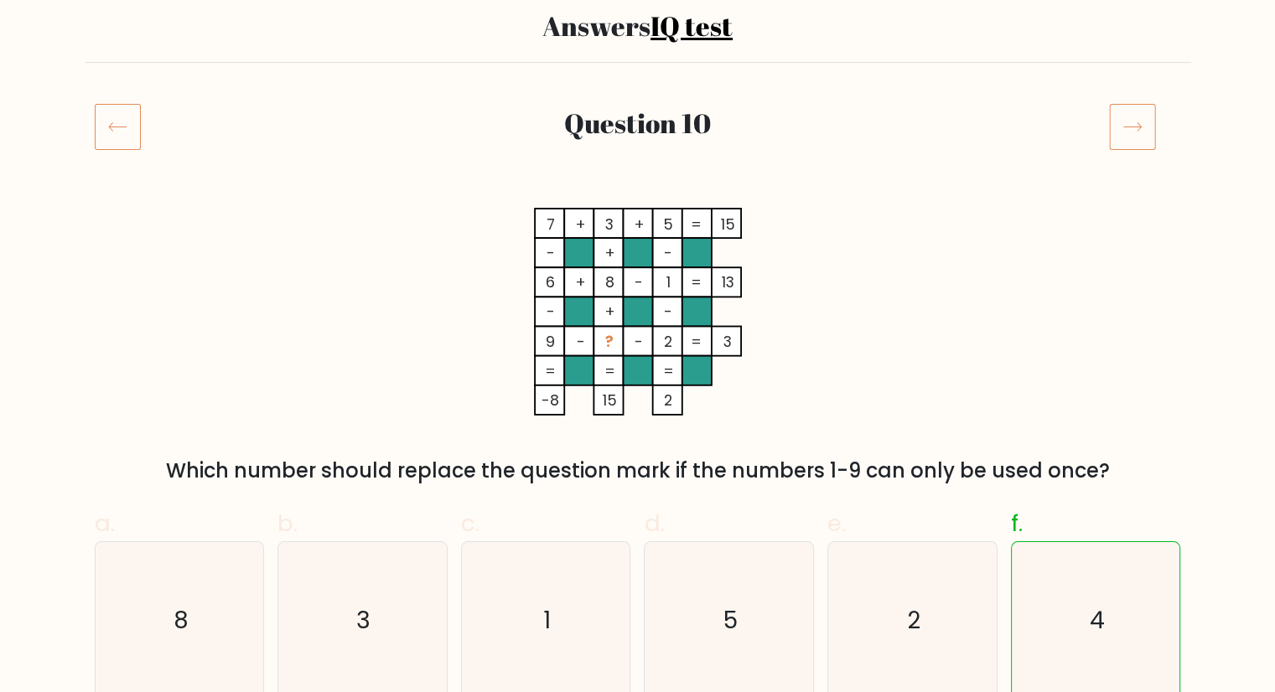
scroll to position [419, 0]
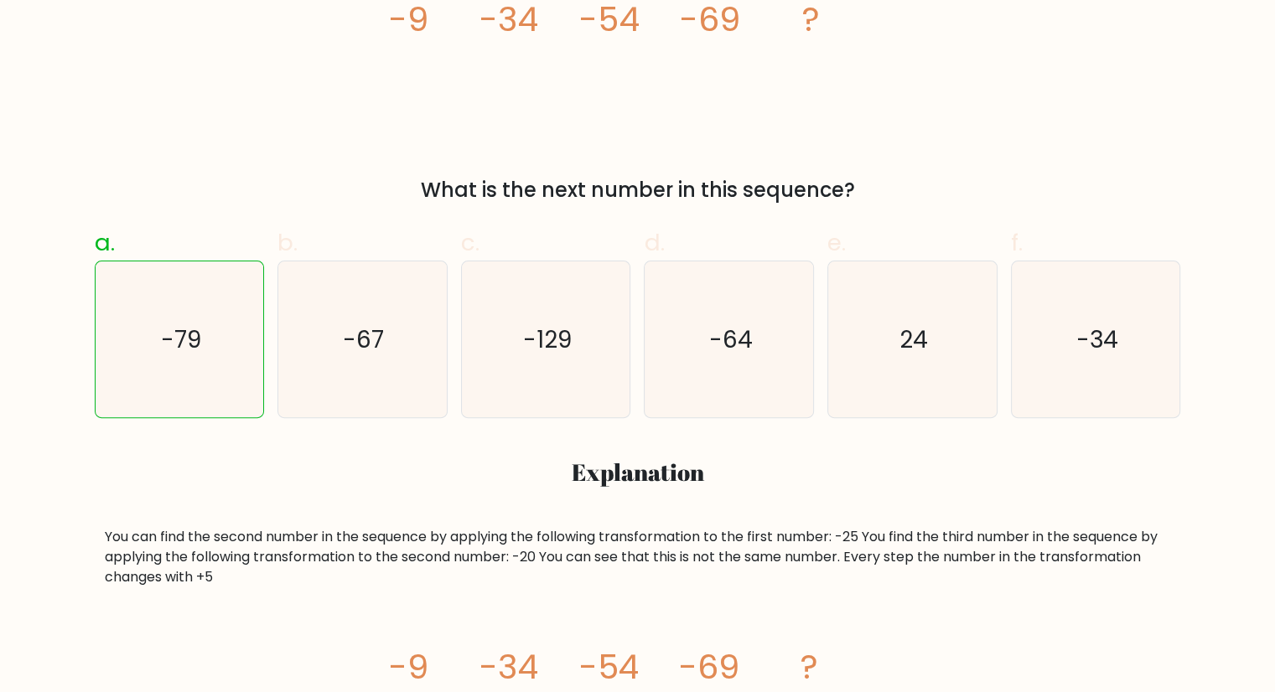
scroll to position [419, 0]
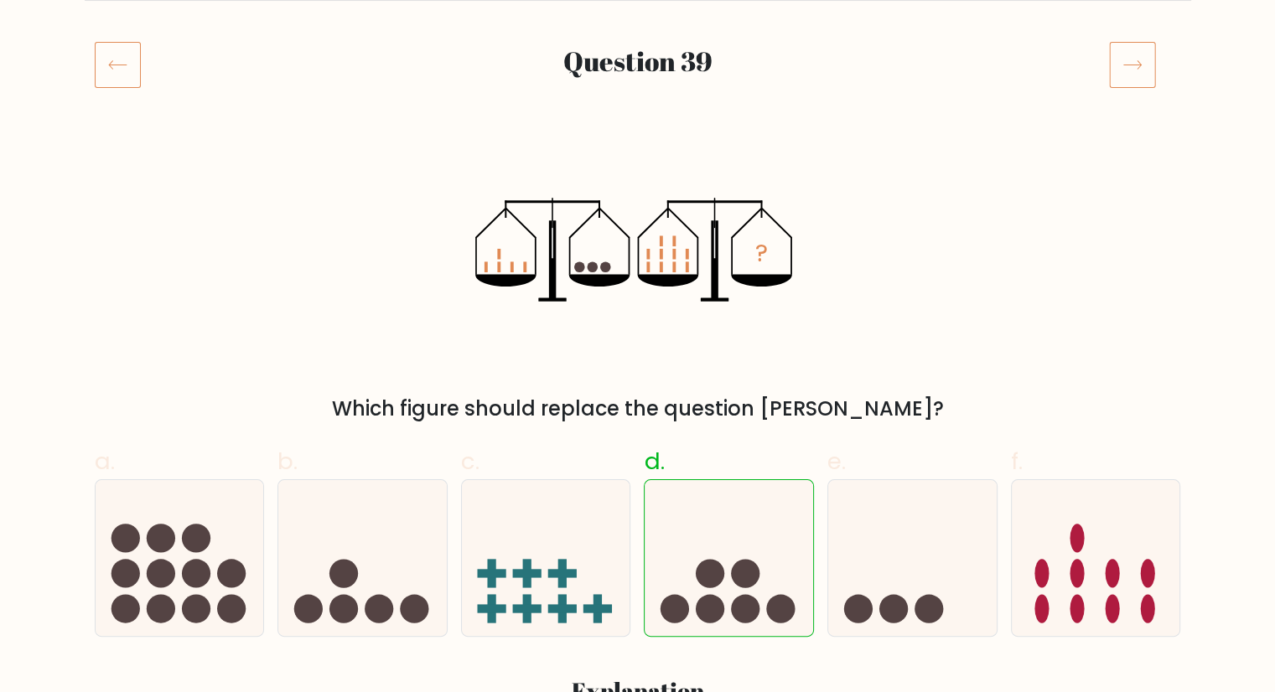
scroll to position [419, 0]
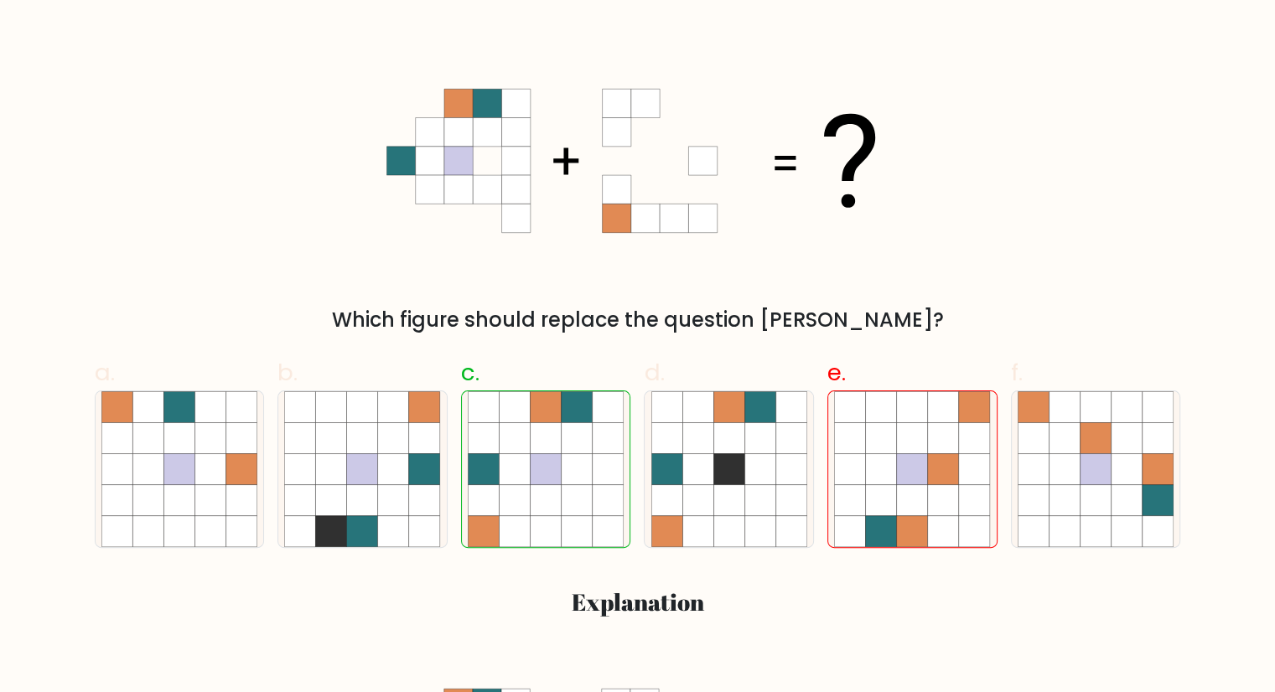
scroll to position [251, 0]
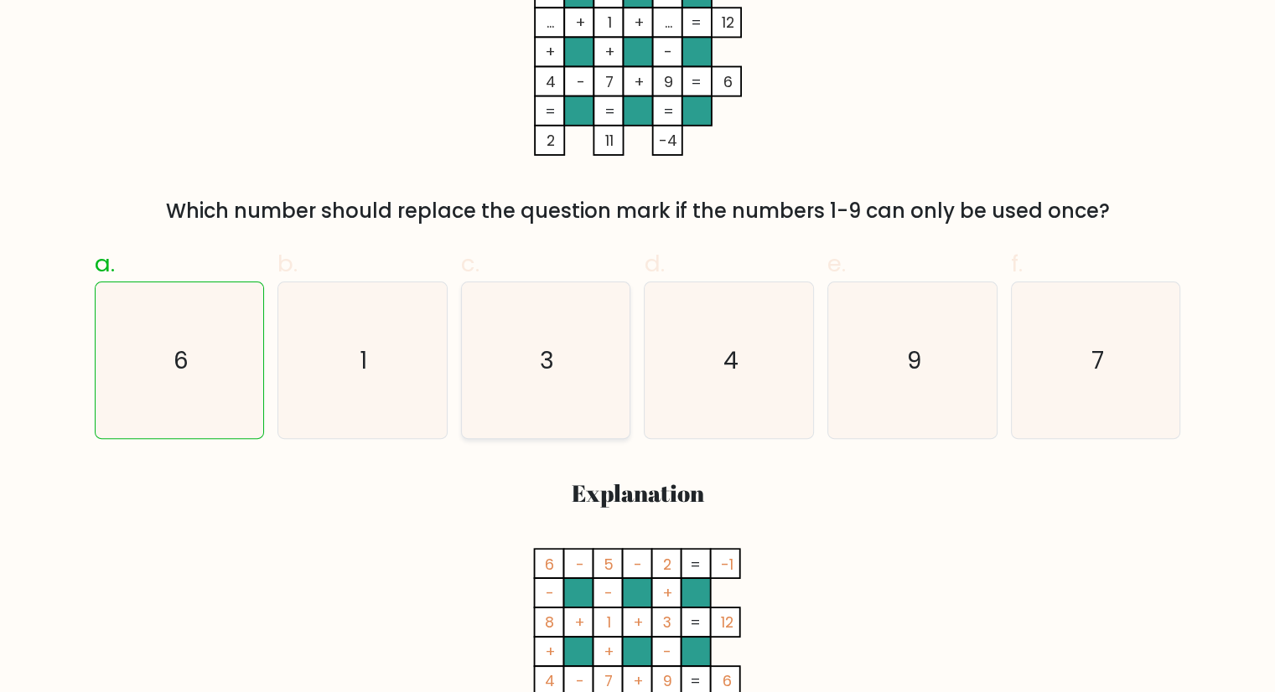
scroll to position [419, 0]
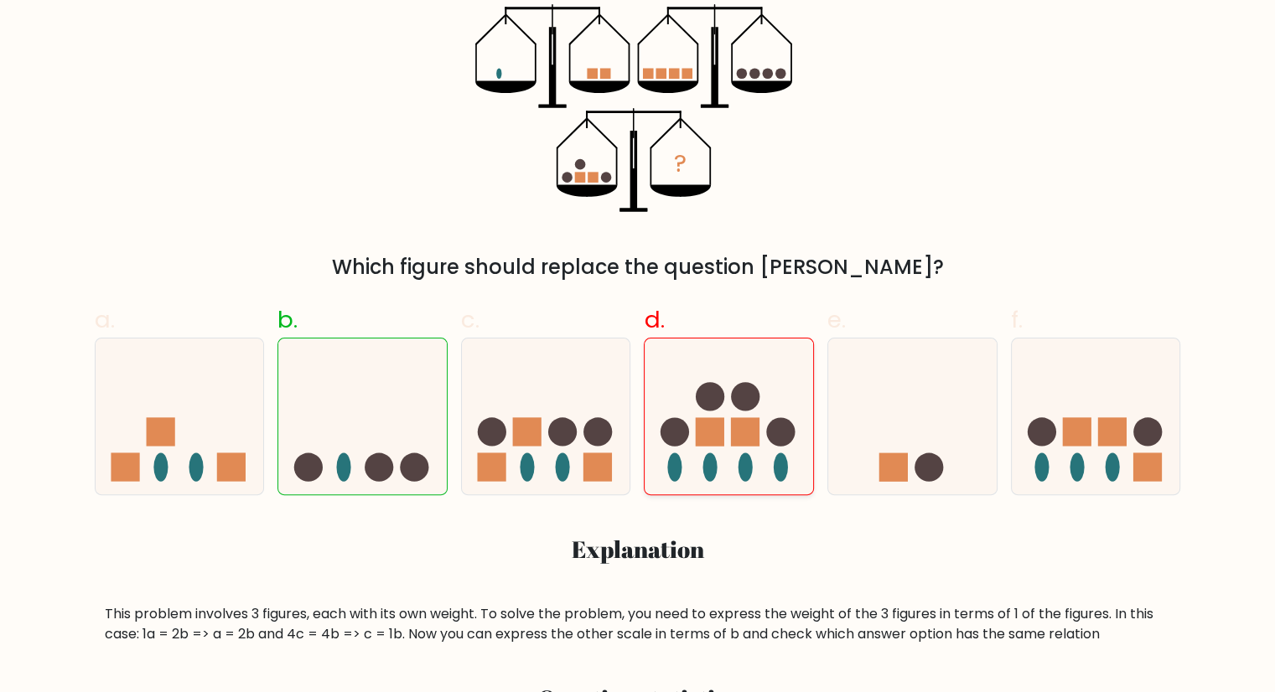
scroll to position [335, 0]
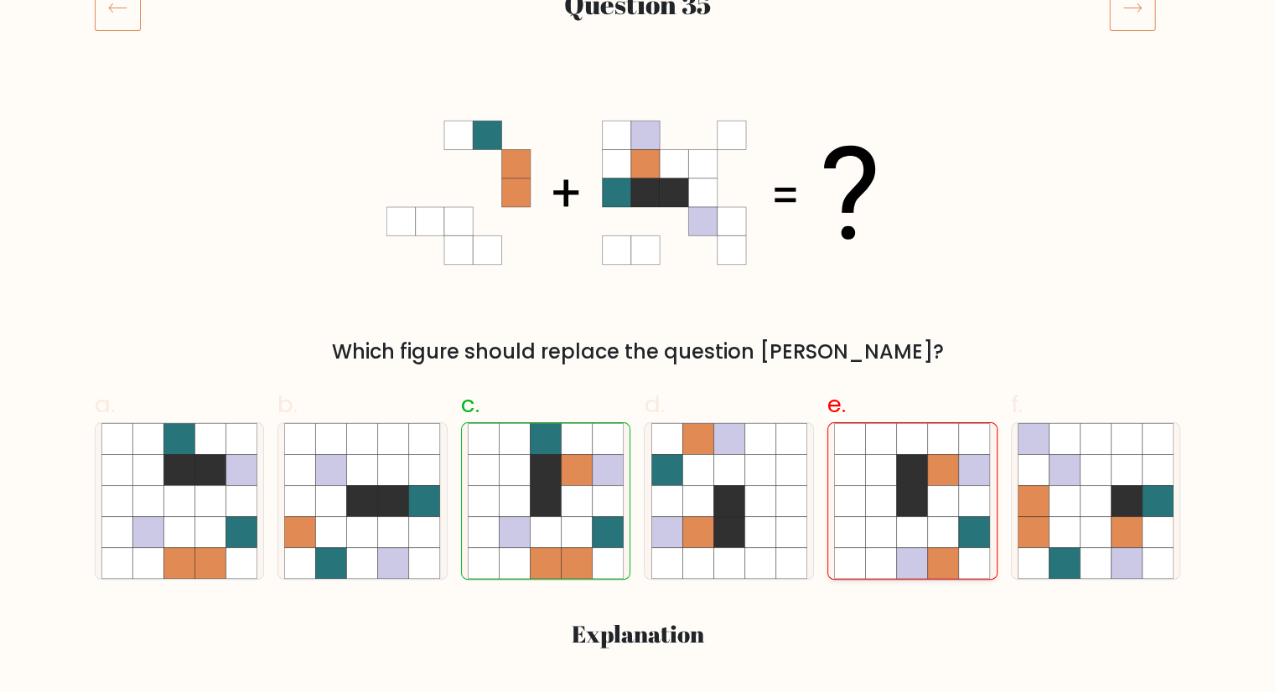
scroll to position [251, 0]
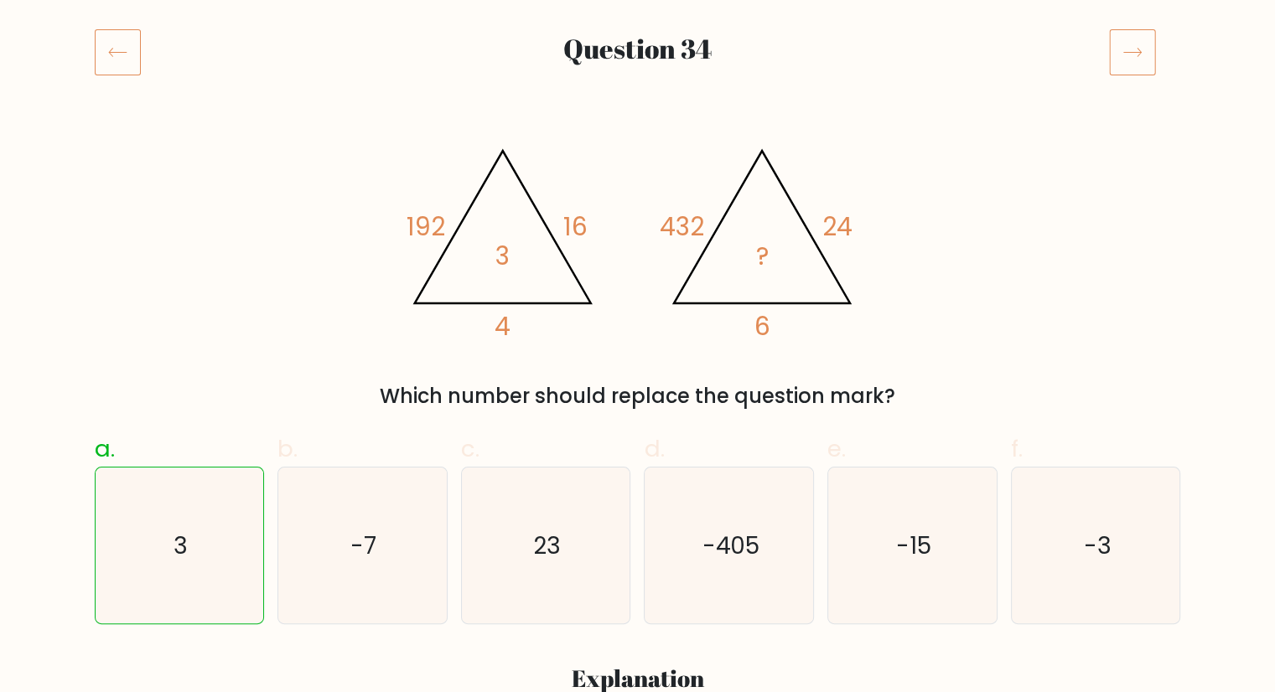
scroll to position [419, 0]
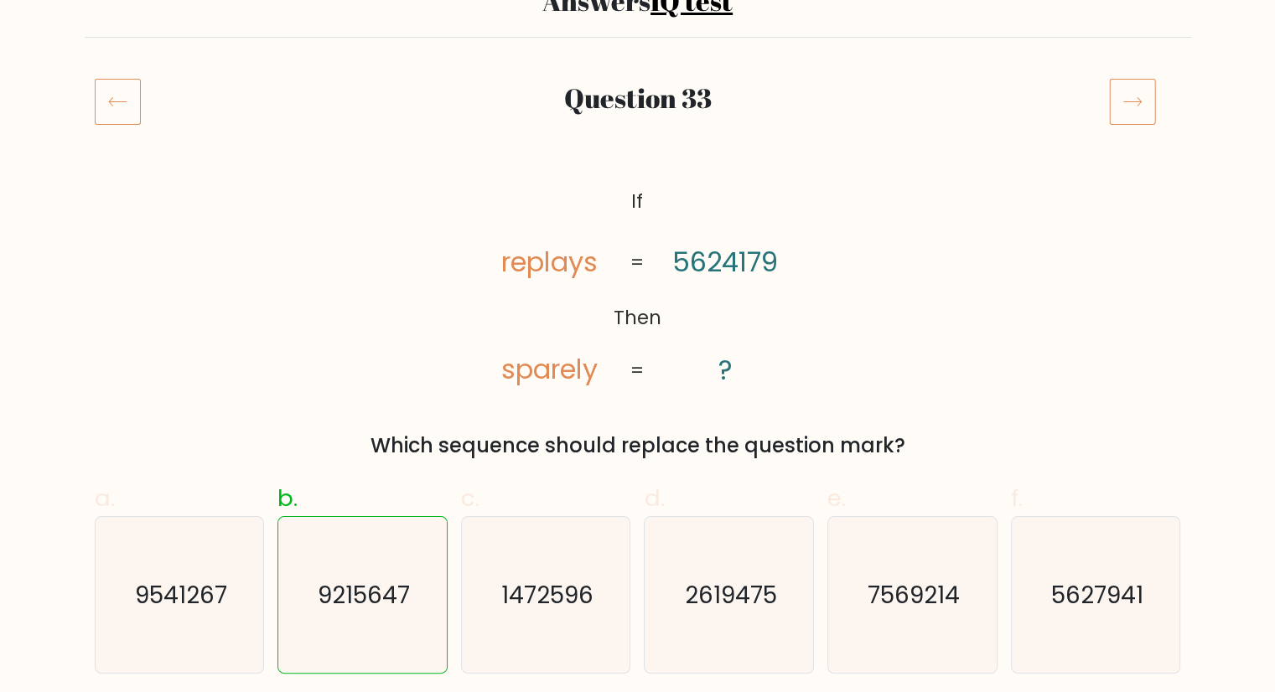
scroll to position [503, 0]
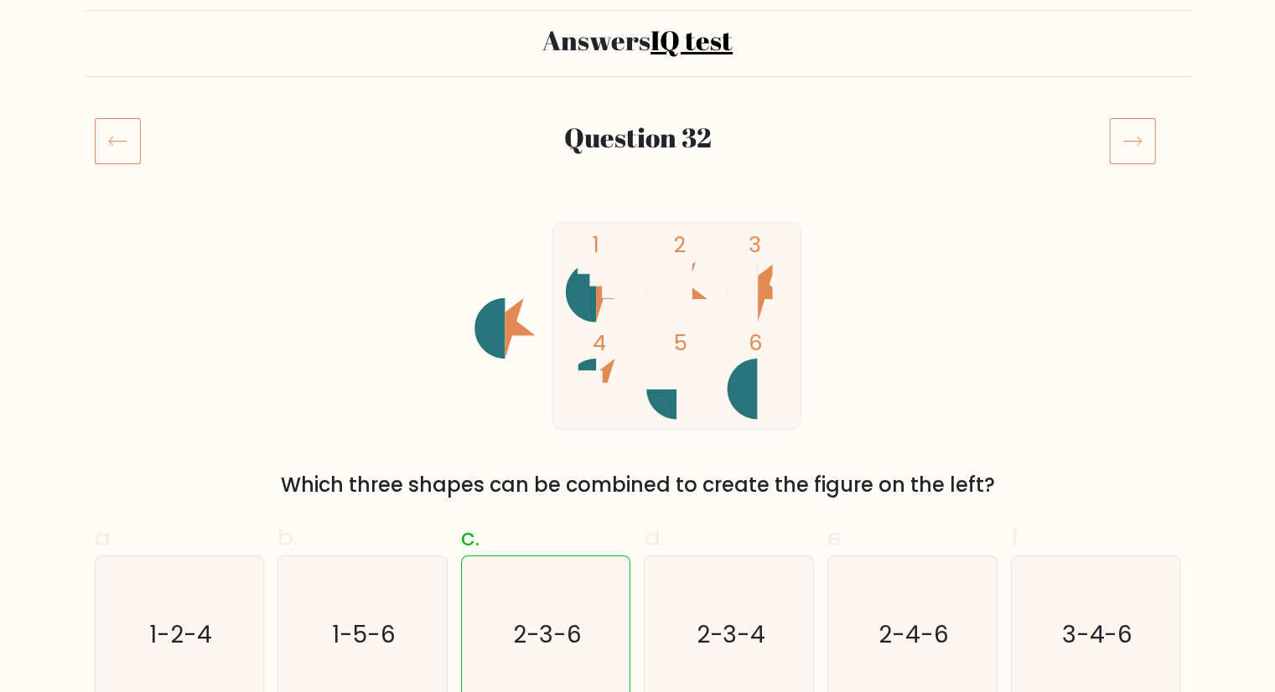
scroll to position [335, 0]
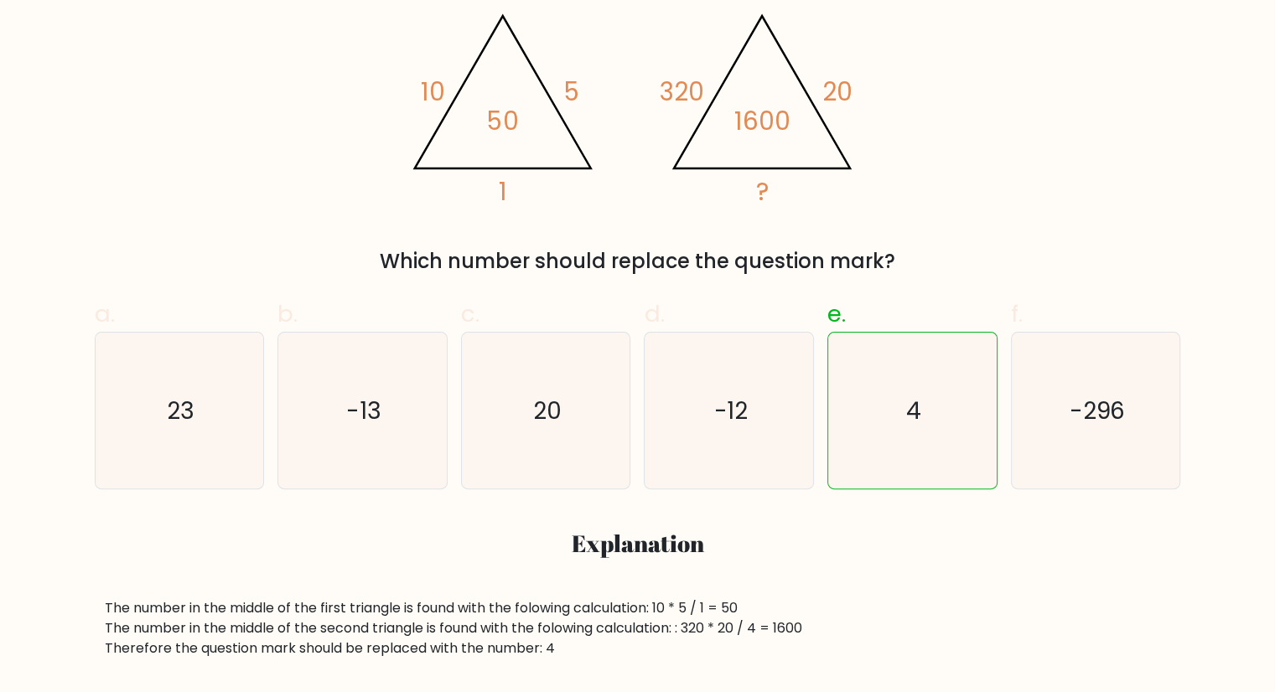
scroll to position [419, 0]
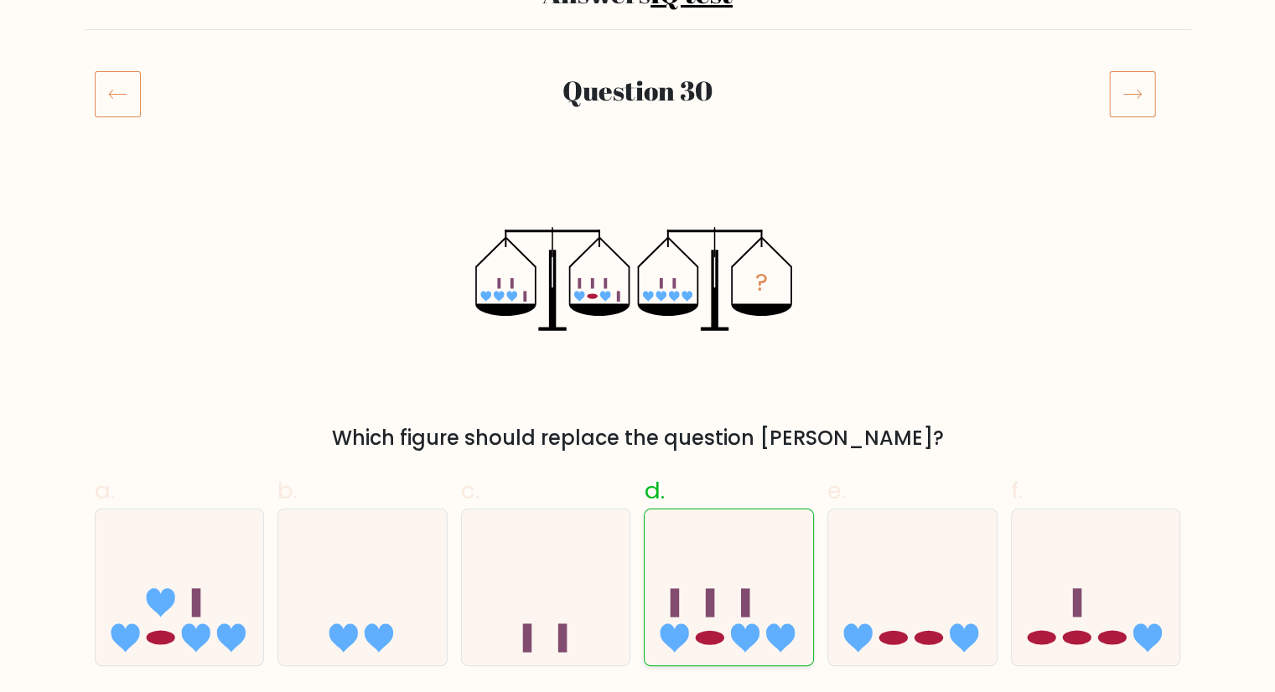
scroll to position [335, 0]
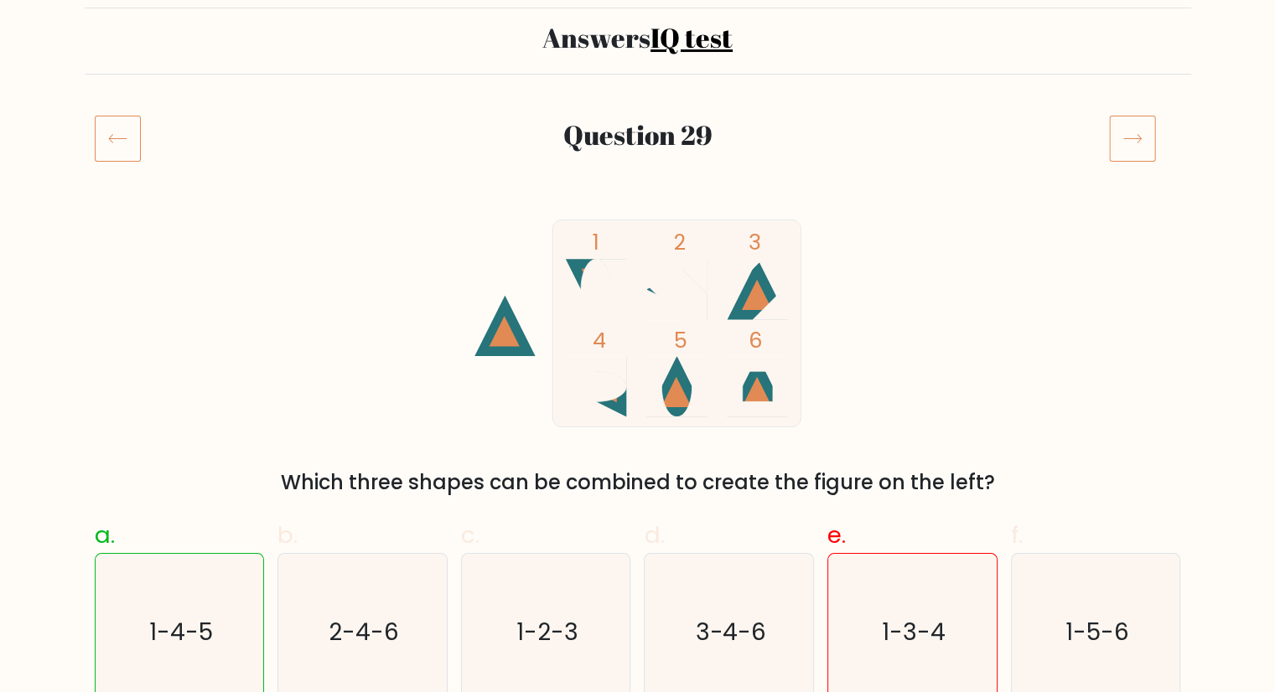
scroll to position [251, 0]
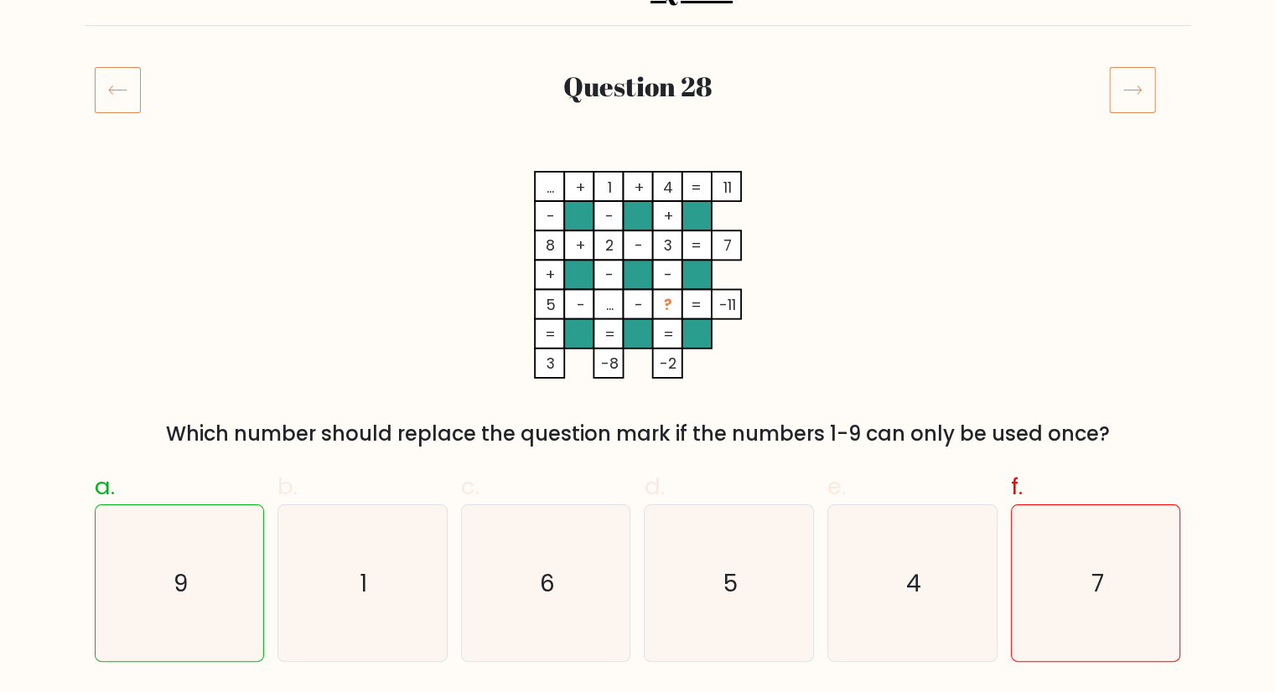
scroll to position [335, 0]
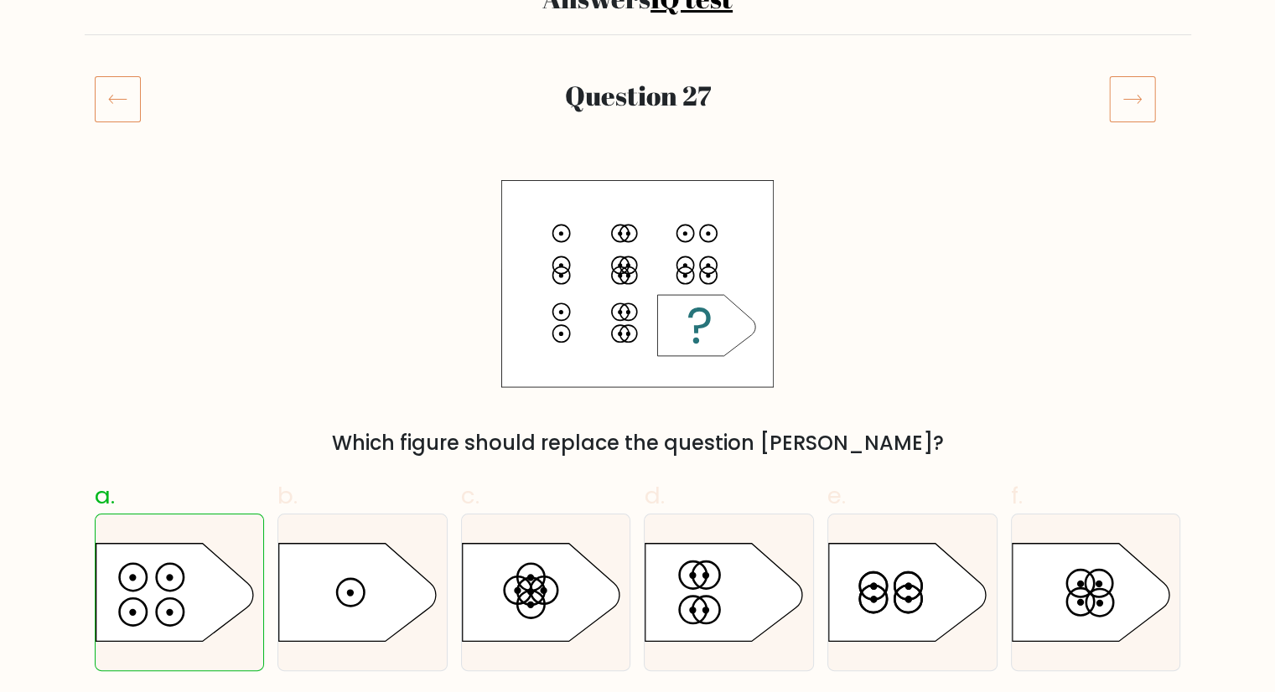
scroll to position [335, 0]
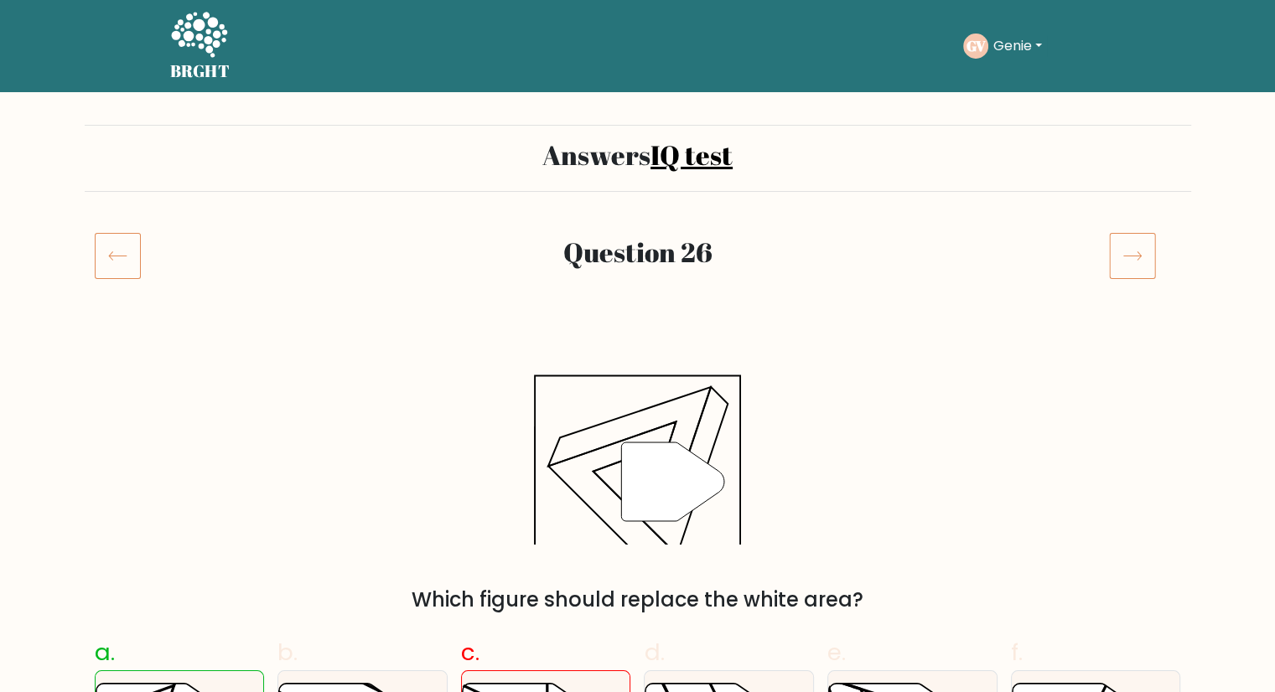
scroll to position [335, 0]
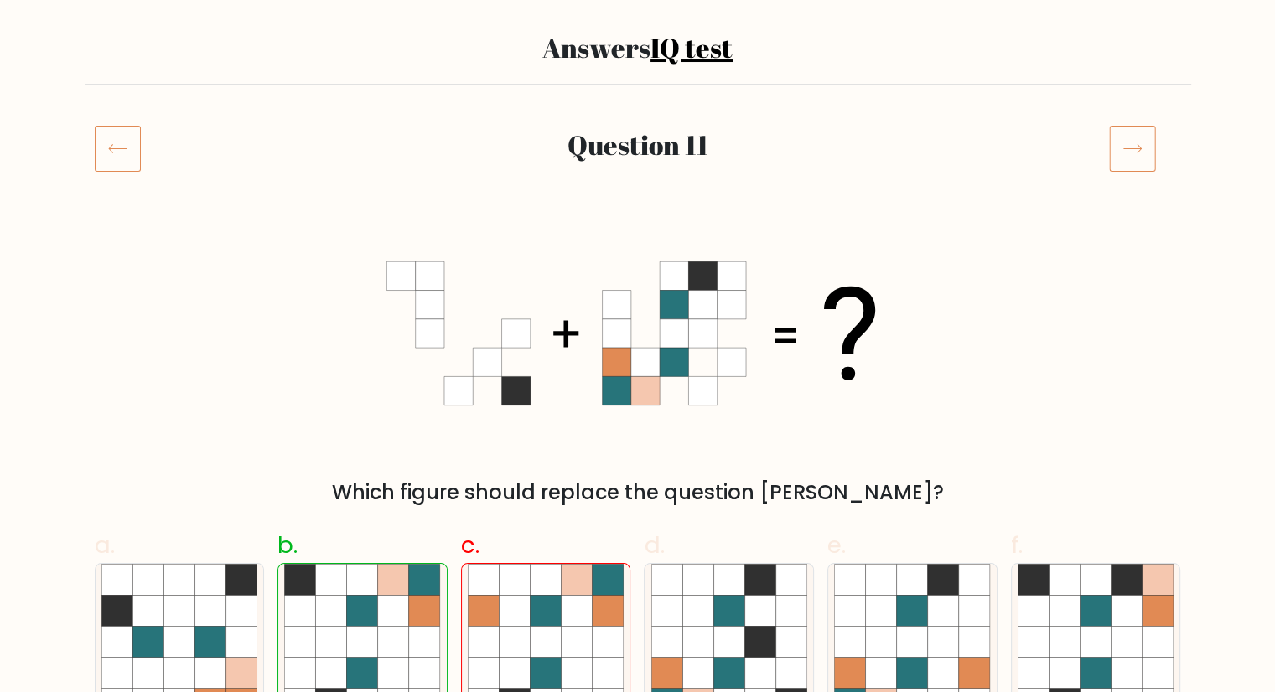
scroll to position [335, 0]
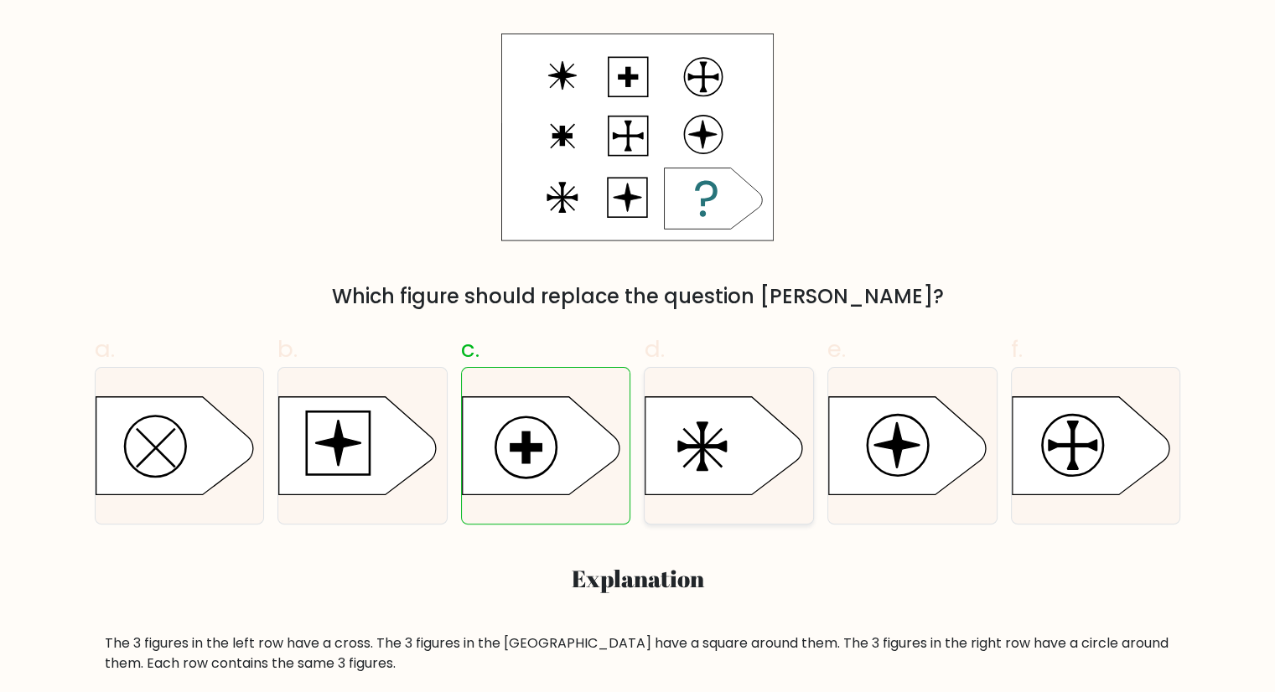
scroll to position [335, 0]
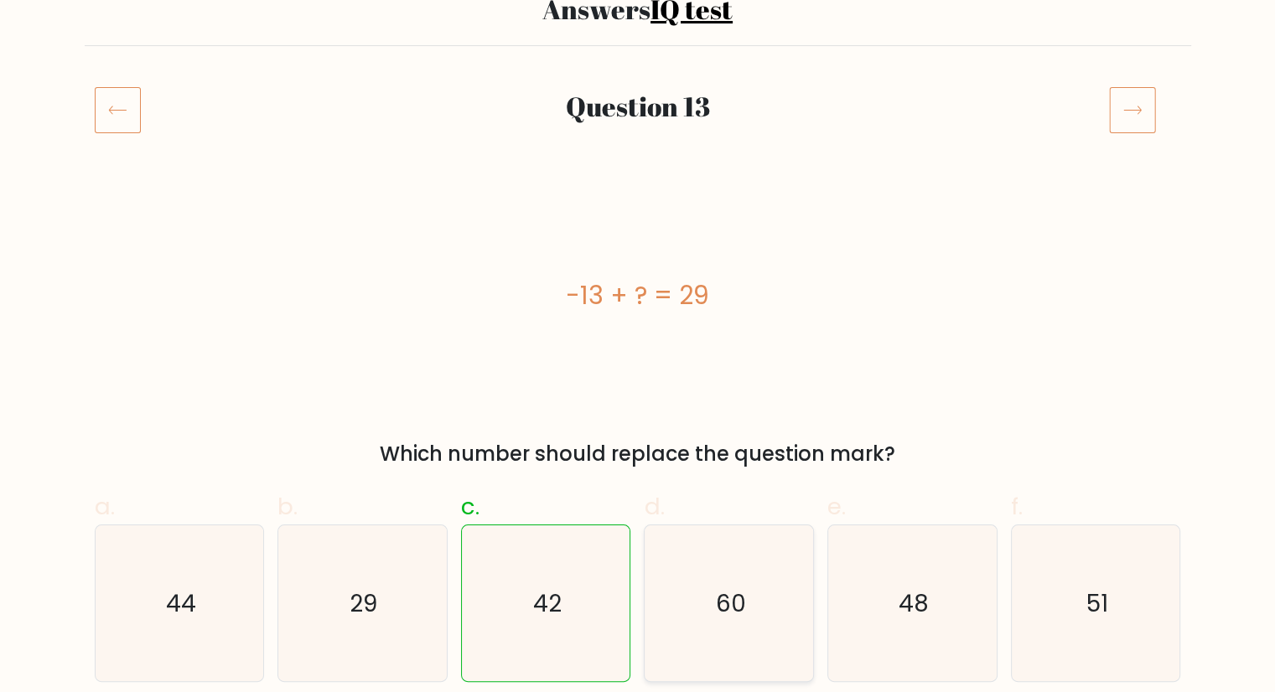
scroll to position [251, 0]
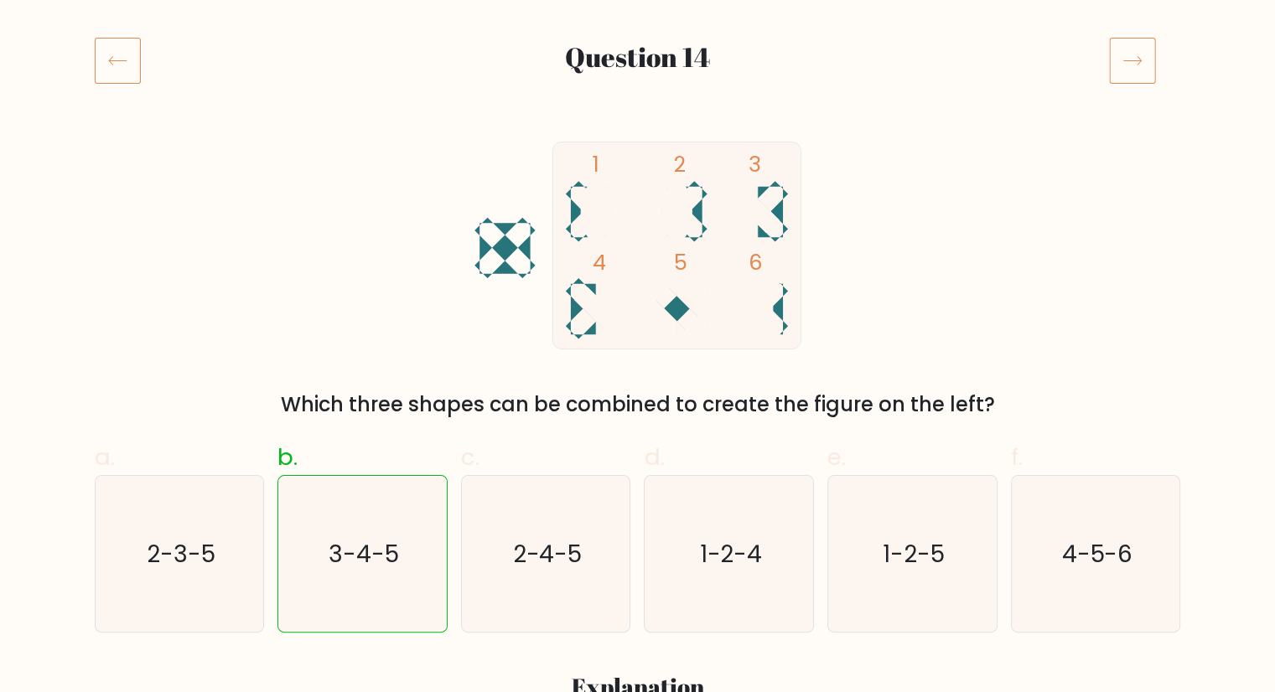
scroll to position [335, 0]
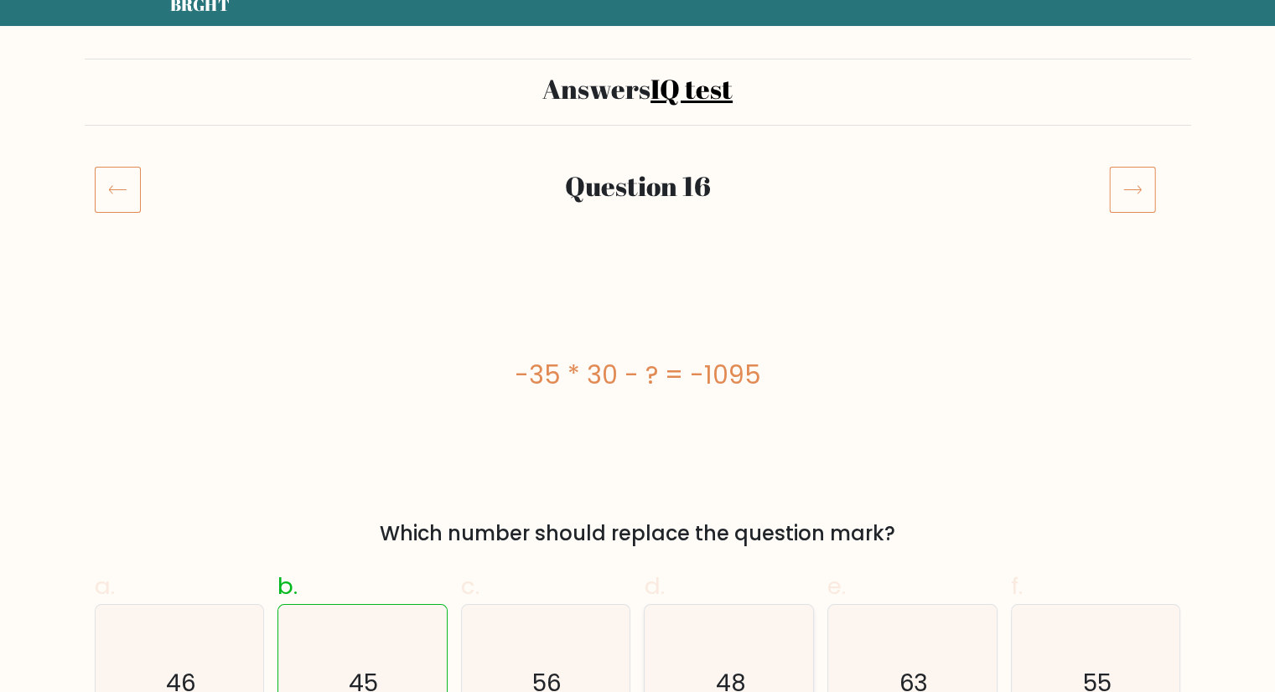
scroll to position [335, 0]
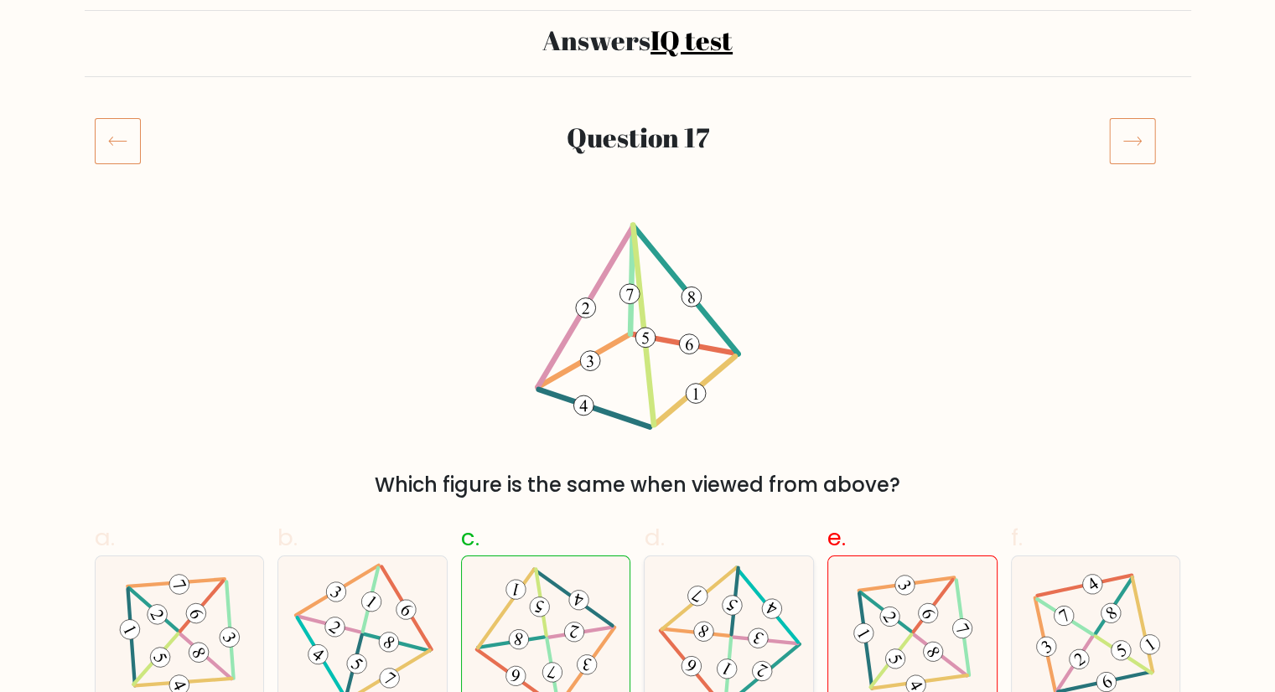
scroll to position [251, 0]
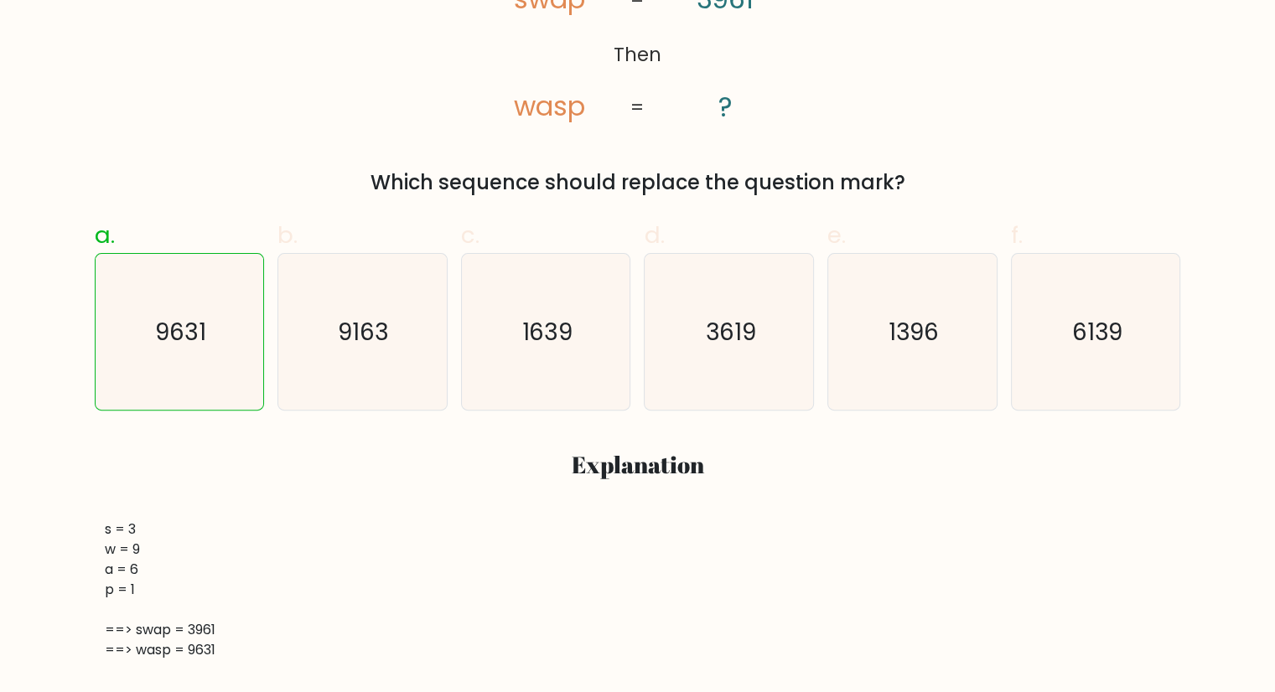
scroll to position [419, 0]
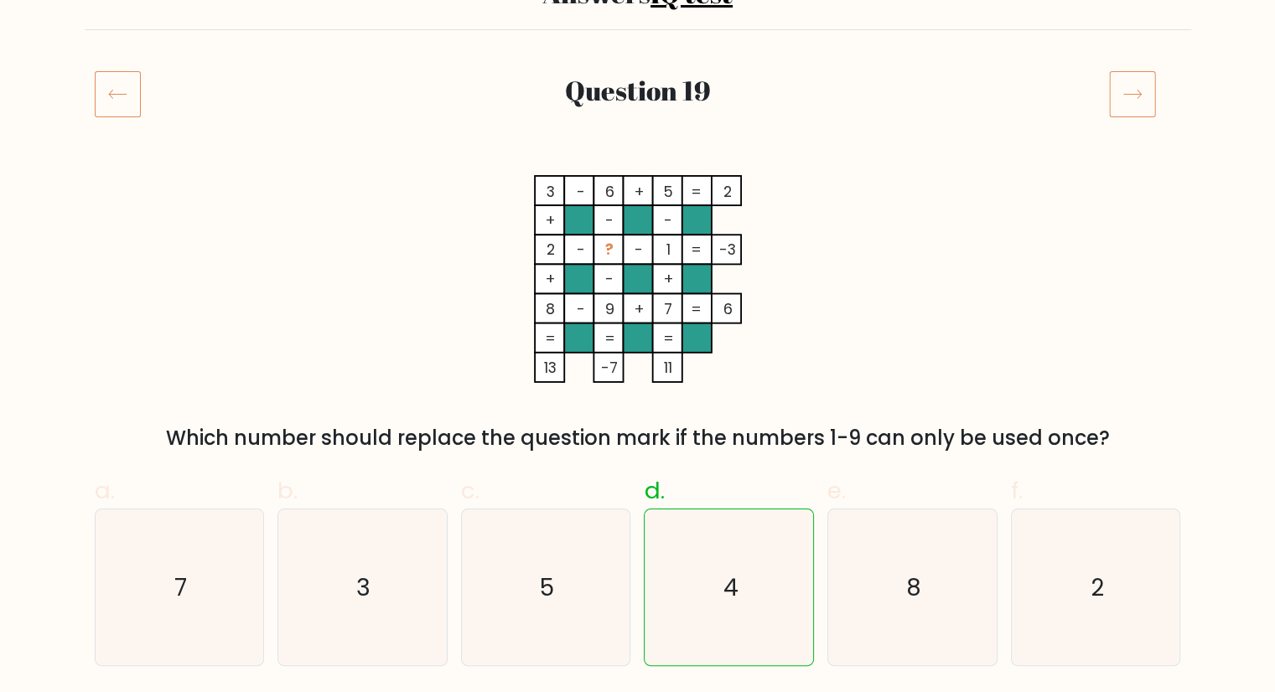
scroll to position [335, 0]
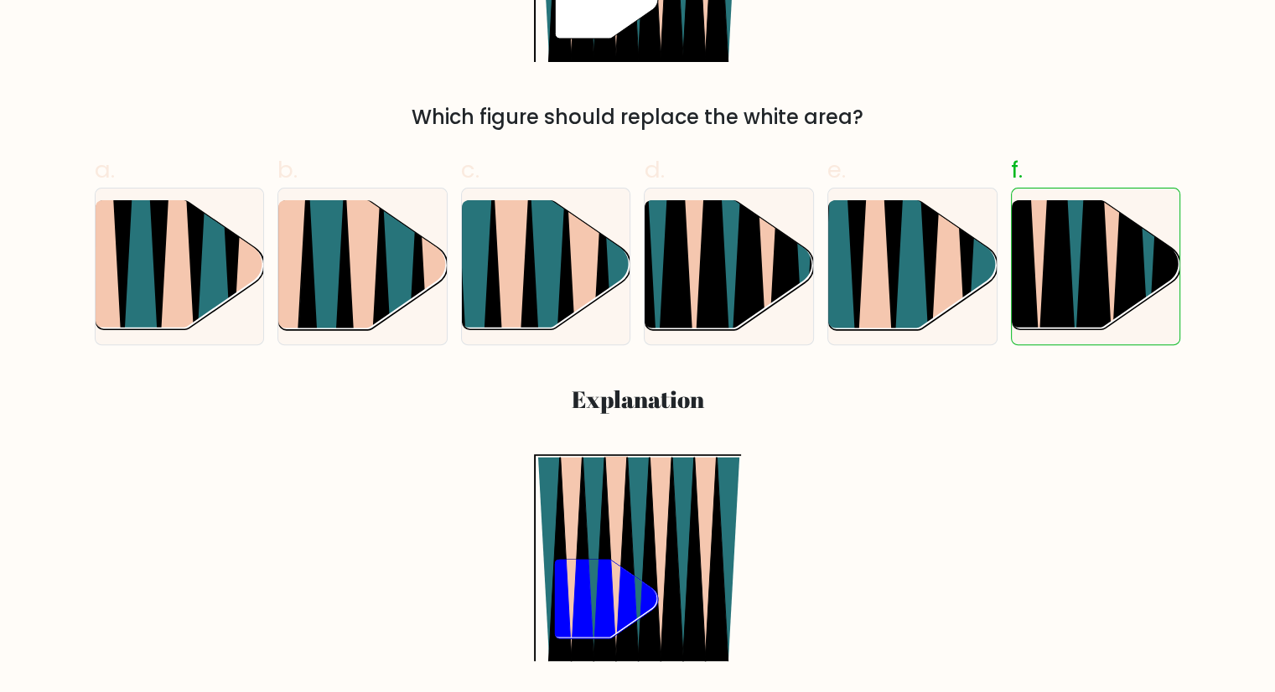
scroll to position [503, 0]
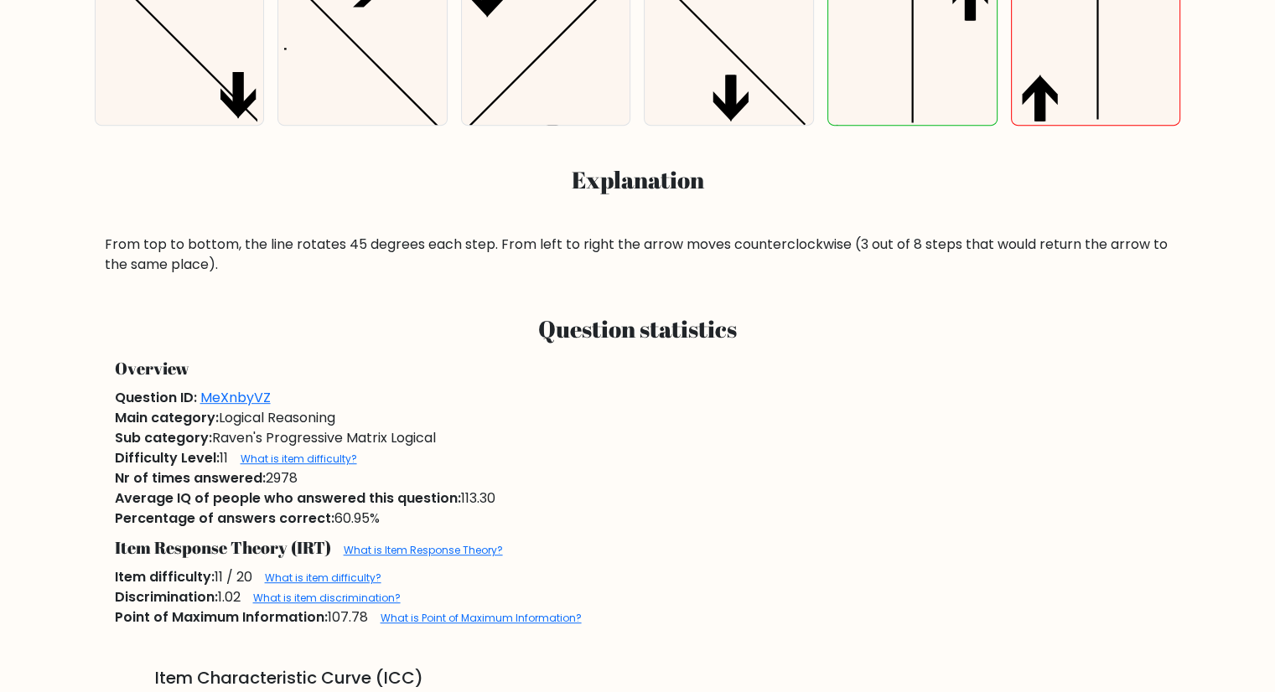
scroll to position [503, 0]
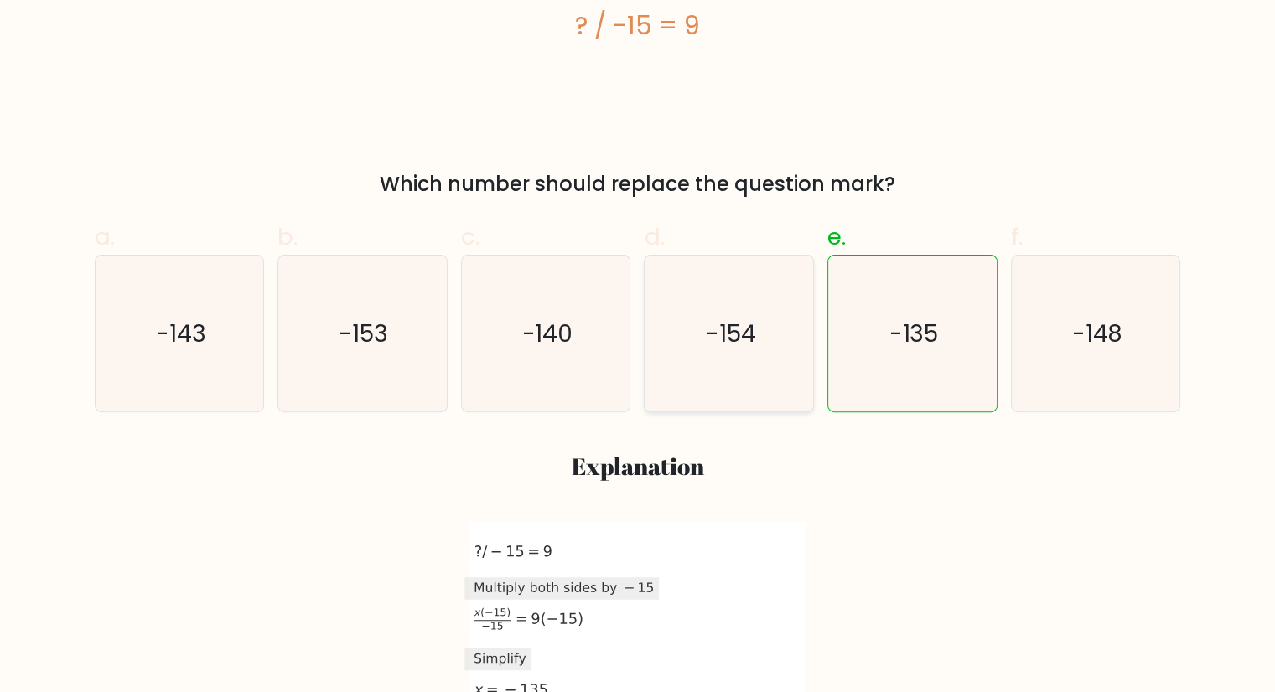
scroll to position [419, 0]
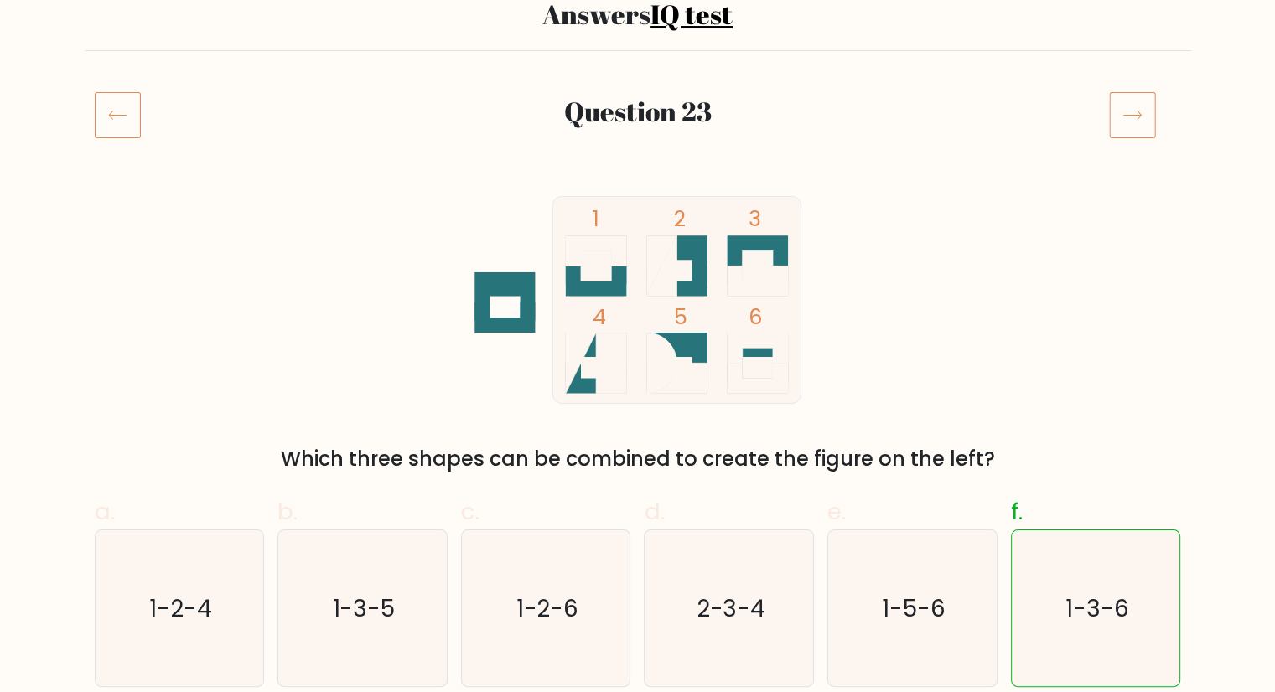
scroll to position [419, 0]
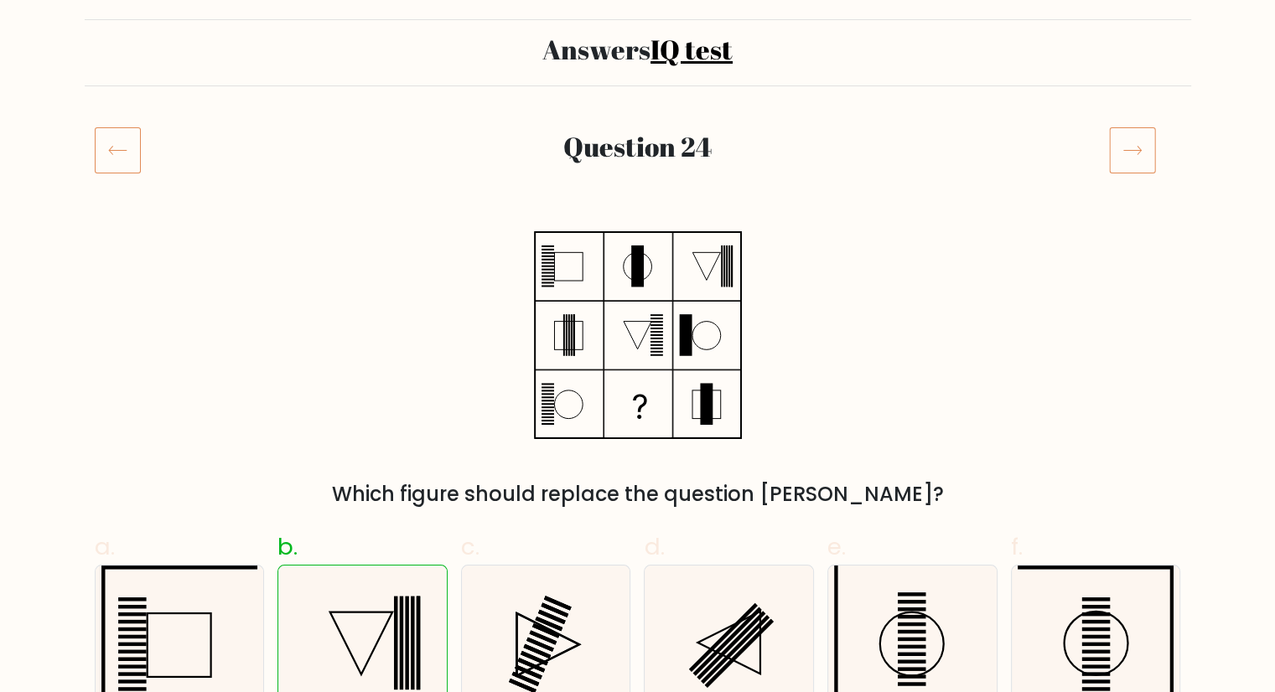
scroll to position [419, 0]
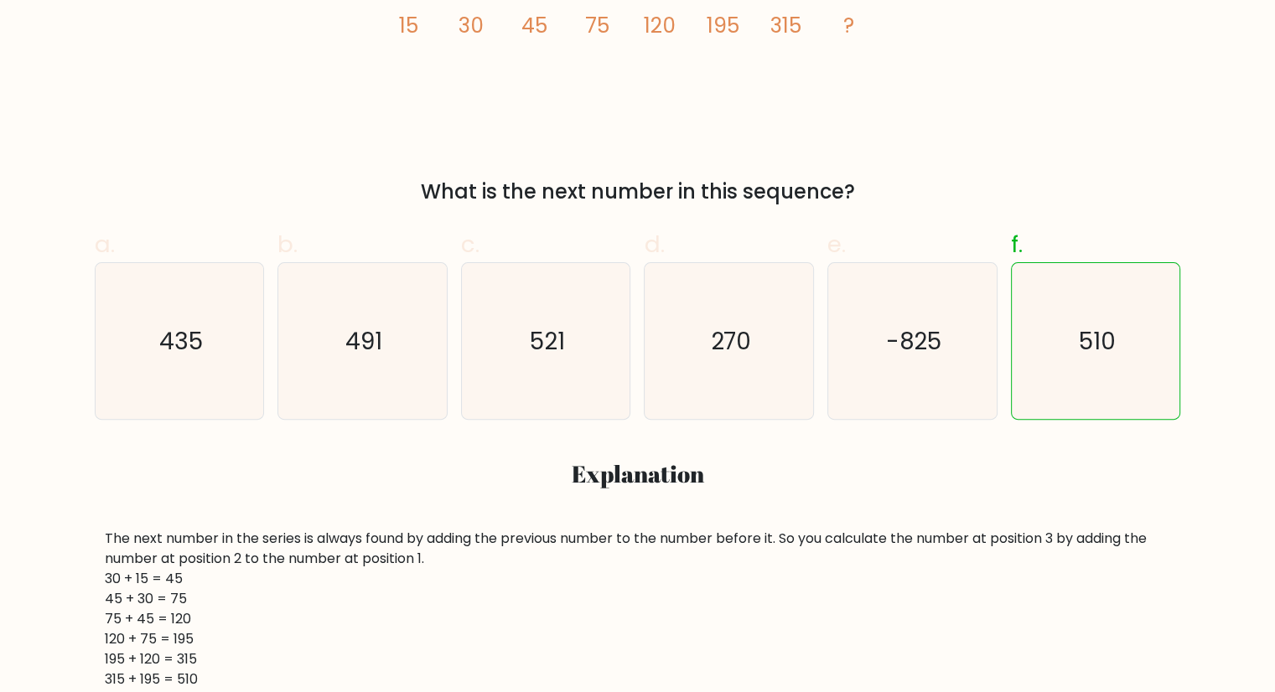
scroll to position [419, 0]
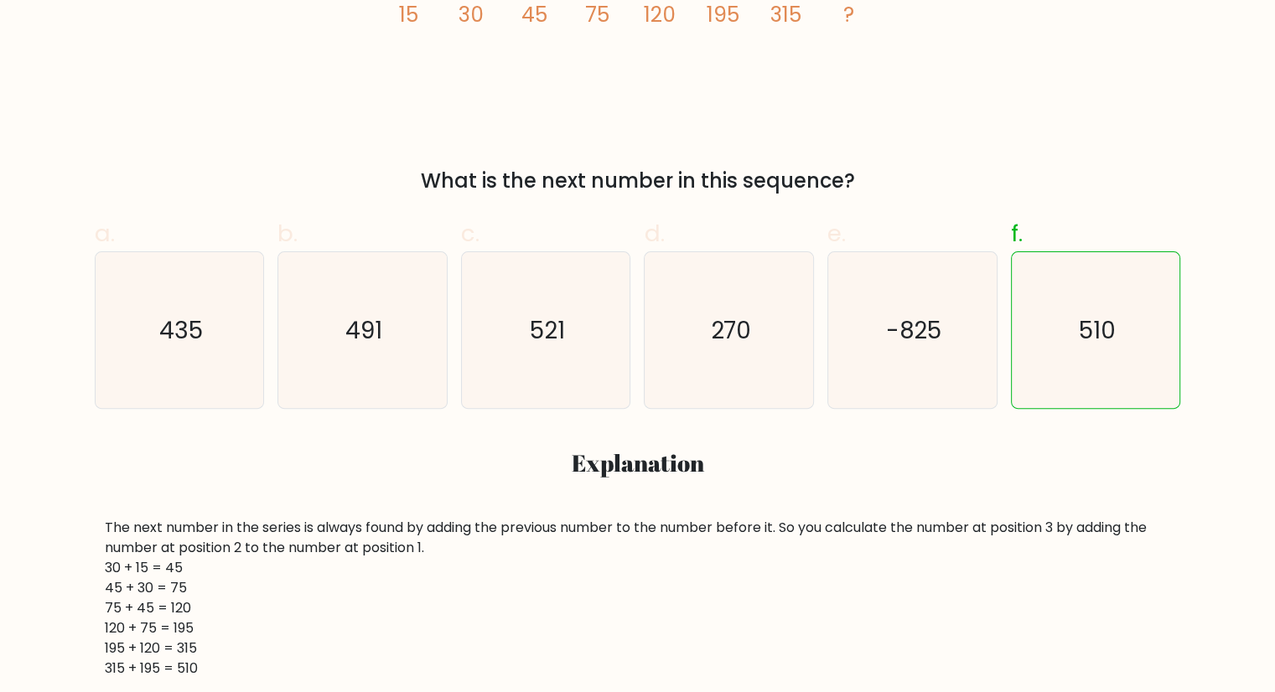
click at [308, 102] on div "image/svg+xml 15 30 45 75 120 195 315 ? What is the next number in this sequenc…" at bounding box center [638, 57] width 1107 height 278
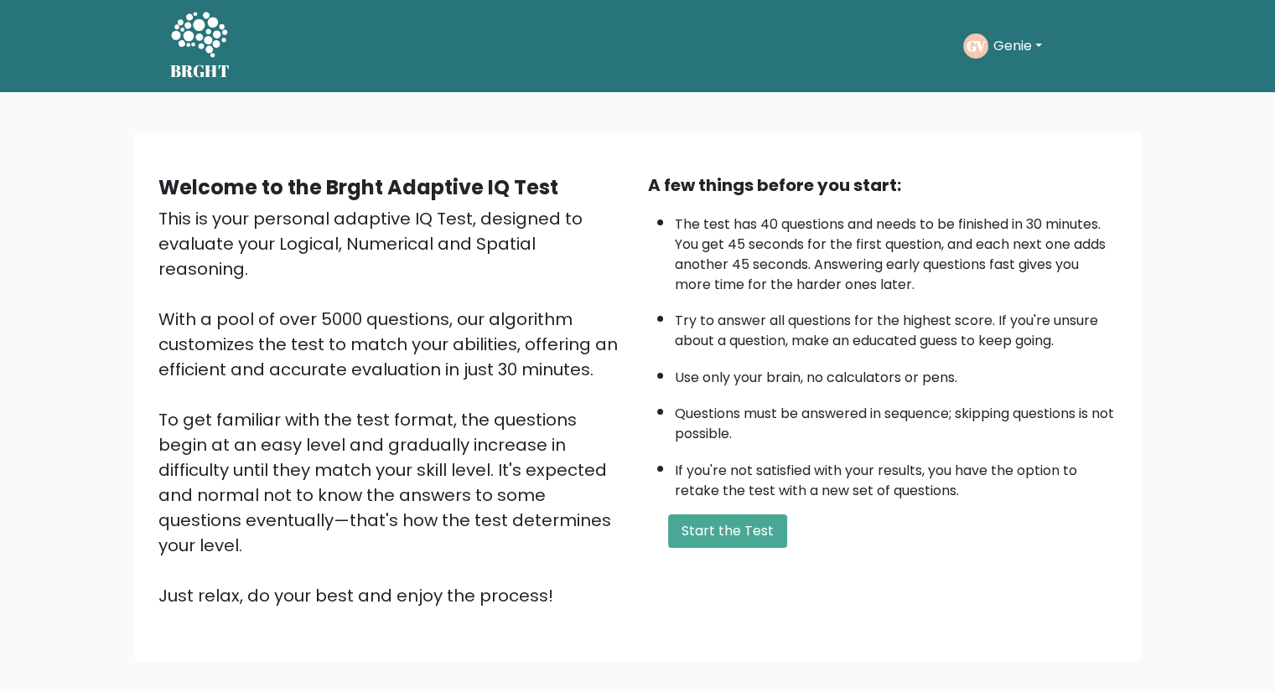
scroll to position [75, 0]
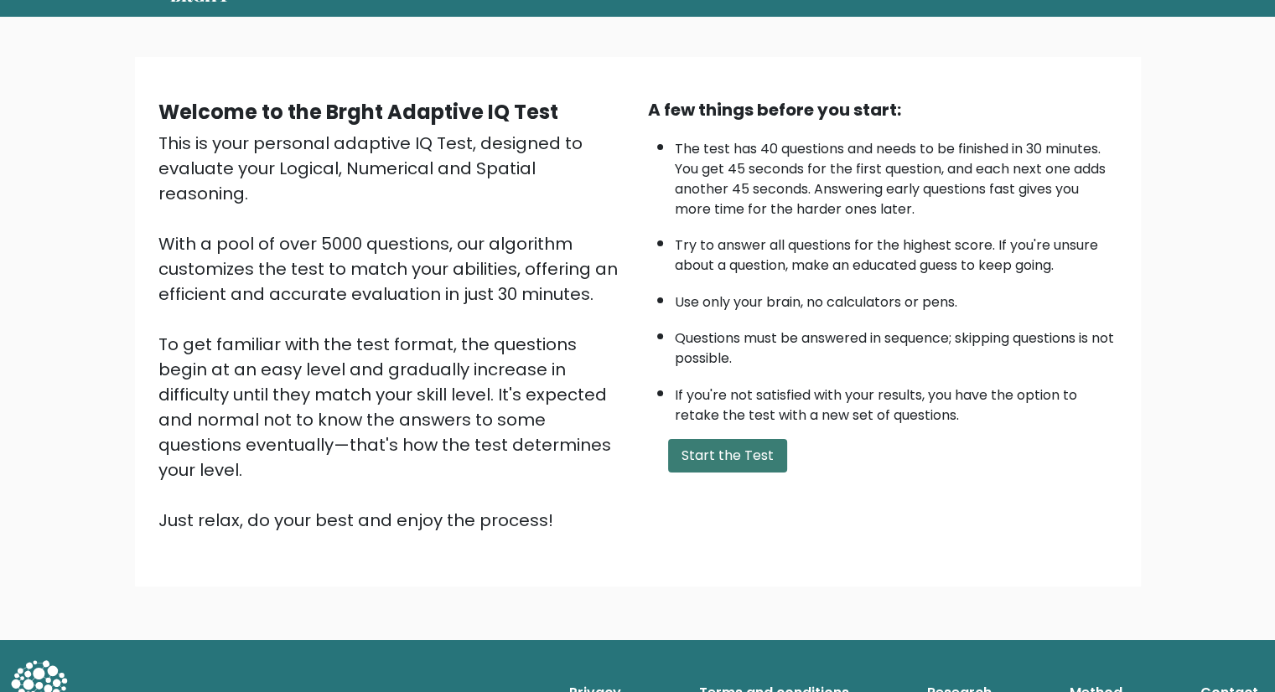
click at [749, 447] on button "Start the Test" at bounding box center [727, 456] width 119 height 34
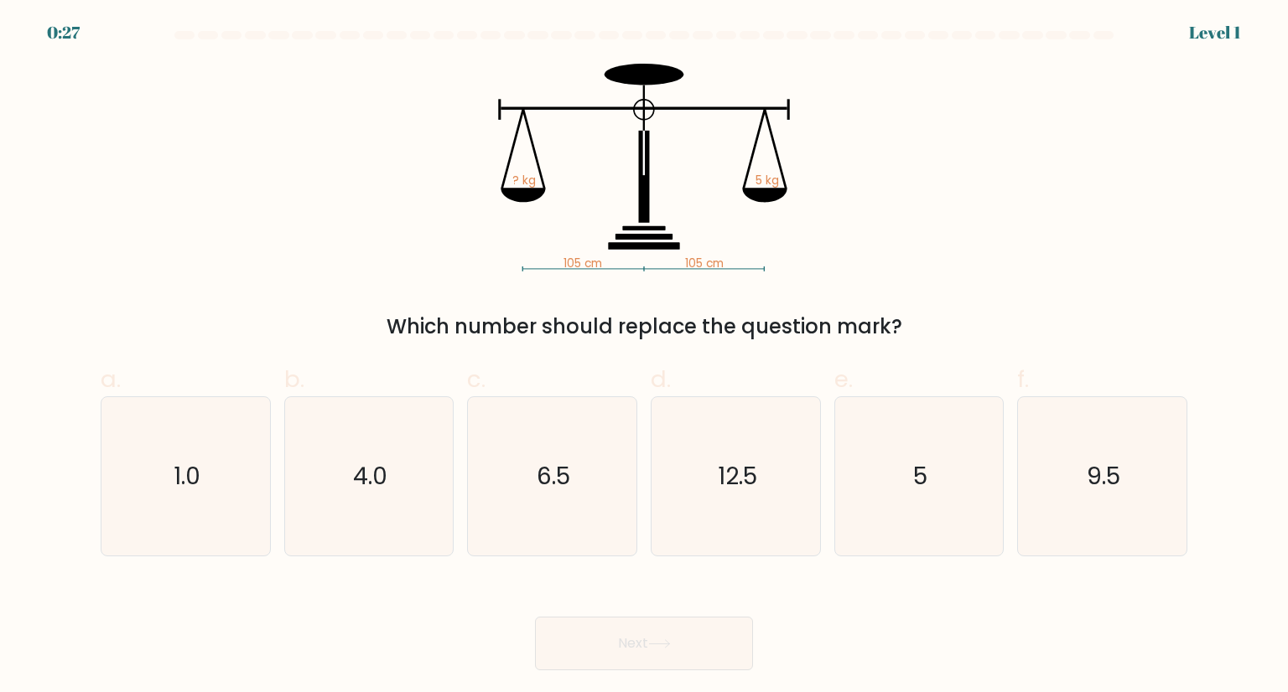
click at [121, 121] on div "105 cm 105 cm ? kg 5 kg Which number should replace the question mark?" at bounding box center [644, 203] width 1107 height 278
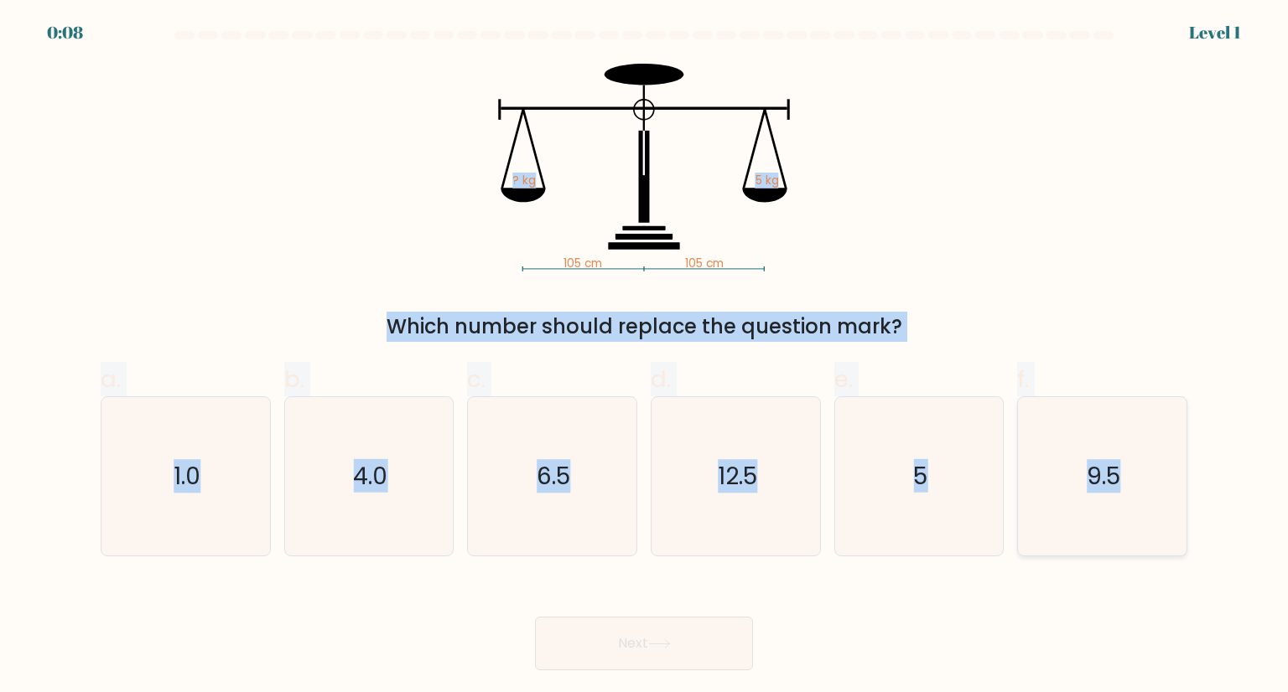
drag, startPoint x: 456, startPoint y: 156, endPoint x: 1167, endPoint y: 491, distance: 786.0
click at [1167, 491] on form at bounding box center [644, 351] width 1288 height 640
copy form "? kg 5 kg Which number should replace the question mark? a. 1.0 b. 4.0 c. 6.5 d…"
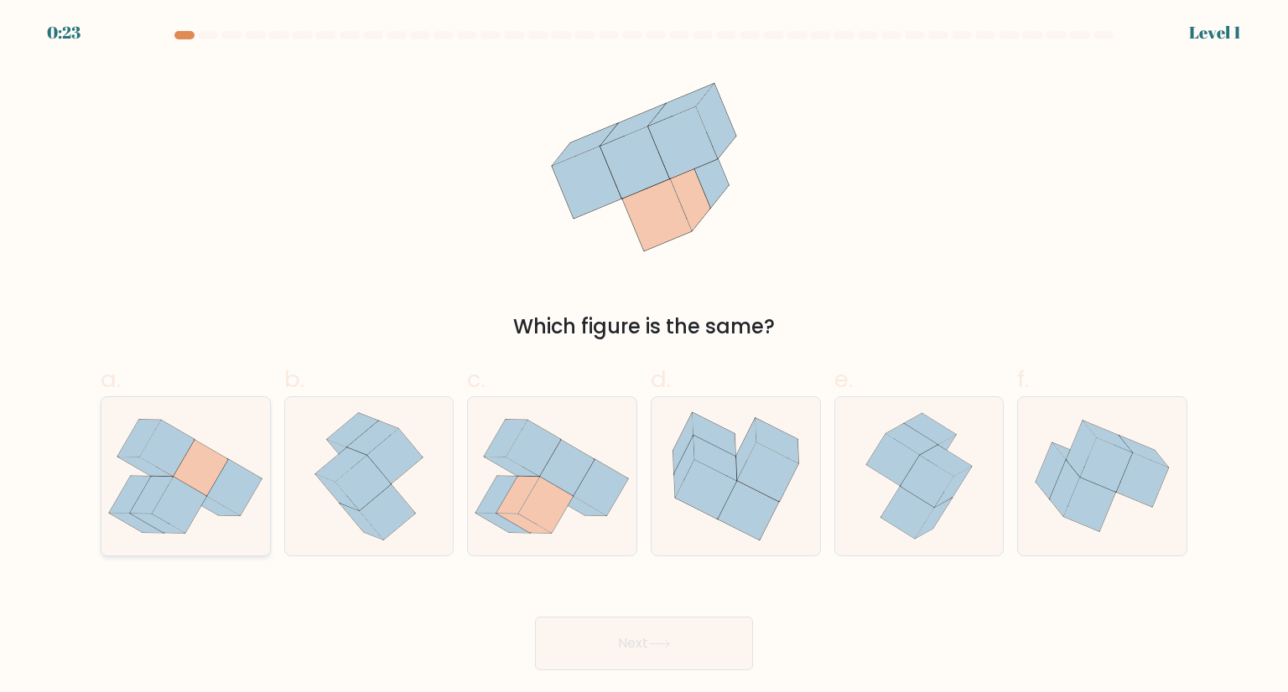
click at [213, 451] on icon at bounding box center [201, 468] width 54 height 56
click at [644, 357] on input "a." at bounding box center [644, 351] width 1 height 11
radio input "true"
click at [671, 646] on icon at bounding box center [659, 644] width 23 height 9
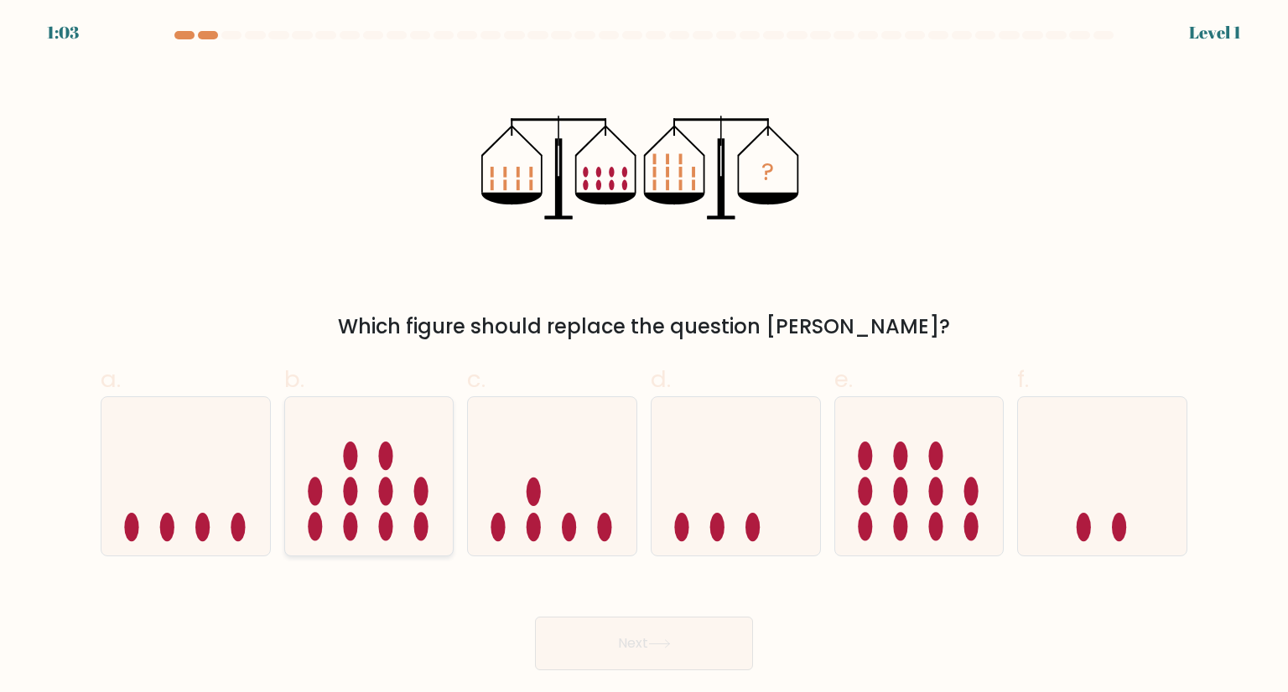
click at [417, 449] on icon at bounding box center [369, 476] width 168 height 139
click at [644, 357] on input "b." at bounding box center [644, 351] width 1 height 11
radio input "true"
click at [674, 620] on button "Next" at bounding box center [644, 644] width 218 height 54
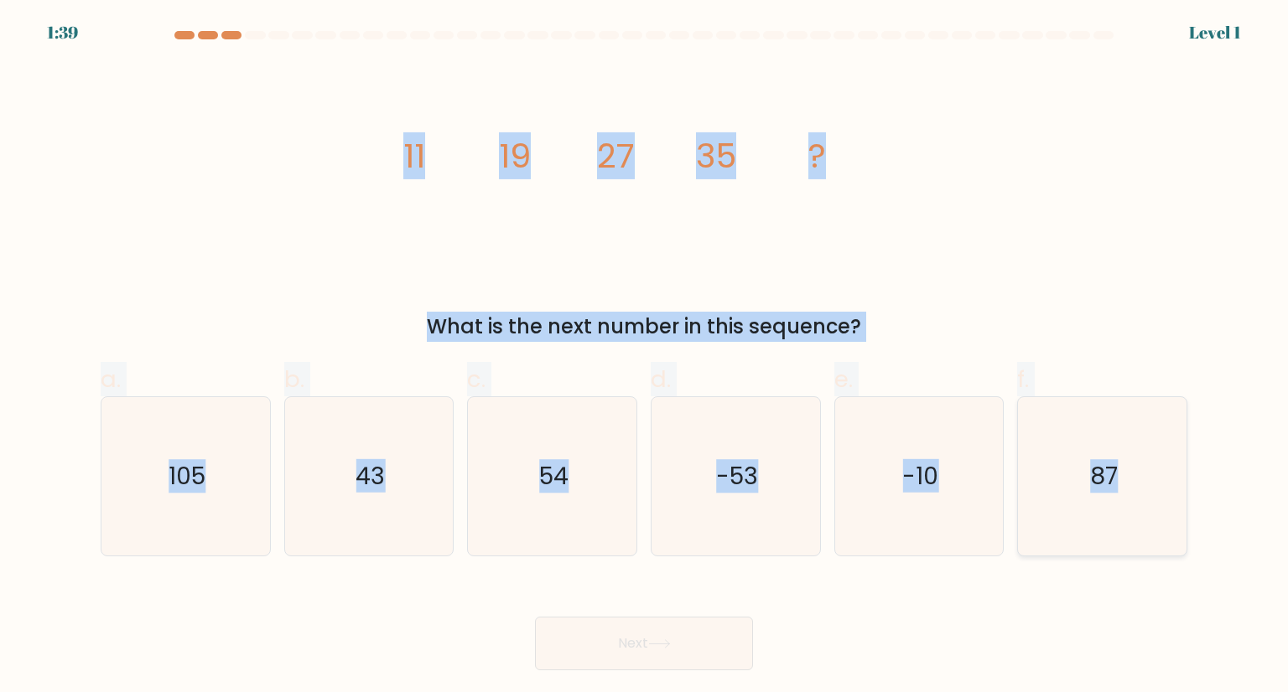
drag, startPoint x: 369, startPoint y: 157, endPoint x: 1143, endPoint y: 487, distance: 842.0
click at [1143, 487] on form at bounding box center [644, 351] width 1288 height 640
copy form "11 19 27 35 ? What is the next number in this sequence? a. 105 b. 43 c. 54 d. -…"
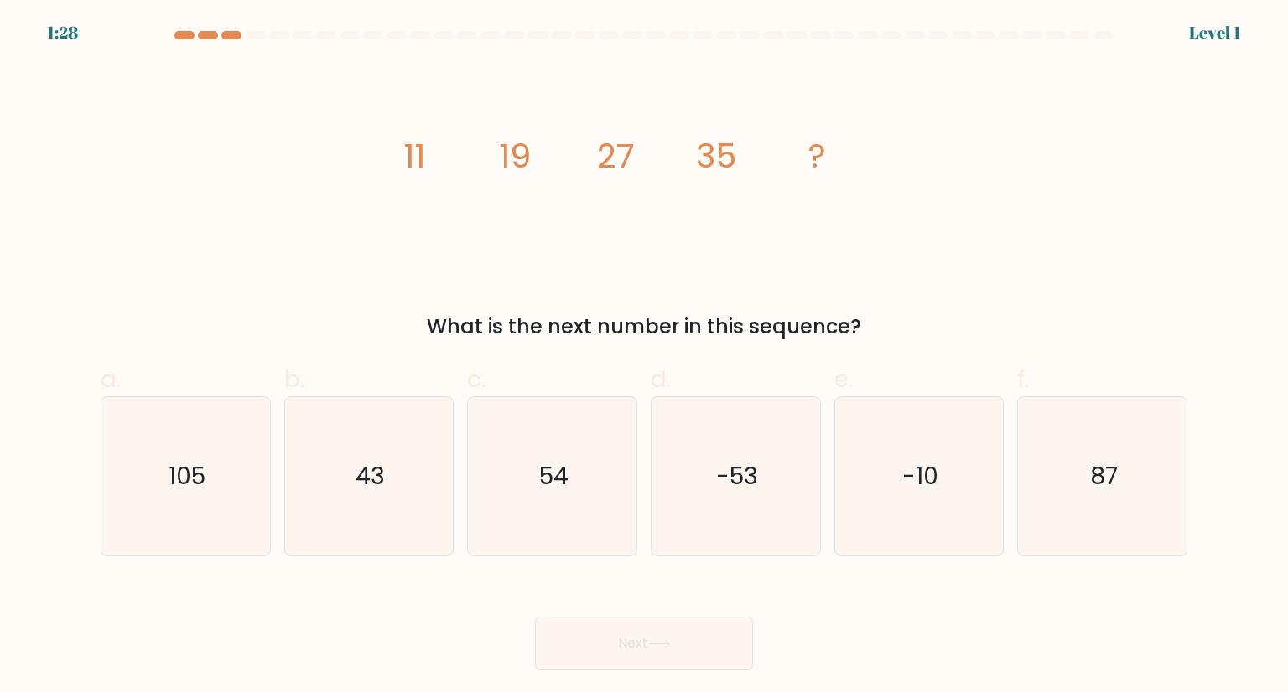
click at [949, 582] on div "Next" at bounding box center [644, 624] width 1107 height 94
click at [417, 471] on icon "43" at bounding box center [369, 476] width 158 height 158
click at [644, 357] on input "b. 43" at bounding box center [644, 351] width 1 height 11
radio input "true"
click at [655, 640] on icon at bounding box center [659, 644] width 23 height 9
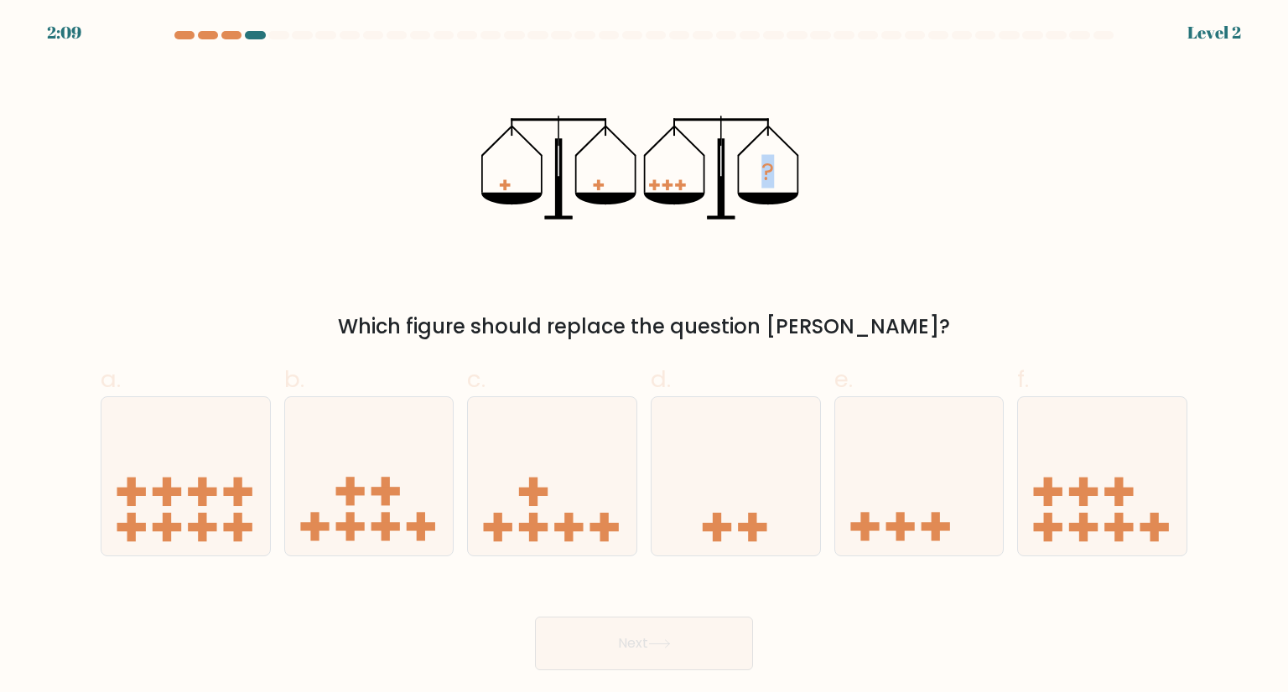
drag, startPoint x: 469, startPoint y: 178, endPoint x: 873, endPoint y: 244, distance: 409.4
click at [868, 245] on div "? Which figure should replace the question mark?" at bounding box center [644, 203] width 1107 height 278
click at [955, 232] on div "? Which figure should replace the question mark?" at bounding box center [644, 203] width 1107 height 278
click at [922, 500] on icon at bounding box center [919, 476] width 168 height 139
click at [645, 357] on input "e." at bounding box center [644, 351] width 1 height 11
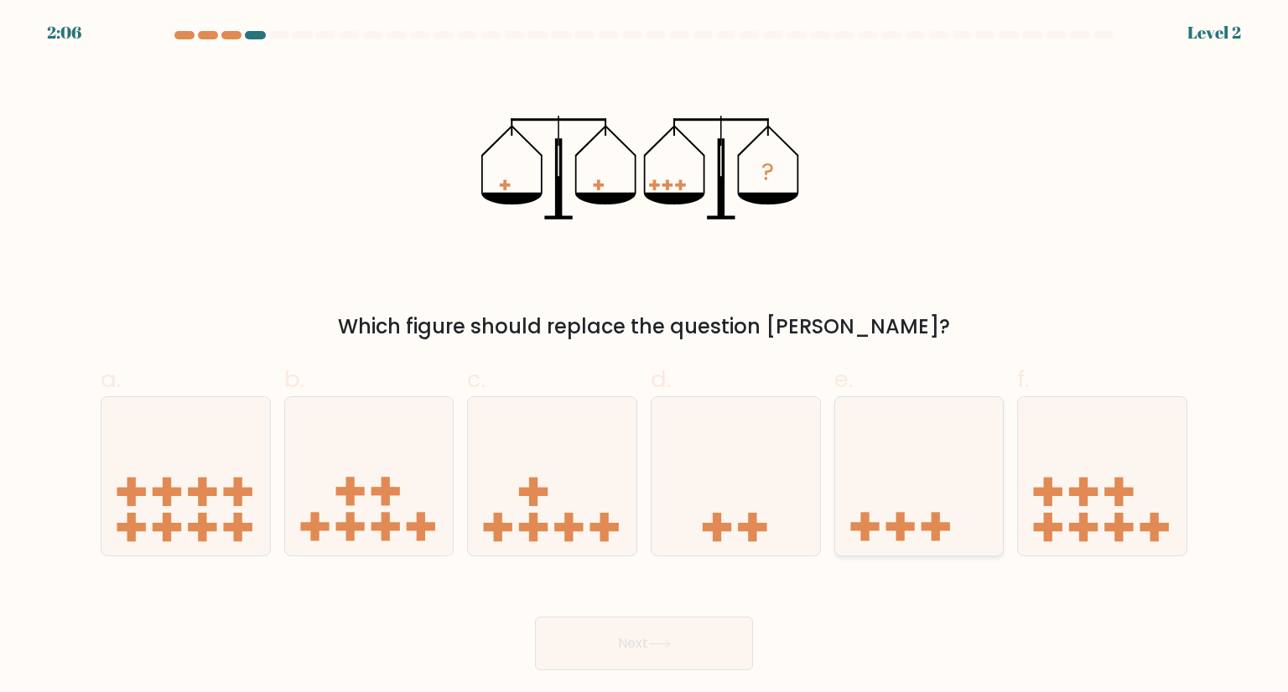
radio input "true"
click at [717, 640] on button "Next" at bounding box center [644, 644] width 218 height 54
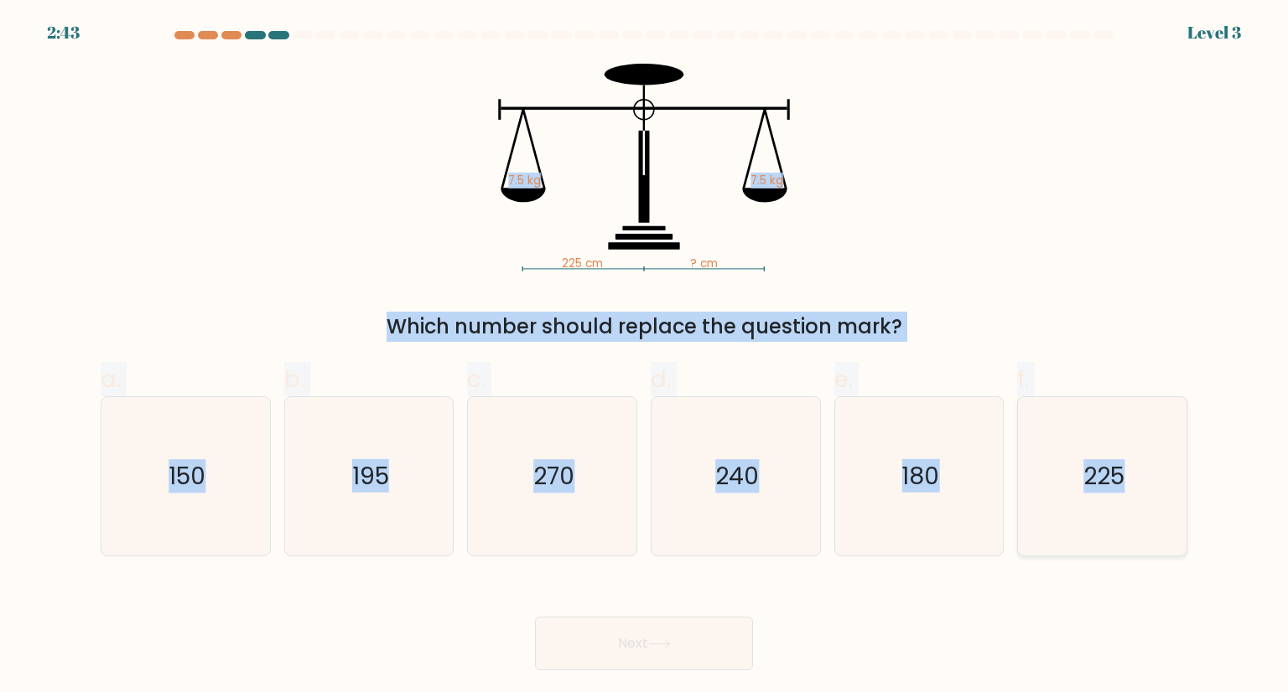
drag, startPoint x: 462, startPoint y: 163, endPoint x: 1170, endPoint y: 478, distance: 774.9
click at [1170, 478] on form at bounding box center [644, 351] width 1288 height 640
copy form "7.5 kg 7.5 kg Which number should replace the question mark? a. 150 b. 195 c. 2…"
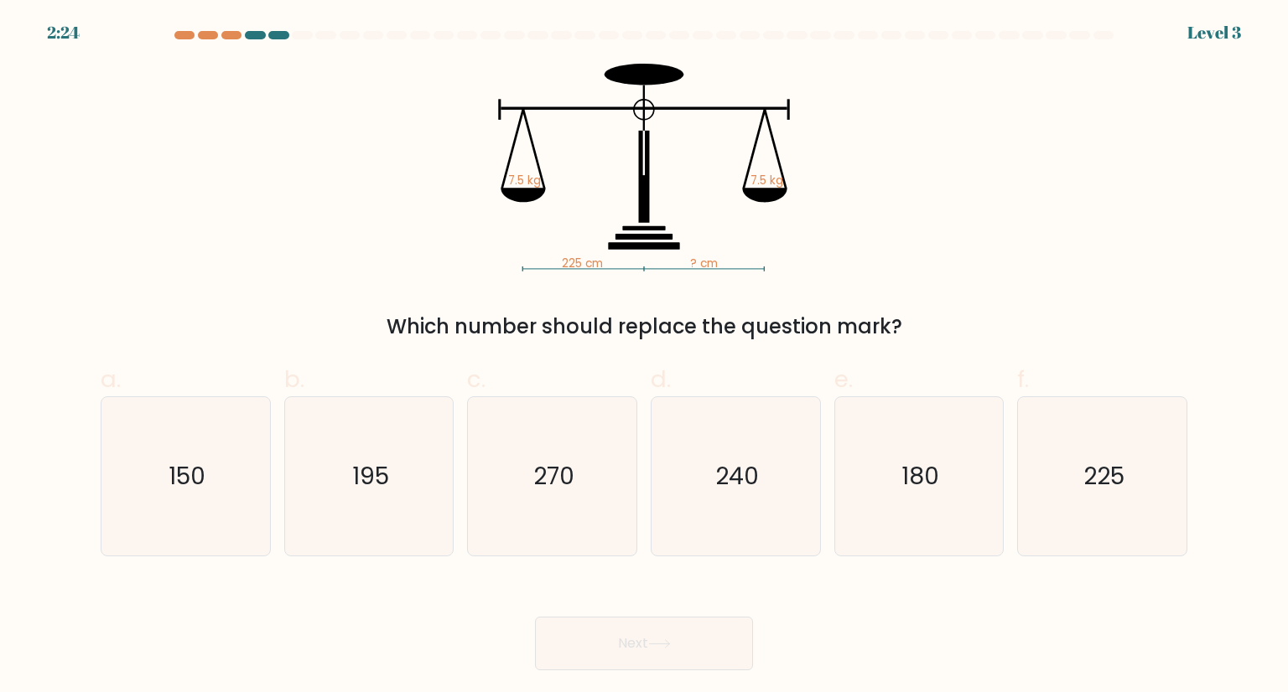
click at [559, 231] on icon "225 cm ? cm 7.5 kg 7.5 kg" at bounding box center [643, 168] width 503 height 208
drag, startPoint x: 509, startPoint y: 179, endPoint x: 738, endPoint y: 262, distance: 243.1
click at [738, 262] on icon "225 cm ? cm 7.5 kg 7.5 kg" at bounding box center [643, 168] width 503 height 208
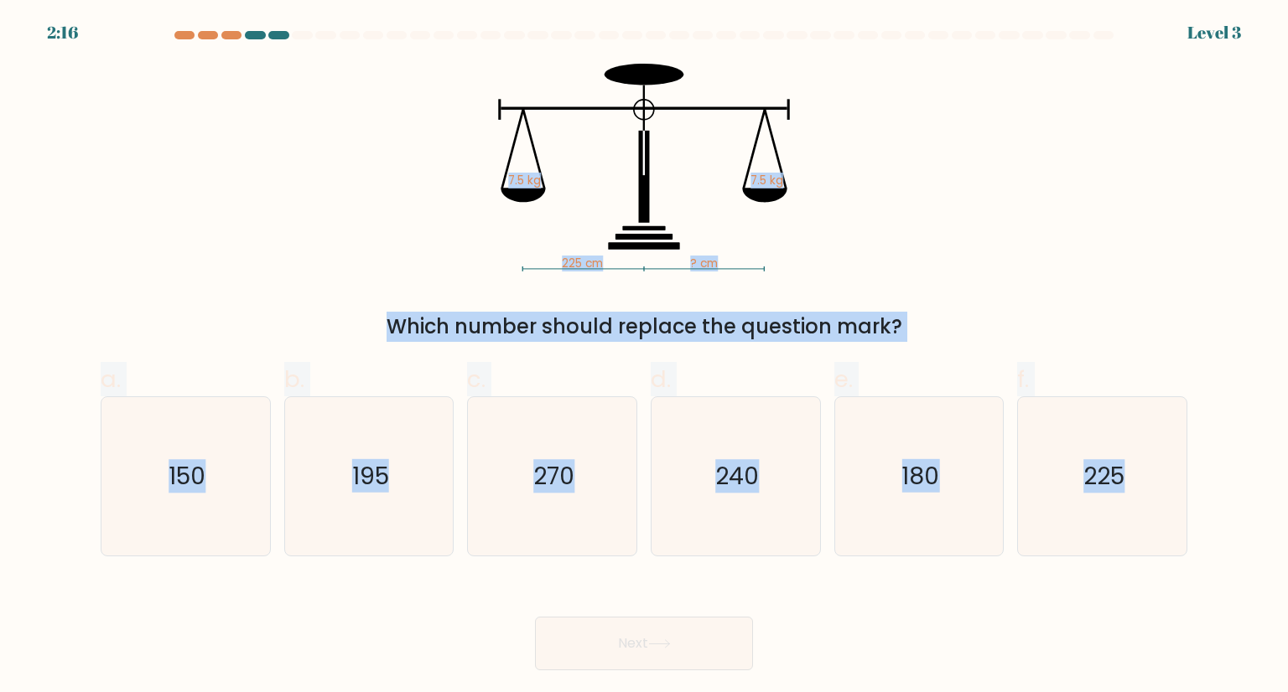
drag, startPoint x: 1192, startPoint y: 484, endPoint x: 495, endPoint y: 264, distance: 730.4
click at [495, 264] on form at bounding box center [644, 351] width 1288 height 640
copy form "225 cm ? cm 7.5 kg 7.5 kg Which number should replace the question mark? a. 150…"
click at [1161, 303] on div "225 cm ? cm 7.5 kg 7.5 kg Which number should replace the question mark?" at bounding box center [644, 203] width 1107 height 278
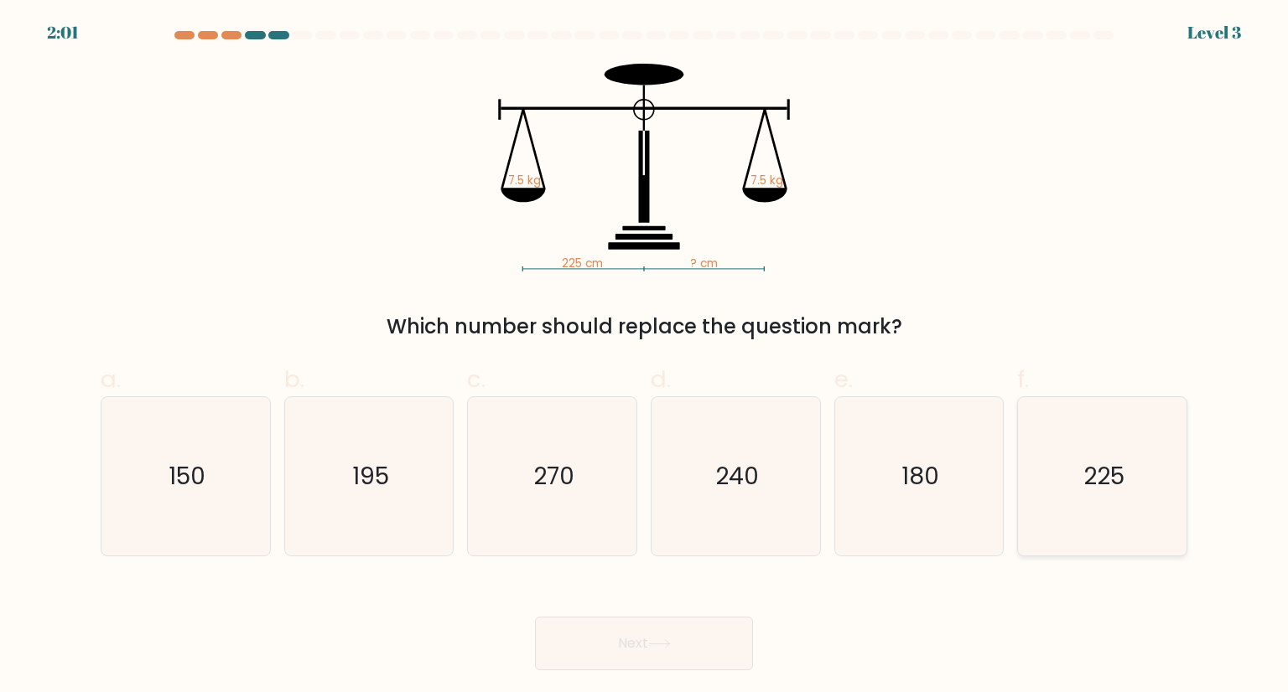
click at [1106, 479] on text "225" at bounding box center [1103, 476] width 41 height 34
click at [645, 357] on input "f. 225" at bounding box center [644, 351] width 1 height 11
radio input "true"
click at [723, 628] on button "Next" at bounding box center [644, 644] width 218 height 54
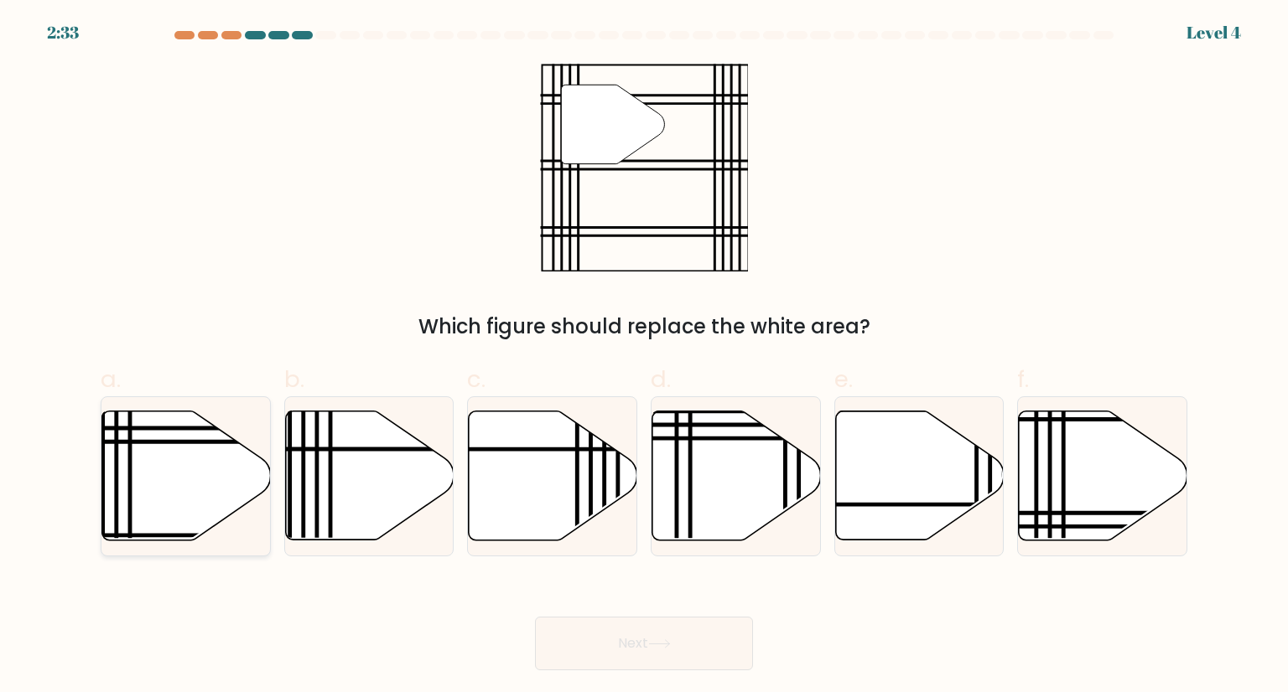
click at [195, 468] on icon at bounding box center [186, 476] width 168 height 129
click at [644, 357] on input "a." at bounding box center [644, 351] width 1 height 11
radio input "true"
click at [646, 659] on button "Next" at bounding box center [644, 644] width 218 height 54
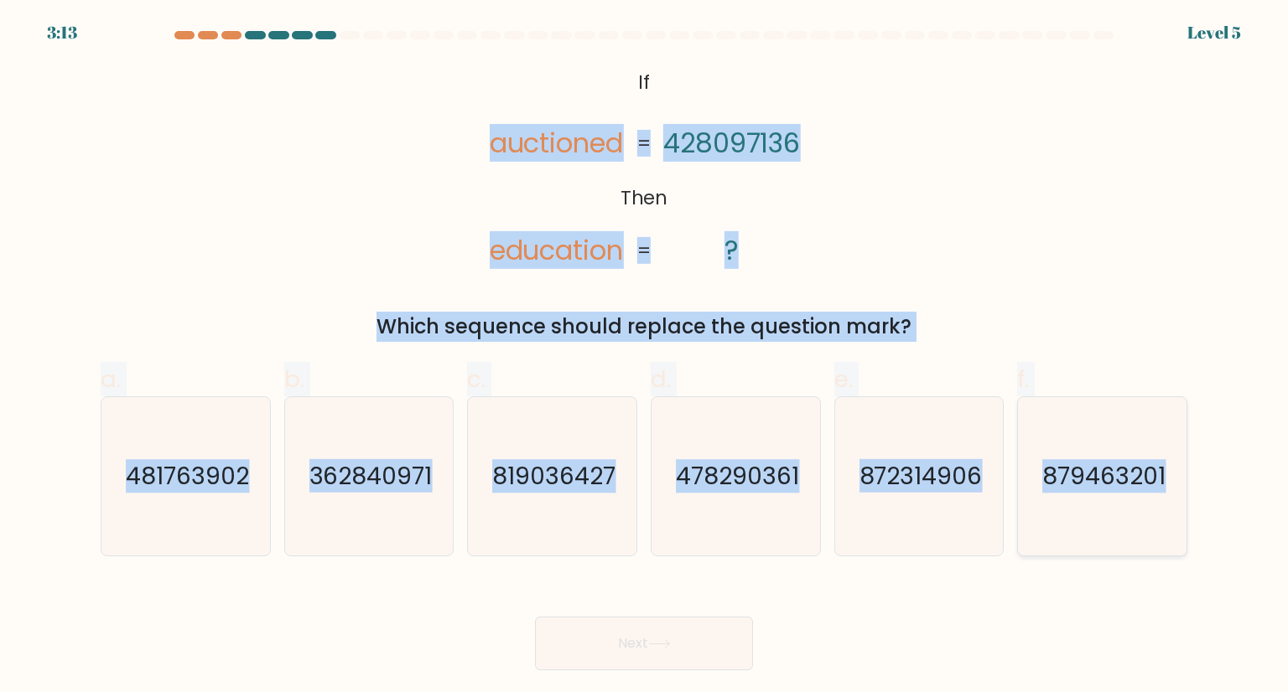
drag, startPoint x: 490, startPoint y: 138, endPoint x: 1177, endPoint y: 455, distance: 756.9
click at [1177, 455] on form "If ?" at bounding box center [644, 351] width 1288 height 640
copy form "auctioned education 428097136 ? = = Which sequence should replace the question …"
click at [953, 176] on div "@import url('https://fonts.googleapis.com/css?family=Abril+Fatface:400,100,100i…" at bounding box center [644, 203] width 1107 height 278
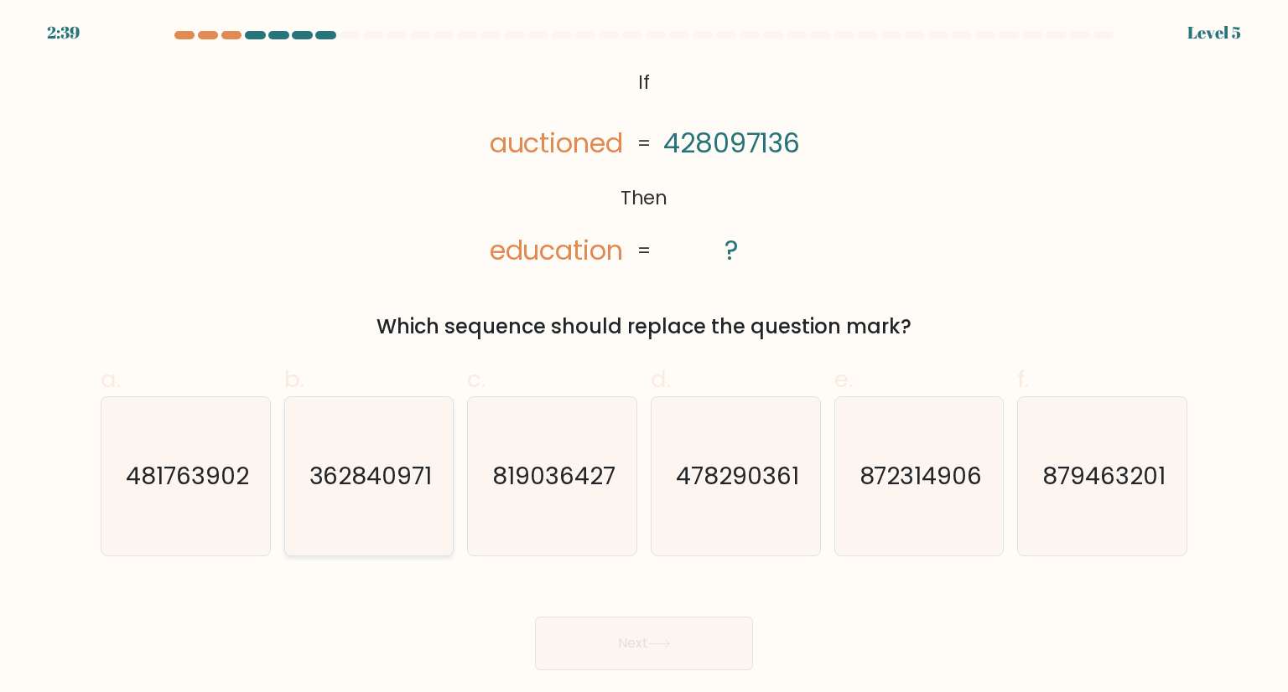
drag, startPoint x: 365, startPoint y: 521, endPoint x: 400, endPoint y: 536, distance: 38.3
click at [365, 521] on icon "362840971" at bounding box center [369, 476] width 158 height 158
click at [644, 357] on input "b. 362840971" at bounding box center [644, 351] width 1 height 11
radio input "true"
drag, startPoint x: 583, startPoint y: 646, endPoint x: 593, endPoint y: 628, distance: 20.6
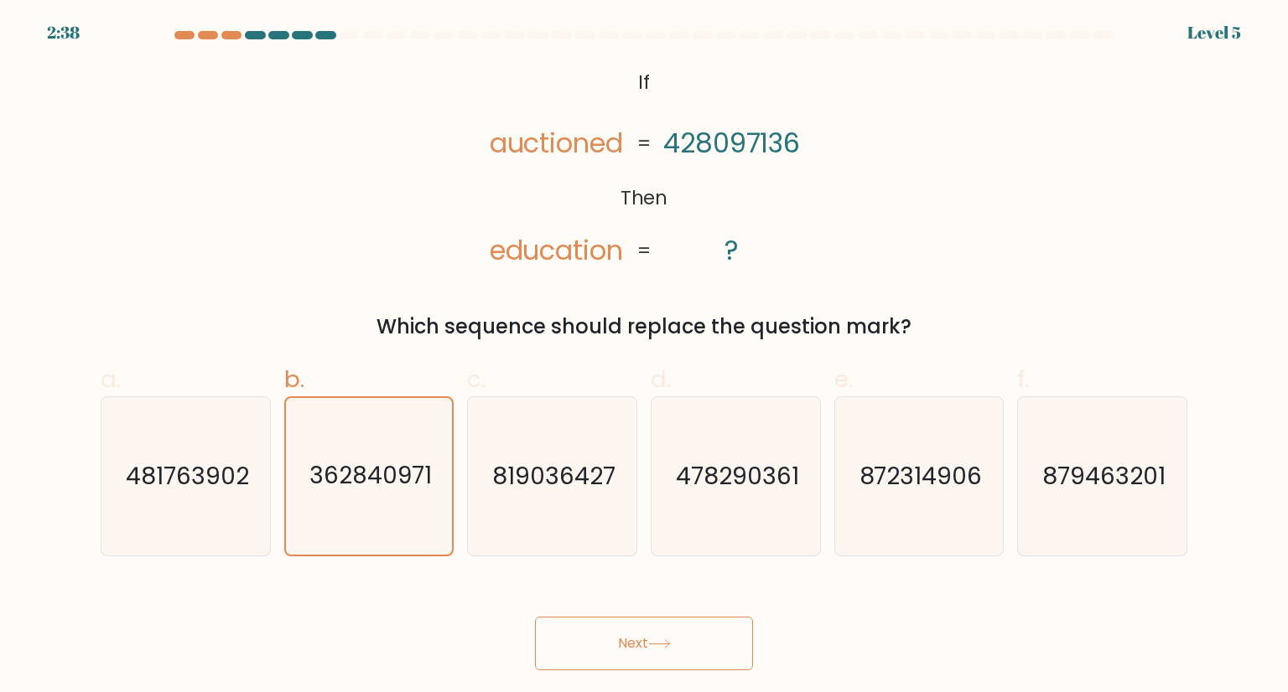
click at [587, 647] on button "Next" at bounding box center [644, 644] width 218 height 54
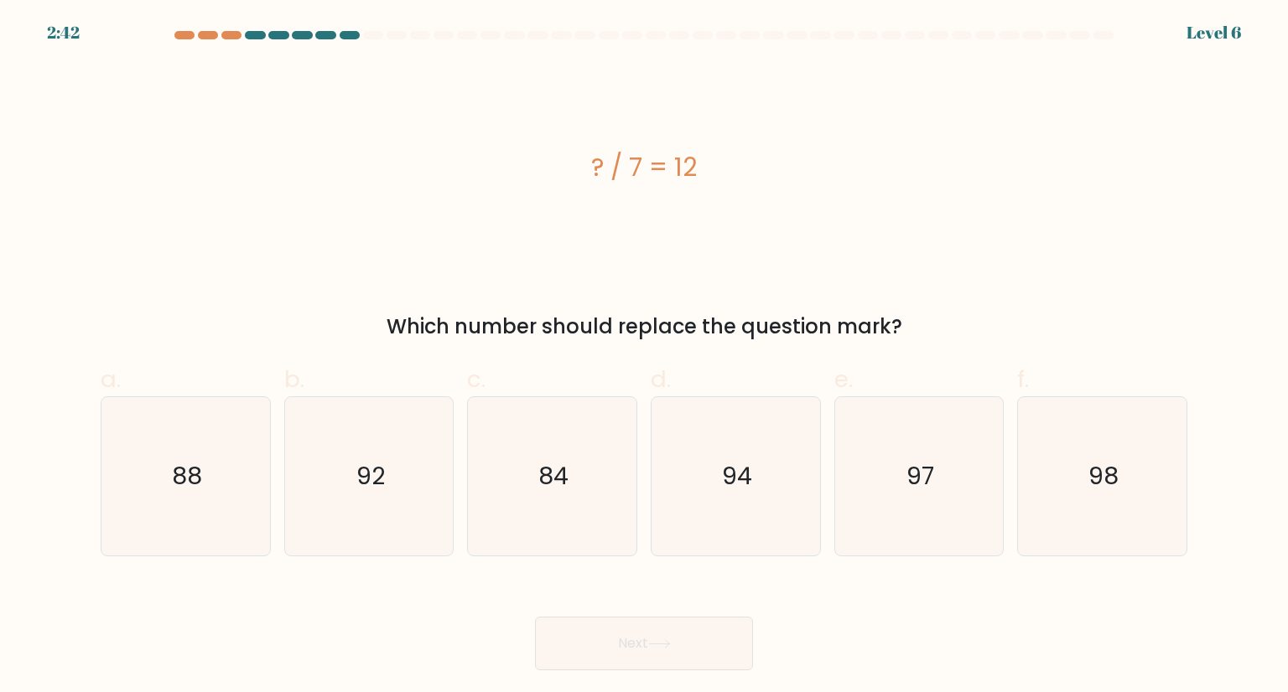
click at [855, 205] on div "? / 7 = 12" at bounding box center [644, 168] width 1086 height 208
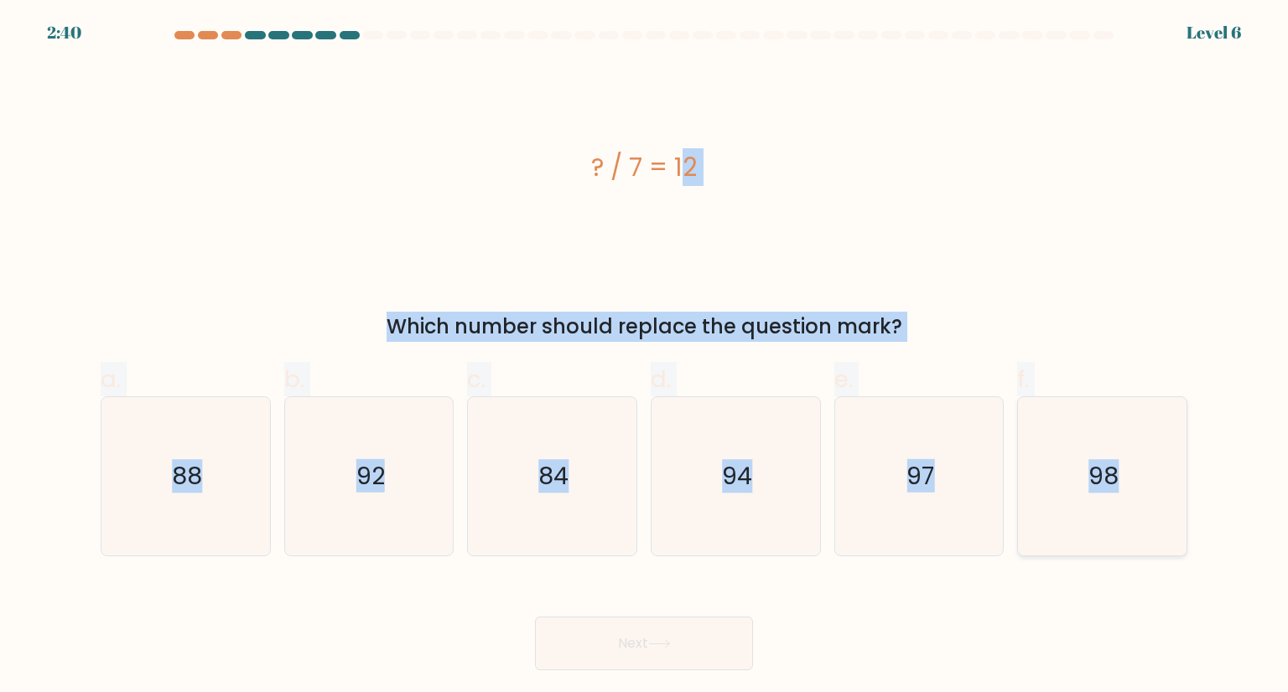
drag, startPoint x: 580, startPoint y: 159, endPoint x: 1146, endPoint y: 480, distance: 650.6
click at [1146, 480] on form "a." at bounding box center [644, 351] width 1288 height 640
copy form "? / 7 = 12 Which number should replace the question mark? a. 88 b. 92 c. 84 d. …"
click at [510, 473] on icon "84" at bounding box center [552, 476] width 158 height 158
click at [644, 357] on input "c. 84" at bounding box center [644, 351] width 1 height 11
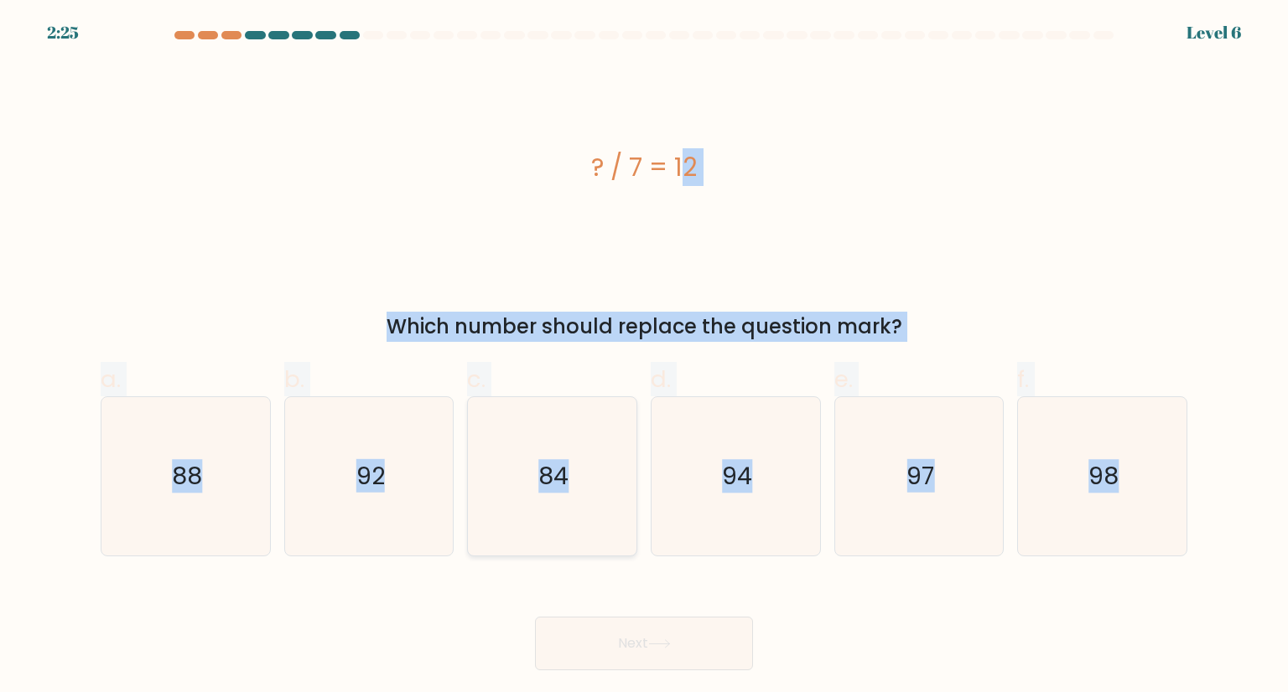
radio input "true"
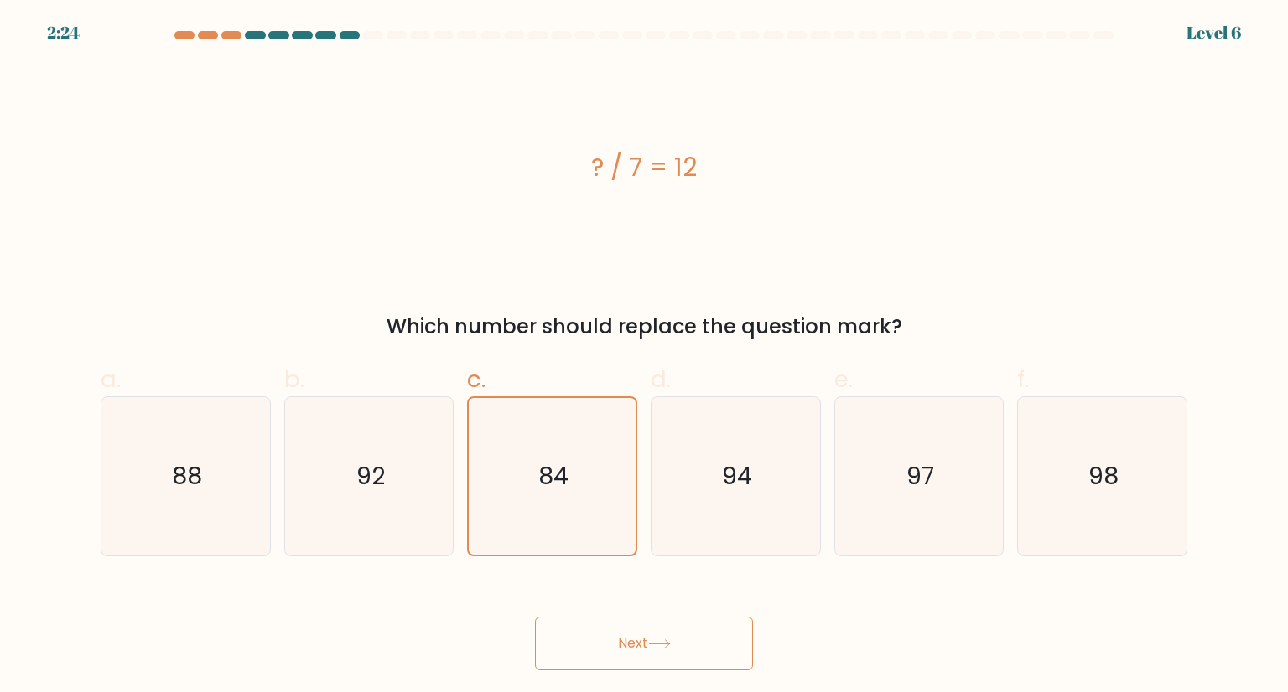
click at [910, 625] on div "Next" at bounding box center [644, 624] width 1107 height 94
click at [642, 637] on button "Next" at bounding box center [644, 644] width 218 height 54
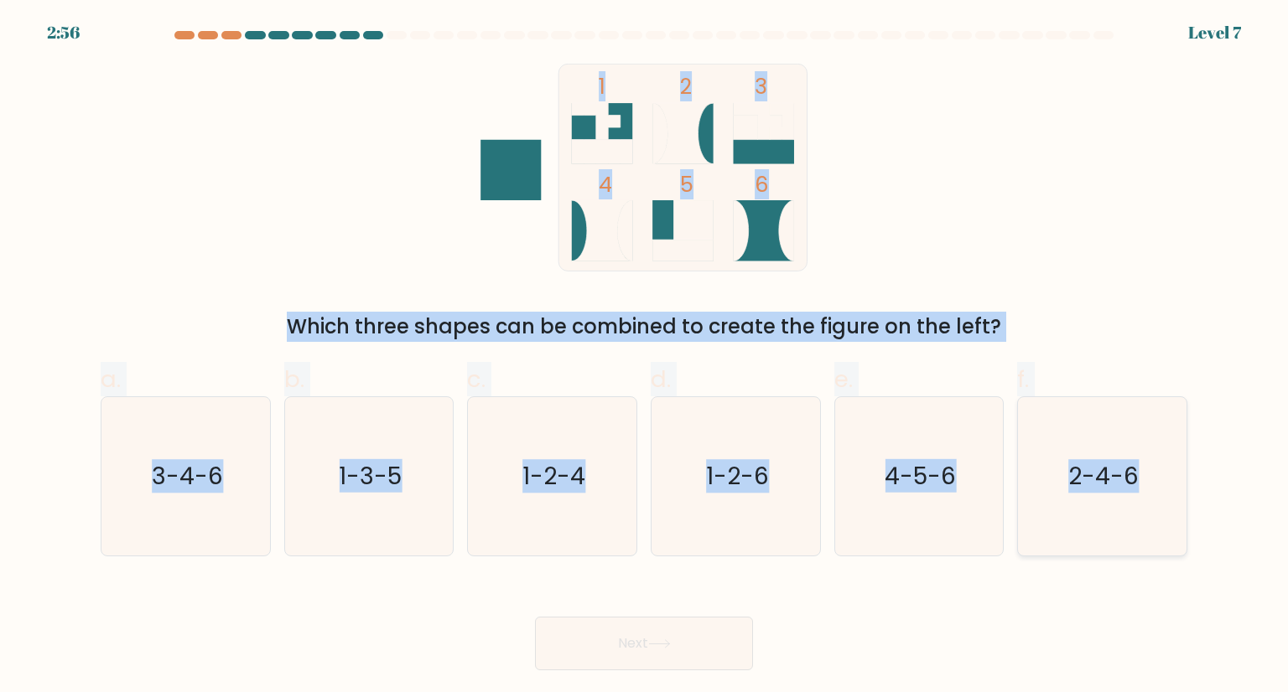
drag, startPoint x: 508, startPoint y: 166, endPoint x: 1177, endPoint y: 498, distance: 746.8
click at [1177, 501] on form at bounding box center [644, 351] width 1288 height 640
click at [1117, 212] on div "1 2 3 4 5 6 Which three shapes can be combined to create the figure on the left?" at bounding box center [644, 203] width 1107 height 278
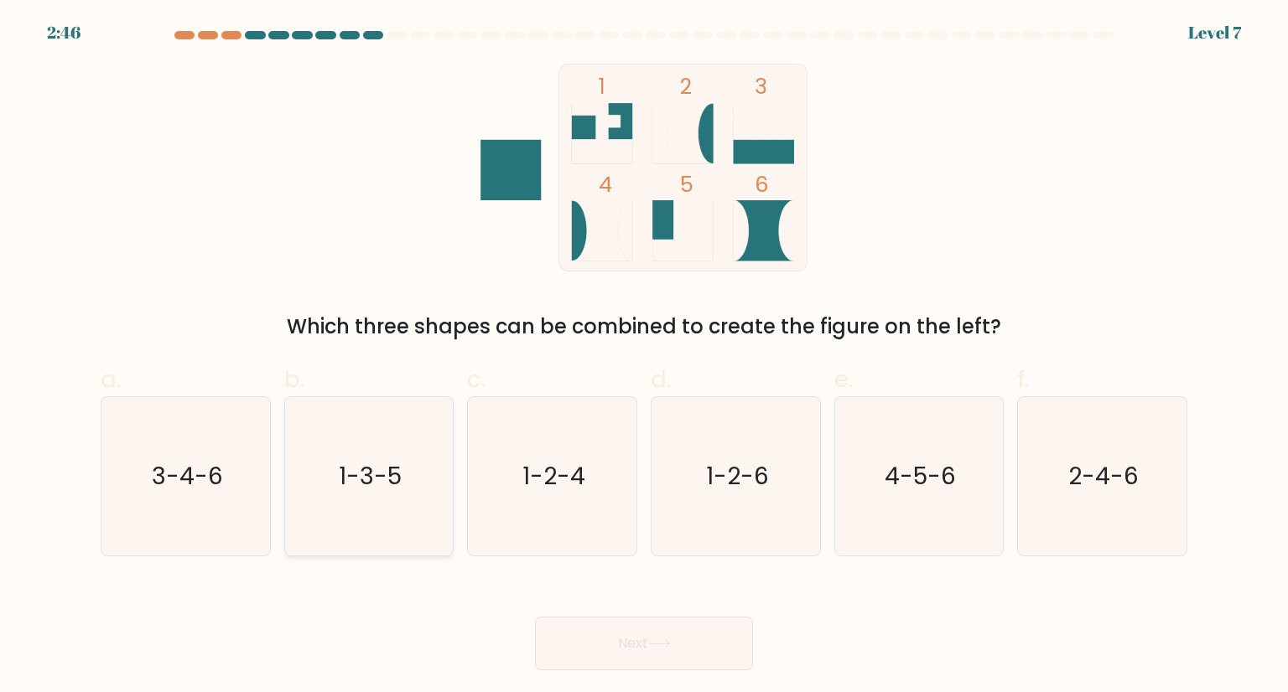
click at [411, 464] on icon "1-3-5" at bounding box center [369, 476] width 158 height 158
click at [644, 357] on input "b. 1-3-5" at bounding box center [644, 351] width 1 height 11
radio input "true"
drag, startPoint x: 705, startPoint y: 655, endPoint x: 704, endPoint y: 611, distance: 43.6
click at [705, 655] on button "Next" at bounding box center [644, 644] width 218 height 54
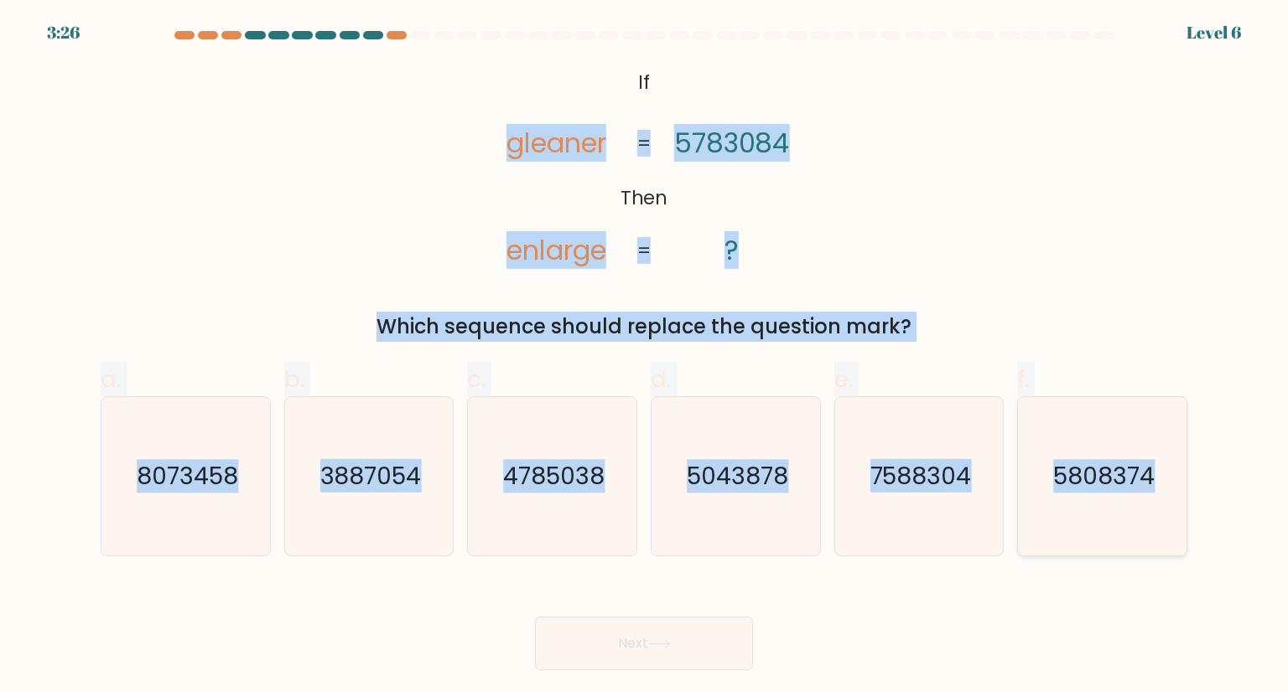
drag, startPoint x: 506, startPoint y: 148, endPoint x: 1179, endPoint y: 487, distance: 753.1
click at [1179, 487] on form "If ?" at bounding box center [644, 351] width 1288 height 640
copy form "gleaner enlarge 5783084 ? = = Which sequence should replace the question mark? …"
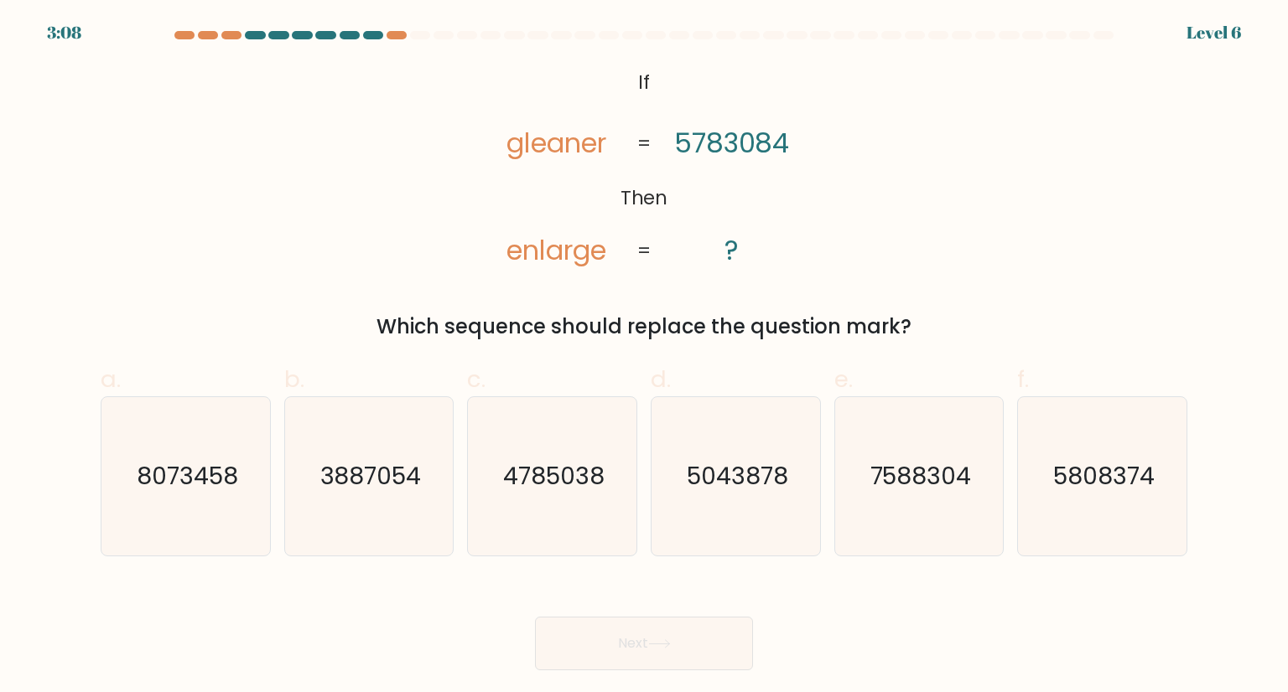
click at [557, 606] on div "Next" at bounding box center [644, 624] width 1107 height 94
click at [208, 484] on text "8073458" at bounding box center [187, 476] width 101 height 34
click at [644, 357] on input "a. 8073458" at bounding box center [644, 351] width 1 height 11
radio input "true"
click at [624, 645] on button "Next" at bounding box center [644, 644] width 218 height 54
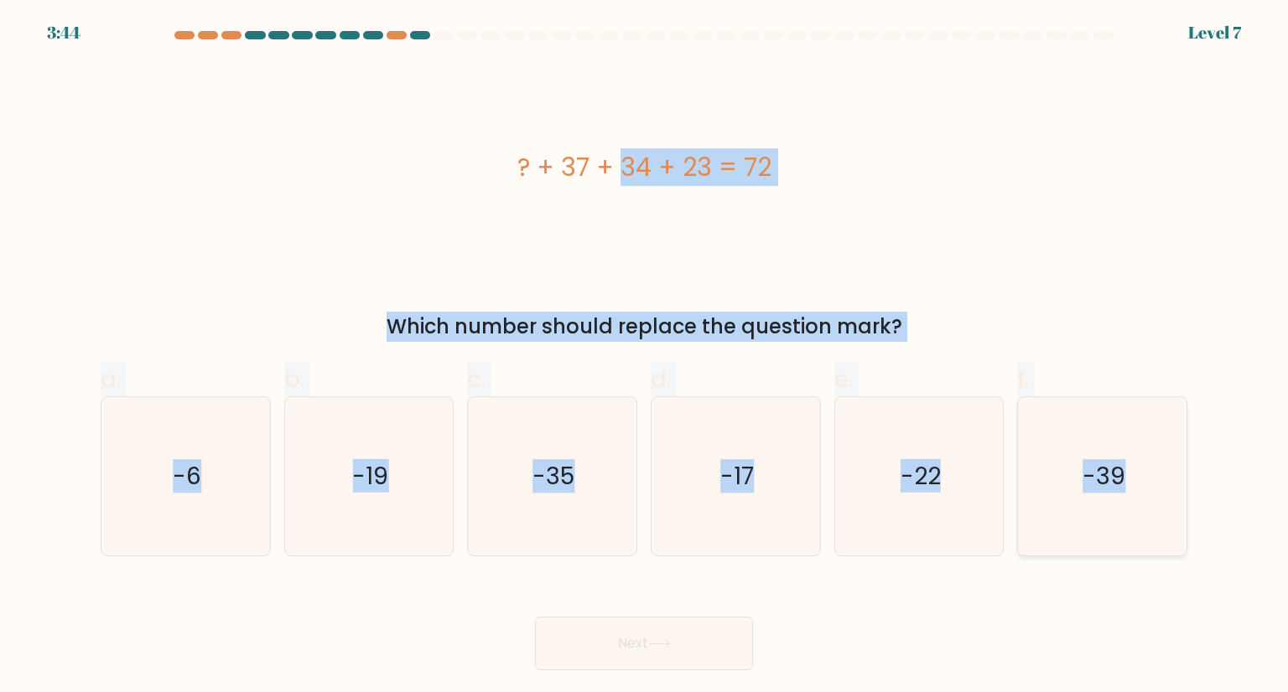
drag, startPoint x: 516, startPoint y: 163, endPoint x: 1168, endPoint y: 487, distance: 728.0
click at [1168, 487] on form "a." at bounding box center [644, 351] width 1288 height 640
copy form "? + 37 + 34 + 23 = 72 Which number should replace the question mark? a. -6 b. -…"
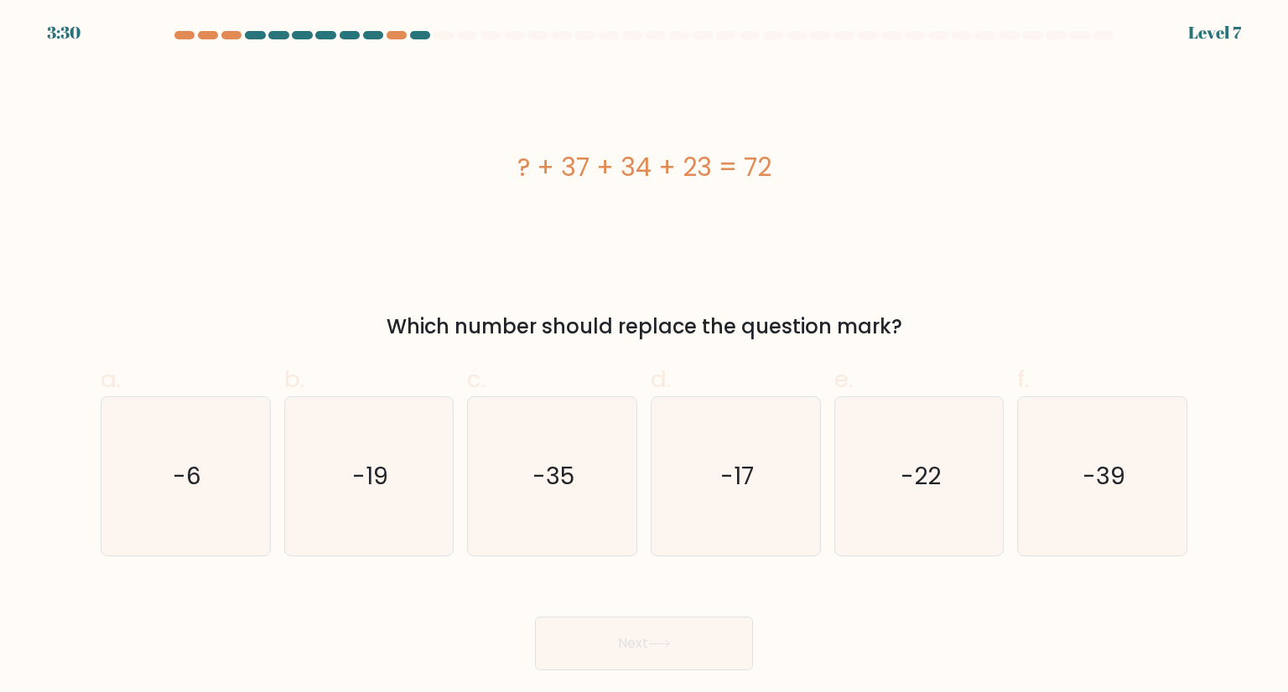
click at [959, 611] on div "Next" at bounding box center [644, 624] width 1107 height 94
click at [906, 463] on text "-22" at bounding box center [920, 476] width 40 height 34
click at [645, 357] on input "e. -22" at bounding box center [644, 351] width 1 height 11
radio input "true"
drag, startPoint x: 685, startPoint y: 645, endPoint x: 701, endPoint y: 646, distance: 15.9
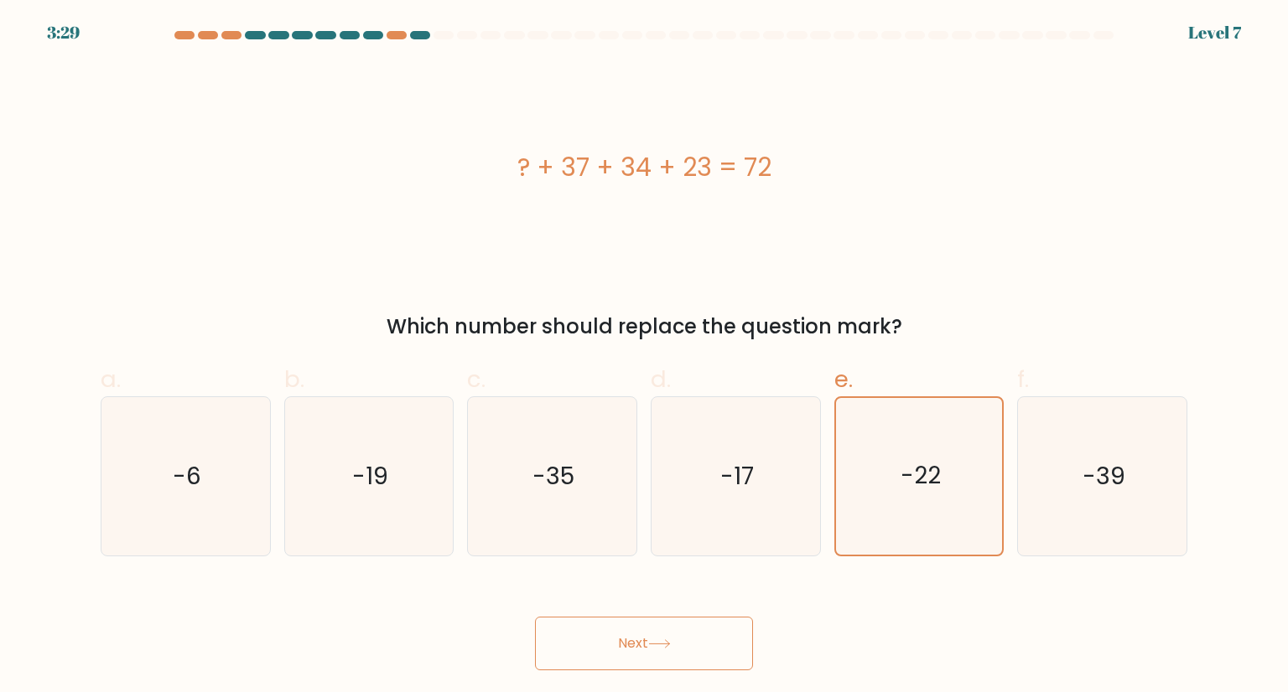
click at [685, 646] on button "Next" at bounding box center [644, 644] width 218 height 54
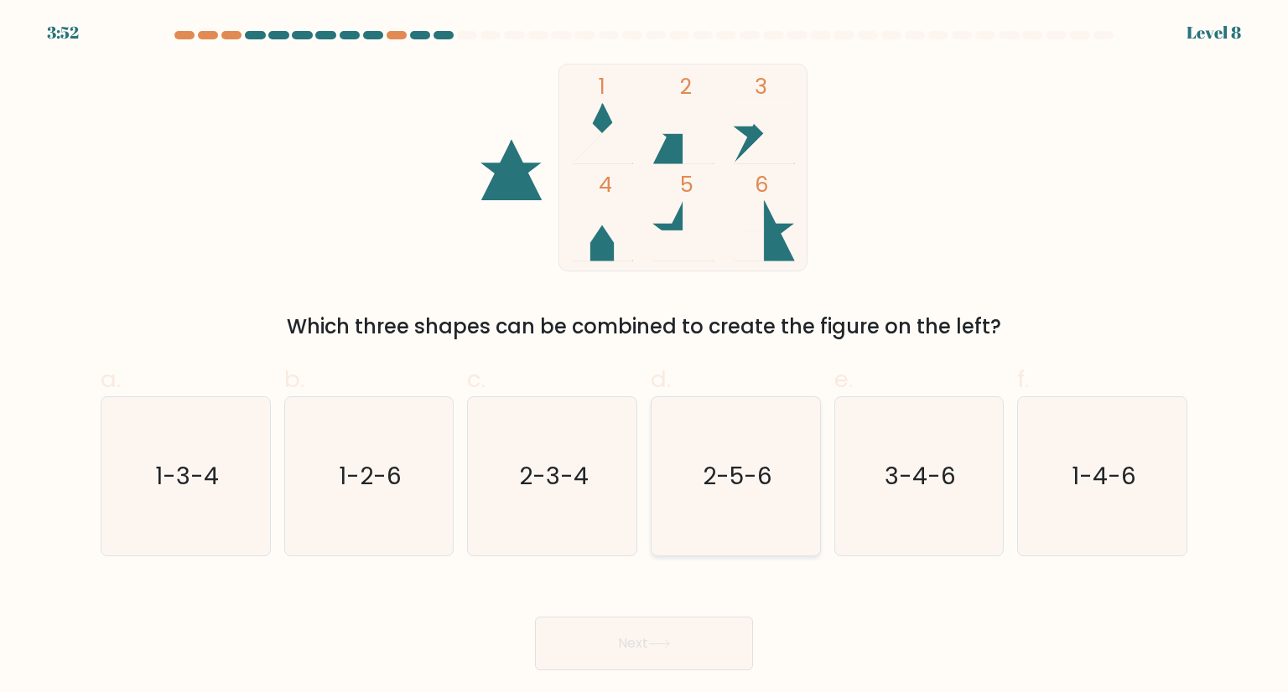
click at [704, 494] on icon "2-5-6" at bounding box center [735, 476] width 158 height 158
click at [645, 357] on input "d. 2-5-6" at bounding box center [644, 351] width 1 height 11
radio input "true"
click at [700, 638] on button "Next" at bounding box center [644, 644] width 218 height 54
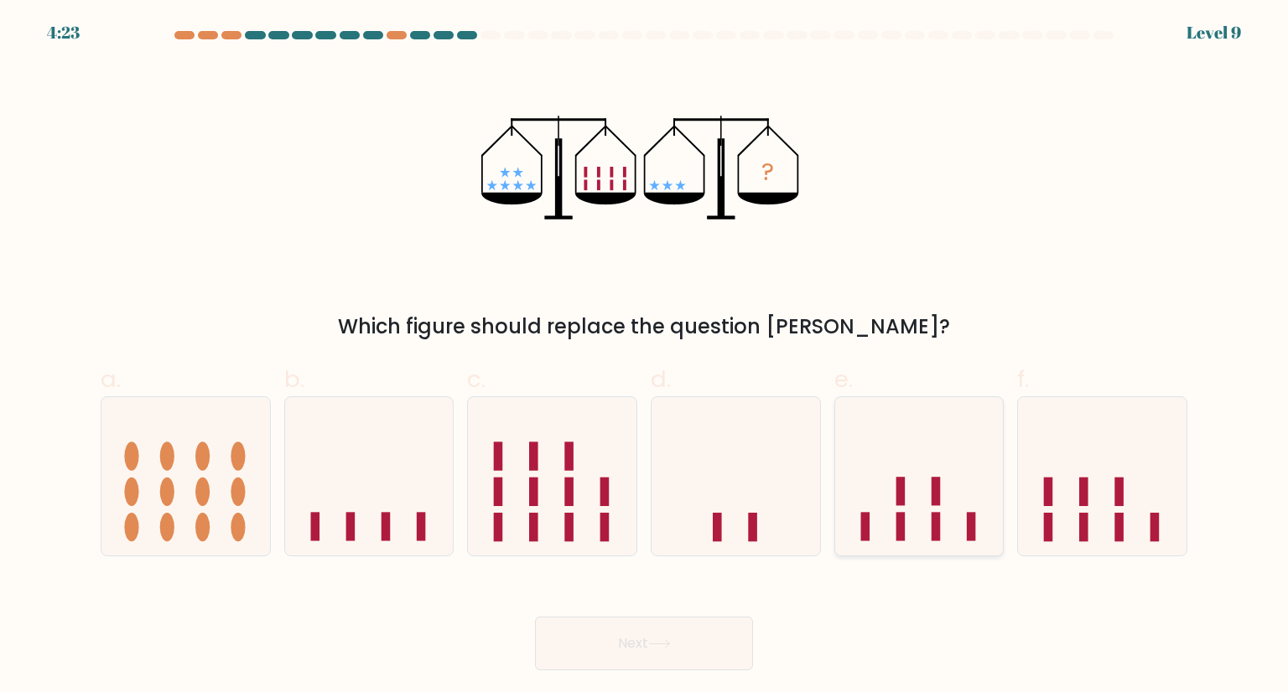
click at [889, 521] on icon at bounding box center [919, 476] width 168 height 139
click at [645, 357] on input "e." at bounding box center [644, 351] width 1 height 11
radio input "true"
click at [706, 636] on button "Next" at bounding box center [644, 644] width 218 height 54
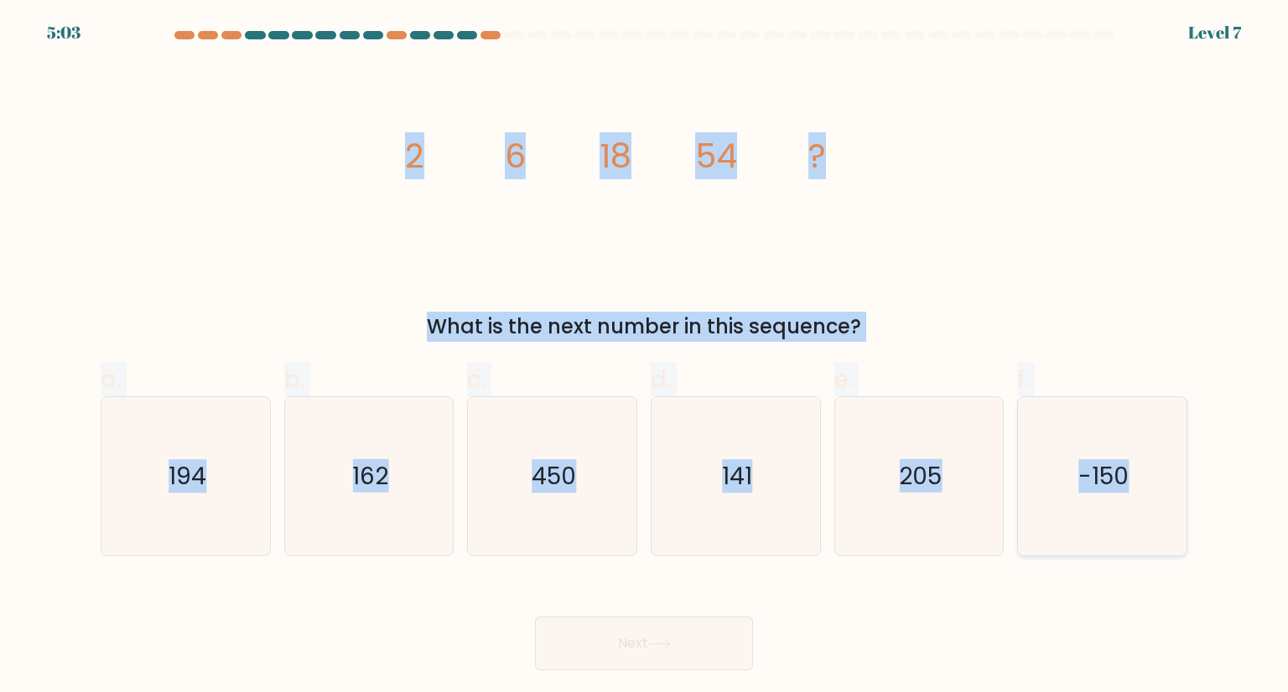
drag, startPoint x: 404, startPoint y: 157, endPoint x: 1162, endPoint y: 494, distance: 829.3
click at [1162, 494] on form at bounding box center [644, 351] width 1288 height 640
copy form "2 6 18 54 ? What is the next number in this sequence? a. 194 b. 162 c. 450 d. 1…"
click at [1053, 264] on div "image/svg+xml 2 6 18 54 ? What is the next number in this sequence?" at bounding box center [644, 203] width 1107 height 278
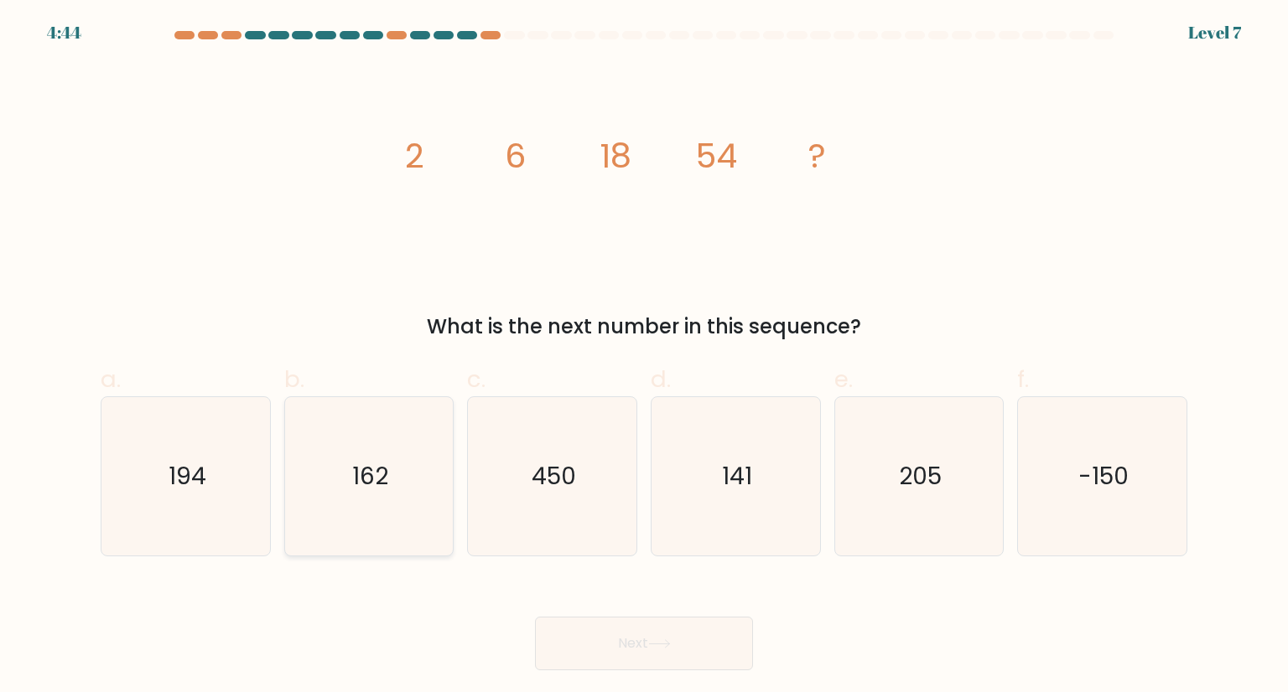
drag, startPoint x: 380, startPoint y: 484, endPoint x: 443, endPoint y: 536, distance: 82.1
click at [381, 483] on text "162" at bounding box center [370, 476] width 36 height 34
click at [644, 357] on input "b. 162" at bounding box center [644, 351] width 1 height 11
radio input "true"
click at [699, 639] on button "Next" at bounding box center [644, 644] width 218 height 54
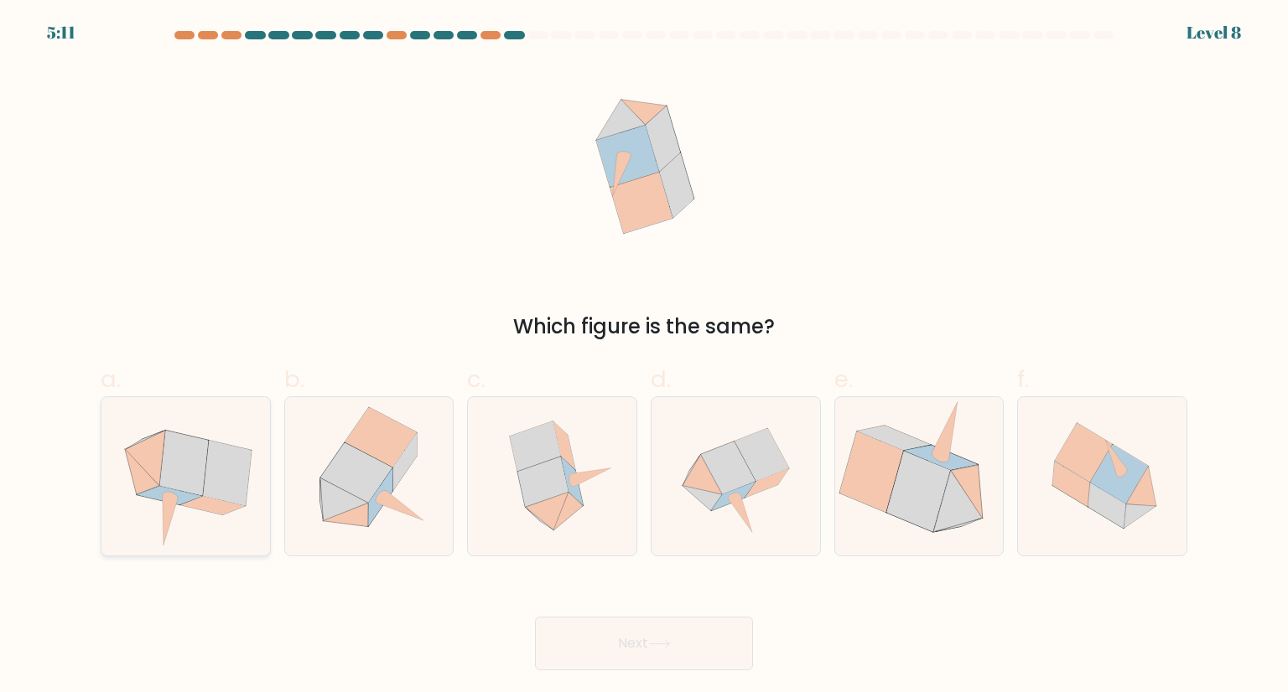
drag, startPoint x: 163, startPoint y: 475, endPoint x: 205, endPoint y: 499, distance: 48.0
click at [163, 475] on icon at bounding box center [183, 463] width 49 height 65
click at [644, 357] on input "a." at bounding box center [644, 351] width 1 height 11
radio input "true"
click at [630, 630] on button "Next" at bounding box center [644, 644] width 218 height 54
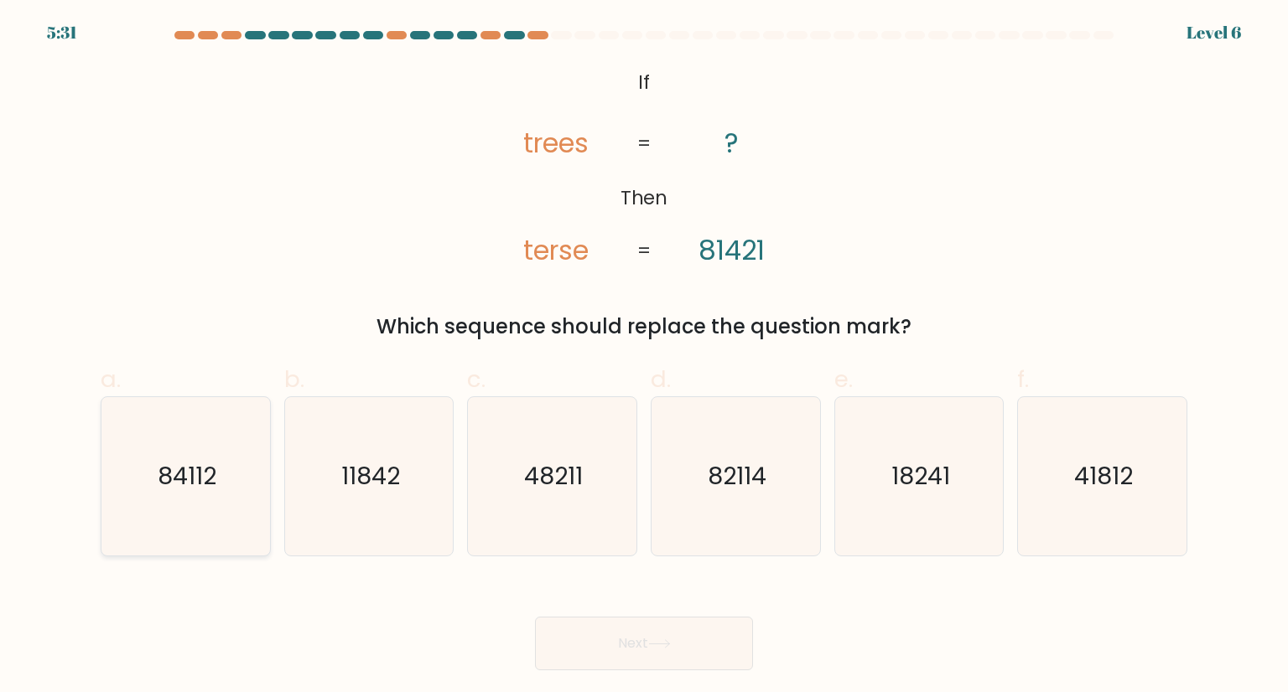
click at [174, 482] on text "84112" at bounding box center [187, 476] width 59 height 34
click at [644, 357] on input "a. 84112" at bounding box center [644, 351] width 1 height 11
radio input "true"
click at [696, 655] on button "Next" at bounding box center [644, 644] width 218 height 54
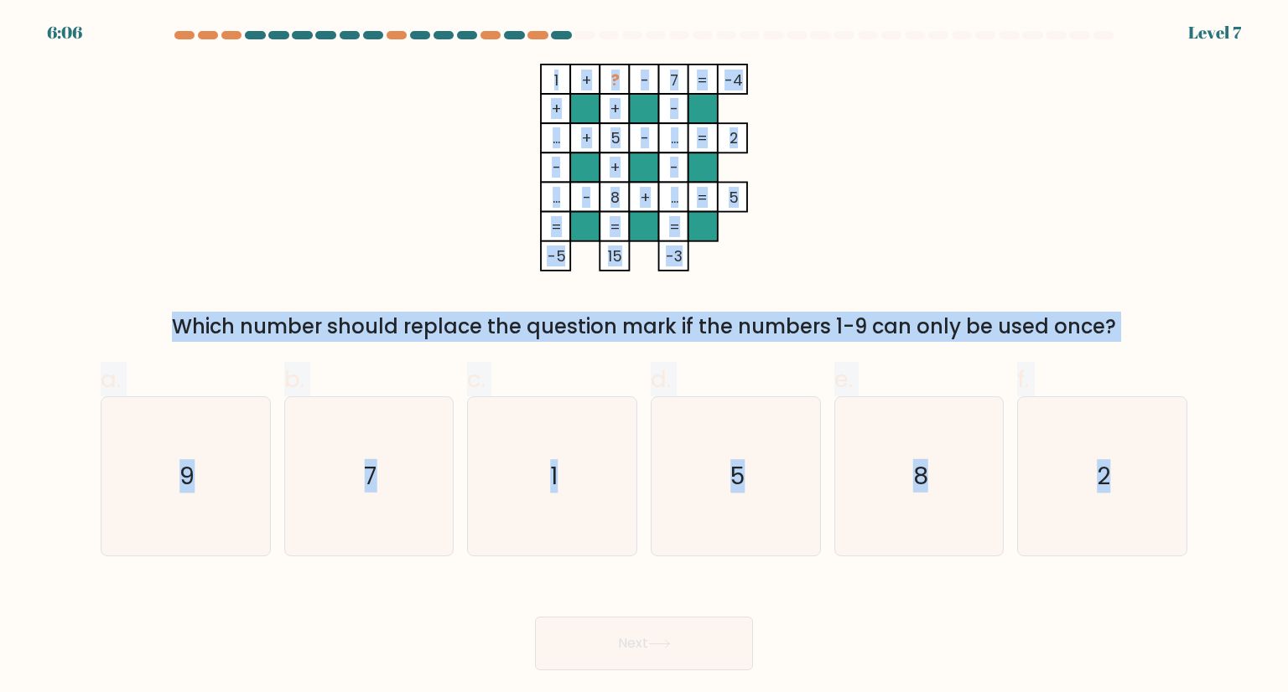
drag, startPoint x: 549, startPoint y: 79, endPoint x: 1218, endPoint y: 519, distance: 800.7
click at [1218, 519] on form at bounding box center [644, 351] width 1288 height 640
copy form "1 + ? - 7 -4 + + - ... + 5 - ... 2 - + - ... - 8 + ... = 5 = = = = -5 15 -3 = W…"
click at [903, 132] on div "1 + ? - 7 -4 + + - ... + 5 - ... 2 - + - ... - 8 + ... = 5 = = = = -5 15 -3 = W…" at bounding box center [644, 203] width 1107 height 278
click at [406, 167] on icon "1 + ? - 7 -4 + + - ... + 5 - ... 2 - + - ... - 8 + ... = 5 = = = = -5 15 -3 =" at bounding box center [643, 168] width 503 height 208
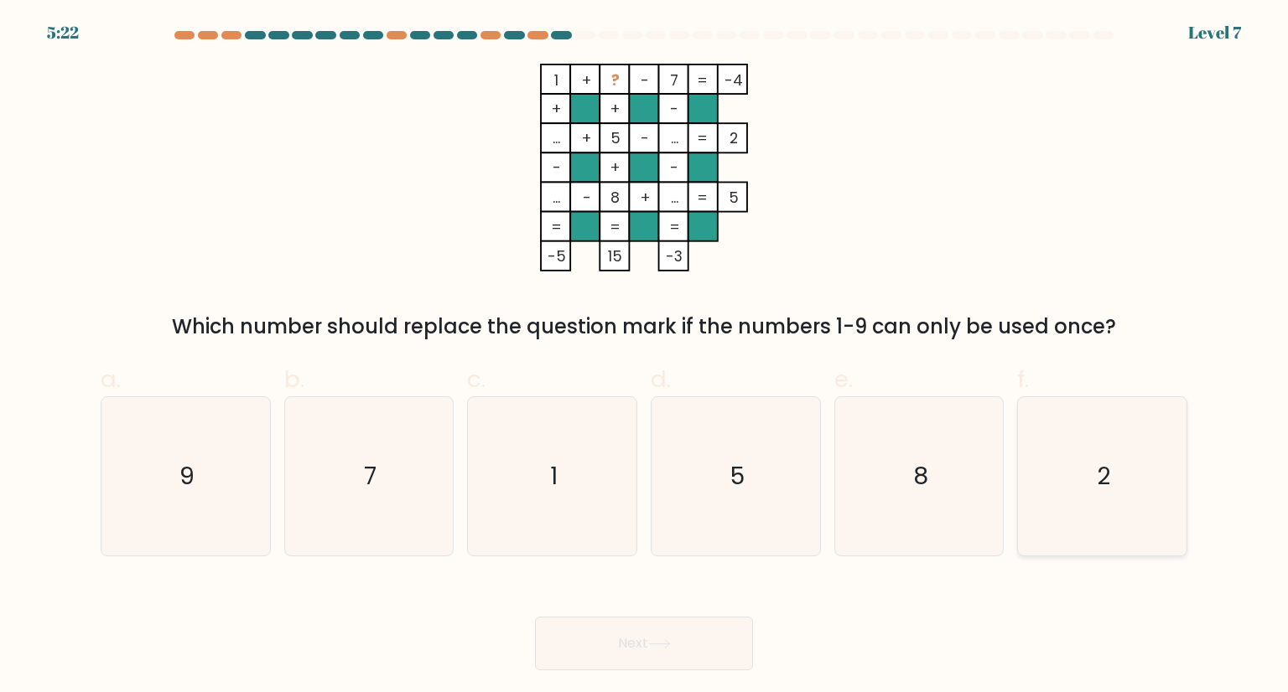
click at [1089, 468] on icon "2" at bounding box center [1102, 476] width 158 height 158
click at [645, 357] on input "f. 2" at bounding box center [644, 351] width 1 height 11
radio input "true"
click at [668, 652] on button "Next" at bounding box center [644, 644] width 218 height 54
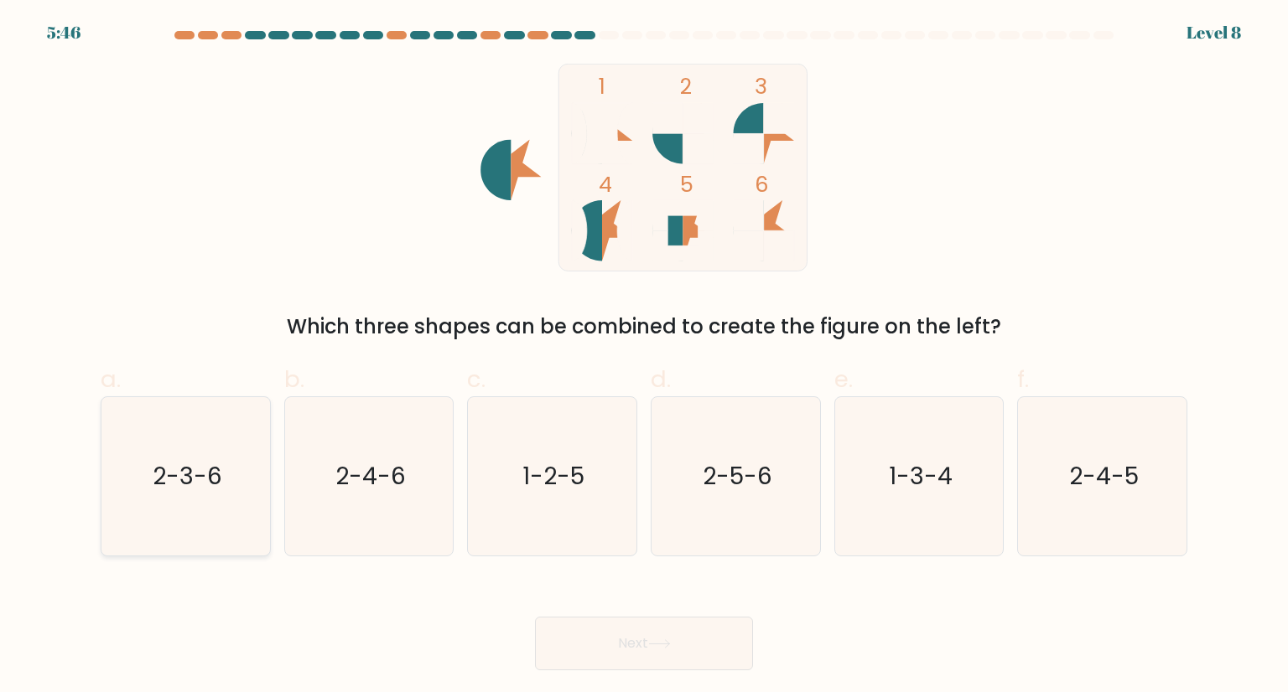
click at [164, 500] on icon "2-3-6" at bounding box center [185, 476] width 158 height 158
click at [644, 357] on input "a. 2-3-6" at bounding box center [644, 351] width 1 height 11
radio input "true"
click at [629, 651] on button "Next" at bounding box center [644, 644] width 218 height 54
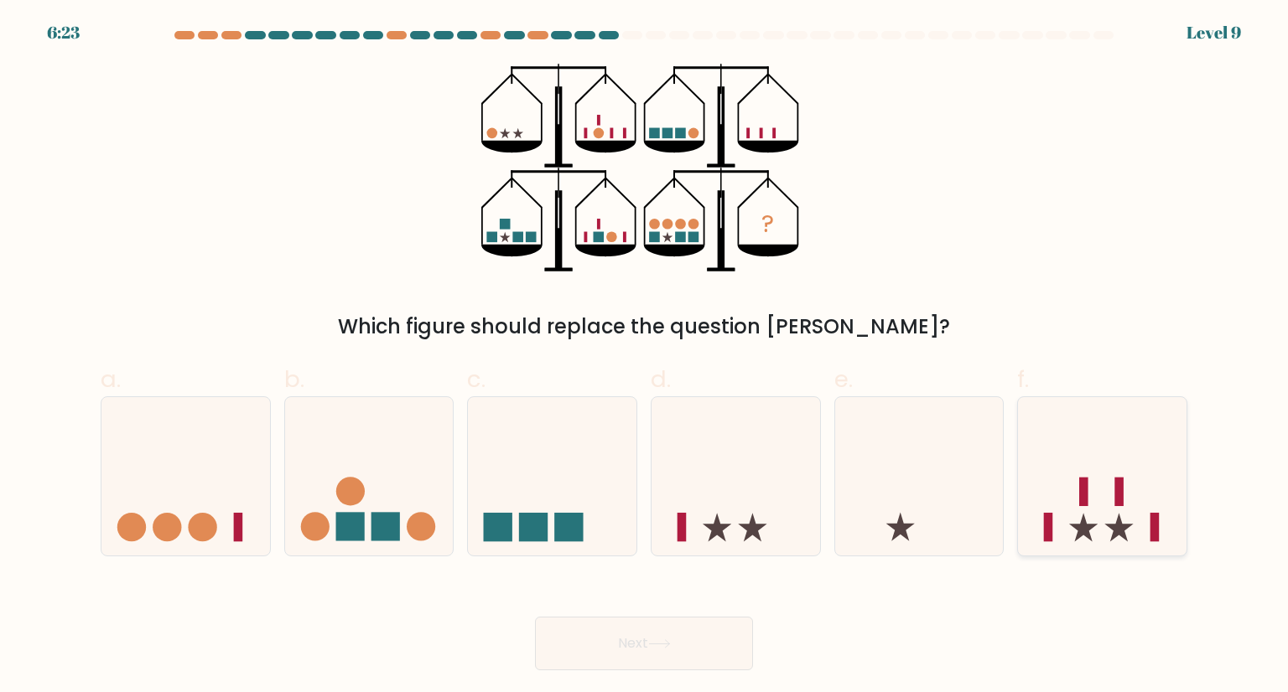
click at [1086, 497] on rect at bounding box center [1083, 492] width 9 height 29
click at [645, 357] on input "f." at bounding box center [644, 351] width 1 height 11
radio input "true"
click at [673, 635] on button "Next" at bounding box center [644, 644] width 218 height 54
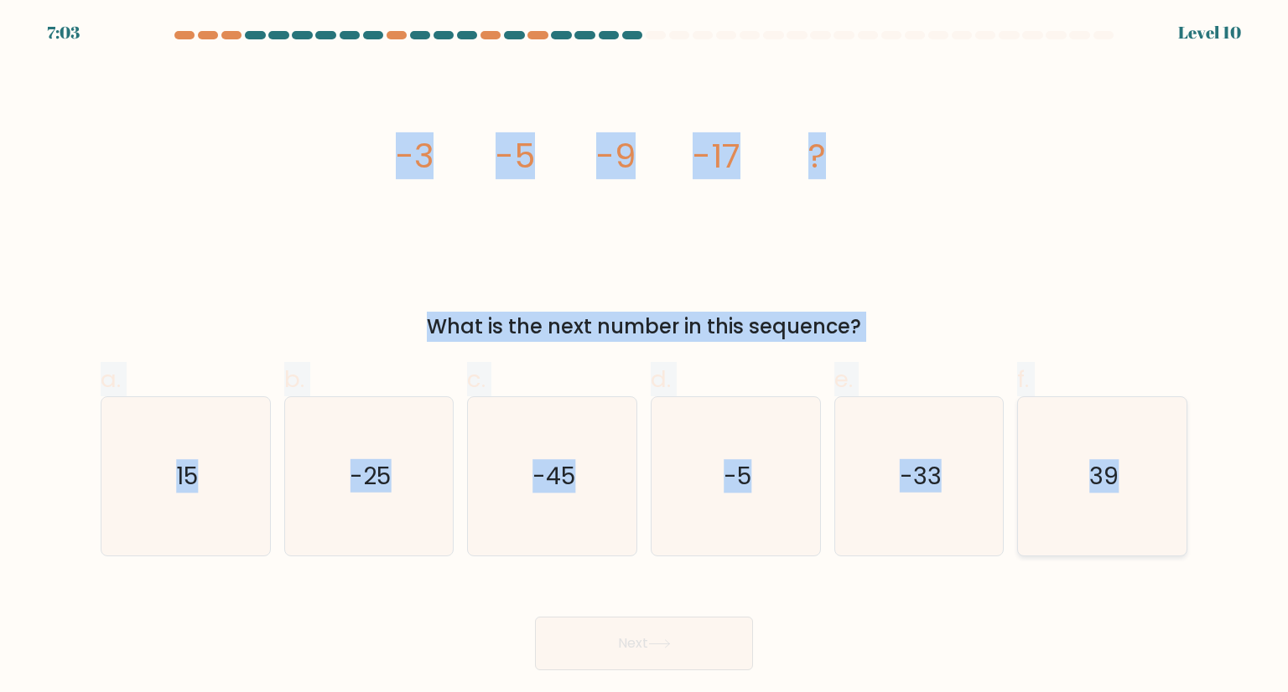
drag, startPoint x: 403, startPoint y: 165, endPoint x: 1154, endPoint y: 457, distance: 805.7
click at [1154, 457] on form at bounding box center [644, 351] width 1288 height 640
copy form "-3 -5 -9 -17 ? What is the next number in this sequence? a. 15 b. -25 c. -45 d.…"
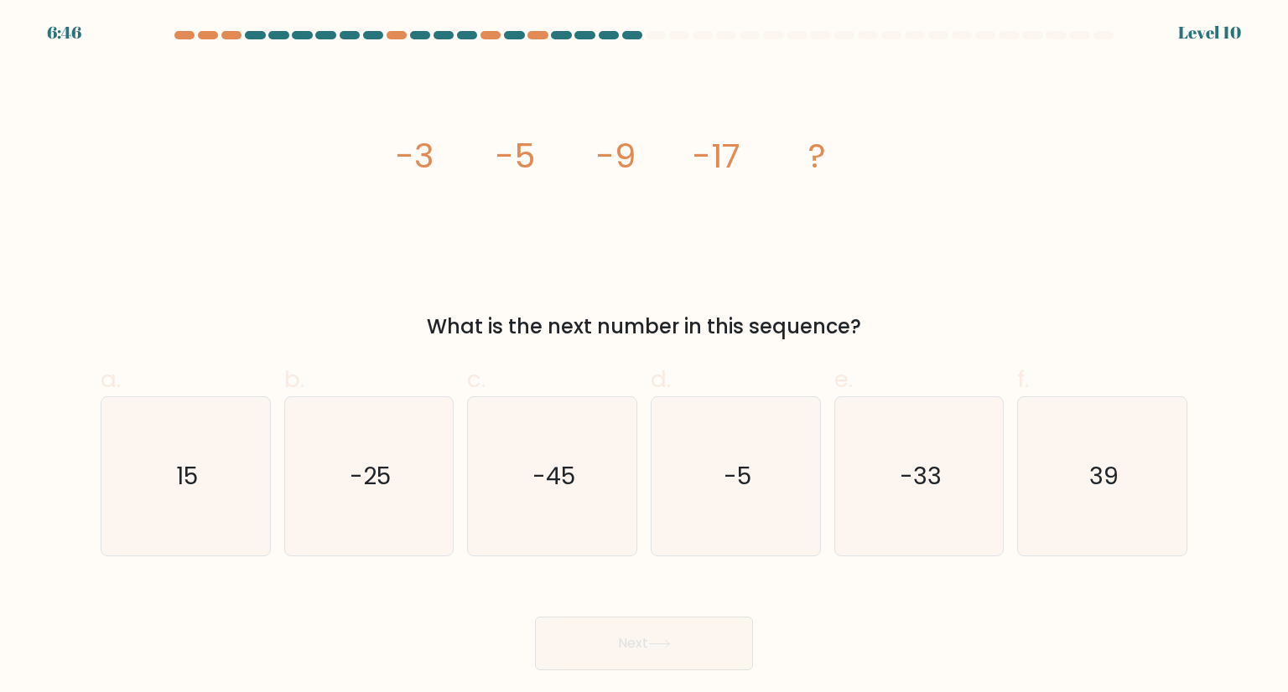
click at [892, 596] on div "Next" at bounding box center [644, 624] width 1107 height 94
click at [951, 473] on icon "-33" at bounding box center [919, 476] width 158 height 158
click at [645, 357] on input "e. -33" at bounding box center [644, 351] width 1 height 11
radio input "true"
click at [660, 644] on icon at bounding box center [659, 644] width 20 height 8
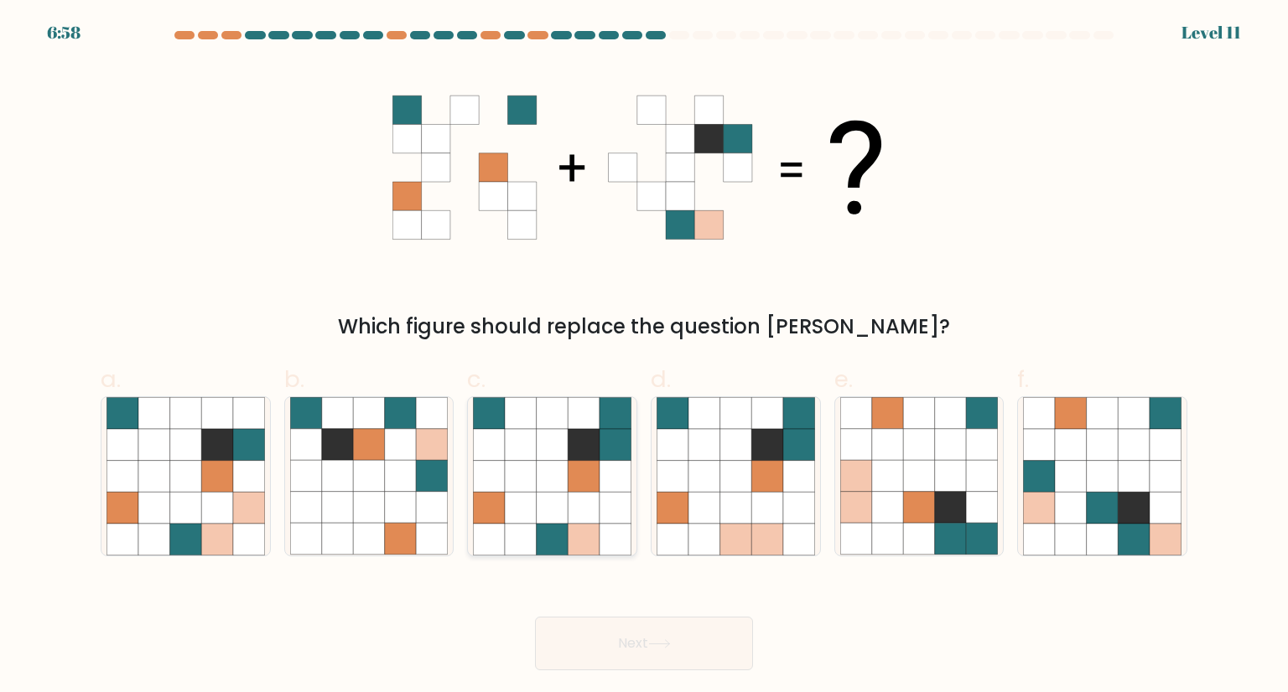
click at [570, 512] on icon at bounding box center [584, 508] width 32 height 32
click at [644, 357] on input "c." at bounding box center [644, 351] width 1 height 11
radio input "true"
click at [679, 642] on button "Next" at bounding box center [644, 644] width 218 height 54
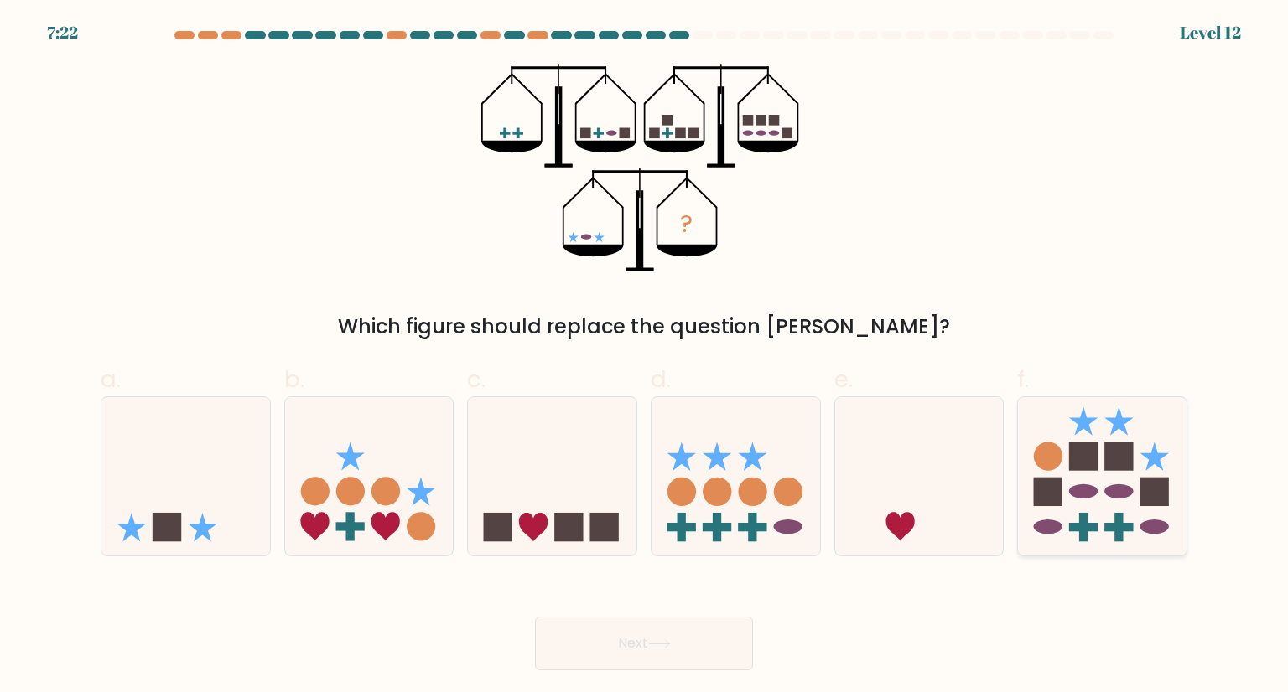
click at [1091, 513] on icon at bounding box center [1102, 476] width 168 height 139
click at [645, 357] on input "f." at bounding box center [644, 351] width 1 height 11
radio input "true"
click at [677, 645] on button "Next" at bounding box center [644, 644] width 218 height 54
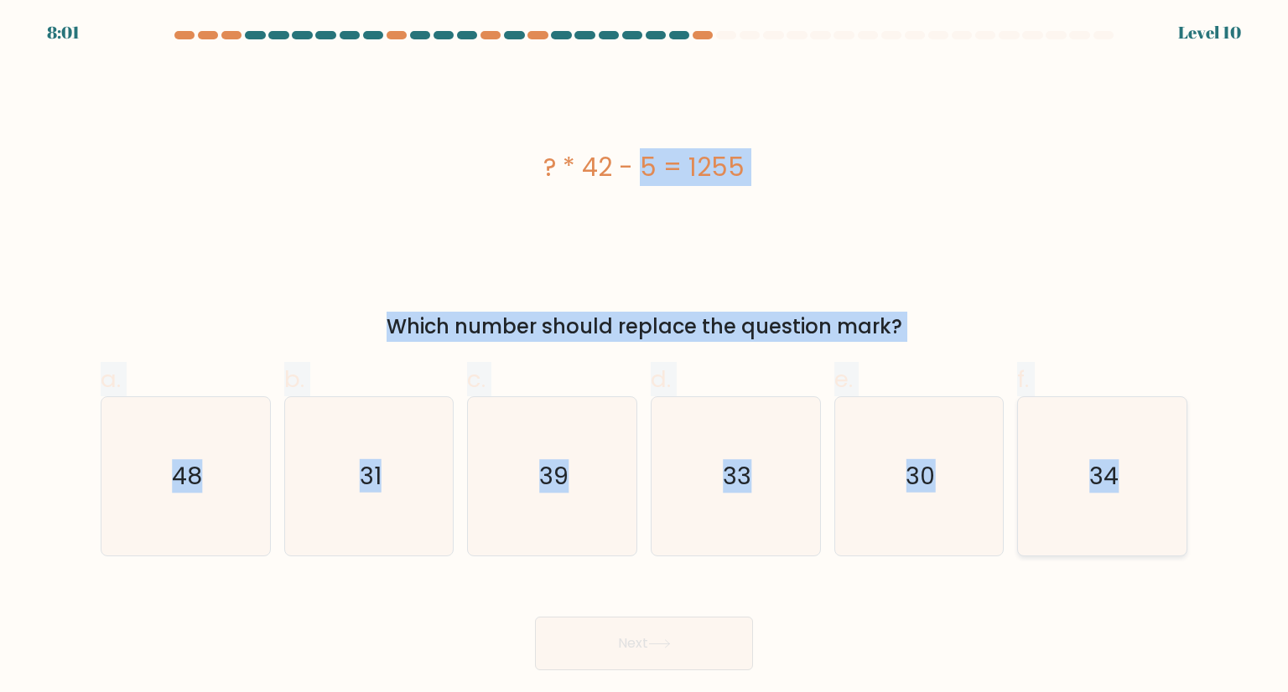
drag, startPoint x: 550, startPoint y: 168, endPoint x: 1169, endPoint y: 486, distance: 695.8
click at [1169, 486] on form "a." at bounding box center [644, 351] width 1288 height 640
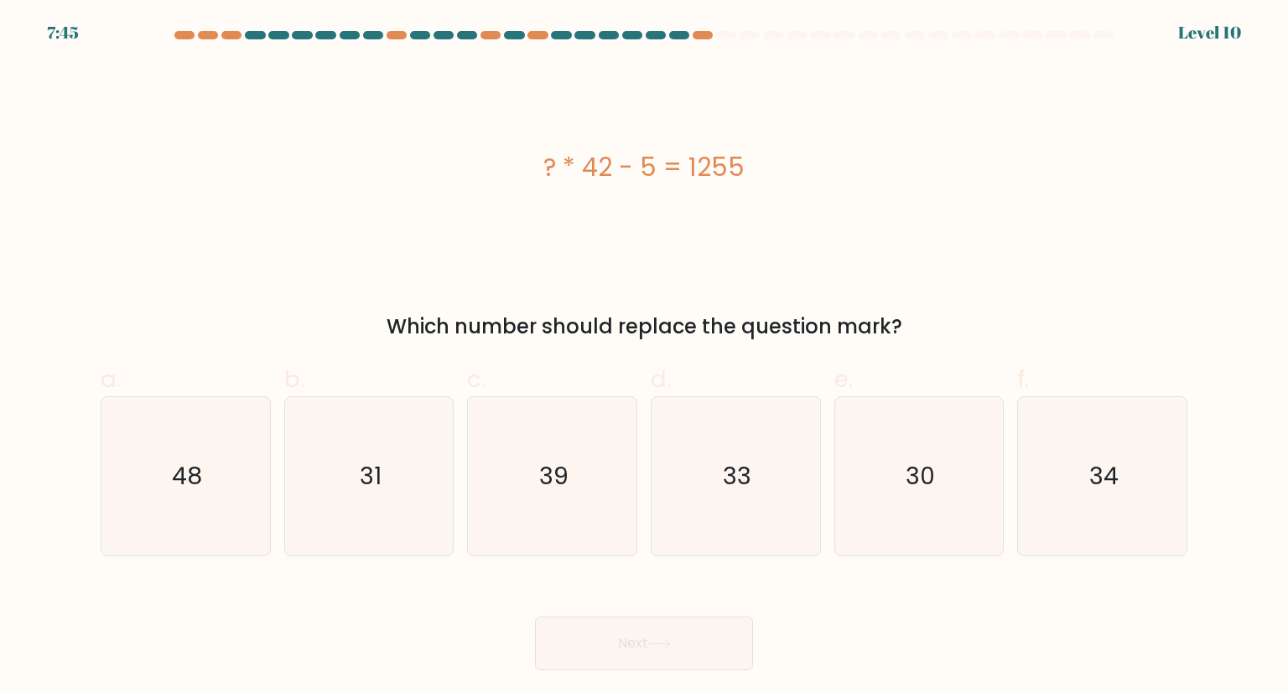
click at [951, 594] on div "Next" at bounding box center [644, 624] width 1107 height 94
click at [925, 469] on text "30" at bounding box center [919, 476] width 29 height 34
click at [645, 357] on input "e. 30" at bounding box center [644, 351] width 1 height 11
radio input "true"
click at [681, 635] on button "Next" at bounding box center [644, 644] width 218 height 54
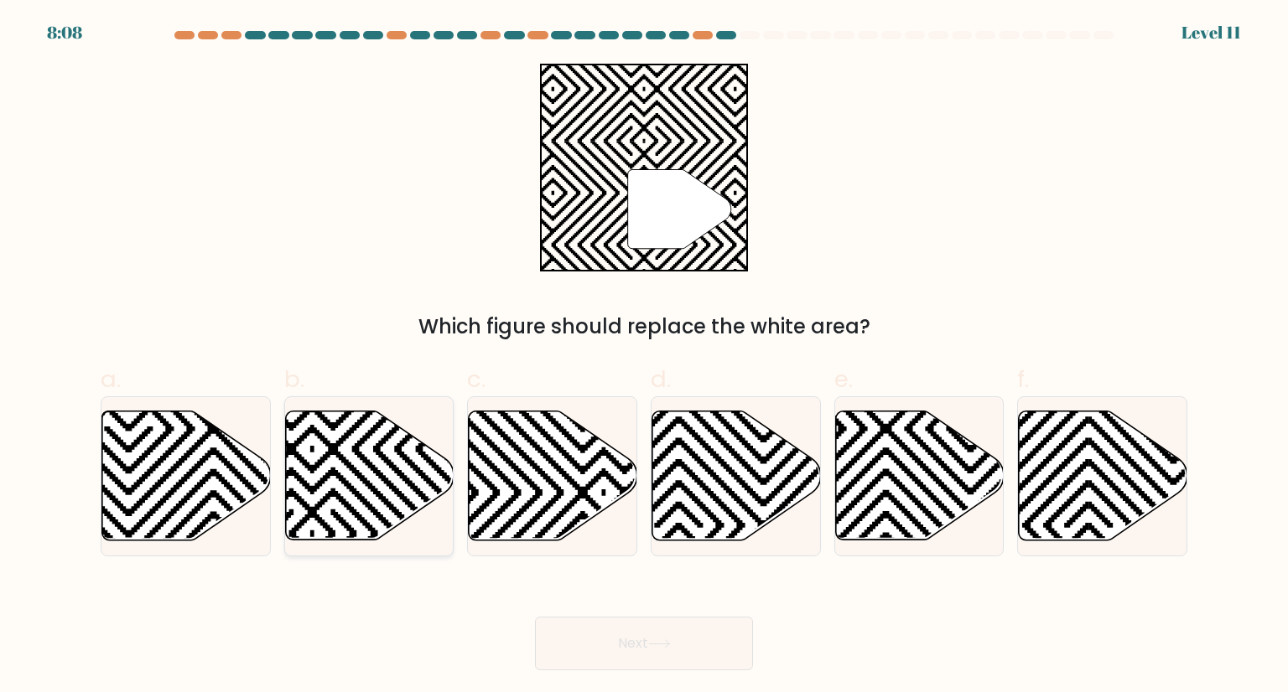
click at [352, 439] on icon at bounding box center [369, 476] width 168 height 129
click at [644, 357] on input "b." at bounding box center [644, 351] width 1 height 11
radio input "true"
click at [681, 646] on button "Next" at bounding box center [644, 644] width 218 height 54
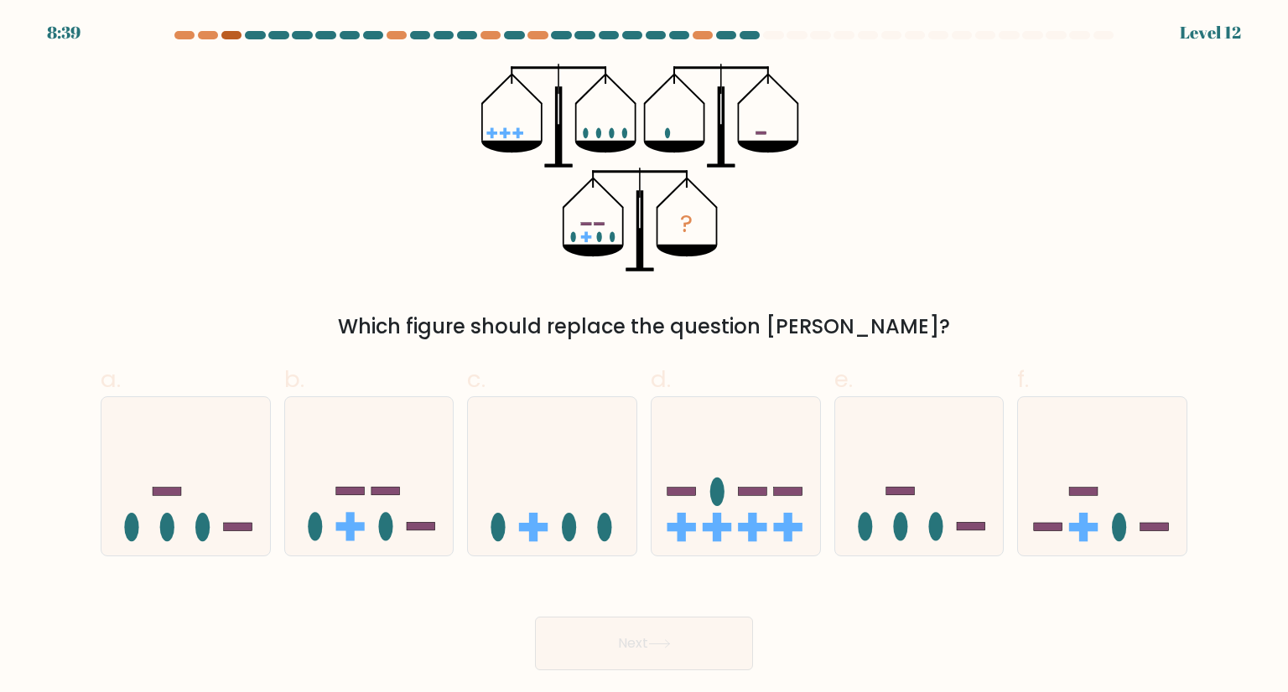
click at [231, 32] on div at bounding box center [231, 35] width 20 height 8
click at [231, 35] on div at bounding box center [231, 35] width 20 height 8
click at [710, 517] on icon at bounding box center [735, 476] width 168 height 139
click at [645, 357] on input "d." at bounding box center [644, 351] width 1 height 11
radio input "true"
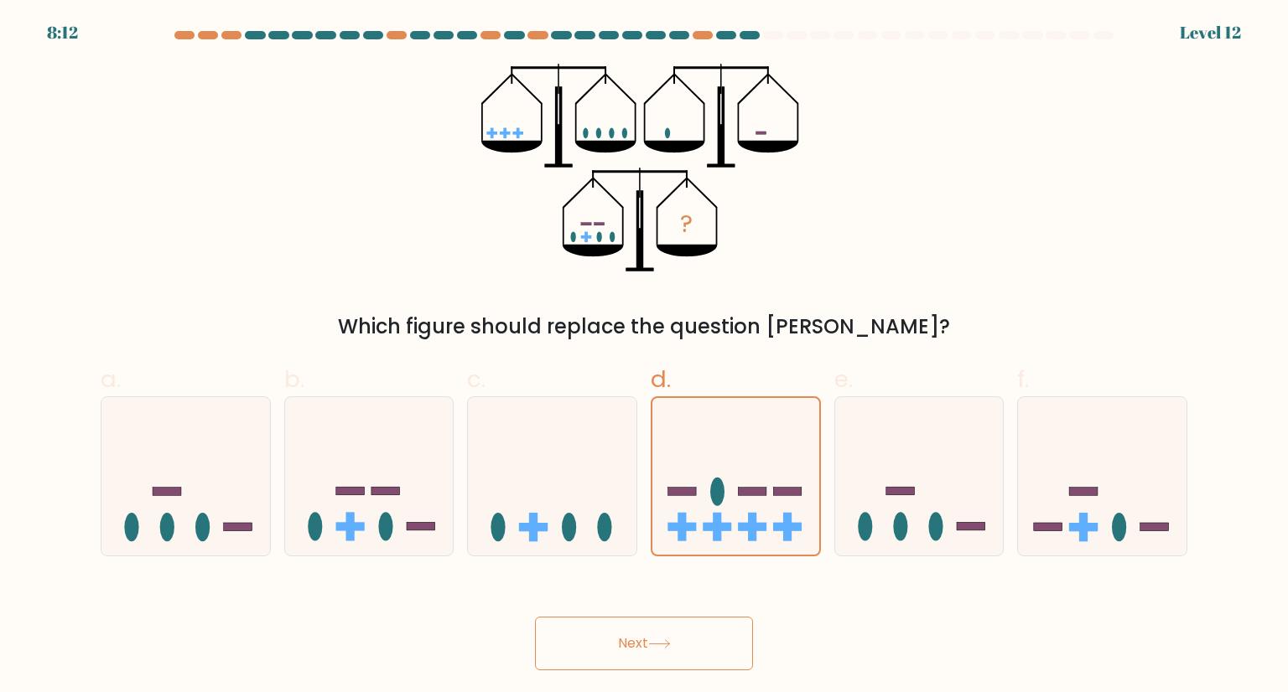
click at [659, 632] on button "Next" at bounding box center [644, 644] width 218 height 54
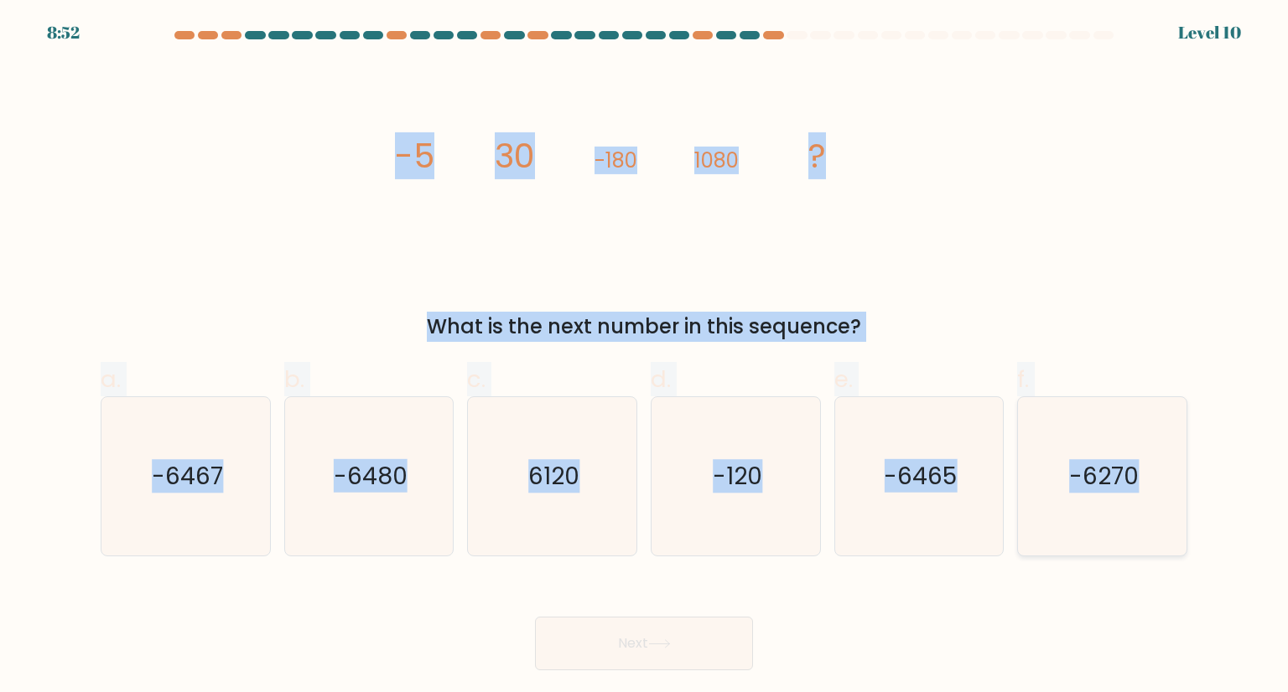
drag, startPoint x: 388, startPoint y: 162, endPoint x: 1148, endPoint y: 494, distance: 828.8
click at [1148, 494] on form at bounding box center [644, 351] width 1288 height 640
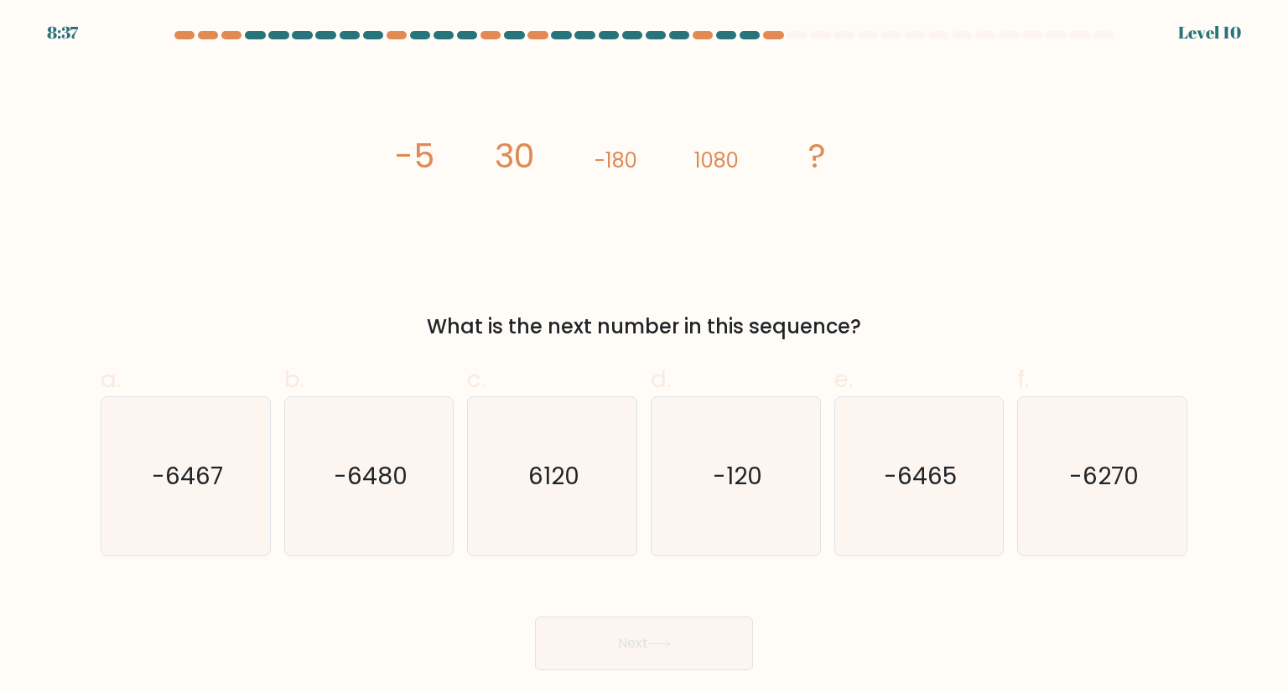
click at [957, 607] on div "Next" at bounding box center [644, 624] width 1107 height 94
click at [330, 490] on icon "-6480" at bounding box center [369, 476] width 158 height 158
click at [644, 357] on input "b. -6480" at bounding box center [644, 351] width 1 height 11
radio input "true"
click at [640, 635] on button "Next" at bounding box center [644, 644] width 218 height 54
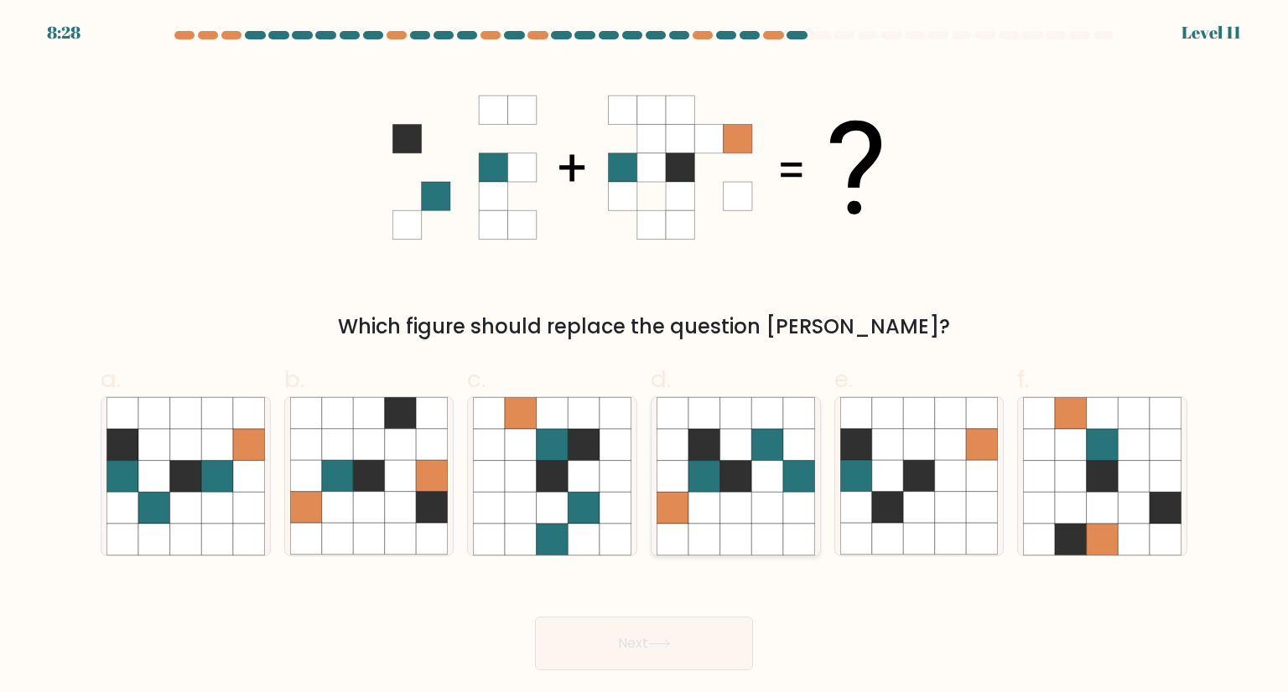
click at [731, 460] on icon at bounding box center [736, 445] width 32 height 32
click at [645, 357] on input "d." at bounding box center [644, 351] width 1 height 11
radio input "true"
click at [939, 461] on icon at bounding box center [951, 477] width 32 height 32
click at [645, 357] on input "e." at bounding box center [644, 351] width 1 height 11
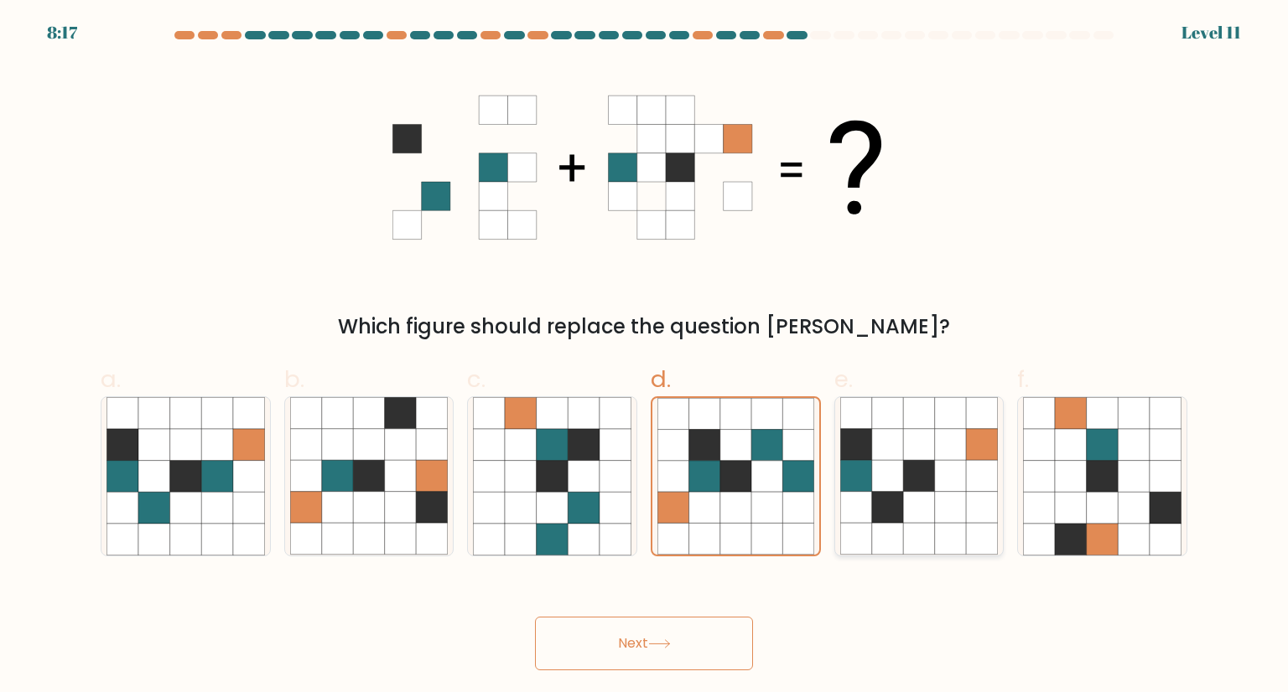
radio input "true"
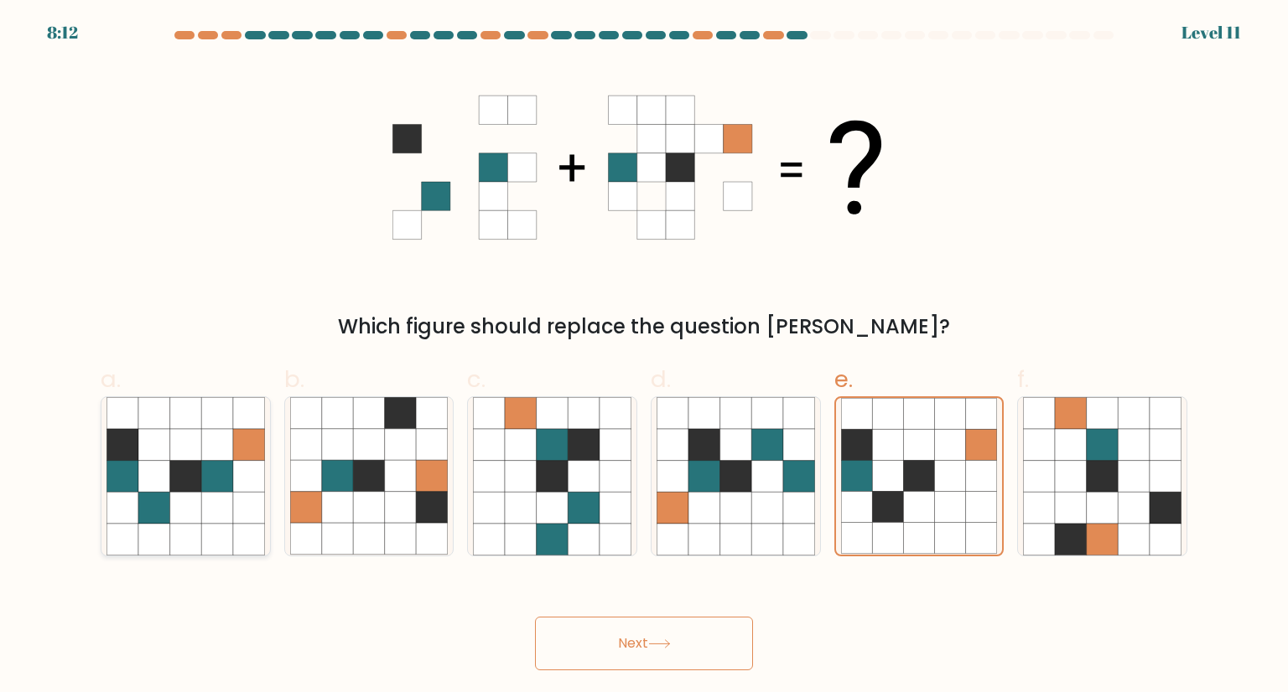
click at [171, 481] on icon at bounding box center [186, 477] width 32 height 32
click at [644, 357] on input "a." at bounding box center [644, 351] width 1 height 11
radio input "true"
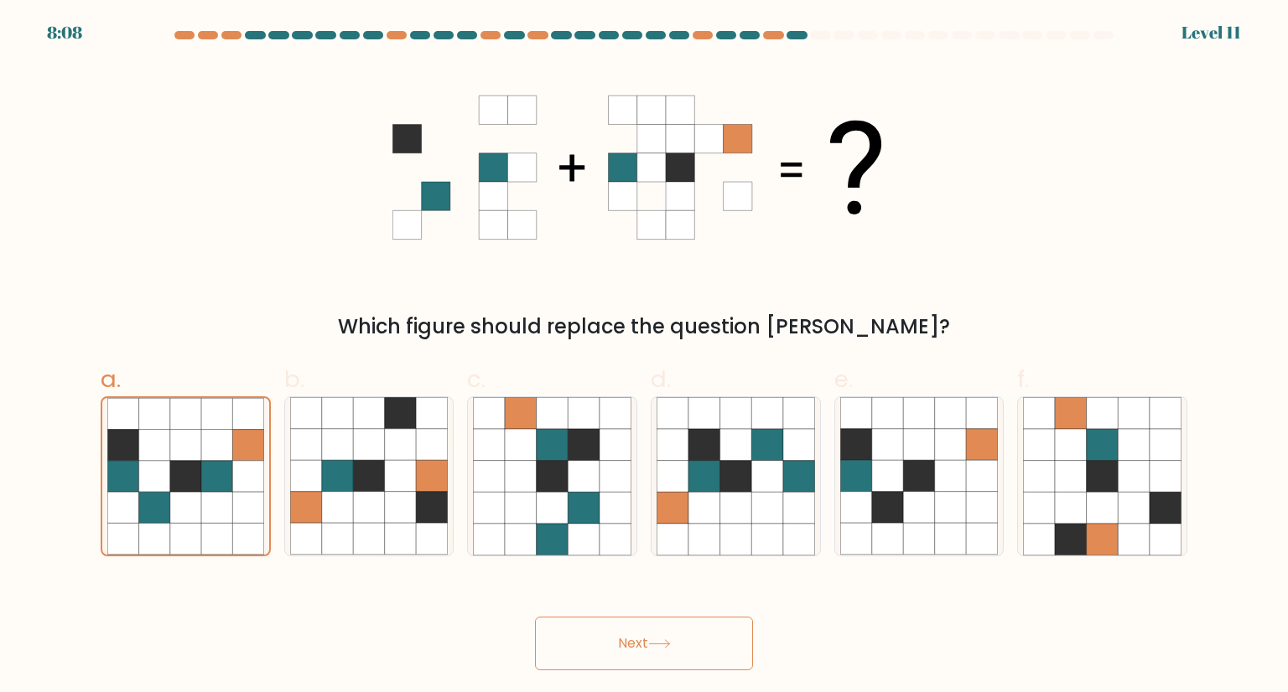
click at [639, 637] on button "Next" at bounding box center [644, 644] width 218 height 54
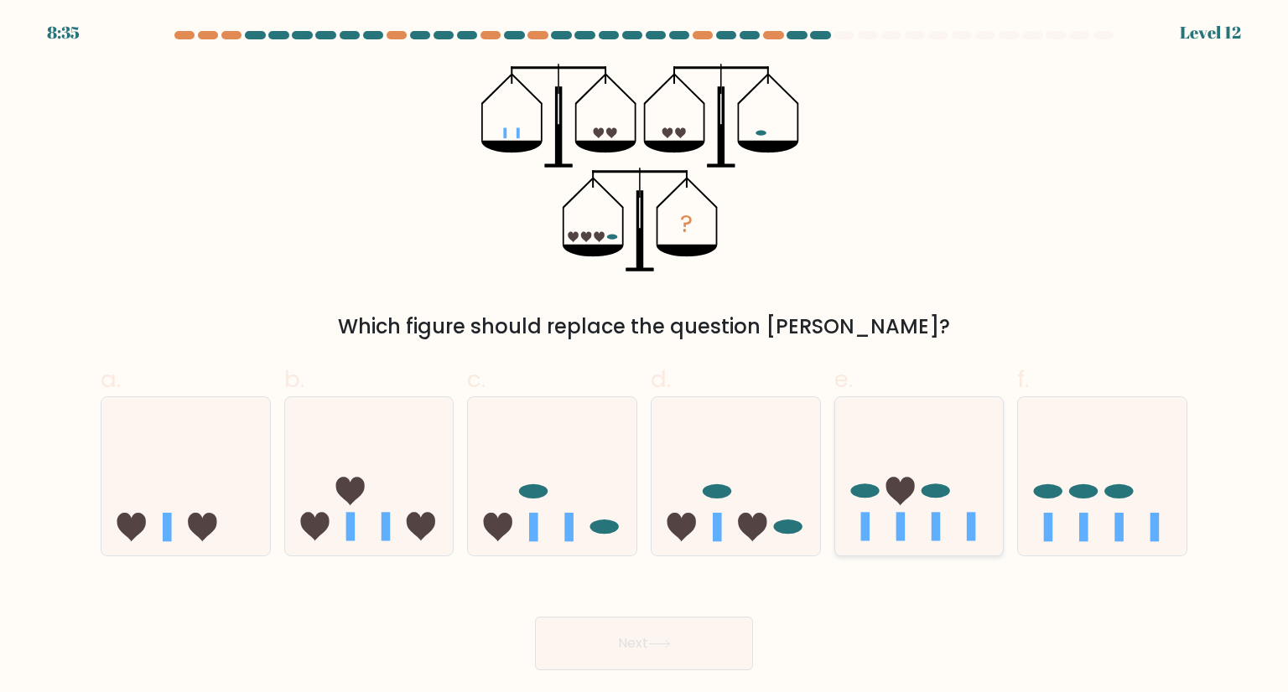
click at [886, 521] on icon at bounding box center [919, 476] width 168 height 139
click at [645, 357] on input "e." at bounding box center [644, 351] width 1 height 11
radio input "true"
click at [637, 634] on button "Next" at bounding box center [644, 644] width 218 height 54
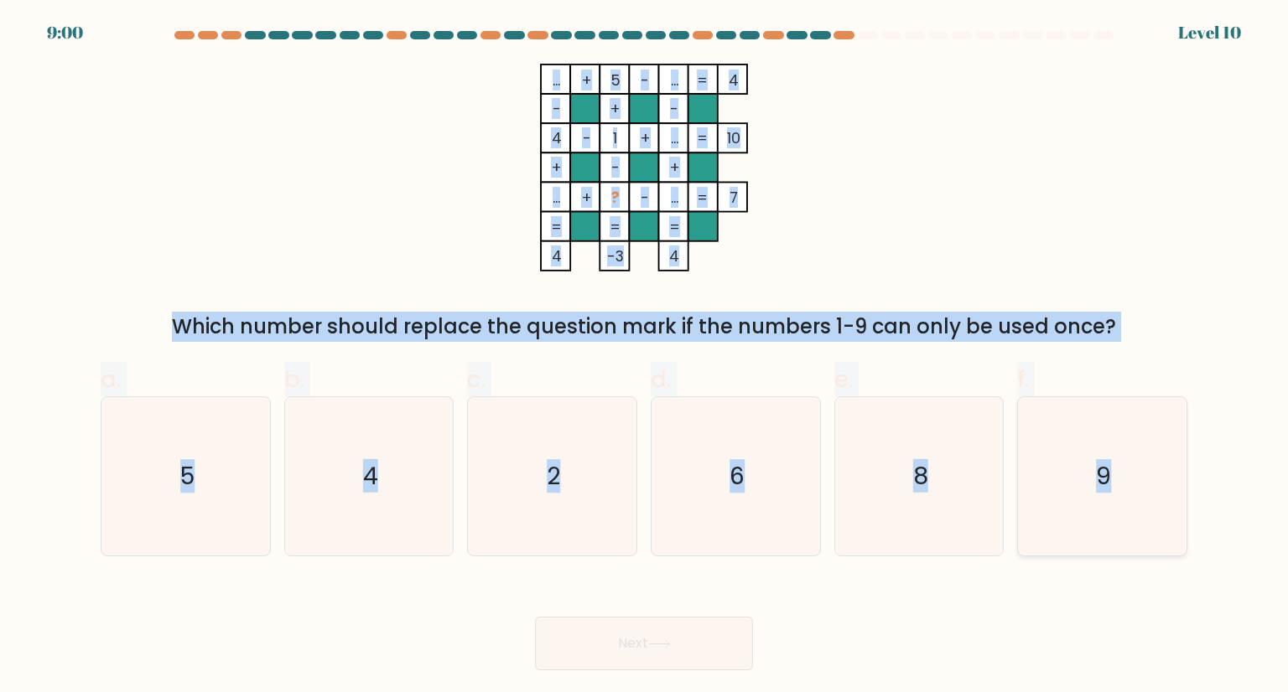
drag, startPoint x: 533, startPoint y: 78, endPoint x: 1179, endPoint y: 518, distance: 781.2
click at [1179, 518] on form at bounding box center [644, 351] width 1288 height 640
click at [938, 158] on div "... + 5 - ... 4 - + - 4 - 1 + ... 10 + - + ... + ? - ... = 7 = = = = 4 -3 4 = W…" at bounding box center [644, 203] width 1107 height 278
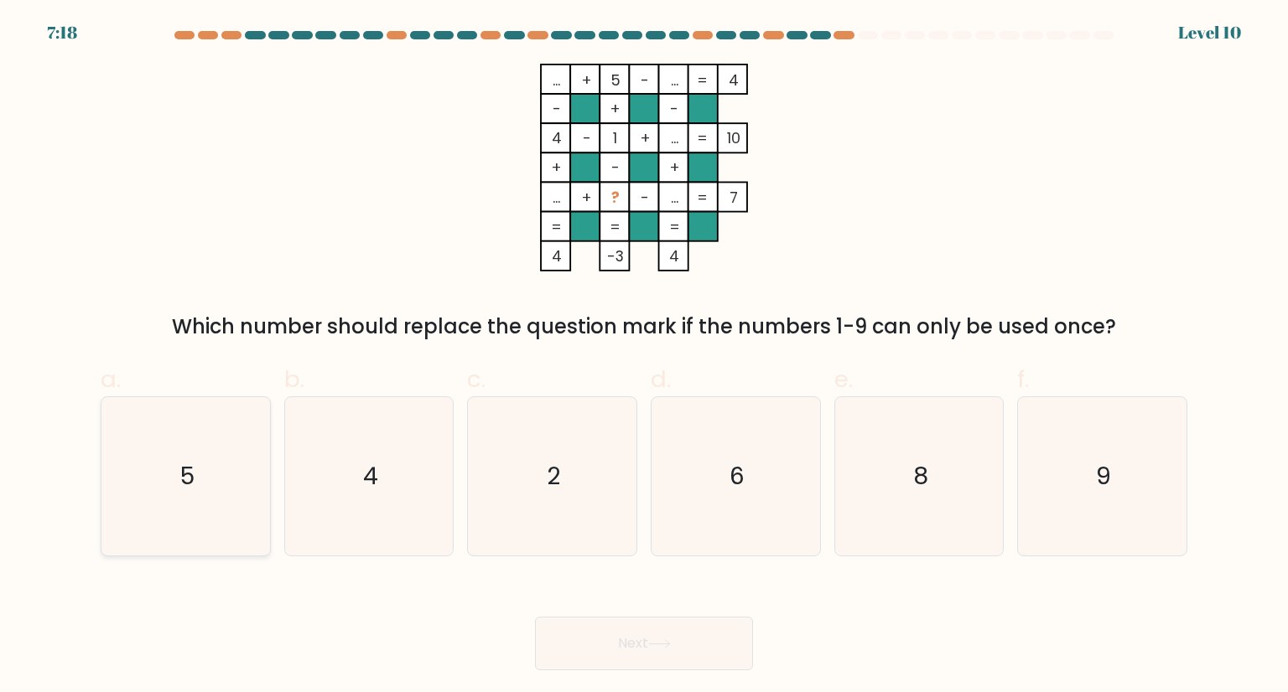
click at [189, 488] on text "5" at bounding box center [187, 476] width 14 height 34
click at [644, 357] on input "a. 5" at bounding box center [644, 351] width 1 height 11
radio input "true"
click at [666, 641] on icon at bounding box center [659, 644] width 23 height 9
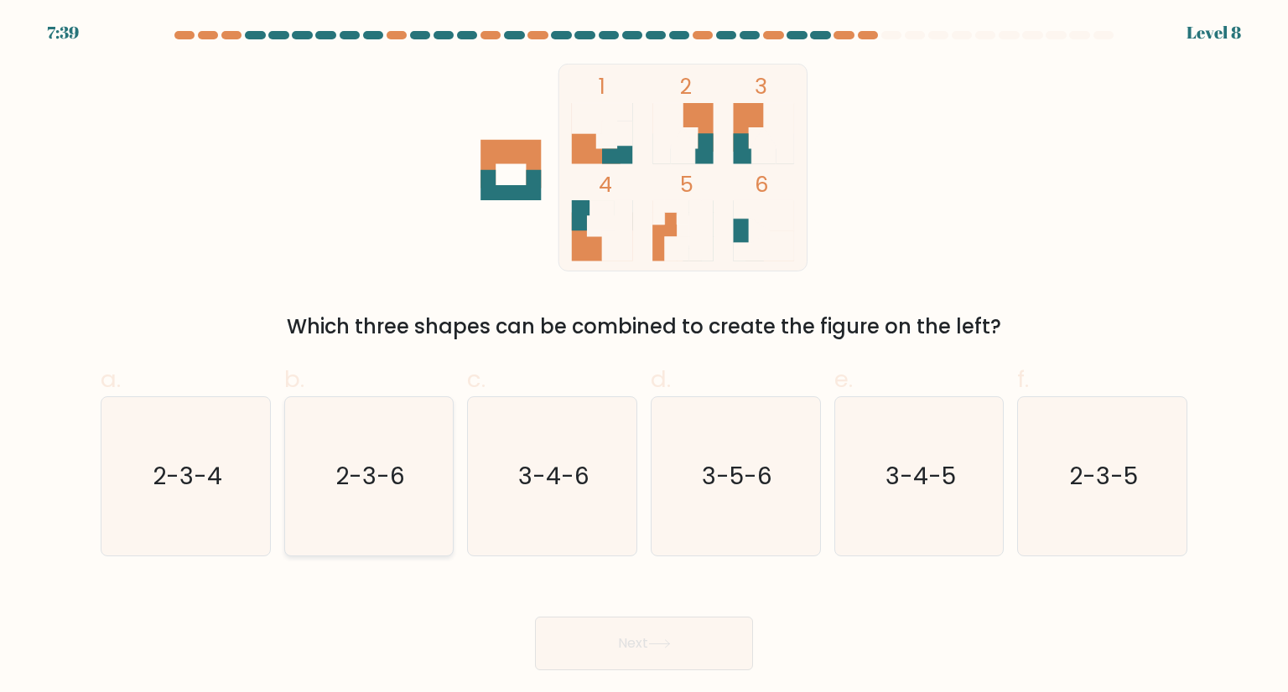
click at [363, 482] on text "2-3-6" at bounding box center [370, 476] width 70 height 34
click at [644, 357] on input "b. 2-3-6" at bounding box center [644, 351] width 1 height 11
radio input "true"
click at [642, 635] on button "Next" at bounding box center [644, 644] width 218 height 54
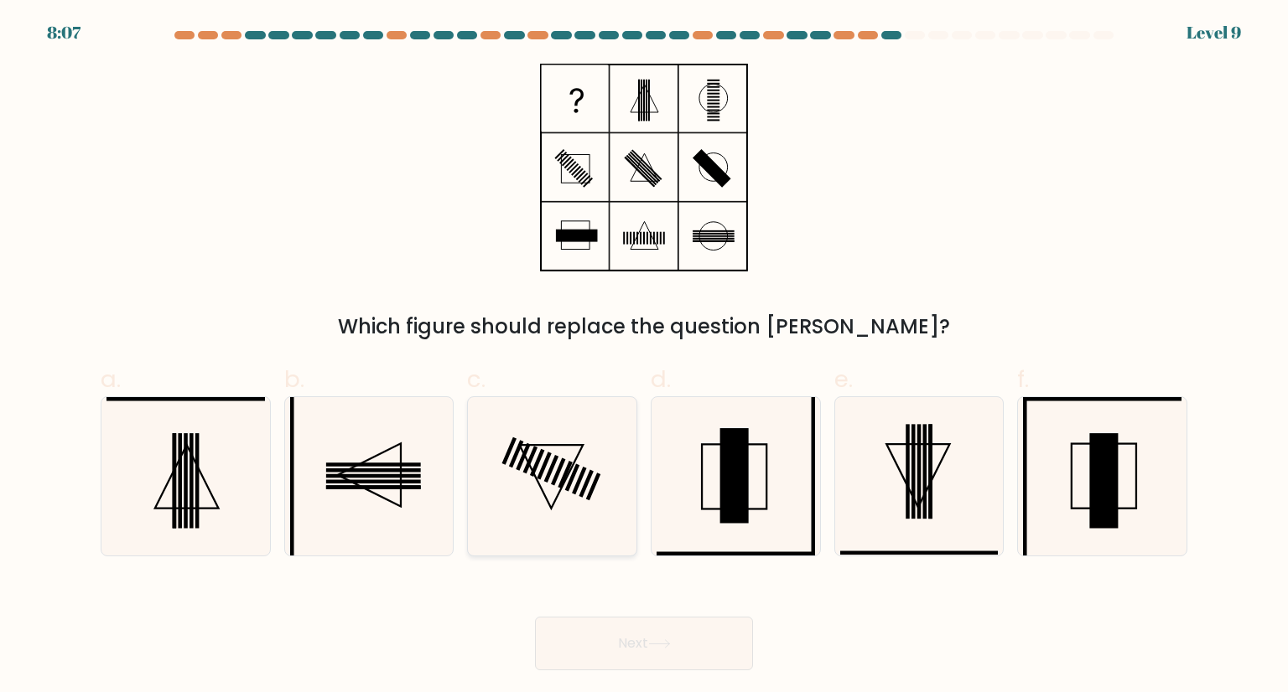
click at [553, 453] on icon at bounding box center [552, 476] width 158 height 158
click at [644, 357] on input "c." at bounding box center [644, 351] width 1 height 11
radio input "true"
click at [671, 638] on button "Next" at bounding box center [644, 644] width 218 height 54
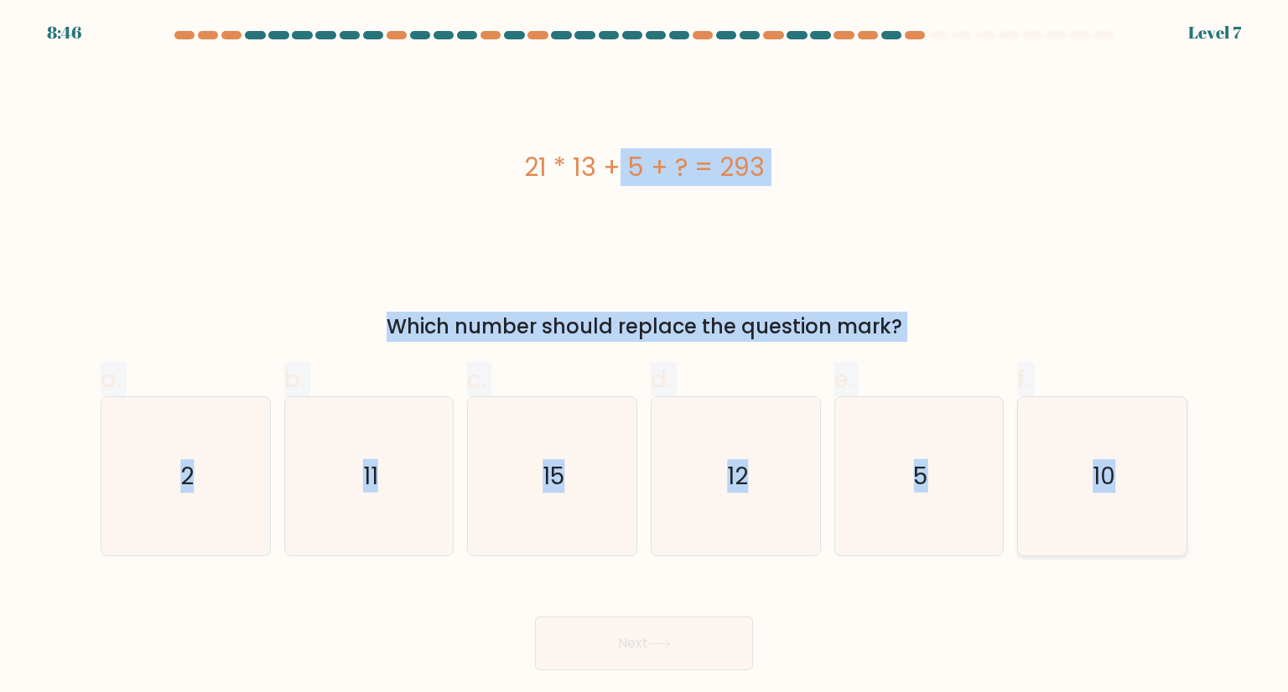
drag, startPoint x: 520, startPoint y: 168, endPoint x: 1146, endPoint y: 495, distance: 706.4
click at [1146, 495] on form "a. 2" at bounding box center [644, 351] width 1288 height 640
click at [536, 509] on icon "15" at bounding box center [552, 476] width 158 height 158
click at [644, 357] on input "c. 15" at bounding box center [644, 351] width 1 height 11
radio input "true"
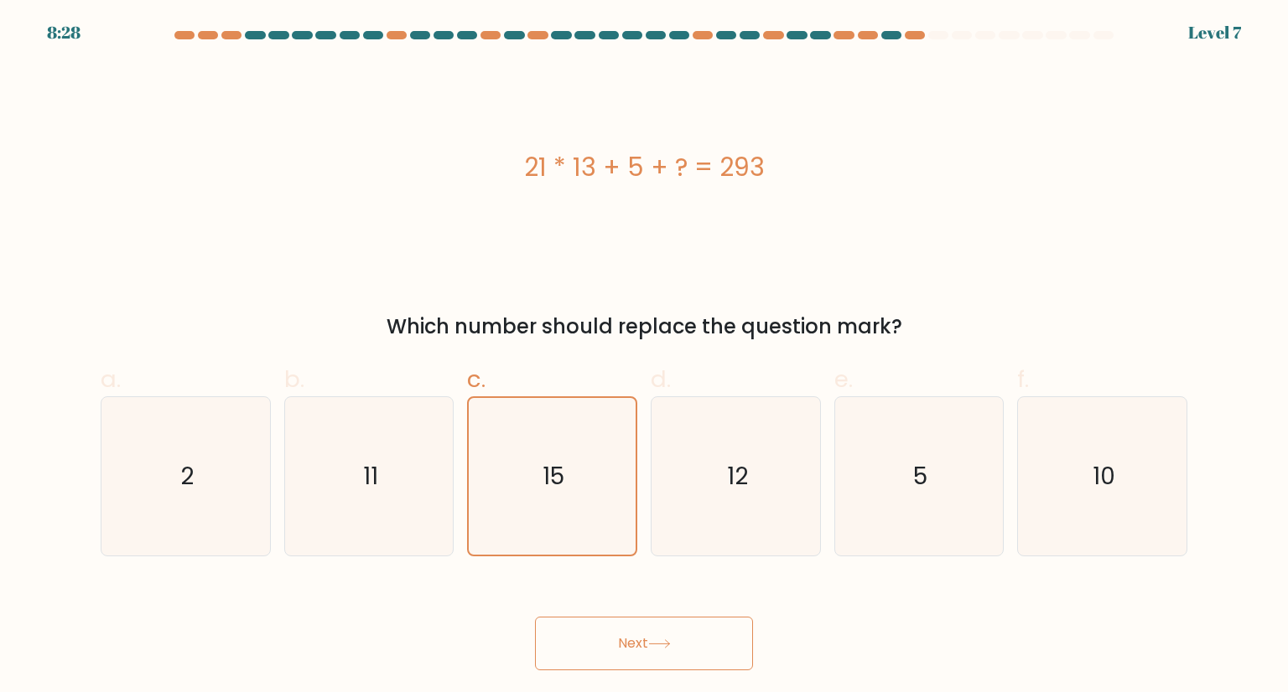
click at [634, 638] on button "Next" at bounding box center [644, 644] width 218 height 54
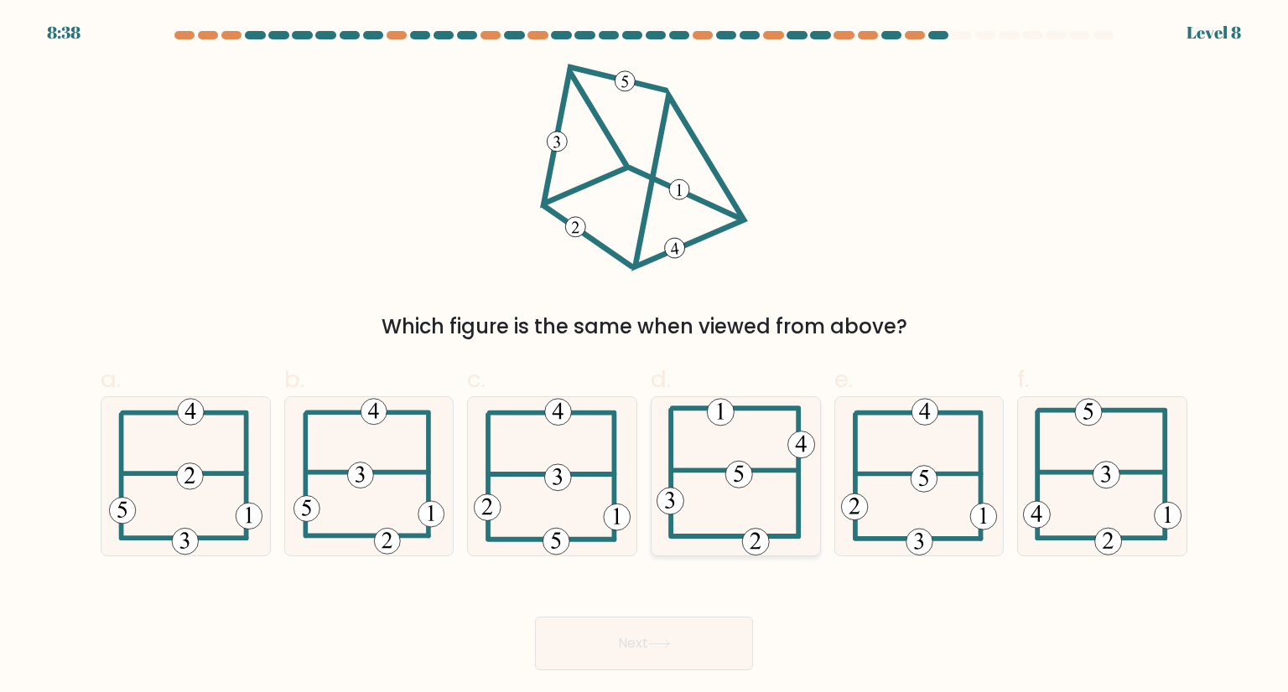
click at [754, 479] on icon at bounding box center [735, 476] width 158 height 158
click at [645, 357] on input "d." at bounding box center [644, 351] width 1 height 11
radio input "true"
click at [647, 640] on button "Next" at bounding box center [644, 644] width 218 height 54
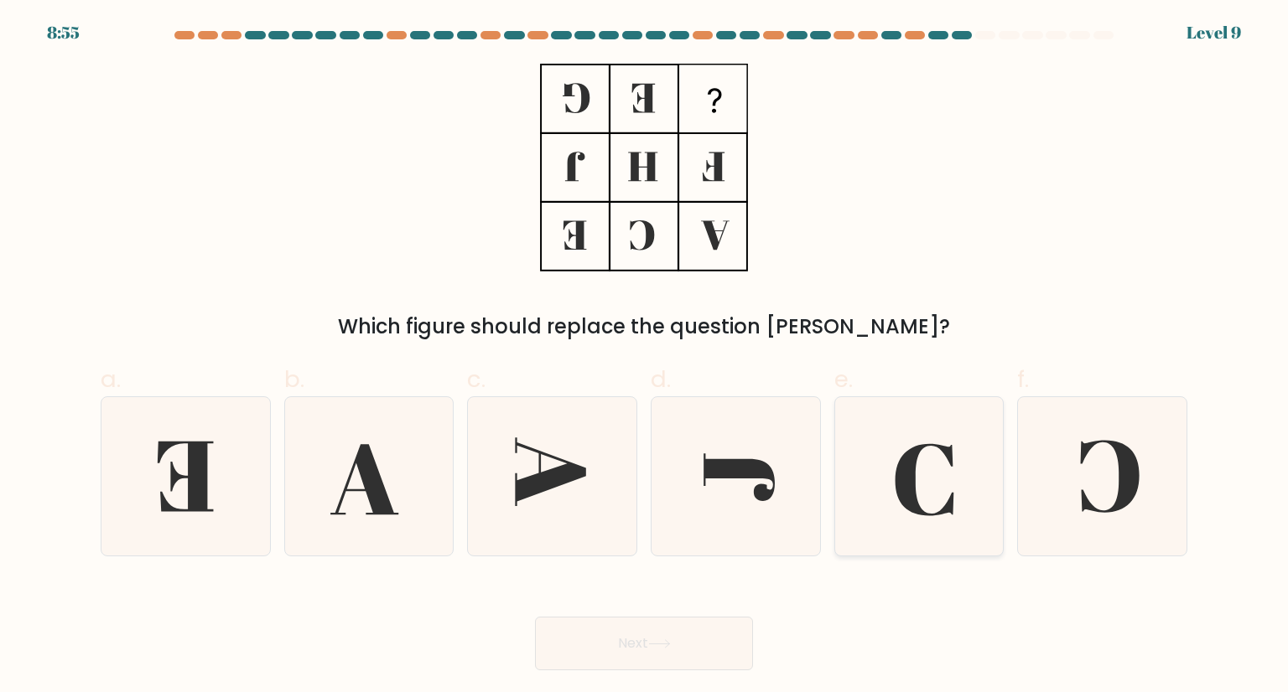
click at [897, 506] on icon at bounding box center [919, 476] width 158 height 158
click at [645, 357] on input "e." at bounding box center [644, 351] width 1 height 11
radio input "true"
click at [687, 645] on button "Next" at bounding box center [644, 644] width 218 height 54
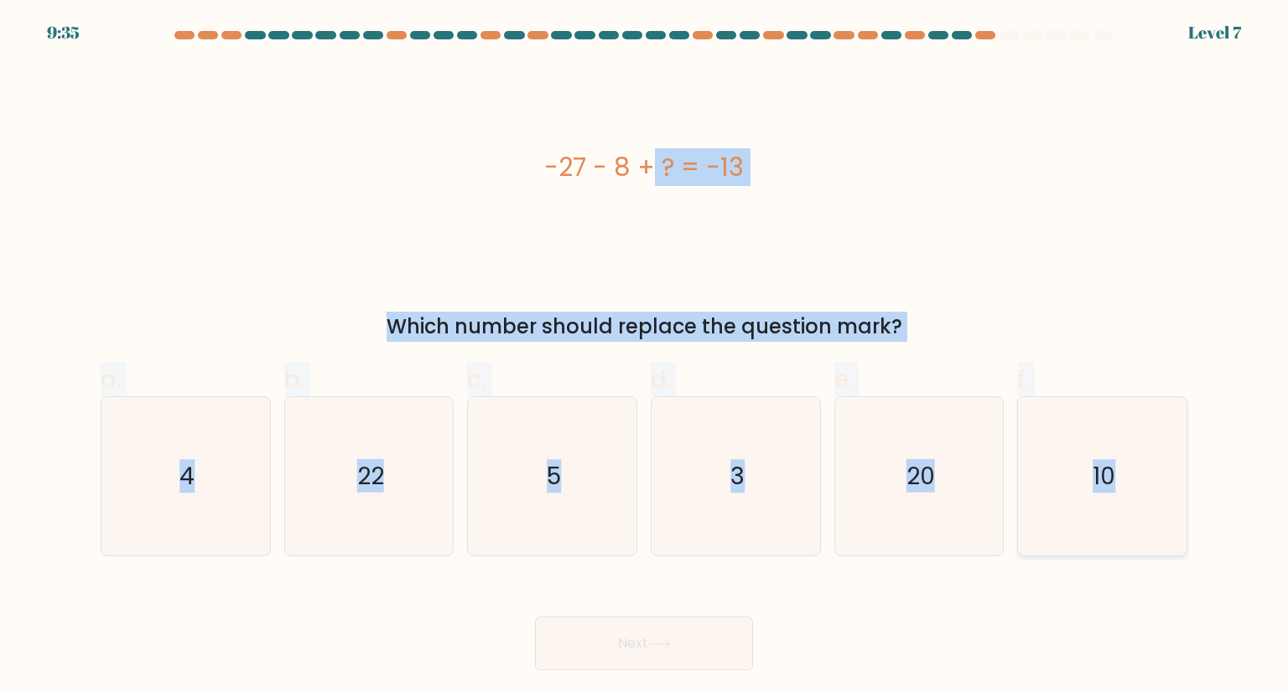
drag, startPoint x: 538, startPoint y: 163, endPoint x: 1177, endPoint y: 517, distance: 730.6
click at [1177, 517] on form "a. 4" at bounding box center [644, 351] width 1288 height 640
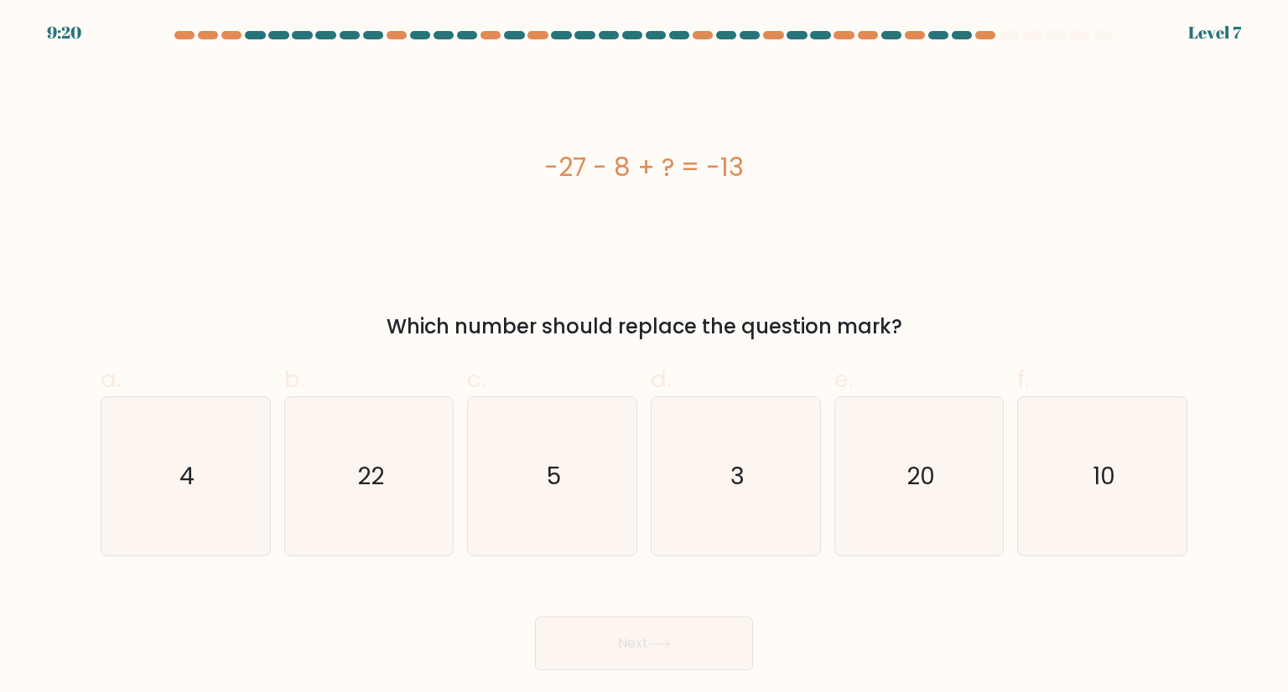
click at [819, 583] on div "Next" at bounding box center [644, 624] width 1107 height 94
click at [349, 460] on icon "22" at bounding box center [369, 476] width 158 height 158
click at [644, 357] on input "b. 22" at bounding box center [644, 351] width 1 height 11
radio input "true"
click at [640, 644] on button "Next" at bounding box center [644, 644] width 218 height 54
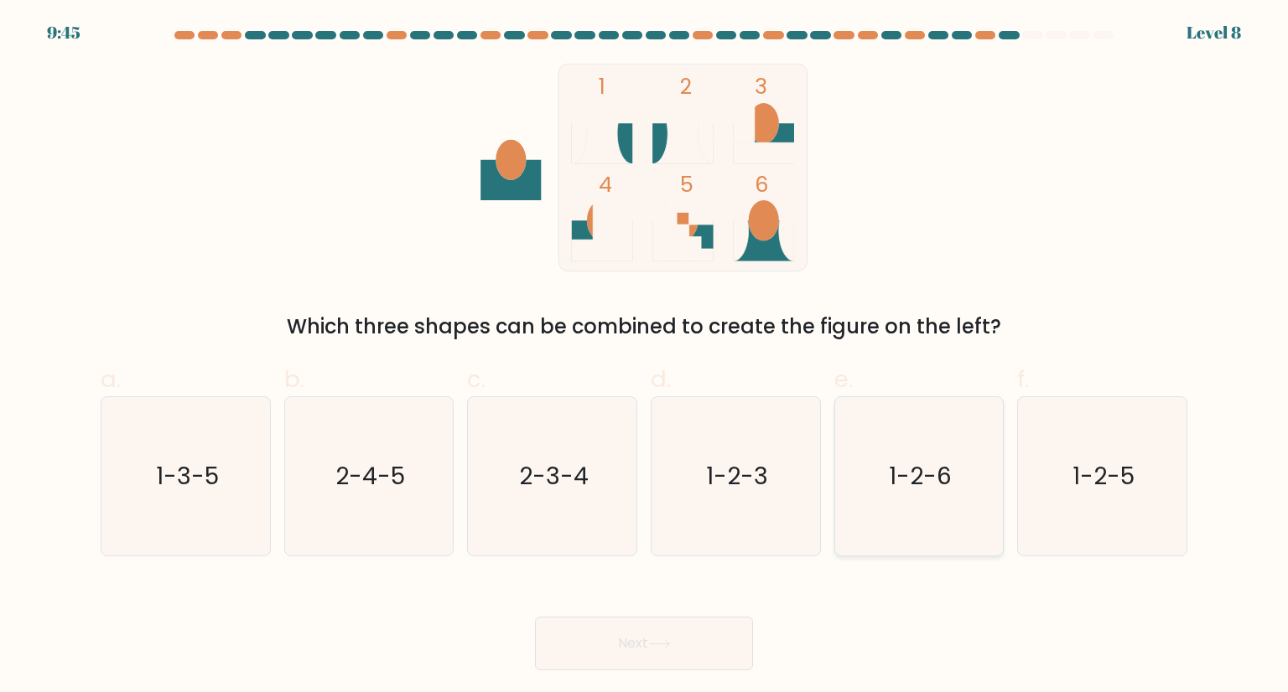
click at [882, 488] on icon "1-2-6" at bounding box center [919, 476] width 158 height 158
click at [645, 357] on input "e. 1-2-6" at bounding box center [644, 351] width 1 height 11
radio input "true"
click at [675, 641] on button "Next" at bounding box center [644, 644] width 218 height 54
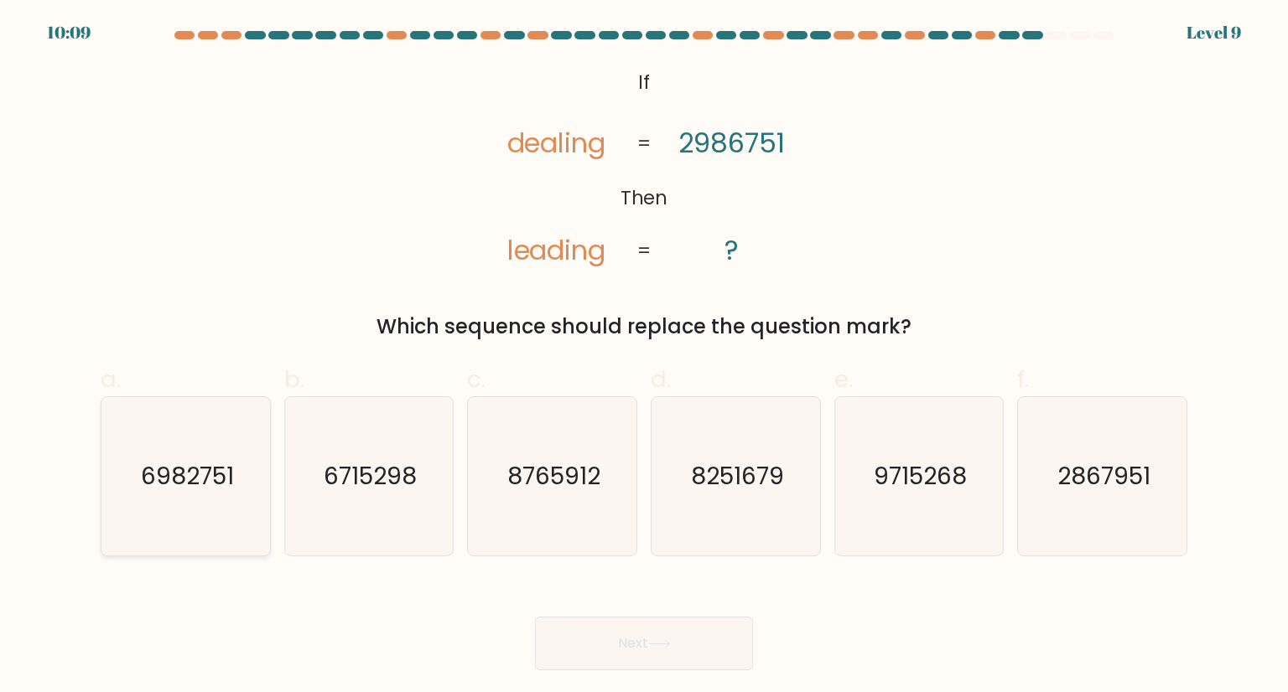
click at [191, 470] on text "6982751" at bounding box center [187, 476] width 93 height 34
click at [644, 357] on input "a. 6982751" at bounding box center [644, 351] width 1 height 11
radio input "true"
click at [665, 632] on button "Next" at bounding box center [644, 644] width 218 height 54
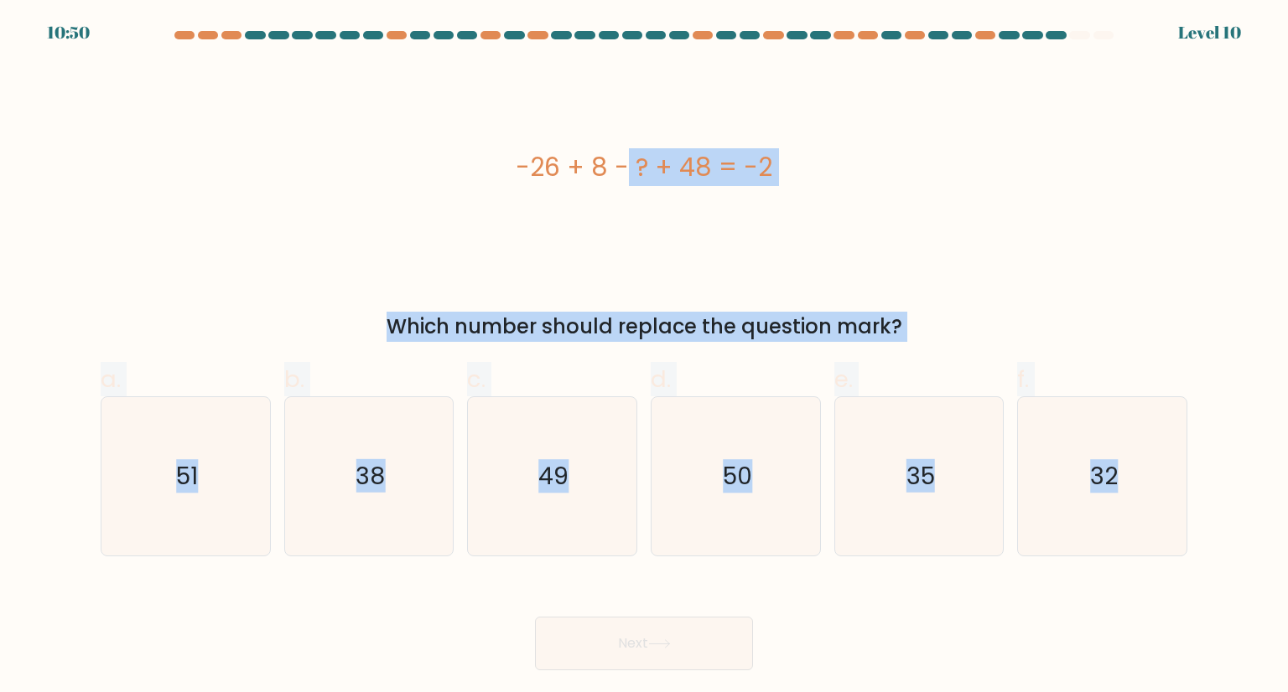
drag, startPoint x: 516, startPoint y: 165, endPoint x: 1205, endPoint y: 474, distance: 755.3
click at [1205, 474] on form "a." at bounding box center [644, 351] width 1288 height 640
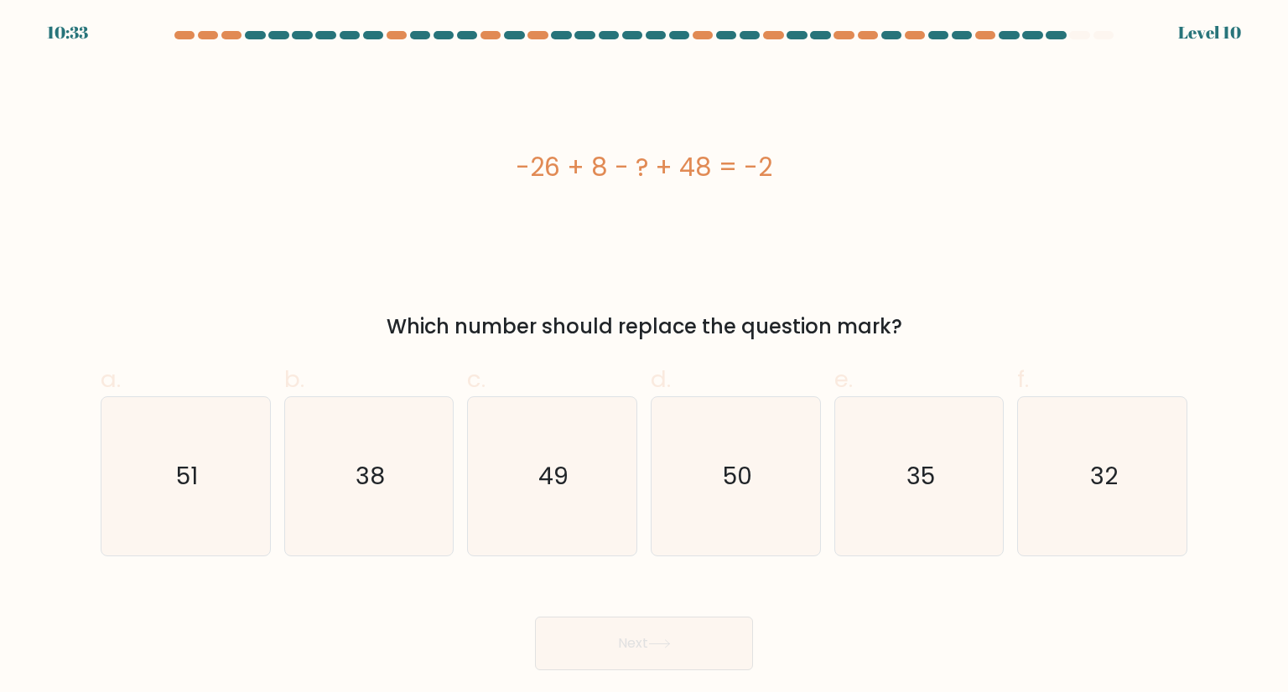
click at [784, 592] on div "Next" at bounding box center [644, 624] width 1107 height 94
click at [1094, 452] on icon "32" at bounding box center [1102, 476] width 158 height 158
click at [645, 357] on input "f. 32" at bounding box center [644, 351] width 1 height 11
radio input "true"
click at [691, 630] on button "Next" at bounding box center [644, 644] width 218 height 54
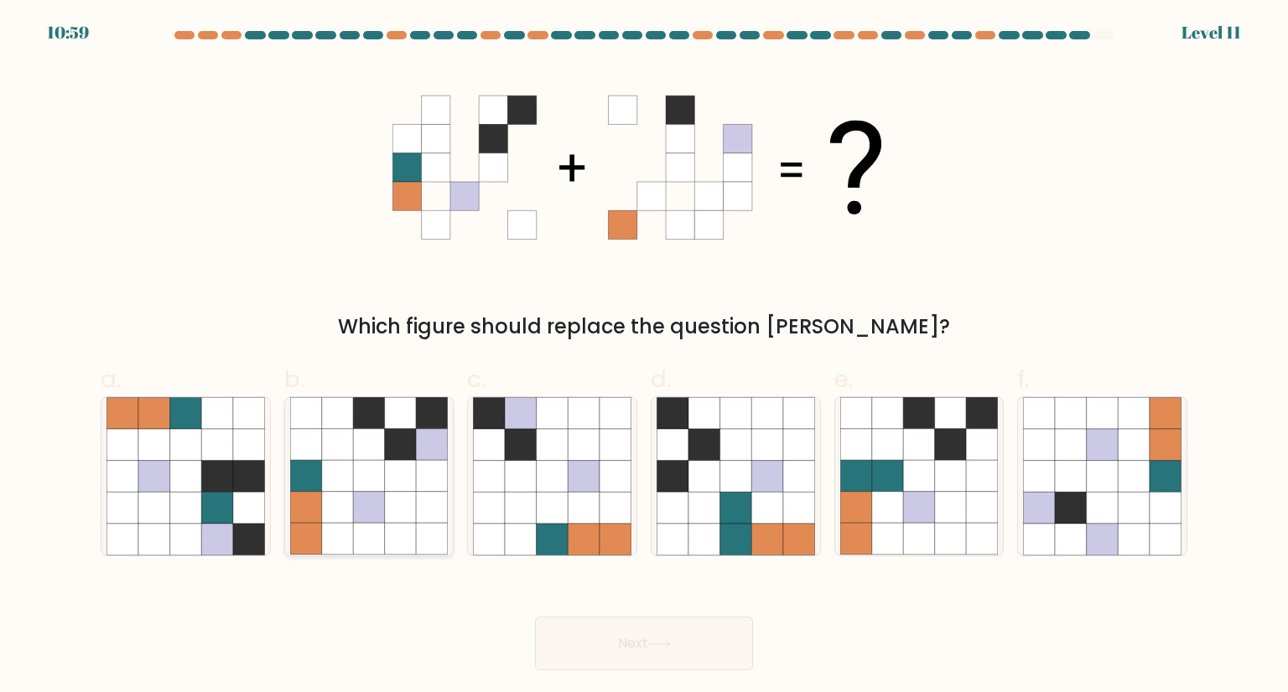
click at [364, 477] on icon at bounding box center [369, 477] width 32 height 32
click at [644, 357] on input "b." at bounding box center [644, 351] width 1 height 11
radio input "true"
click at [704, 644] on button "Next" at bounding box center [644, 644] width 218 height 54
